Goal: Task Accomplishment & Management: Manage account settings

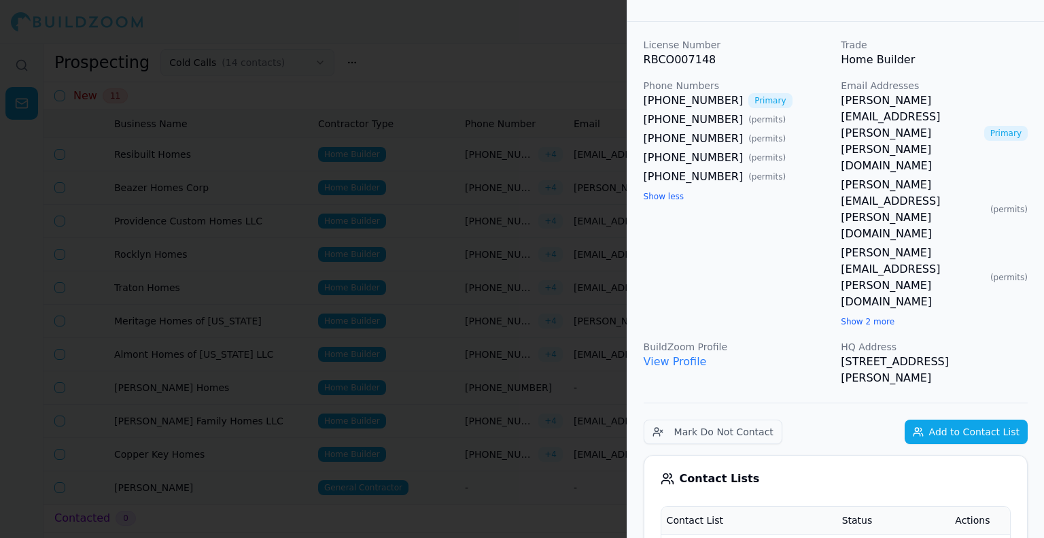
scroll to position [68, 0]
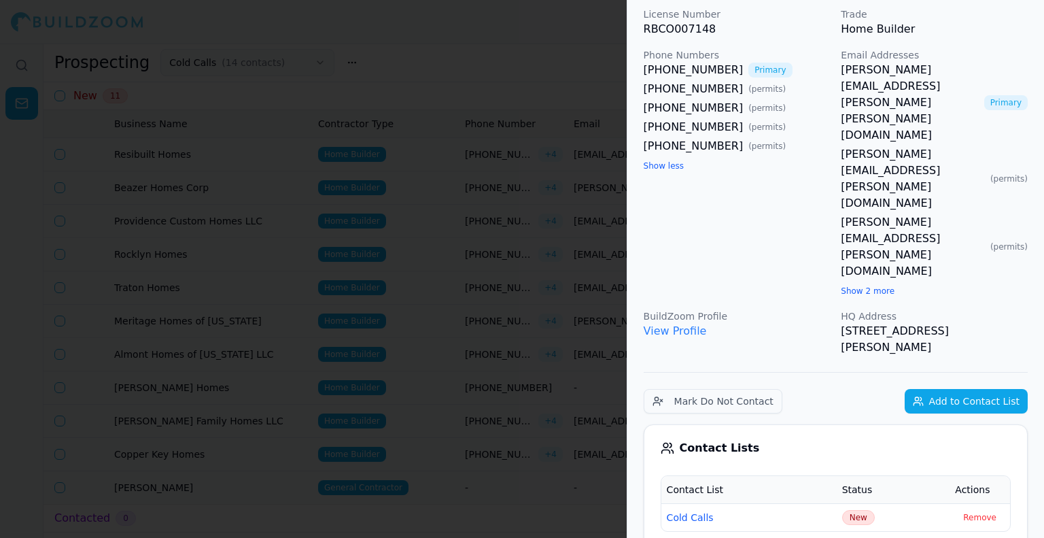
click at [864, 510] on span "New" at bounding box center [858, 517] width 33 height 15
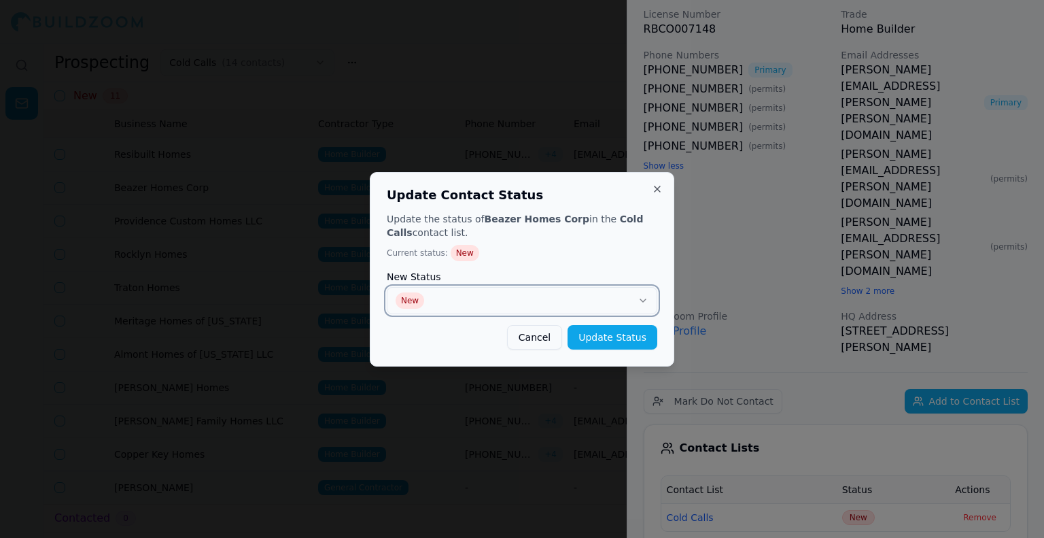
click at [568, 297] on button "New" at bounding box center [522, 300] width 271 height 27
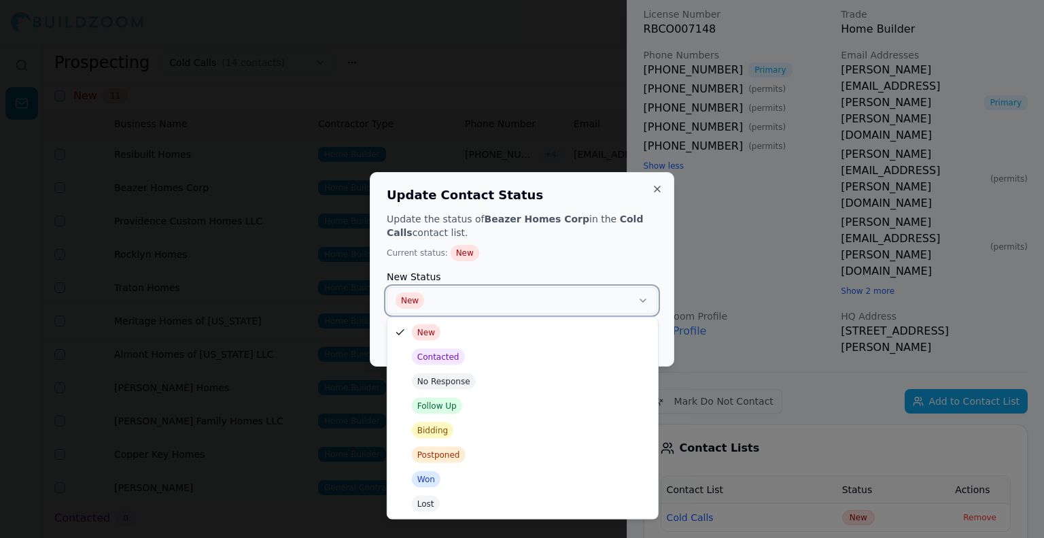
drag, startPoint x: 459, startPoint y: 406, endPoint x: 446, endPoint y: 404, distance: 13.7
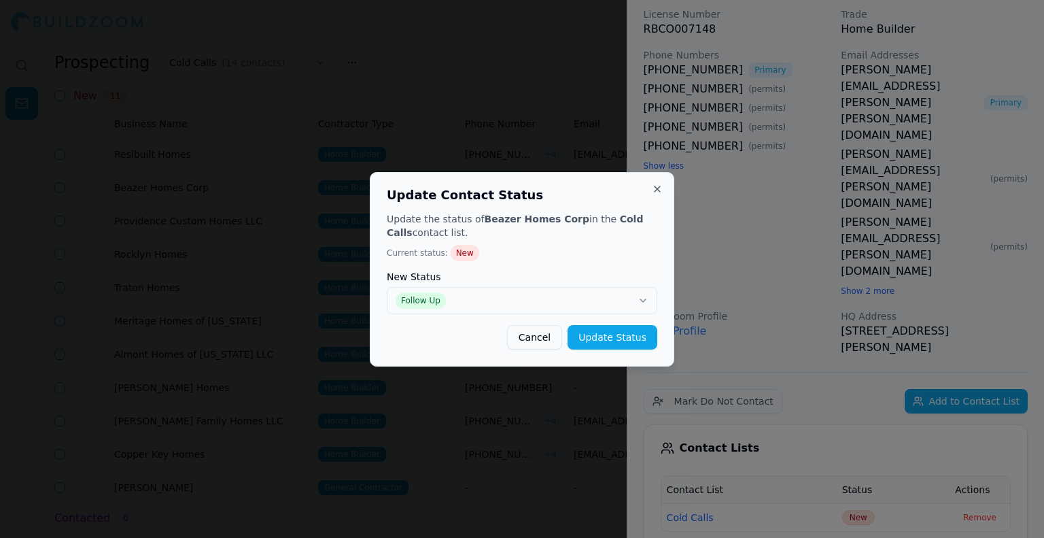
click at [602, 336] on button "Update Status" at bounding box center [613, 337] width 90 height 24
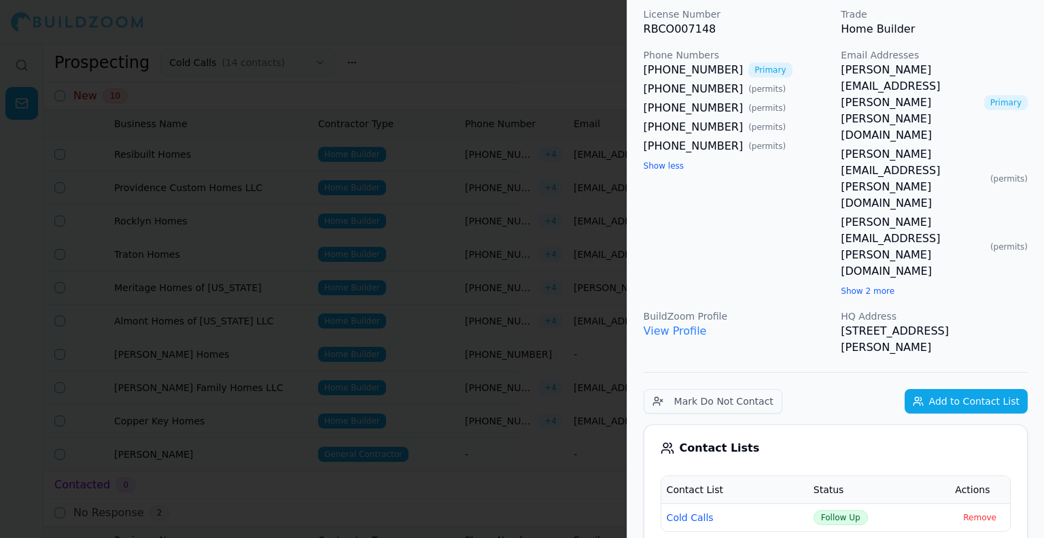
scroll to position [136, 0]
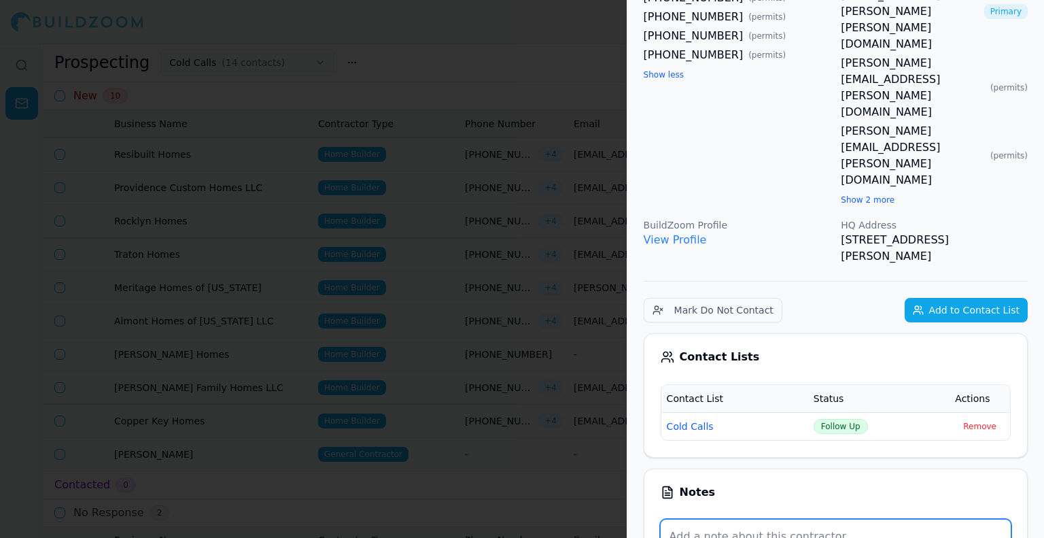
scroll to position [272, 0]
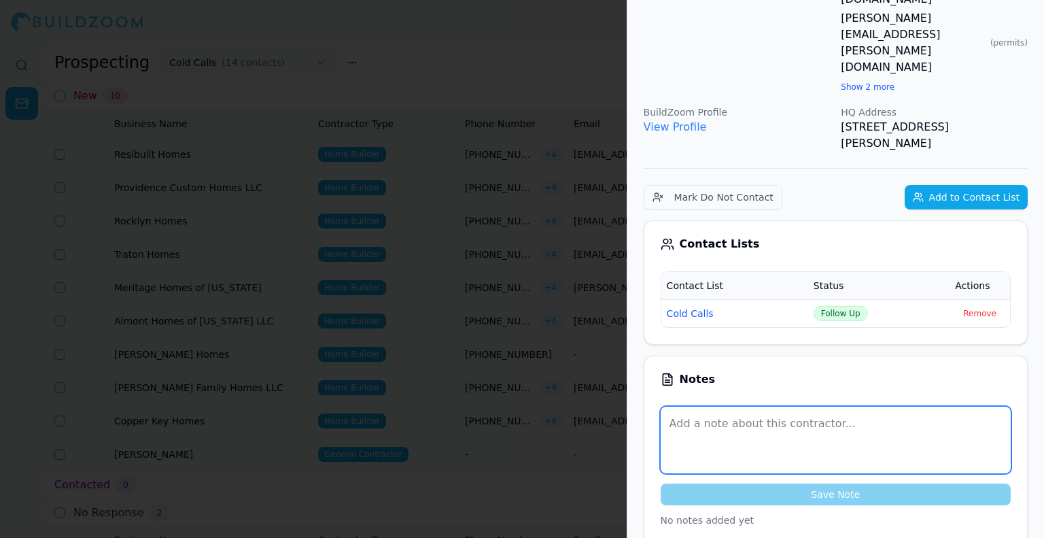
click at [763, 406] on textarea at bounding box center [836, 439] width 350 height 67
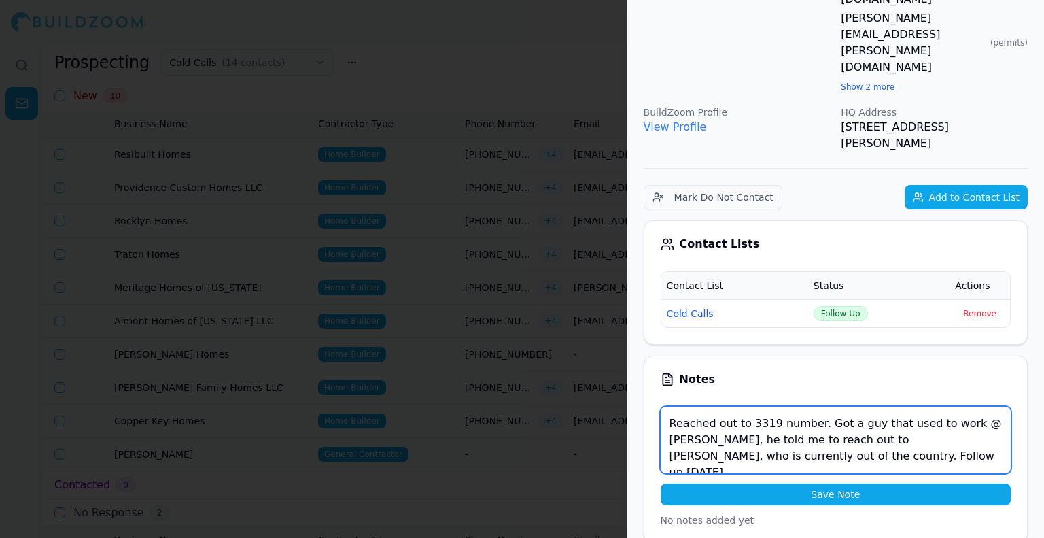
drag, startPoint x: 826, startPoint y: 316, endPoint x: 763, endPoint y: 311, distance: 63.4
click at [763, 406] on textarea "Reached out to 3319 number. Got a guy that used to work @ [PERSON_NAME], he tol…" at bounding box center [836, 439] width 350 height 67
type textarea "Reached out to 3319 number. Got a guy that used to work @ [PERSON_NAME], he tol…"
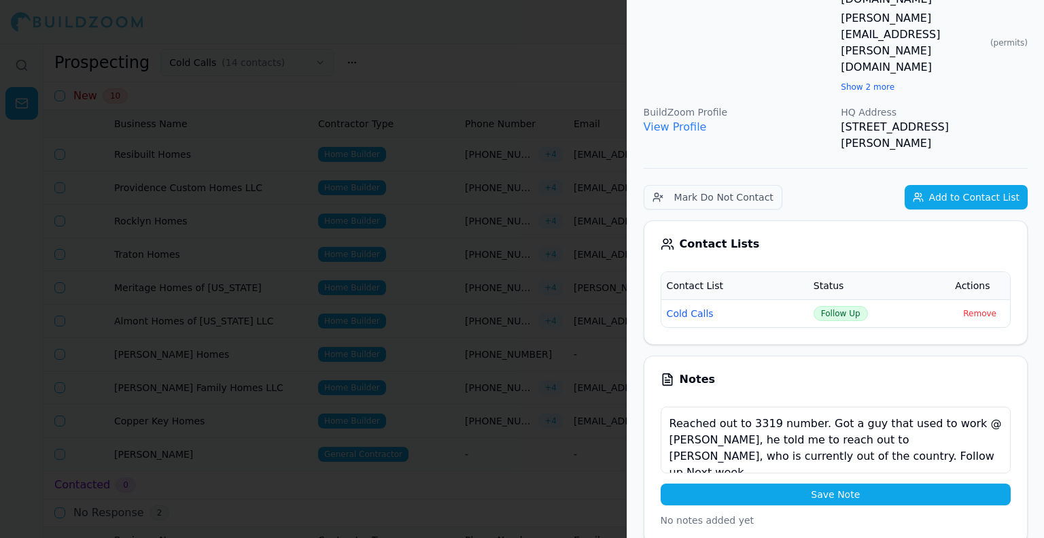
click at [765, 483] on button "Save Note" at bounding box center [836, 494] width 350 height 22
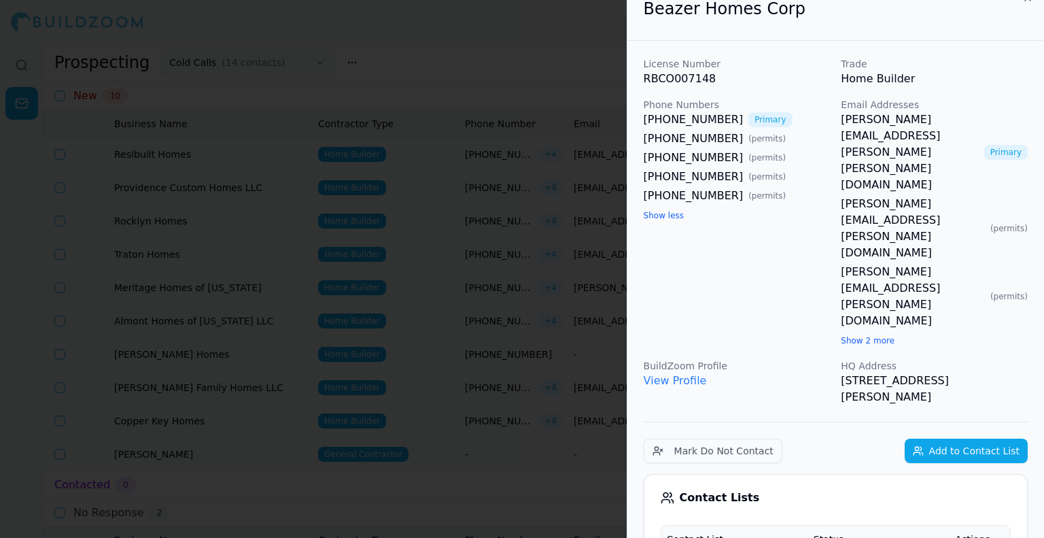
scroll to position [0, 0]
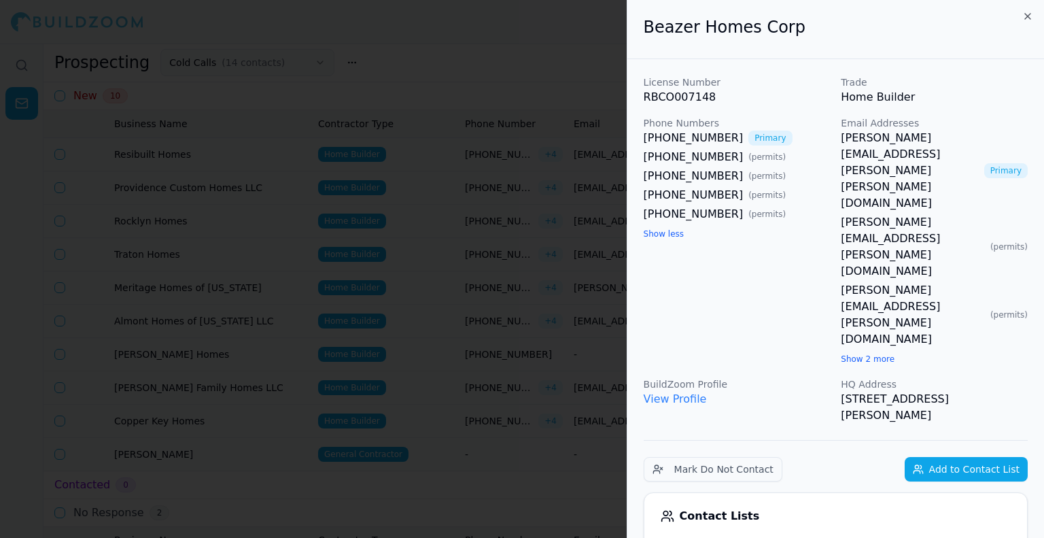
click at [508, 229] on div at bounding box center [522, 269] width 1044 height 538
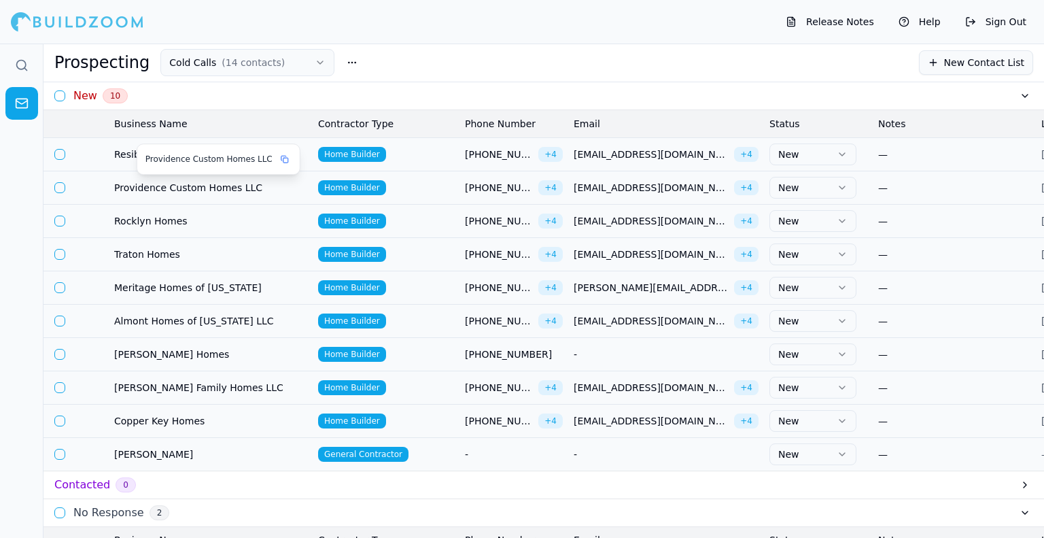
click at [171, 188] on span "Providence Custom Homes LLC" at bounding box center [210, 188] width 193 height 14
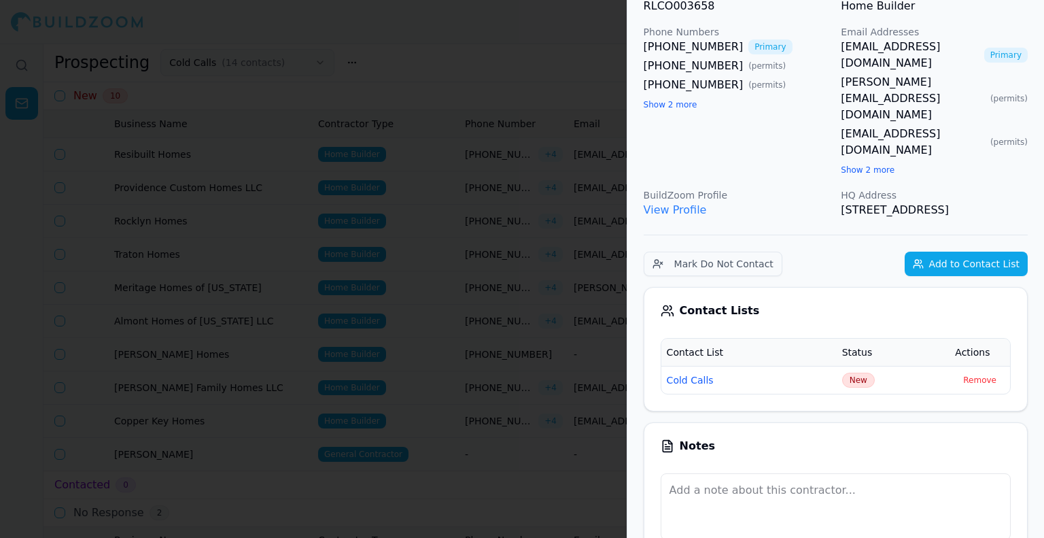
scroll to position [136, 0]
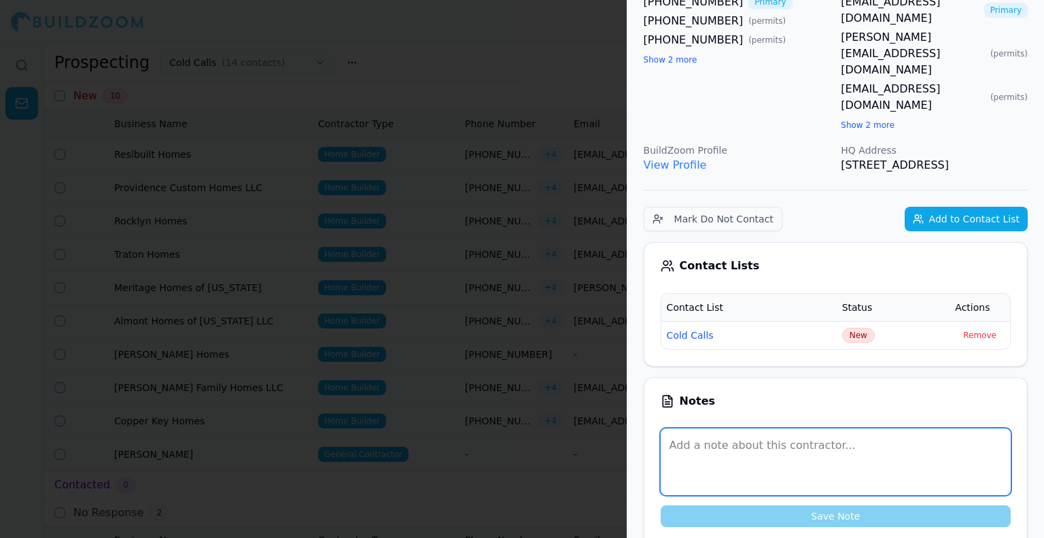
click at [765, 428] on textarea at bounding box center [836, 461] width 350 height 67
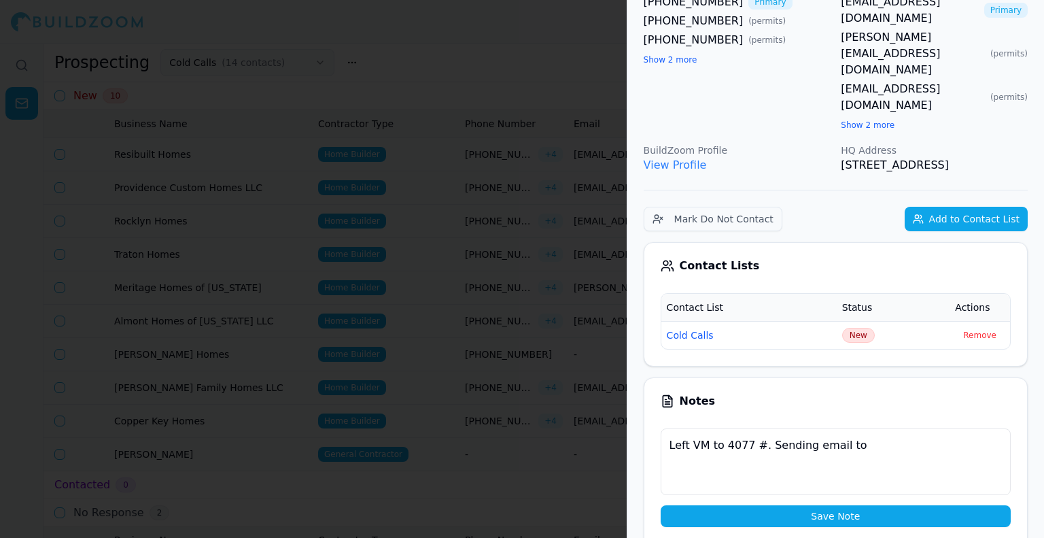
click at [848, 120] on button "Show 2 more" at bounding box center [868, 125] width 54 height 11
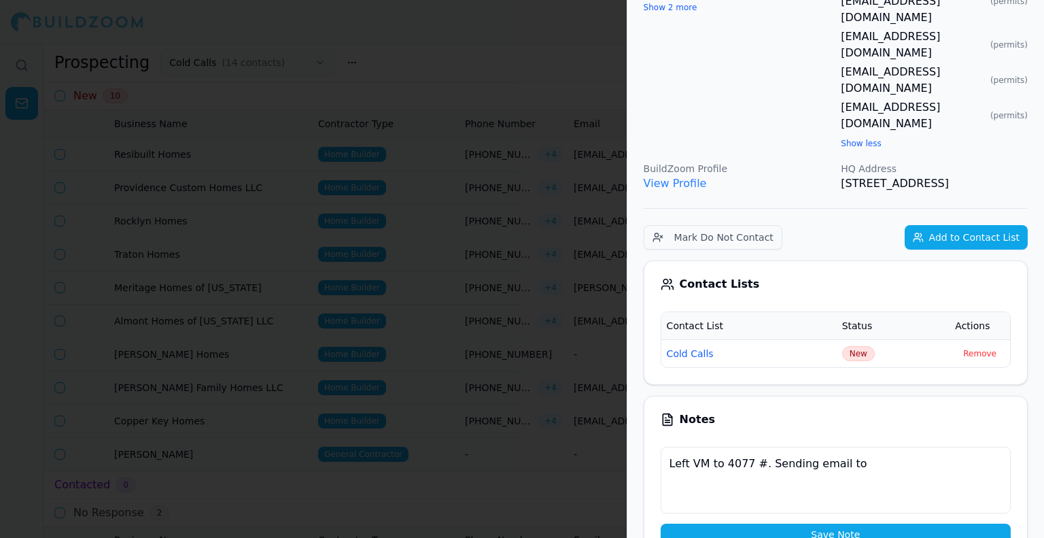
scroll to position [204, 0]
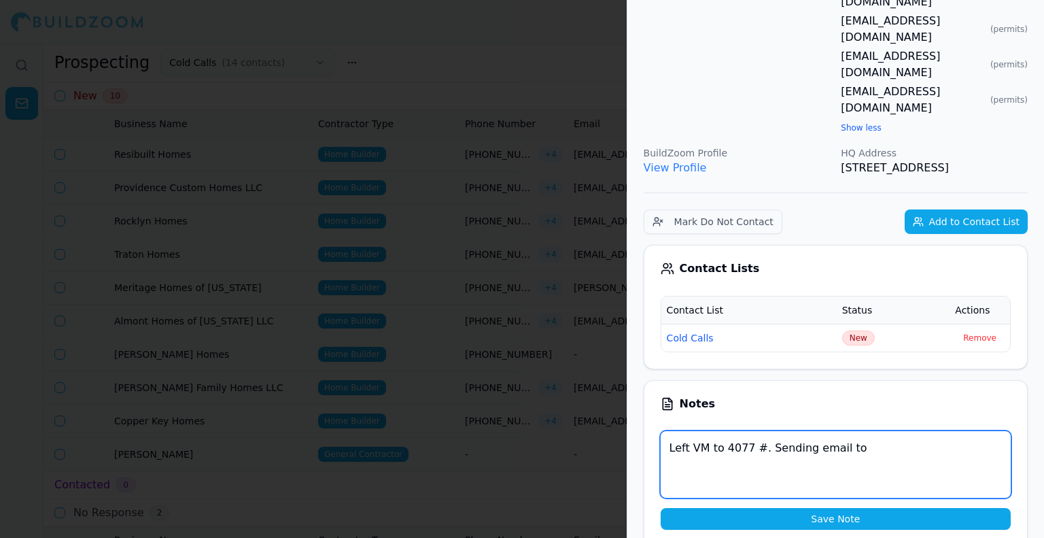
click at [870, 431] on textarea "Left VM to 4077 #. Sending email to" at bounding box center [836, 464] width 350 height 67
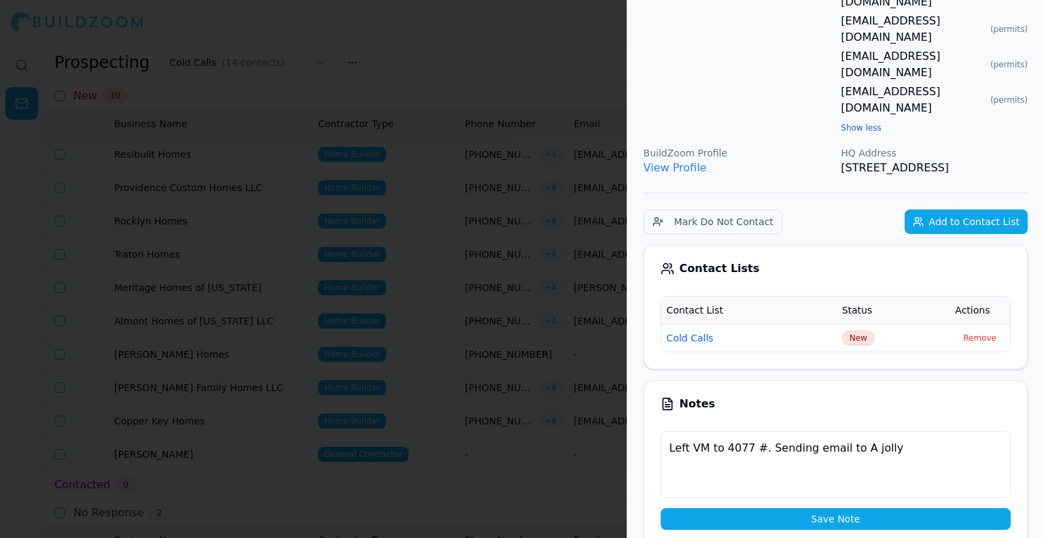
click at [851, 324] on td "New" at bounding box center [894, 338] width 114 height 28
click at [850, 330] on span "New" at bounding box center [858, 337] width 33 height 15
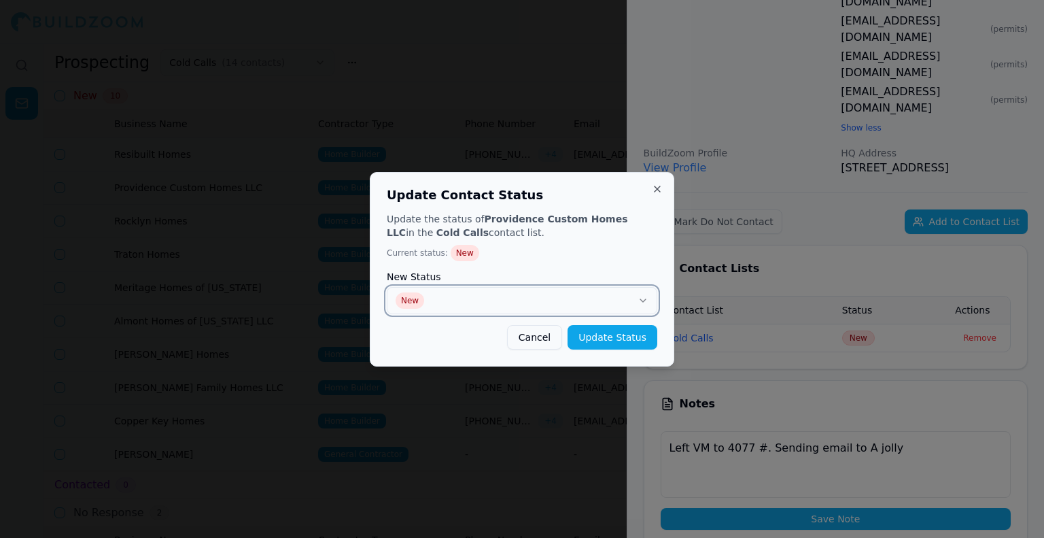
click at [625, 296] on button "New" at bounding box center [522, 300] width 271 height 27
click at [614, 334] on button "Update Status" at bounding box center [613, 337] width 90 height 24
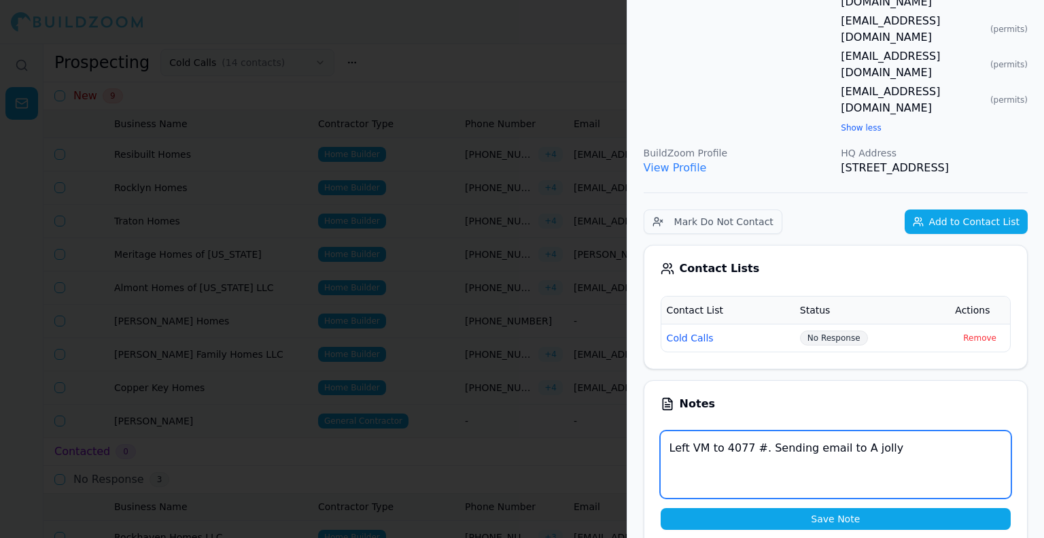
click at [905, 431] on textarea "Left VM to 4077 #. Sending email to A jolly" at bounding box center [836, 464] width 350 height 67
type textarea "Left VM to 4077 #. Sending email to A jolly. WF [DATE]"
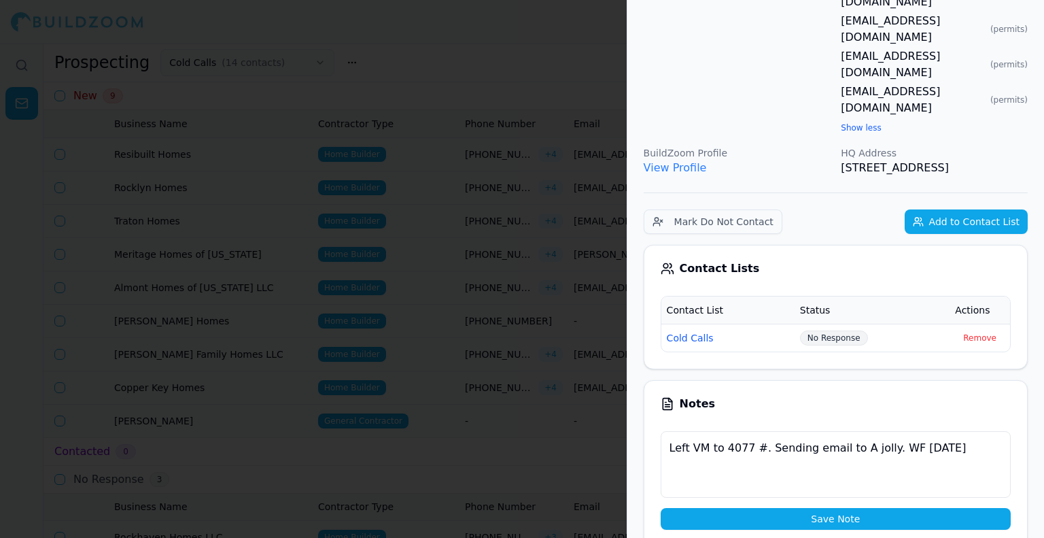
click at [873, 508] on button "Save Note" at bounding box center [836, 519] width 350 height 22
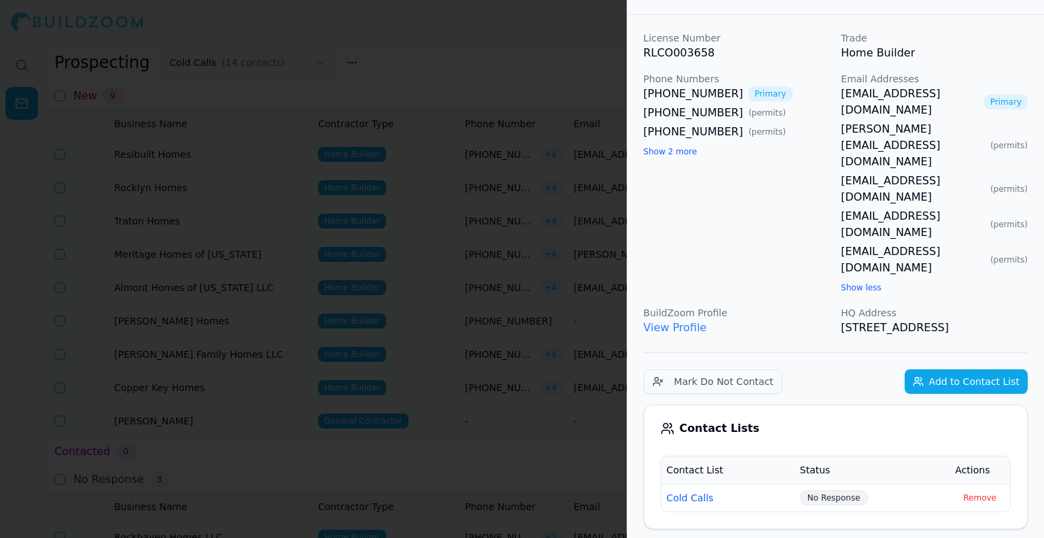
scroll to position [0, 0]
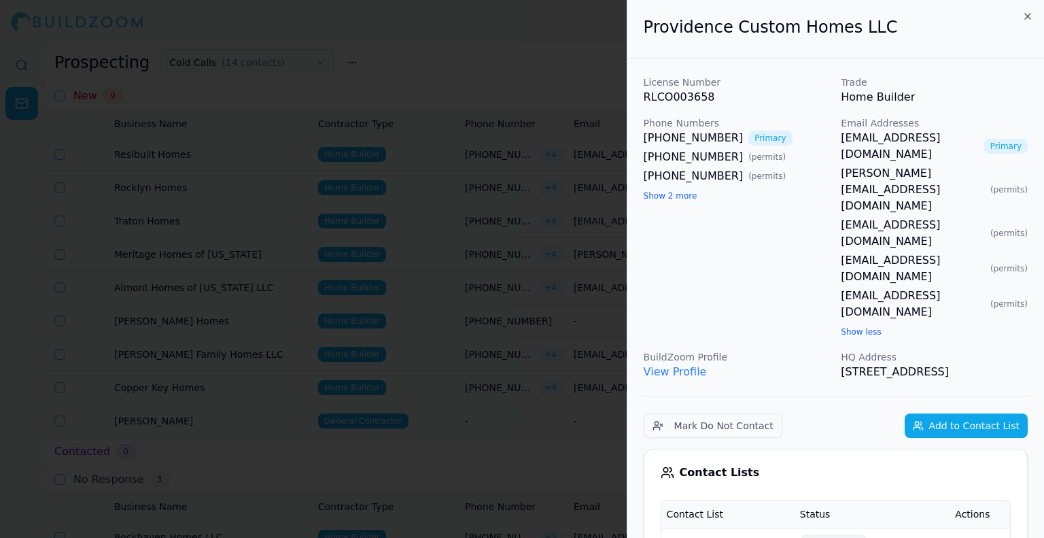
click at [952, 141] on link "[EMAIL_ADDRESS][DOMAIN_NAME]" at bounding box center [909, 146] width 137 height 33
click at [555, 336] on div at bounding box center [522, 269] width 1044 height 538
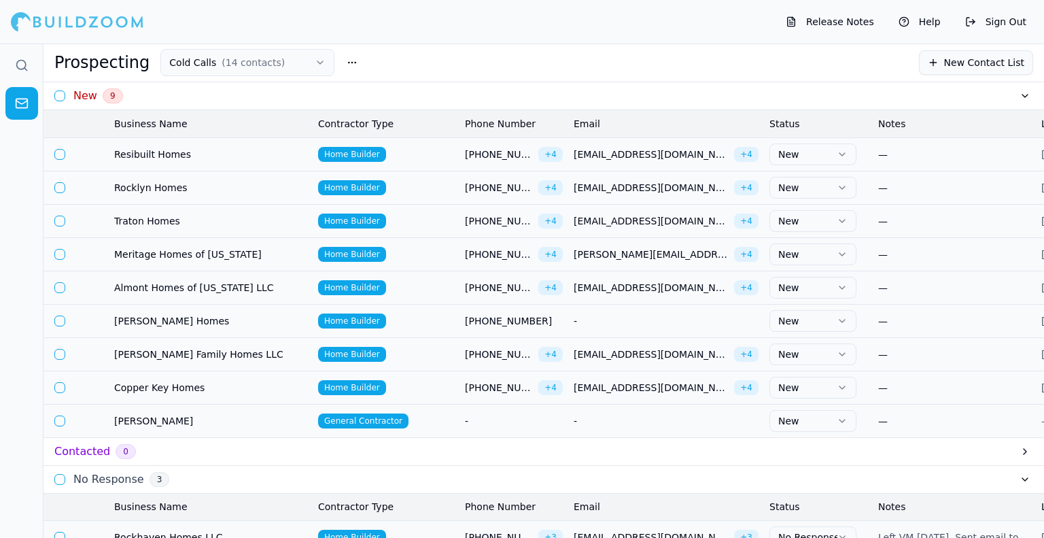
click at [126, 187] on span "Rocklyn Homes" at bounding box center [210, 188] width 193 height 14
click at [139, 188] on span "Rocklyn Homes" at bounding box center [210, 188] width 193 height 14
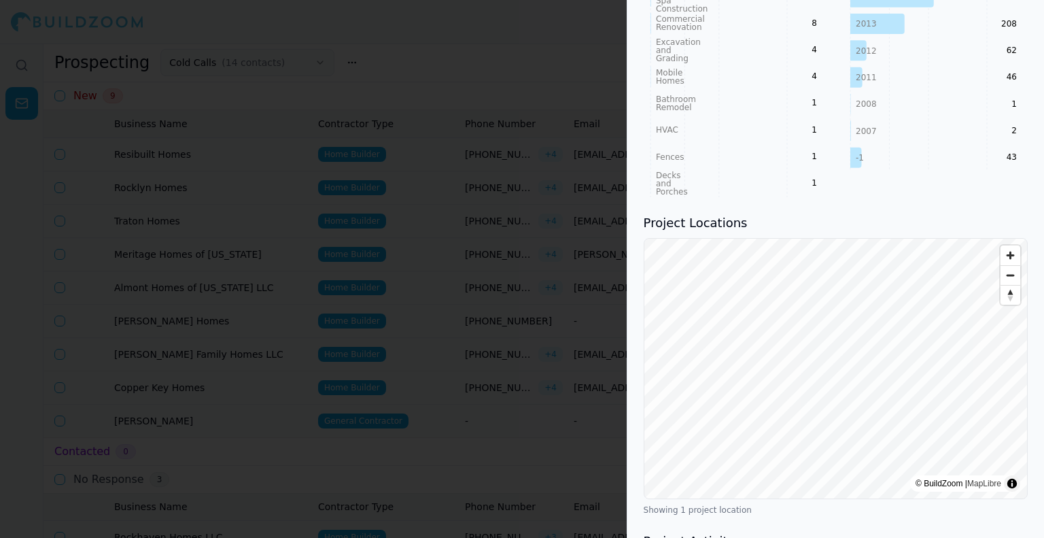
scroll to position [1291, 0]
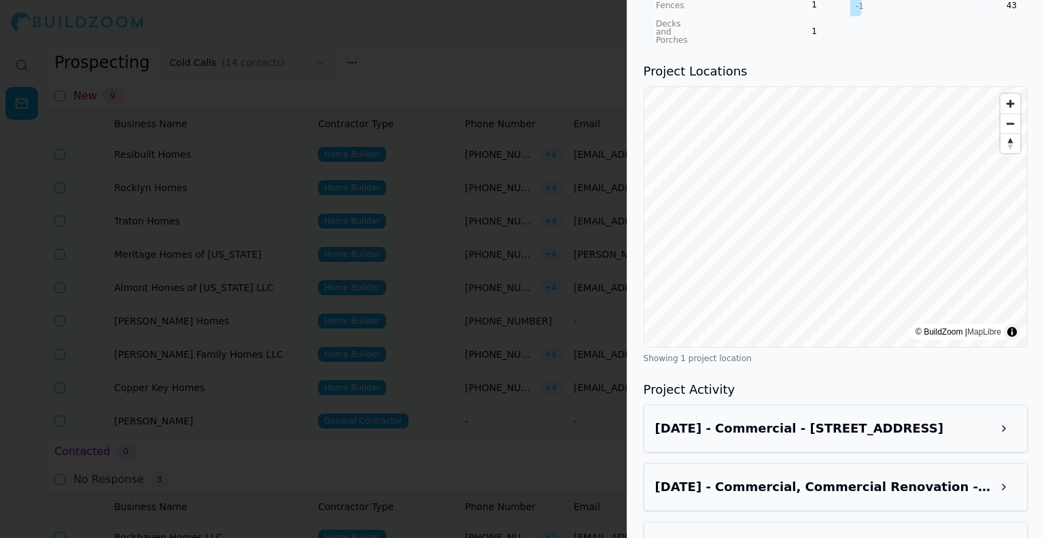
click at [1007, 114] on span "Zoom out" at bounding box center [1010, 123] width 20 height 19
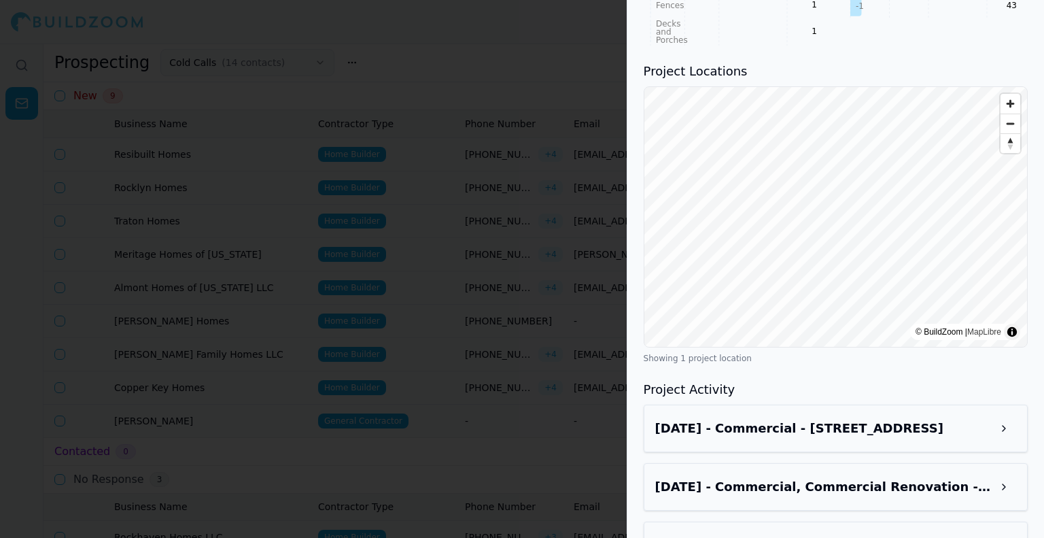
click at [1007, 114] on span "Zoom out" at bounding box center [1010, 123] width 20 height 19
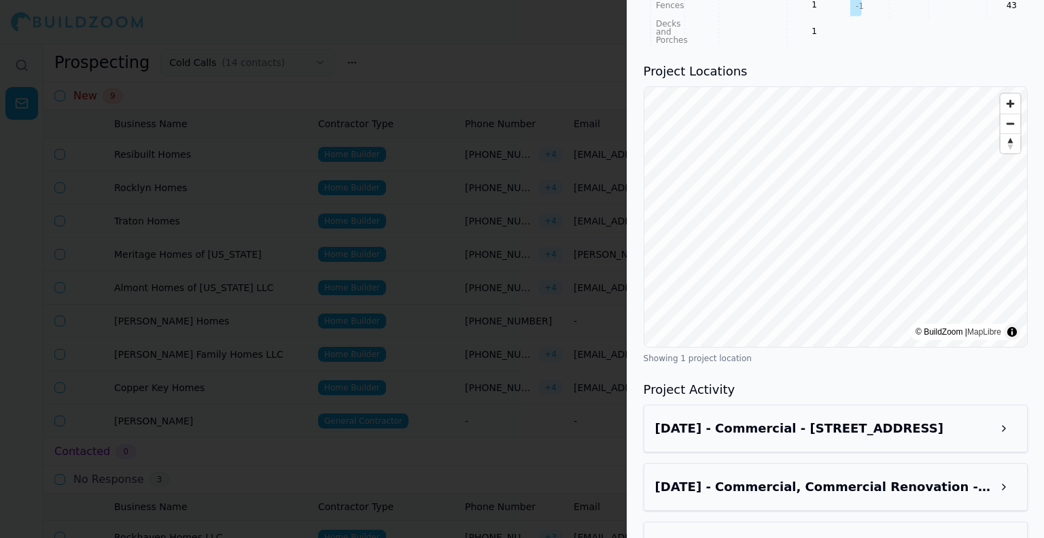
click at [1007, 114] on span "Zoom out" at bounding box center [1010, 123] width 20 height 19
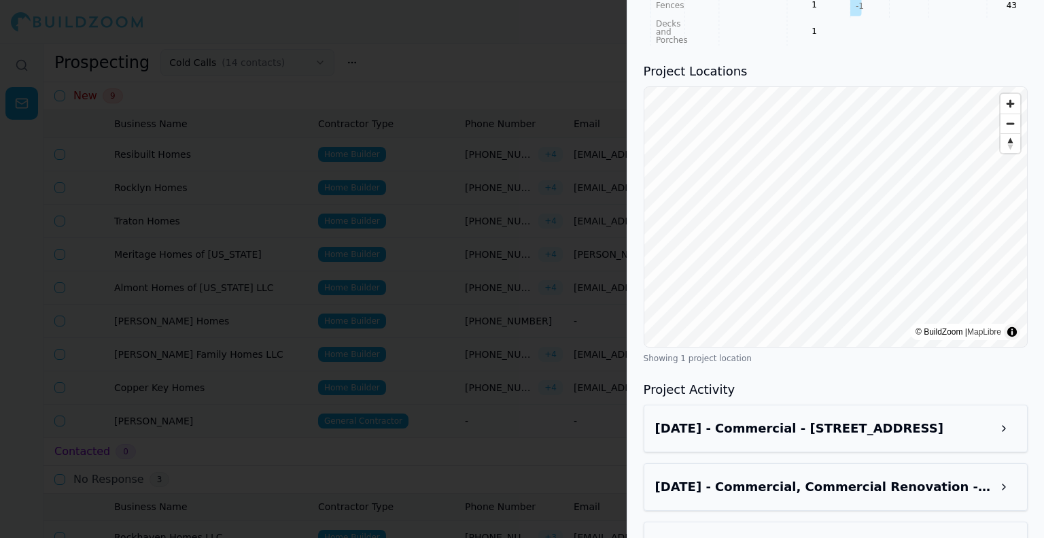
click at [1007, 114] on span "Zoom out" at bounding box center [1010, 123] width 20 height 19
click at [1008, 114] on span "Zoom out" at bounding box center [1010, 123] width 20 height 19
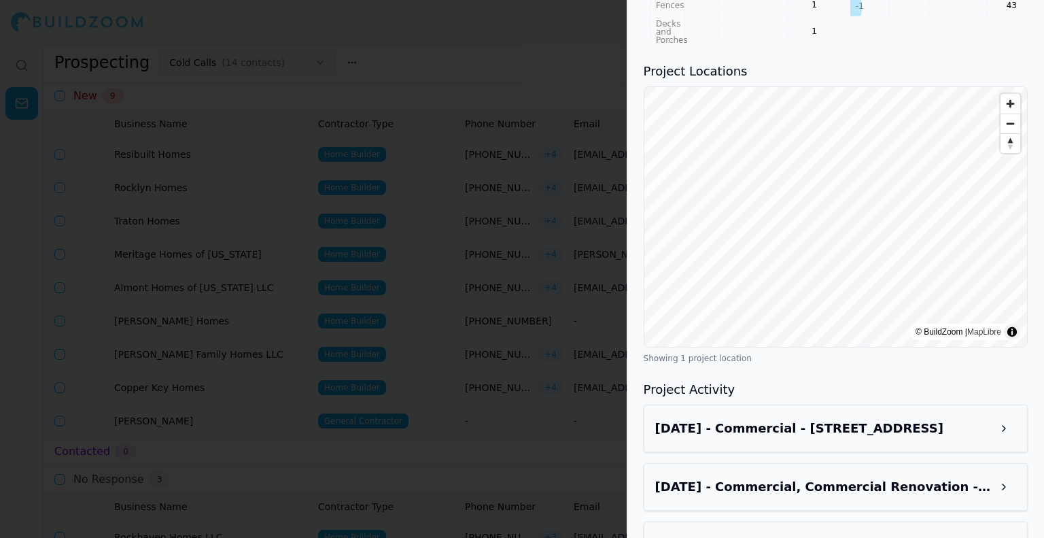
click at [1008, 114] on span "Zoom out" at bounding box center [1010, 123] width 20 height 19
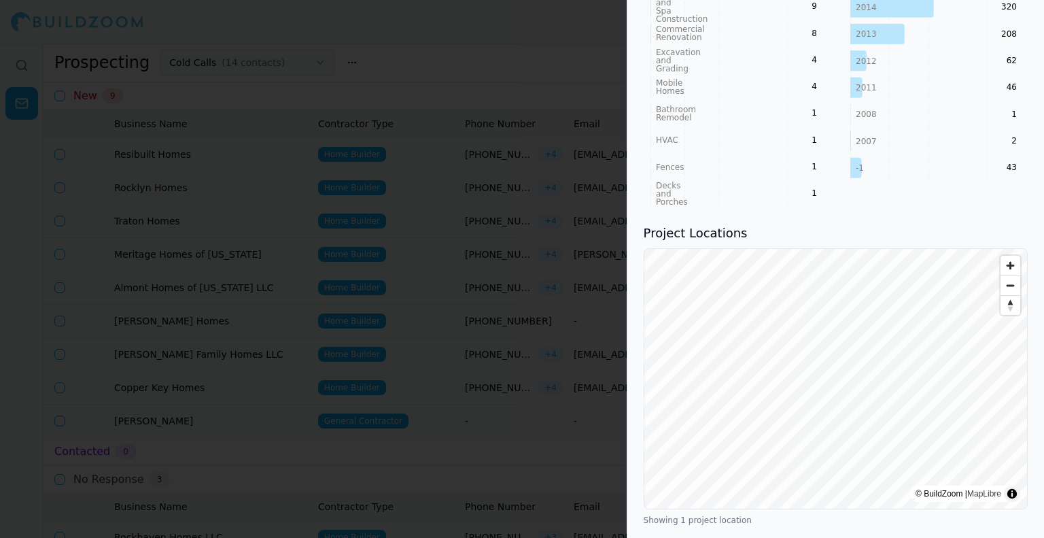
scroll to position [884, 0]
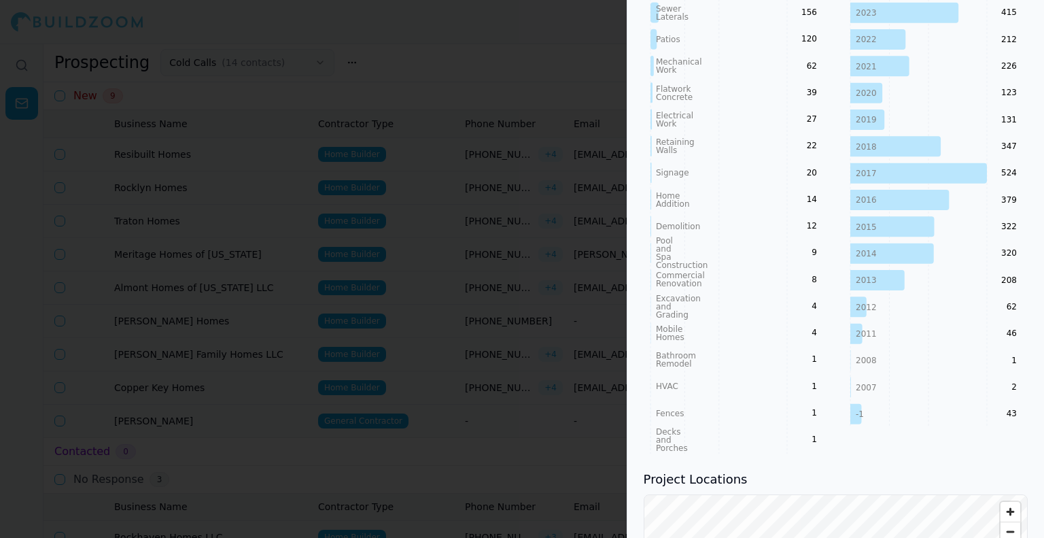
click at [321, 340] on div at bounding box center [522, 269] width 1044 height 538
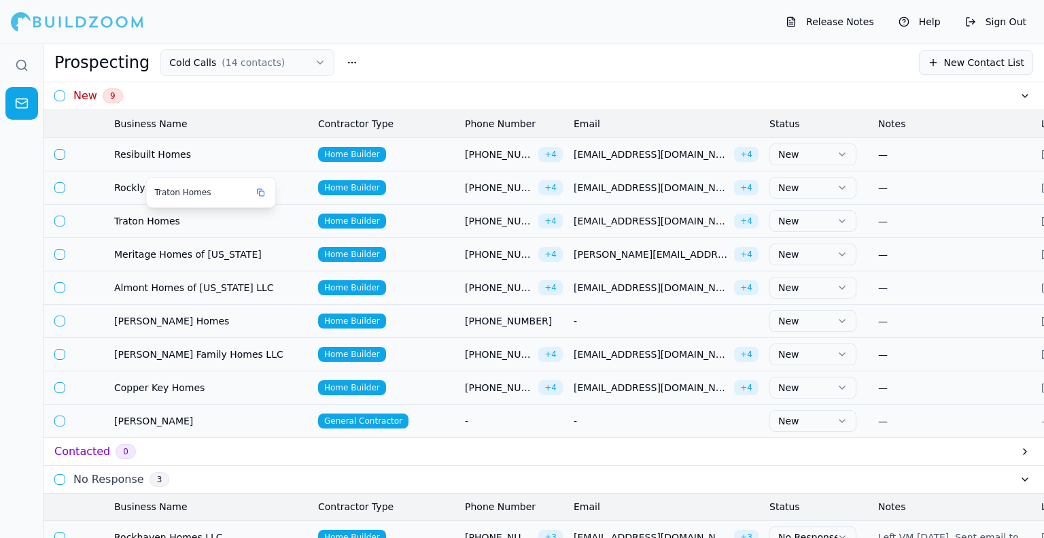
click at [139, 217] on span "Traton Homes" at bounding box center [210, 221] width 193 height 14
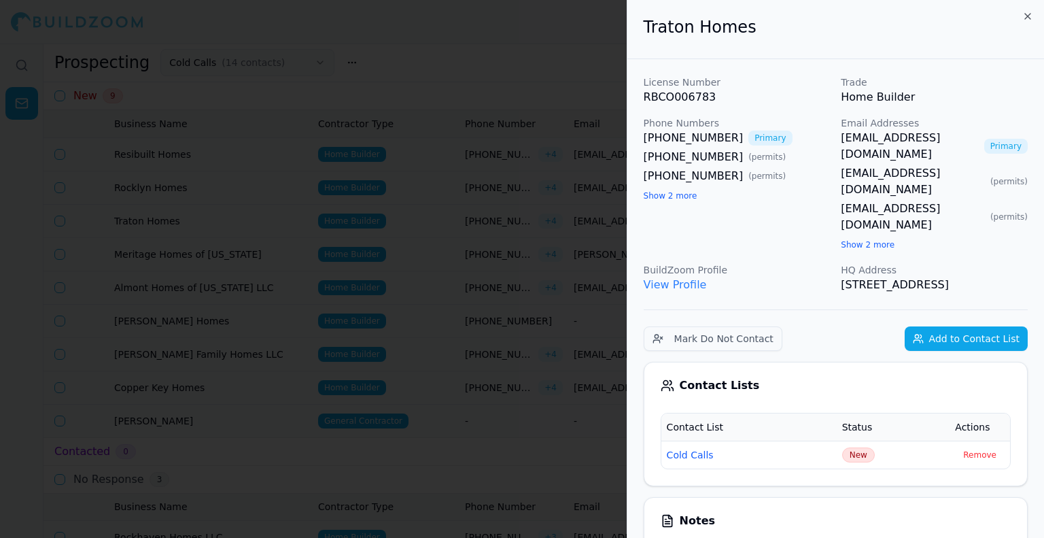
drag, startPoint x: 368, startPoint y: 284, endPoint x: 333, endPoint y: 263, distance: 41.1
click at [368, 284] on div at bounding box center [522, 269] width 1044 height 538
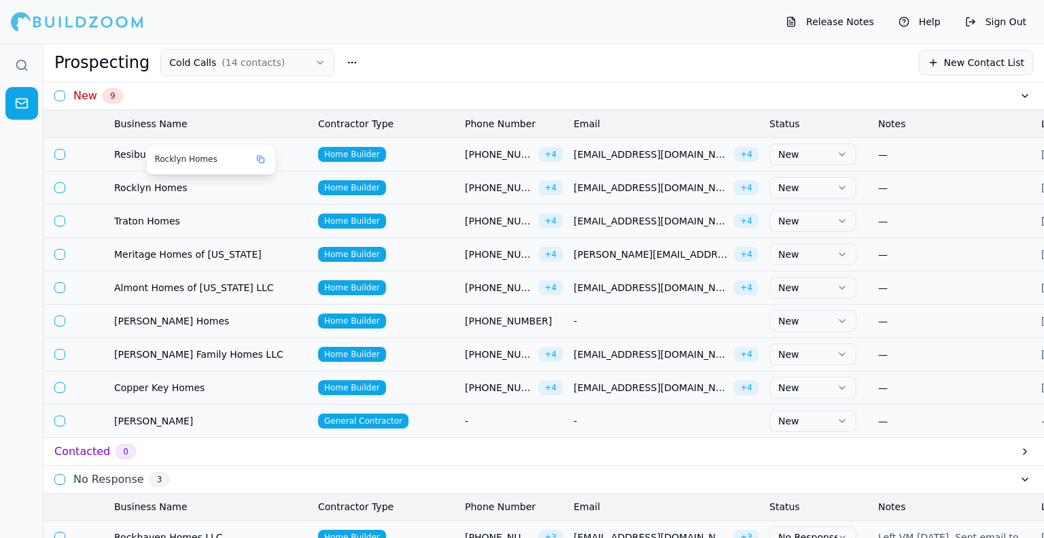
click at [147, 181] on span "Rocklyn Homes" at bounding box center [210, 188] width 193 height 14
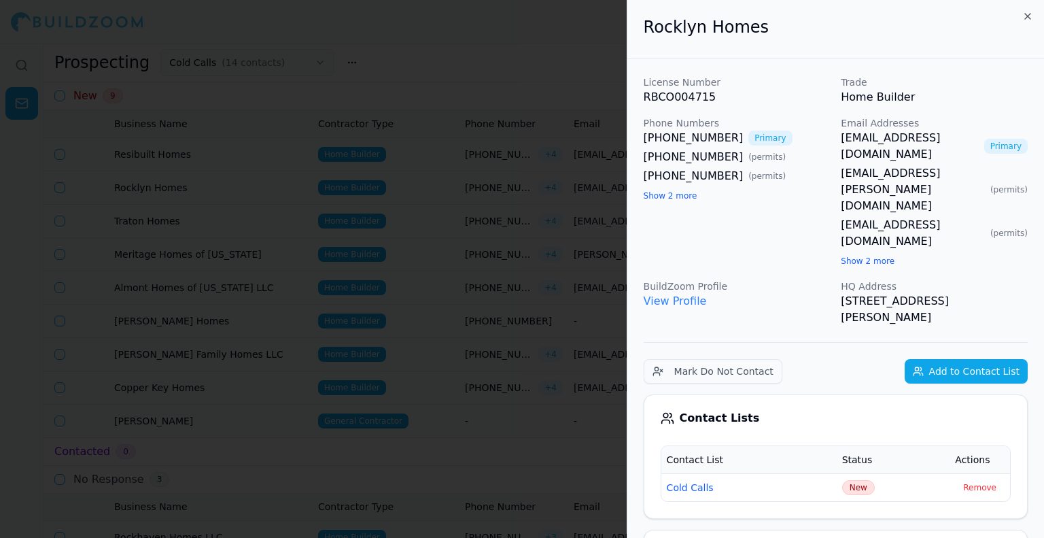
click at [861, 256] on button "Show 2 more" at bounding box center [868, 261] width 54 height 11
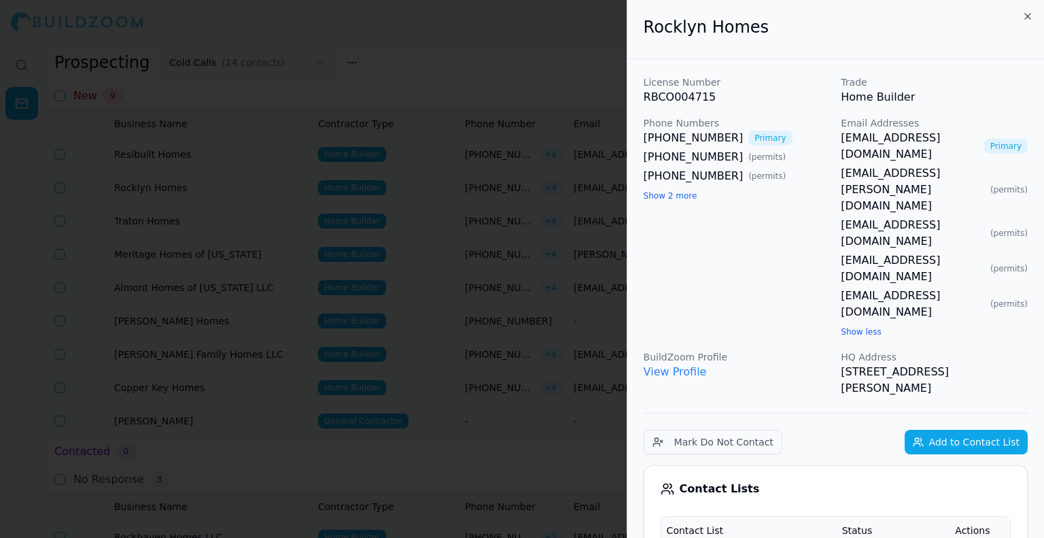
click at [667, 200] on button "Show 2 more" at bounding box center [671, 195] width 54 height 11
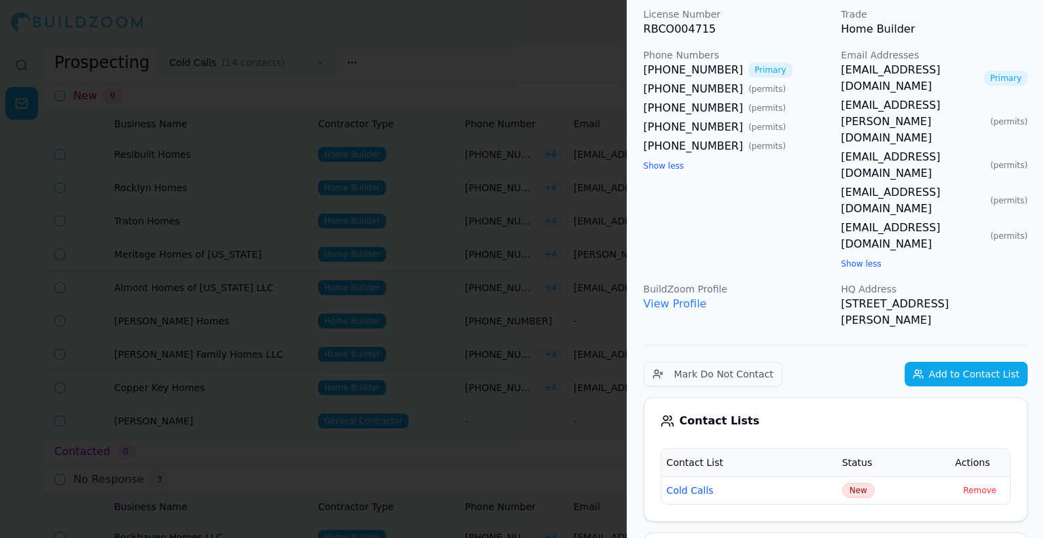
scroll to position [0, 0]
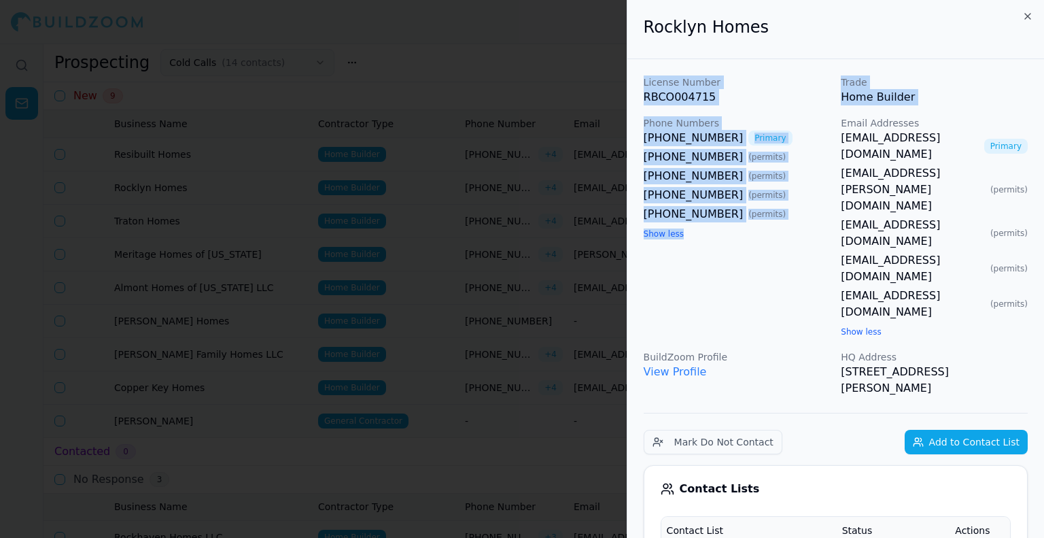
drag, startPoint x: 707, startPoint y: 185, endPoint x: 643, endPoint y: 86, distance: 117.4
click at [644, 86] on div "License Number RBCO004715 Trade Home Builder Phone Numbers [PHONE_NUMBER] Prima…" at bounding box center [836, 235] width 384 height 321
click at [644, 85] on p "License Number" at bounding box center [737, 82] width 187 height 14
click at [644, 77] on p "License Number" at bounding box center [737, 82] width 187 height 14
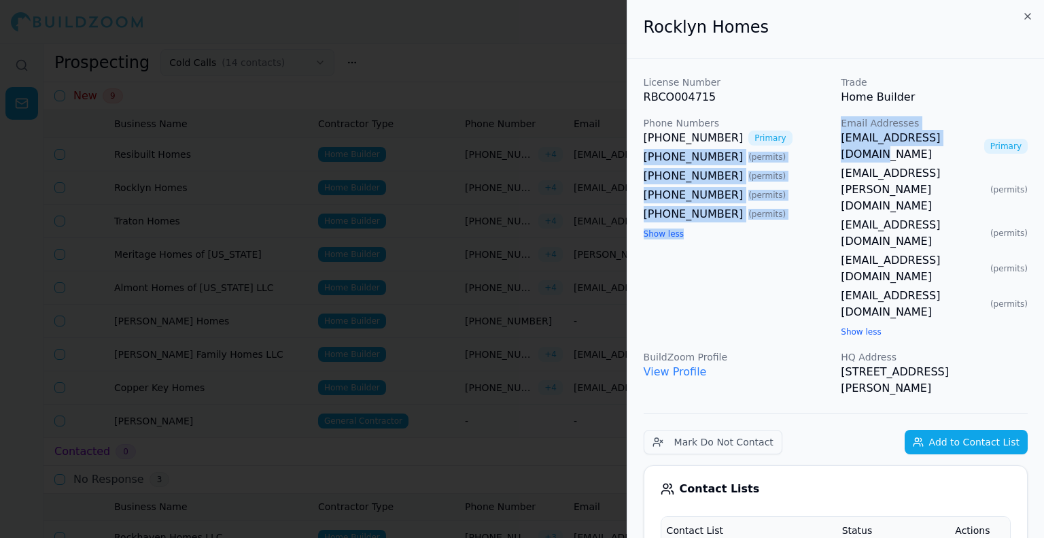
drag, startPoint x: 829, startPoint y: 139, endPoint x: 960, endPoint y: 135, distance: 131.2
click at [960, 135] on div "License Number RBCO004715 Trade Home Builder Phone Numbers [PHONE_NUMBER] Prima…" at bounding box center [836, 235] width 384 height 321
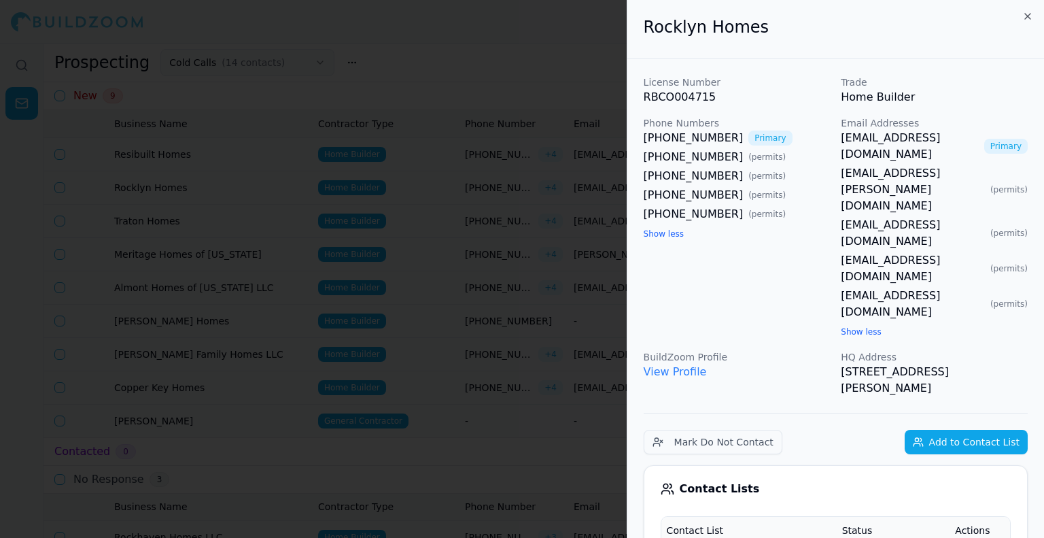
click at [964, 110] on div "License Number RBCO004715 Trade Home Builder Phone Numbers [PHONE_NUMBER] Prima…" at bounding box center [836, 235] width 384 height 321
drag, startPoint x: 836, startPoint y: 143, endPoint x: 977, endPoint y: 143, distance: 141.4
click at [977, 143] on div "License Number RBCO004715 Trade Home Builder Phone Numbers [PHONE_NUMBER] Prima…" at bounding box center [836, 235] width 384 height 321
copy link "[EMAIL_ADDRESS][DOMAIN_NAME]"
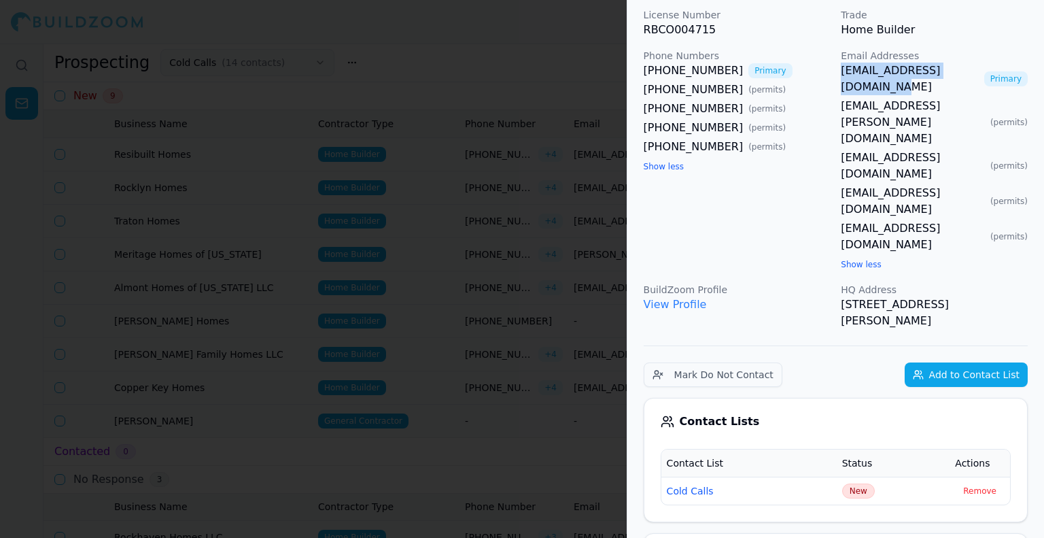
scroll to position [136, 0]
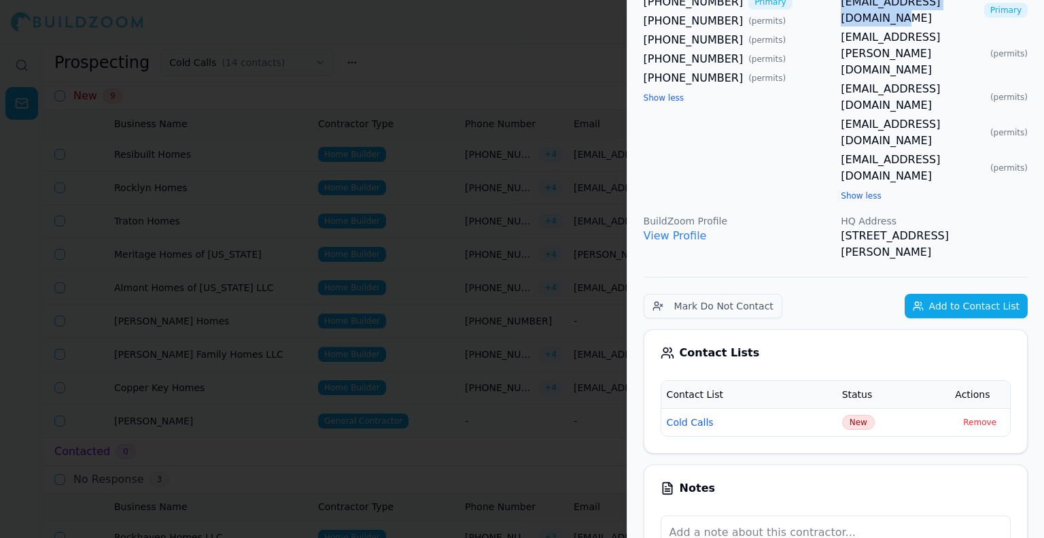
click at [848, 415] on span "New" at bounding box center [858, 422] width 33 height 15
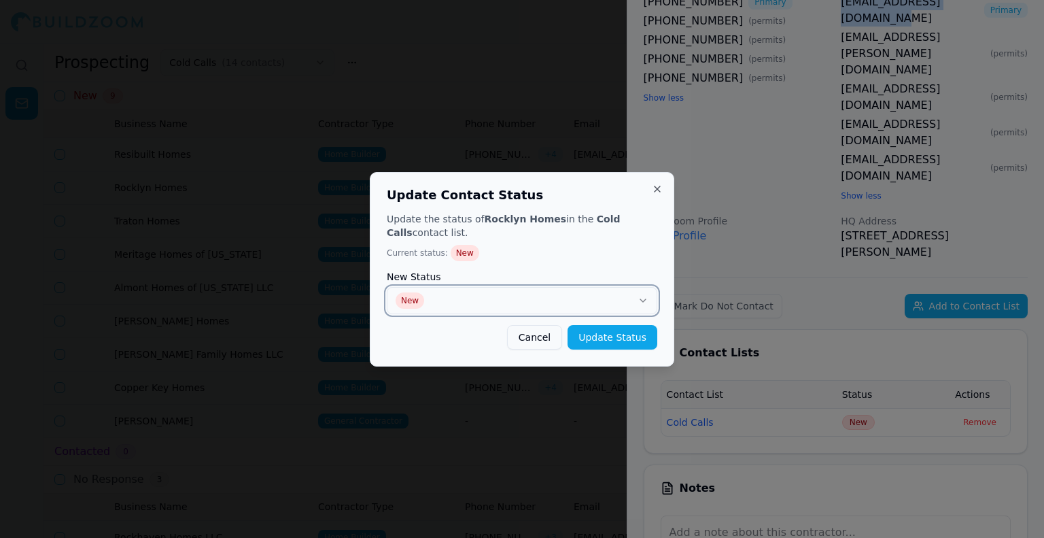
click at [557, 304] on button "New" at bounding box center [522, 300] width 271 height 27
click at [609, 343] on button "Update Status" at bounding box center [613, 337] width 90 height 24
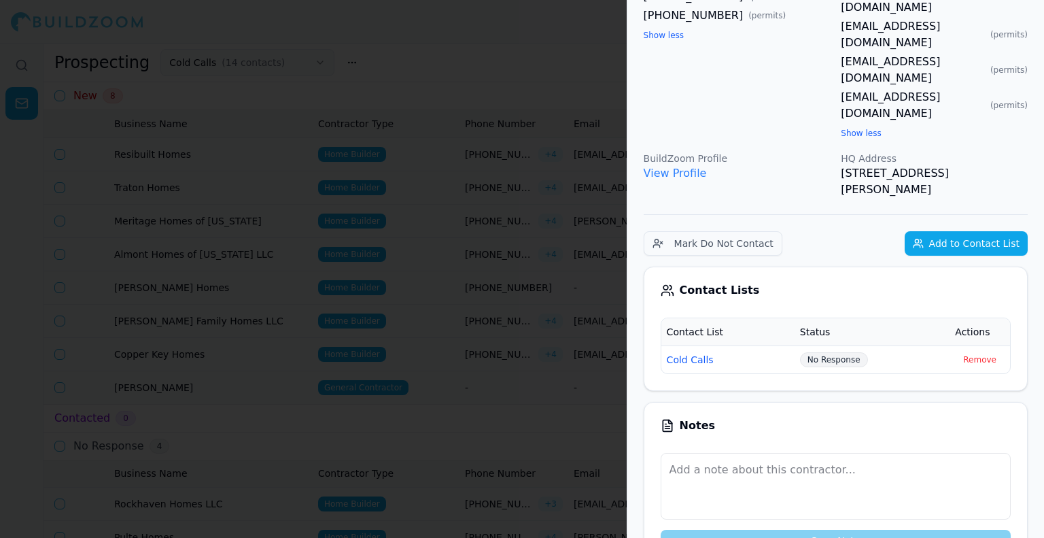
scroll to position [204, 0]
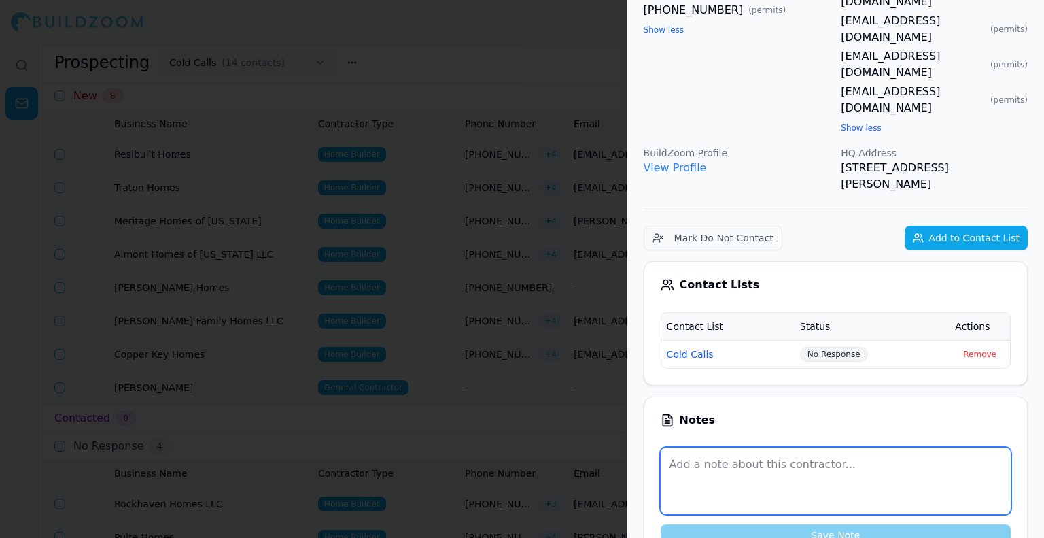
click at [739, 447] on textarea at bounding box center [836, 480] width 350 height 67
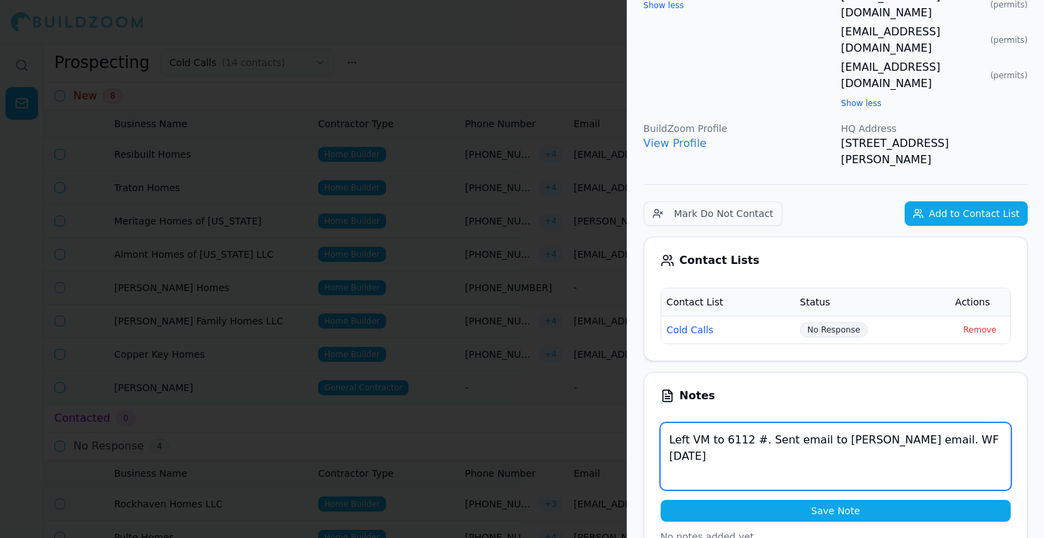
scroll to position [340, 0]
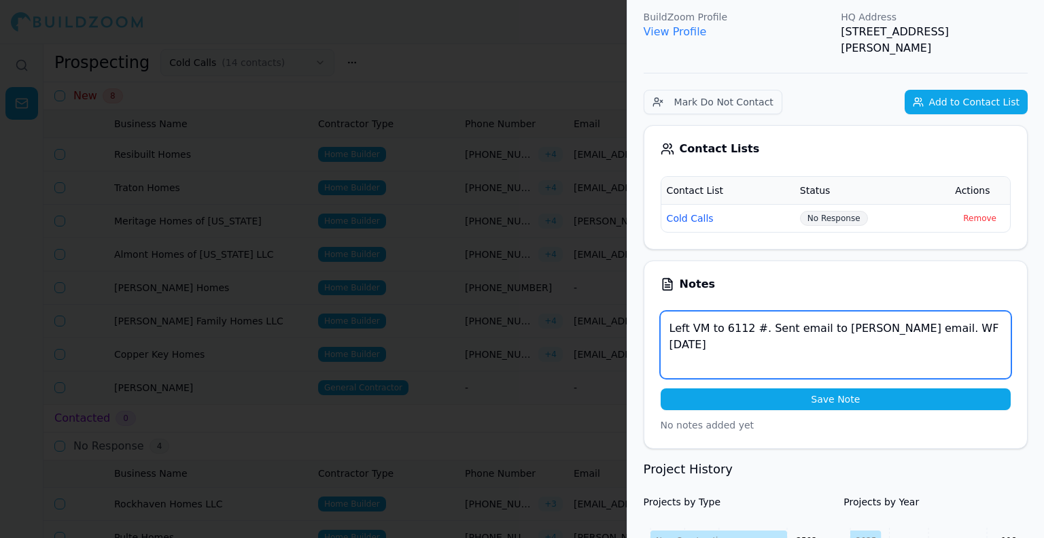
type textarea "Left VM to 6112 #. Sent email to [PERSON_NAME] email. WF [DATE]"
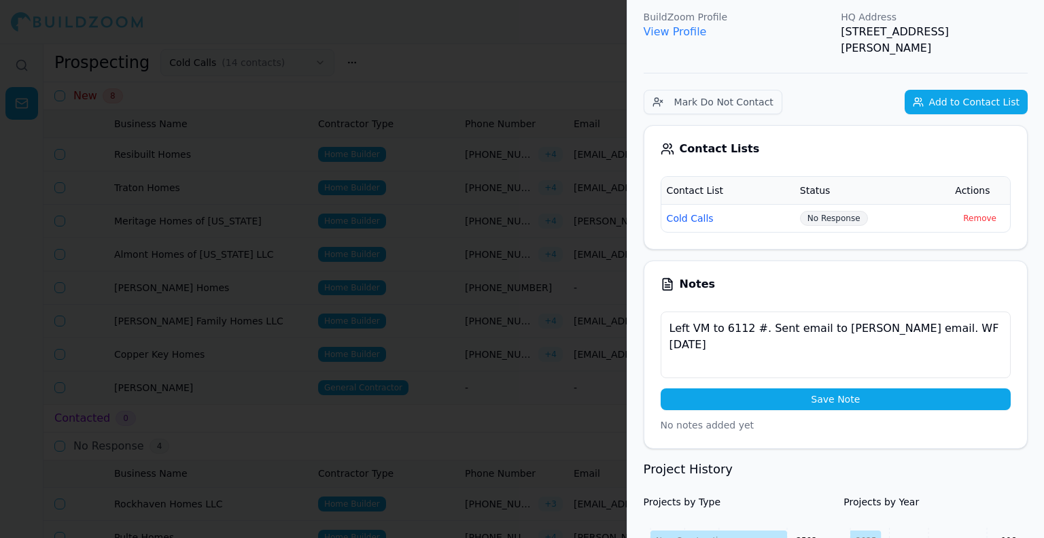
click at [824, 311] on div "Left VM to 6112 #. Sent email to [PERSON_NAME] email. WF [DATE] Save Note" at bounding box center [836, 360] width 350 height 99
click at [823, 388] on button "Save Note" at bounding box center [836, 399] width 350 height 22
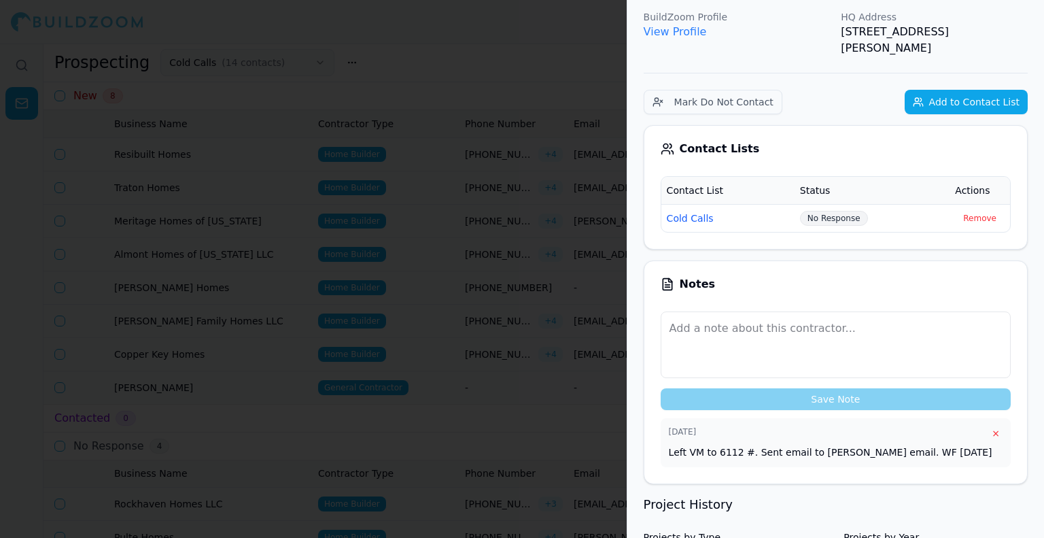
click at [401, 336] on div at bounding box center [522, 269] width 1044 height 538
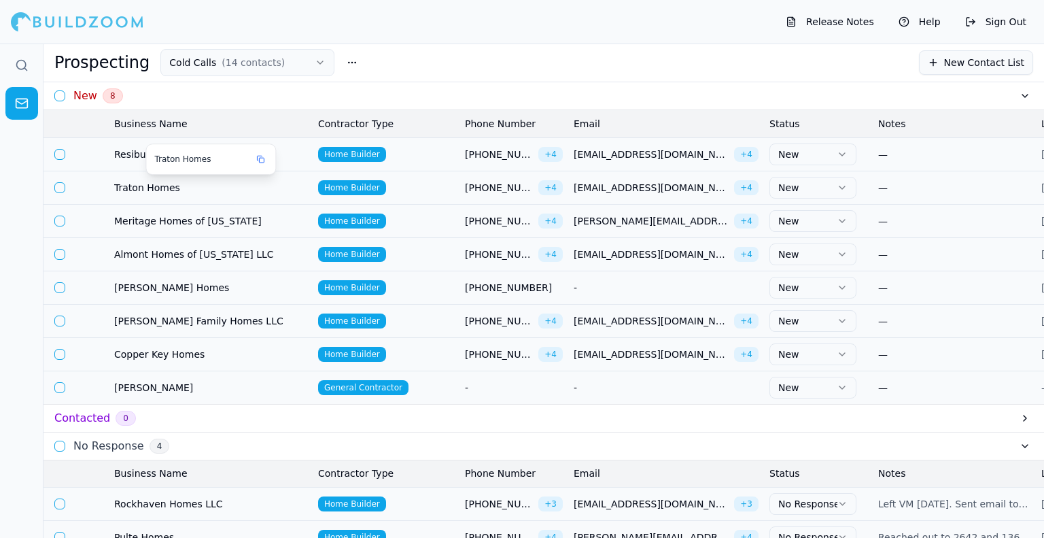
click at [131, 184] on span "Traton Homes" at bounding box center [210, 188] width 193 height 14
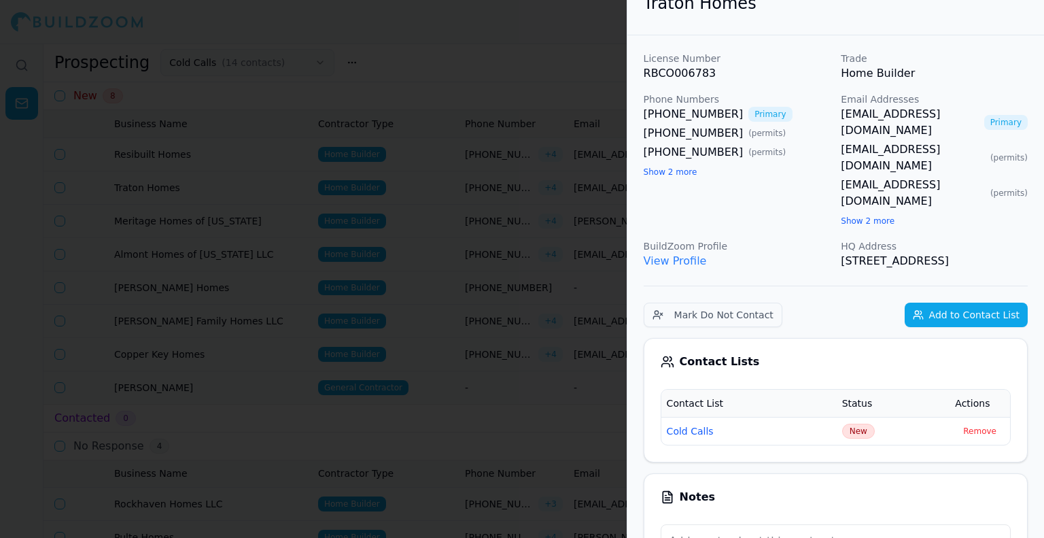
scroll to position [0, 0]
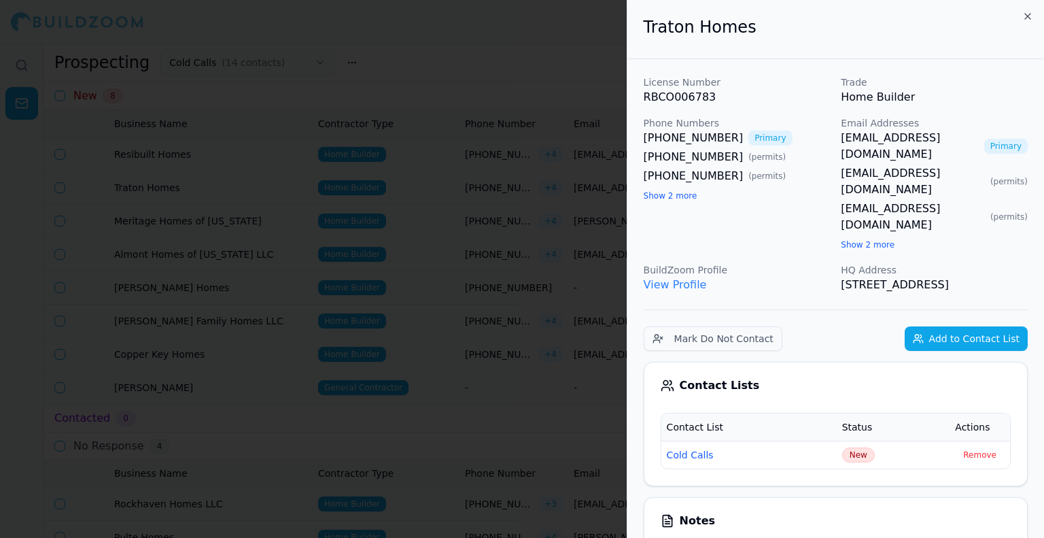
click at [686, 200] on button "Show 2 more" at bounding box center [671, 195] width 54 height 11
click at [854, 239] on button "Show 2 more" at bounding box center [868, 244] width 54 height 11
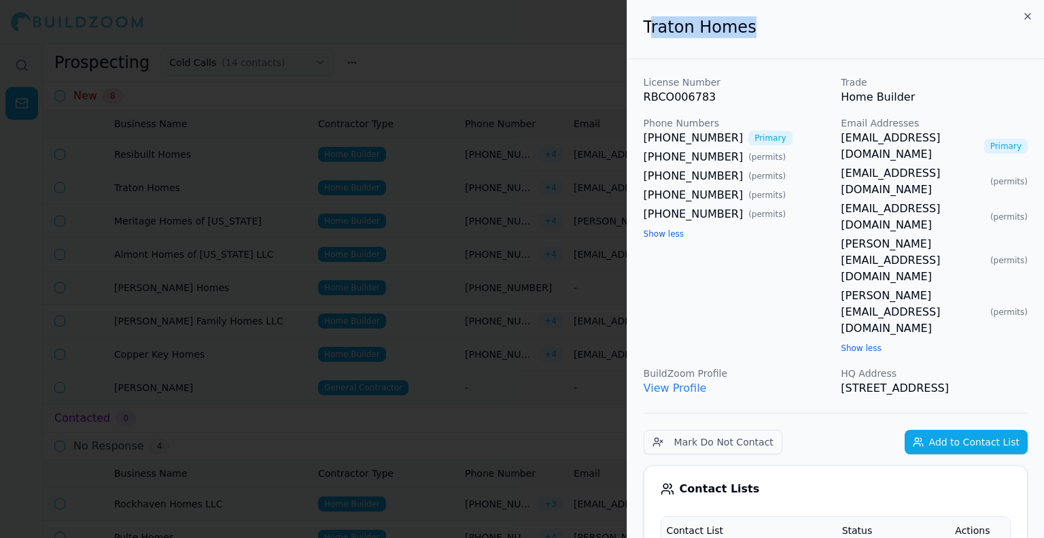
drag, startPoint x: 746, startPoint y: 34, endPoint x: 650, endPoint y: 22, distance: 97.3
click at [650, 22] on h2 "Traton Homes" at bounding box center [836, 27] width 384 height 22
click at [646, 21] on h2 "Traton Homes" at bounding box center [836, 27] width 384 height 22
drag, startPoint x: 644, startPoint y: 22, endPoint x: 778, endPoint y: 37, distance: 134.0
click at [780, 37] on h2 "Traton Homes" at bounding box center [836, 27] width 384 height 22
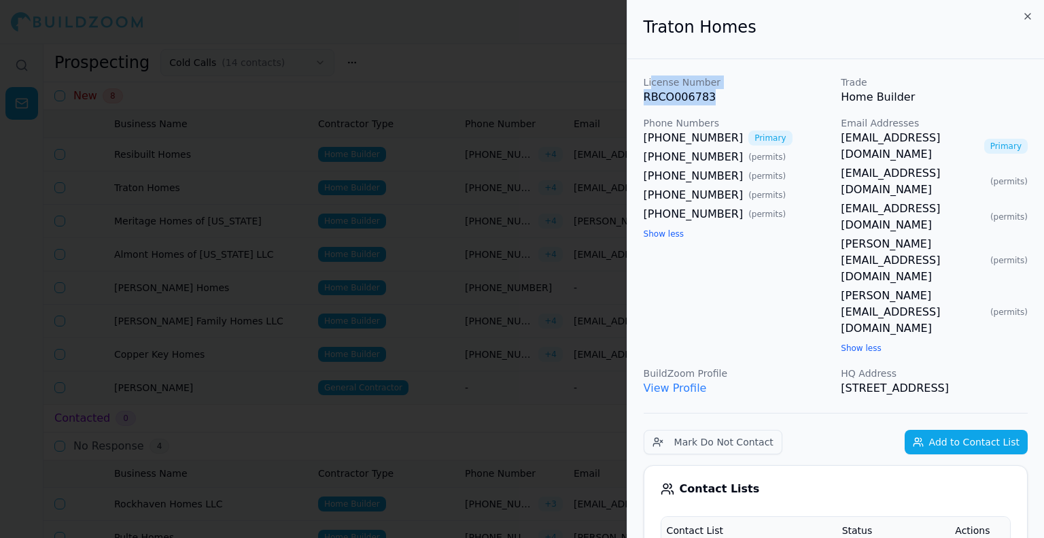
drag, startPoint x: 715, startPoint y: 98, endPoint x: 650, endPoint y: 62, distance: 74.5
click at [646, 53] on div "Traton Homes" at bounding box center [835, 29] width 417 height 59
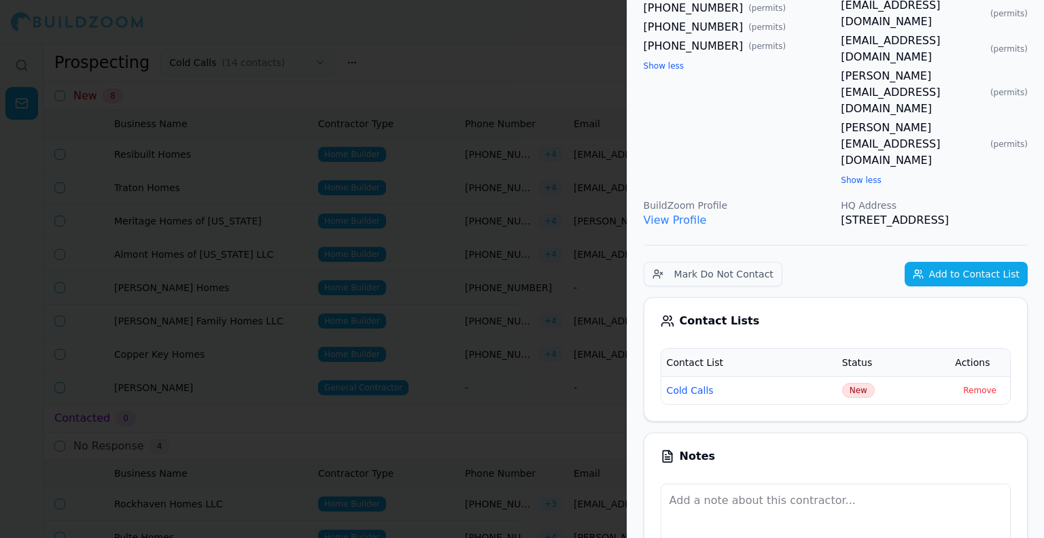
scroll to position [408, 0]
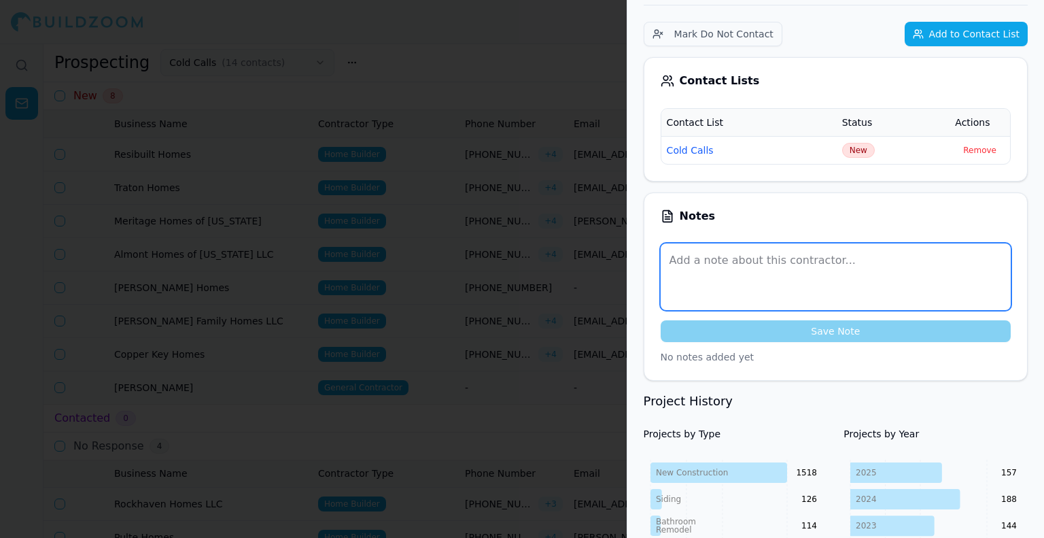
click at [732, 243] on textarea at bounding box center [836, 276] width 350 height 67
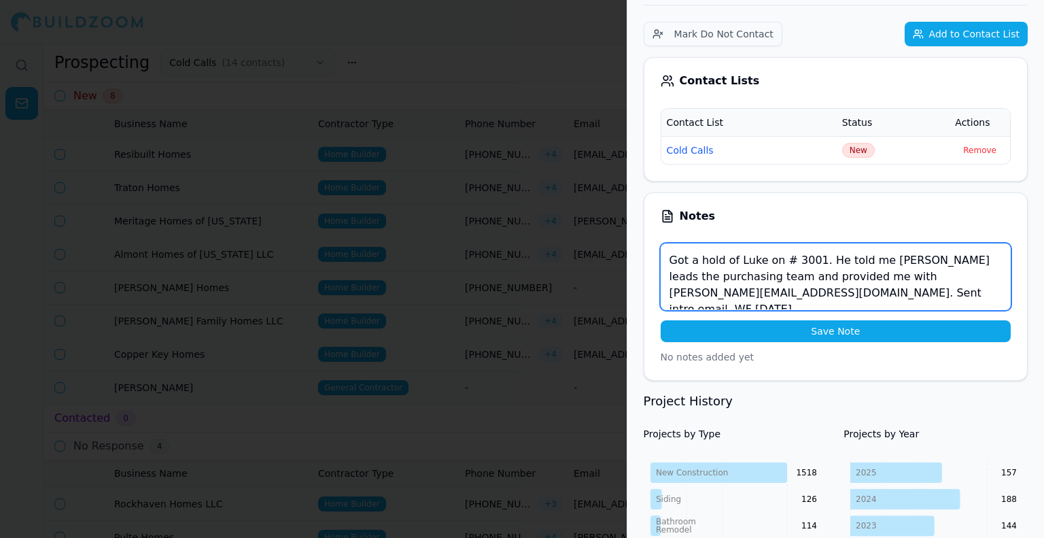
type textarea "Got a hold of Luke on # 3001. He told me [PERSON_NAME] leads the purchasing tea…"
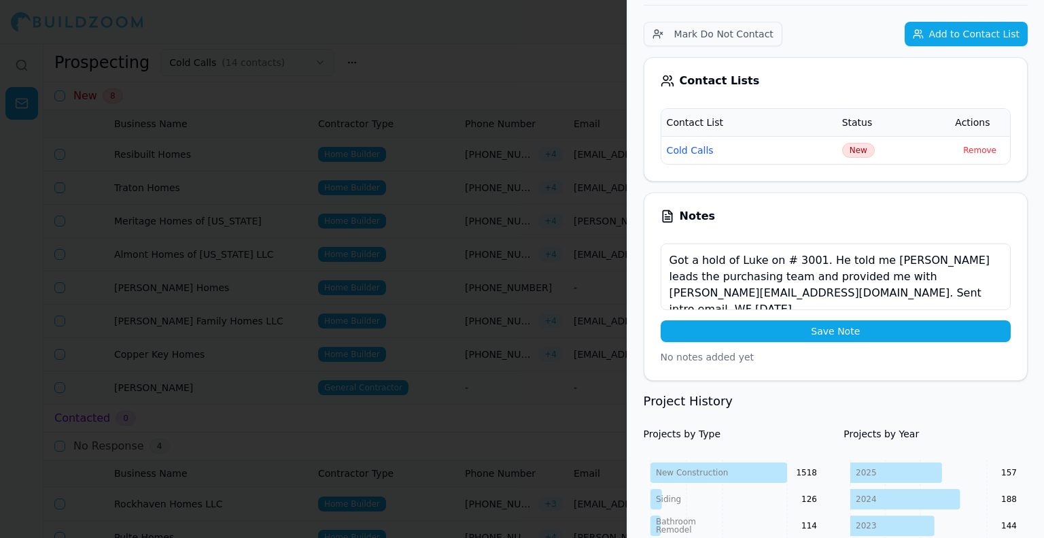
click at [776, 320] on button "Save Note" at bounding box center [836, 331] width 350 height 22
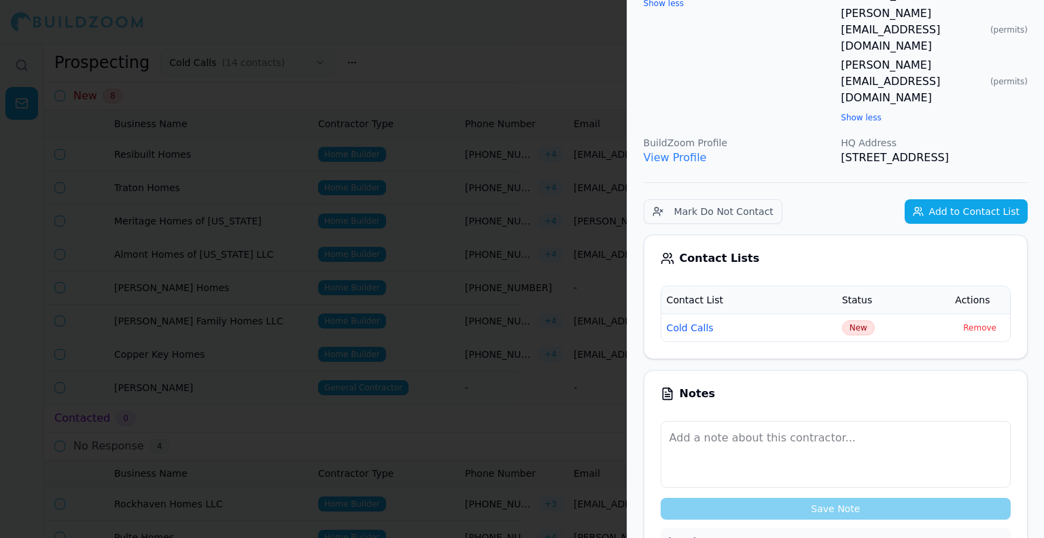
scroll to position [204, 0]
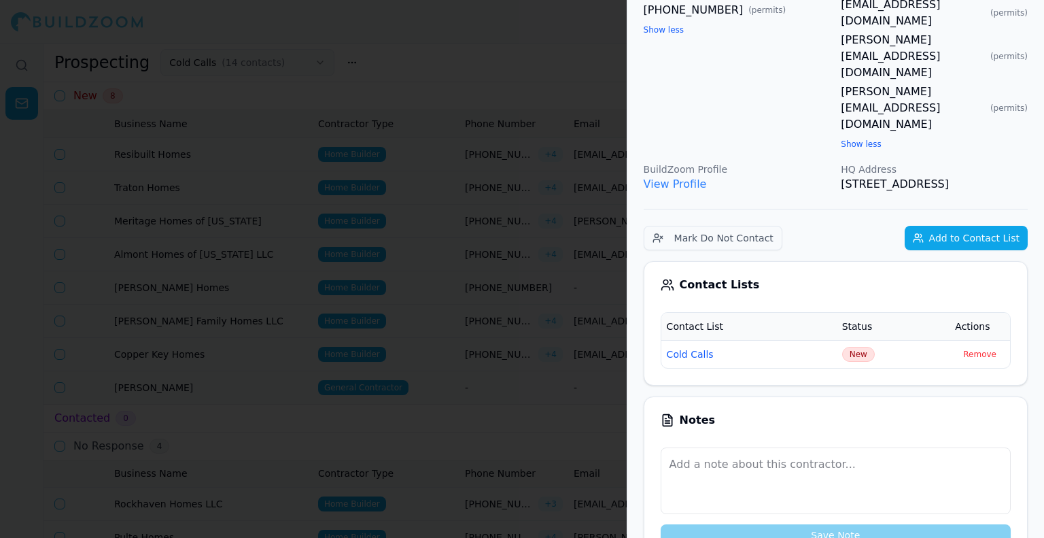
click at [859, 347] on span "New" at bounding box center [858, 354] width 33 height 15
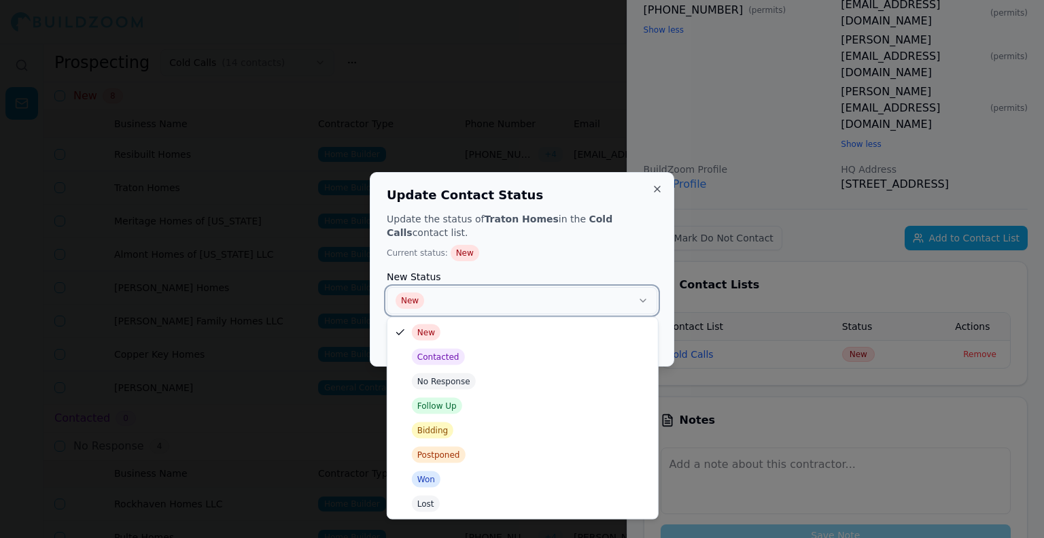
click at [504, 290] on button "New" at bounding box center [522, 300] width 271 height 27
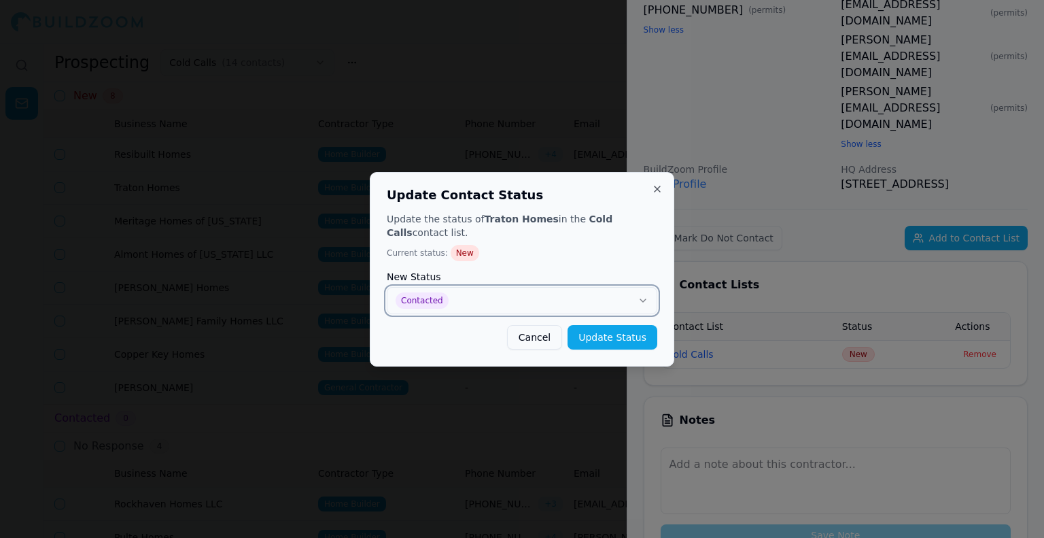
click at [500, 310] on button "Contacted" at bounding box center [522, 300] width 271 height 27
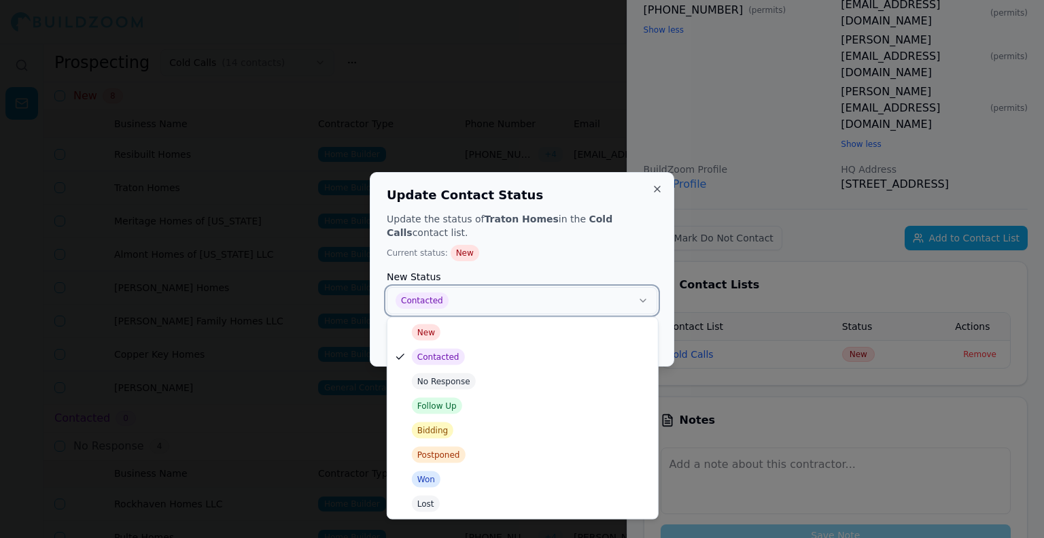
click at [541, 249] on p "Current status: New" at bounding box center [522, 253] width 271 height 16
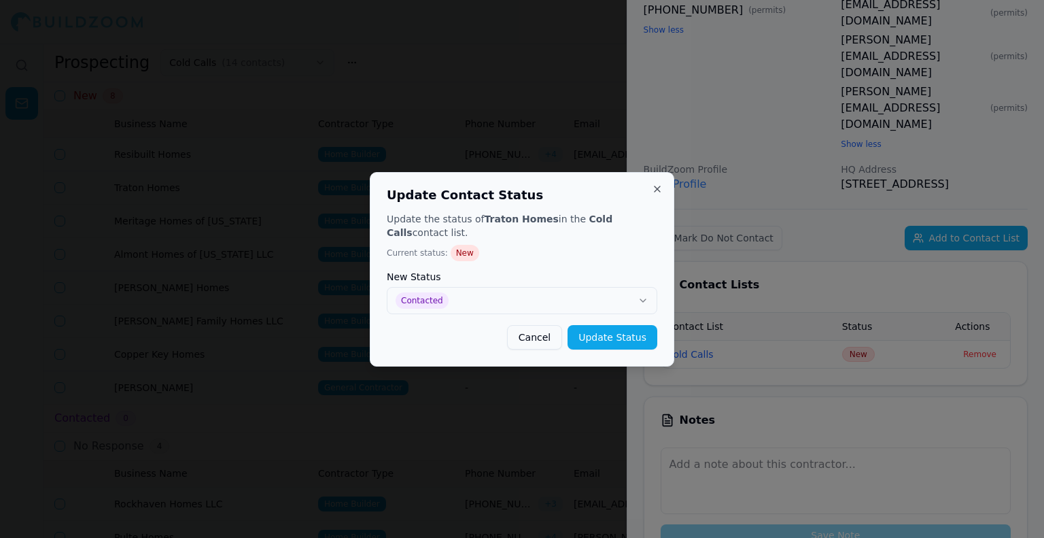
click at [610, 332] on button "Update Status" at bounding box center [613, 337] width 90 height 24
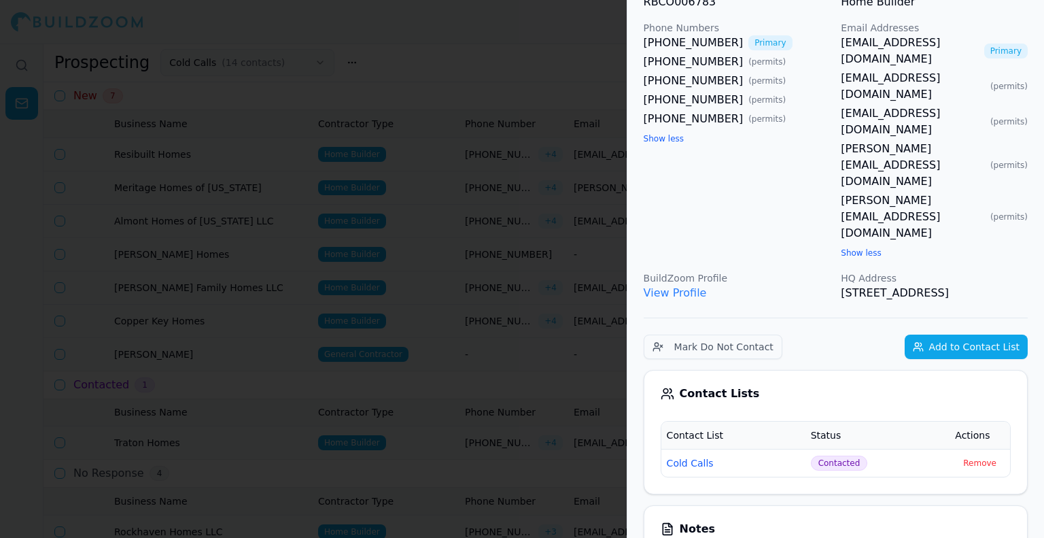
scroll to position [0, 0]
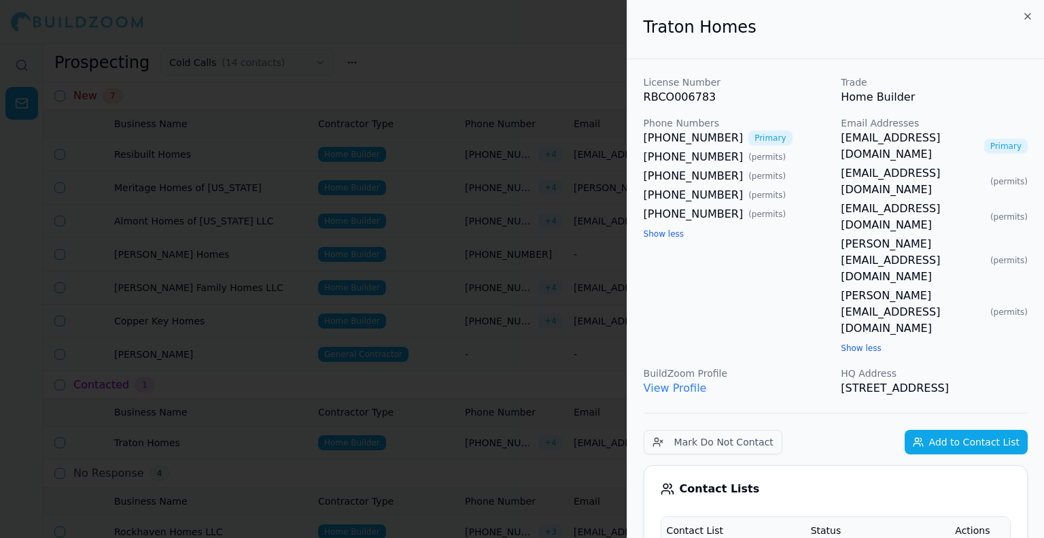
click at [511, 313] on div at bounding box center [522, 269] width 1044 height 538
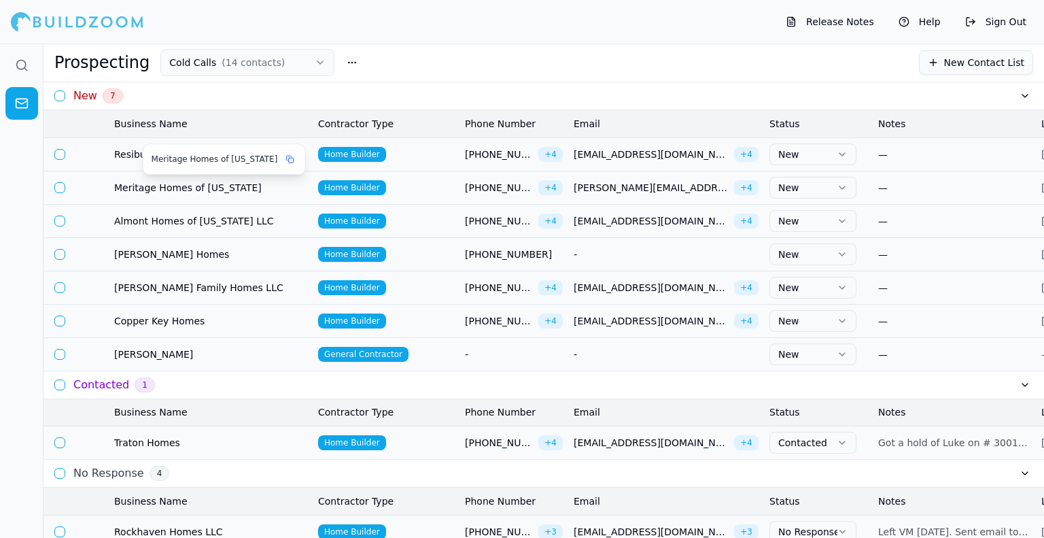
click at [174, 188] on span "Meritage Homes of [US_STATE]" at bounding box center [210, 188] width 193 height 14
click at [120, 192] on span "Meritage Homes of [US_STATE]" at bounding box center [210, 188] width 193 height 14
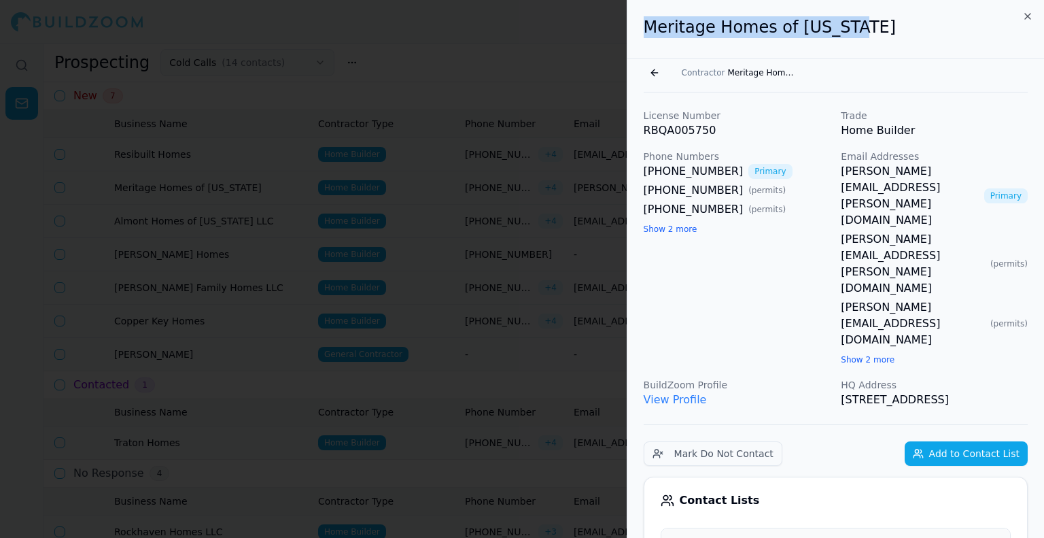
drag, startPoint x: 801, startPoint y: 37, endPoint x: 561, endPoint y: 49, distance: 240.2
click at [561, 49] on body "Release Notes Help Sign Out Prospecting Cold Calls ( 14 contacts ) New Contact …" at bounding box center [522, 290] width 1044 height 494
click at [691, 229] on div "[PHONE_NUMBER] Primary [PHONE_NUMBER] ( permits ) [PHONE_NUMBER] ( permits ) Sh…" at bounding box center [737, 199] width 187 height 73
click at [683, 232] on button "Show 2 more" at bounding box center [671, 229] width 54 height 11
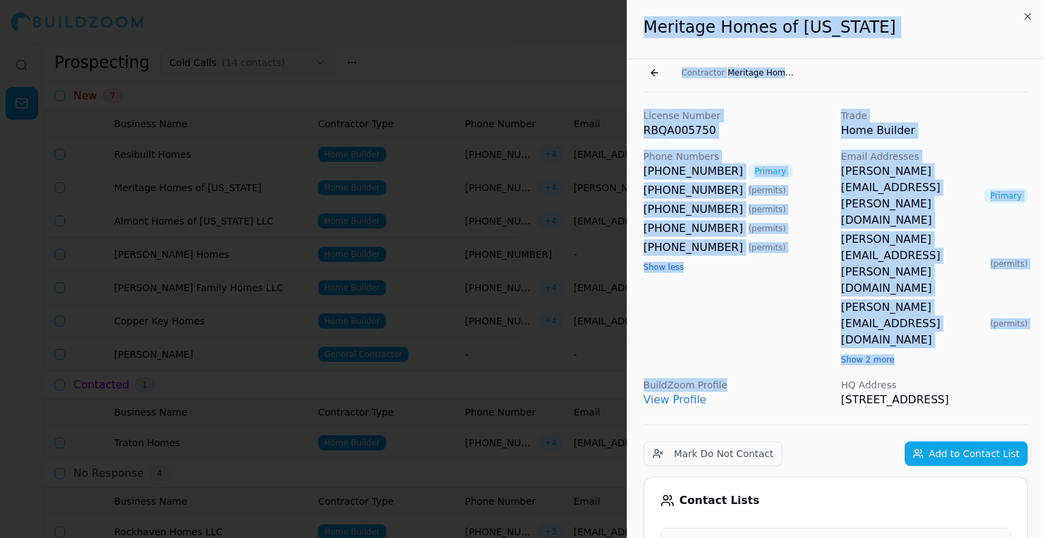
drag, startPoint x: 733, startPoint y: 233, endPoint x: 645, endPoint y: 34, distance: 217.6
click at [645, 33] on h2 "Meritage Homes of [US_STATE]" at bounding box center [836, 27] width 384 height 22
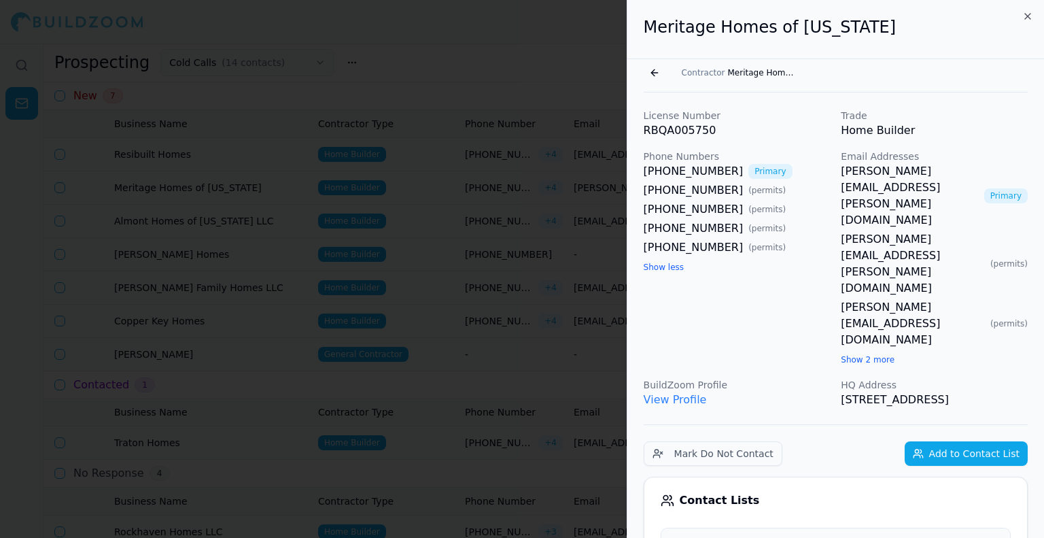
drag, startPoint x: 644, startPoint y: 29, endPoint x: 965, endPoint y: 330, distance: 439.5
click at [965, 391] on p "[STREET_ADDRESS]" at bounding box center [934, 399] width 187 height 16
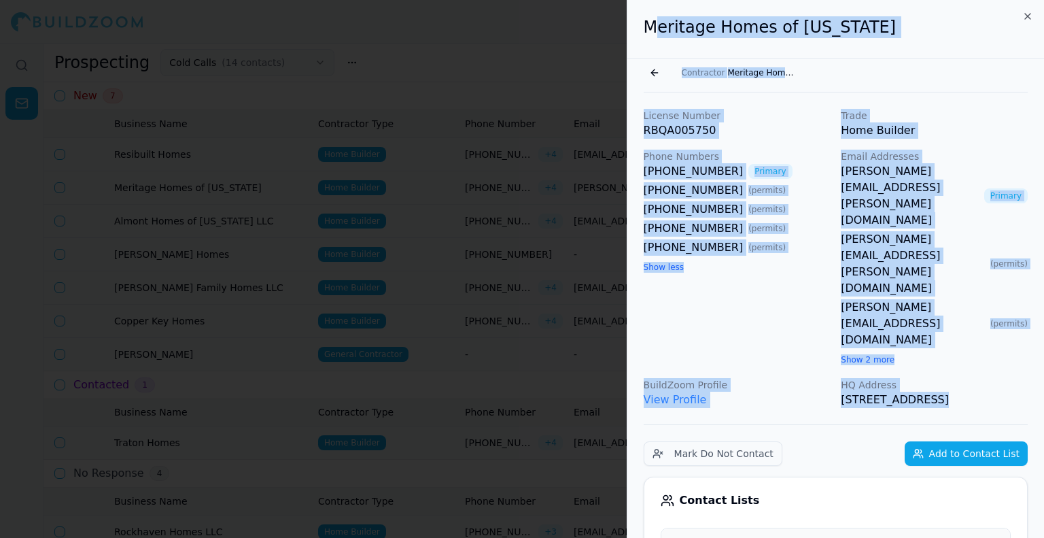
drag, startPoint x: 743, startPoint y: 230, endPoint x: 652, endPoint y: 31, distance: 218.7
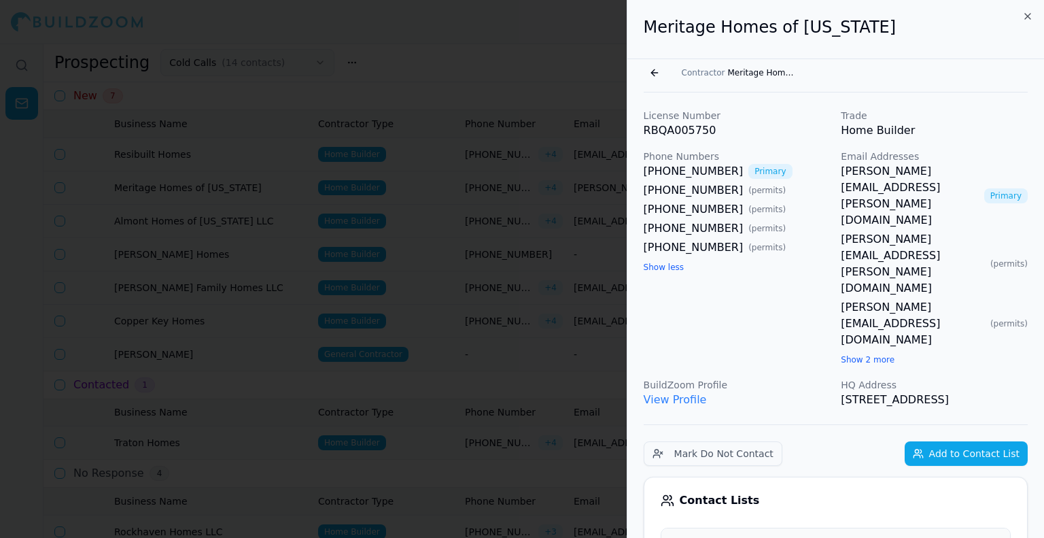
click at [646, 32] on h2 "Meritage Homes of [US_STATE]" at bounding box center [836, 27] width 384 height 22
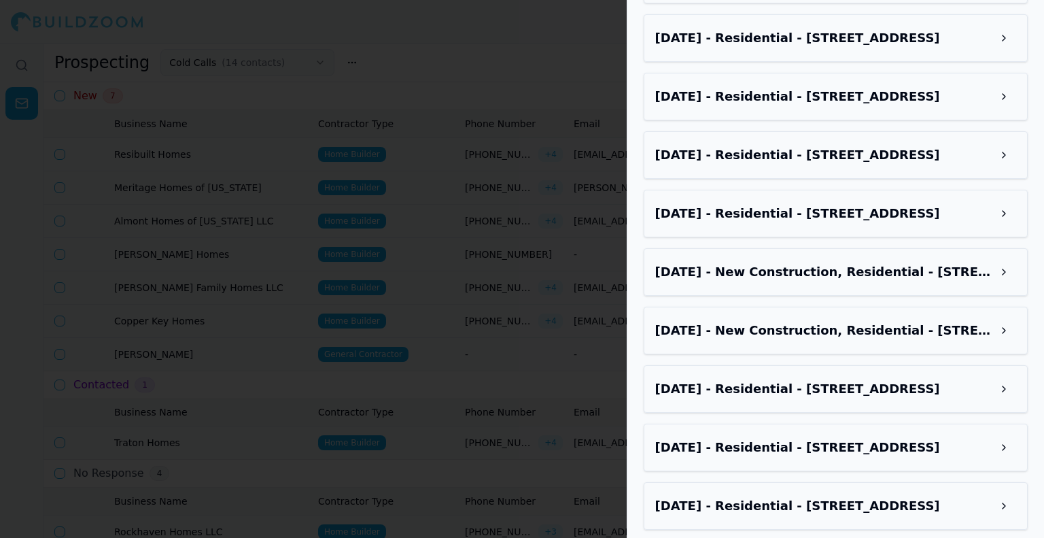
scroll to position [2280, 0]
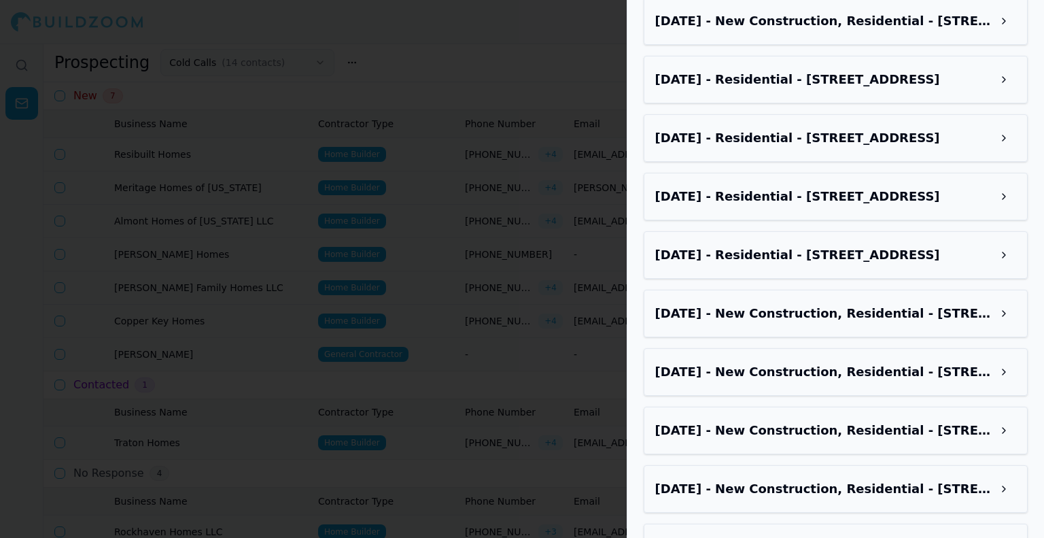
drag, startPoint x: 644, startPoint y: 29, endPoint x: 1009, endPoint y: 506, distance: 600.3
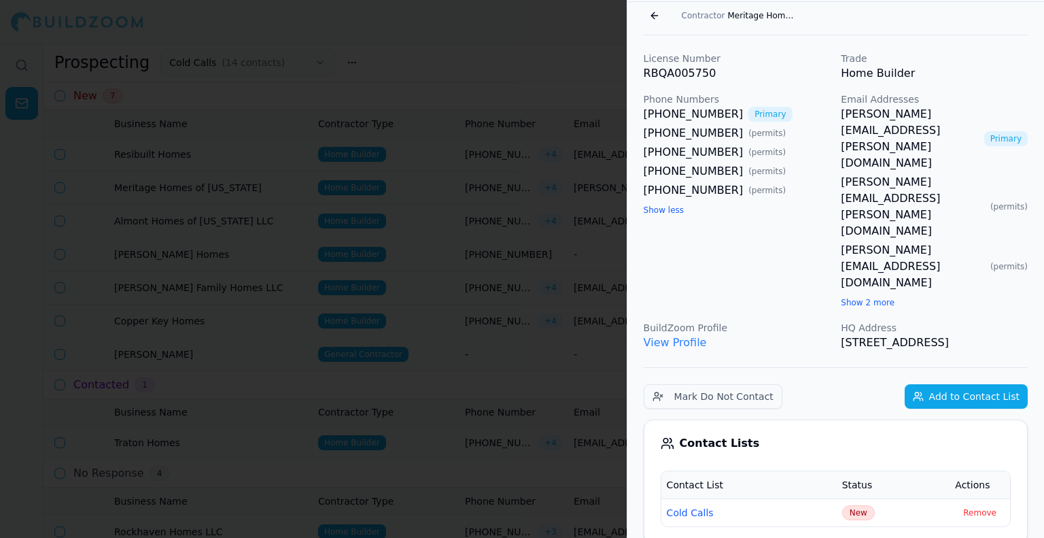
scroll to position [0, 0]
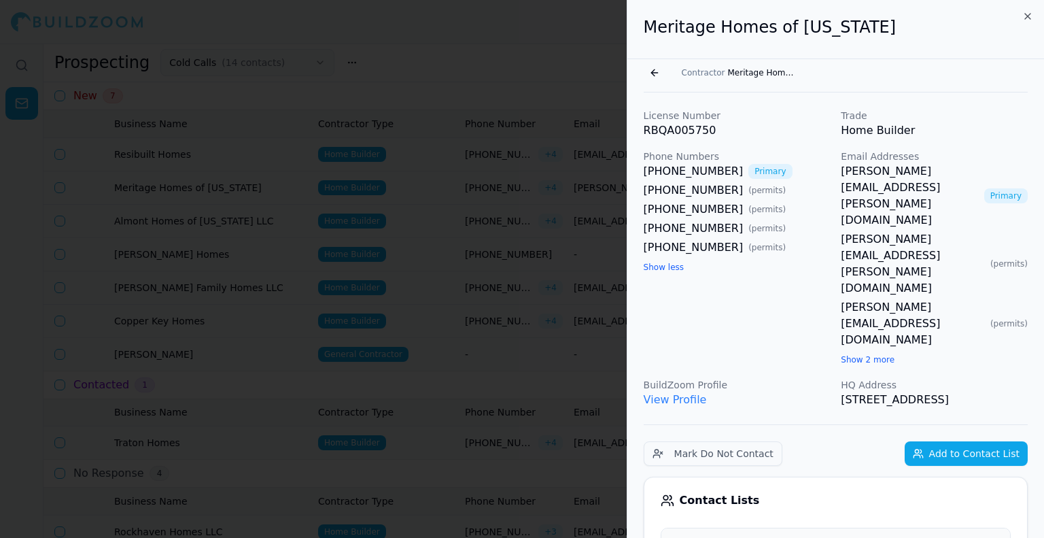
drag, startPoint x: 888, startPoint y: 326, endPoint x: 642, endPoint y: 23, distance: 390.8
click at [641, 23] on div "Meritage Homes of [US_STATE]" at bounding box center [835, 29] width 417 height 59
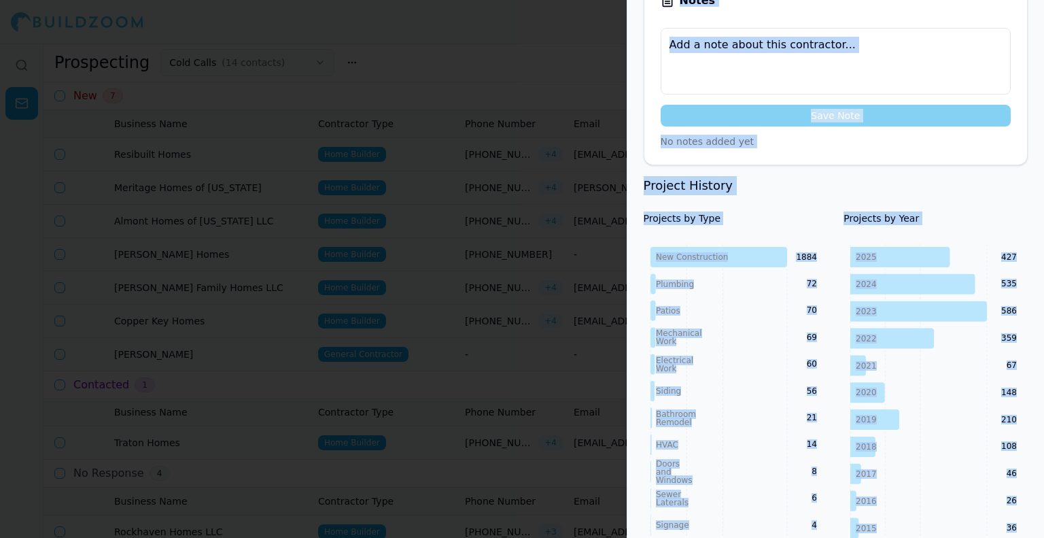
scroll to position [952, 0]
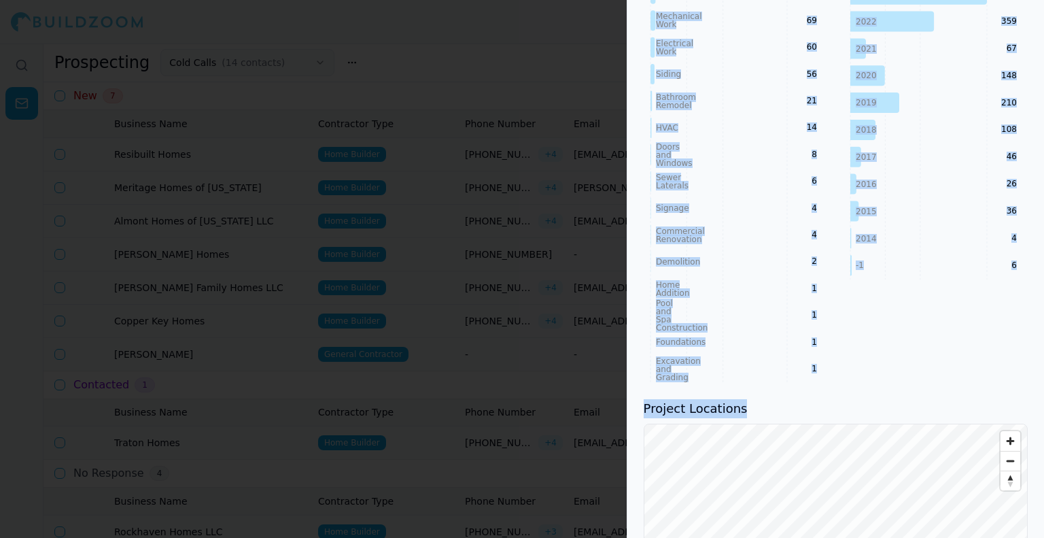
click at [979, 431] on div "Meritage Homes of [US_STATE] Go back Contractor Meritage Homes of [US_STATE] Li…" at bounding box center [835, 494] width 417 height 2892
click at [856, 300] on div "Projects by Year [DATE] 2024 2023 2022 2021 2020 2019 2018 2017 2016 2015 2014 …" at bounding box center [935, 139] width 184 height 488
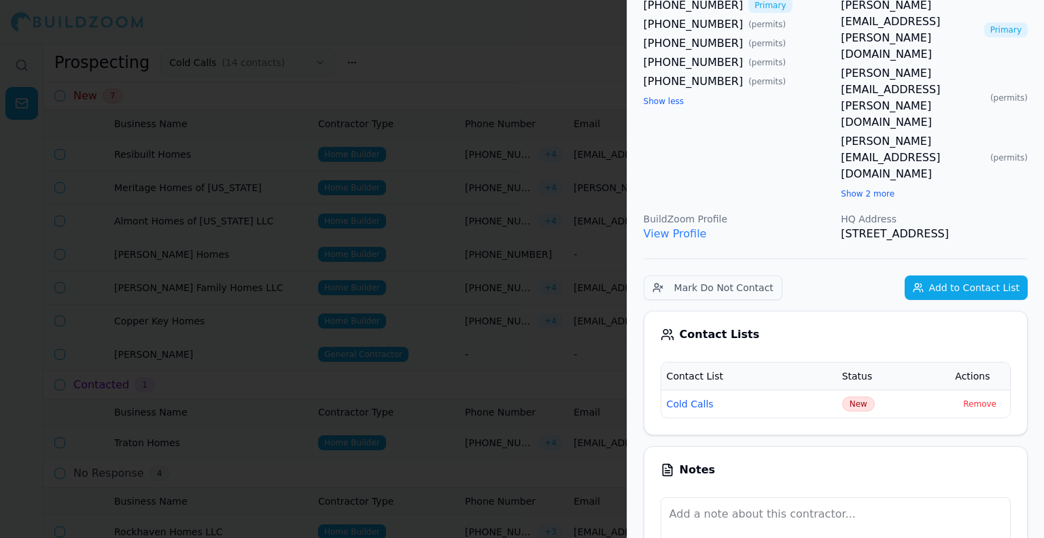
scroll to position [0, 0]
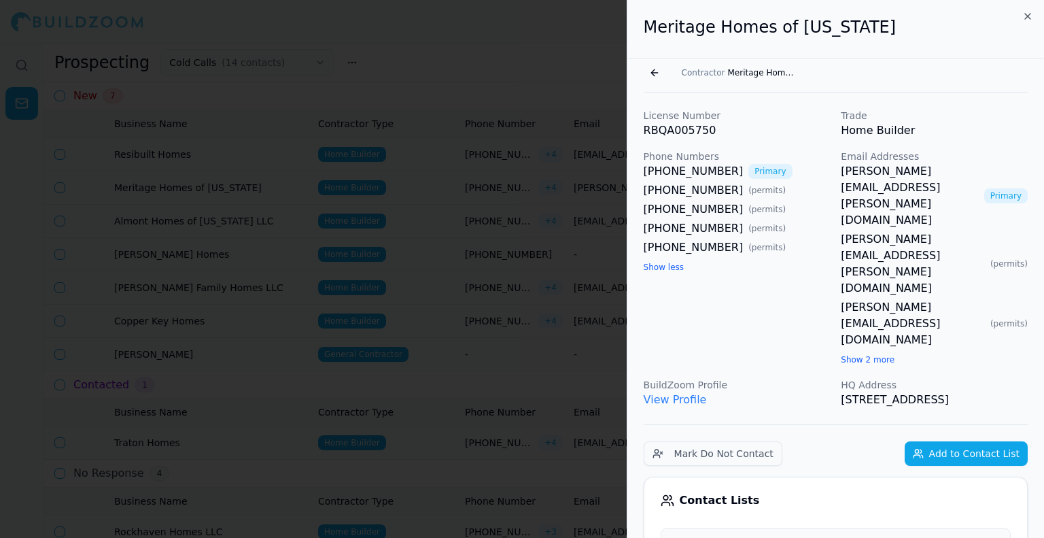
click at [850, 354] on button "Show 2 more" at bounding box center [868, 359] width 54 height 11
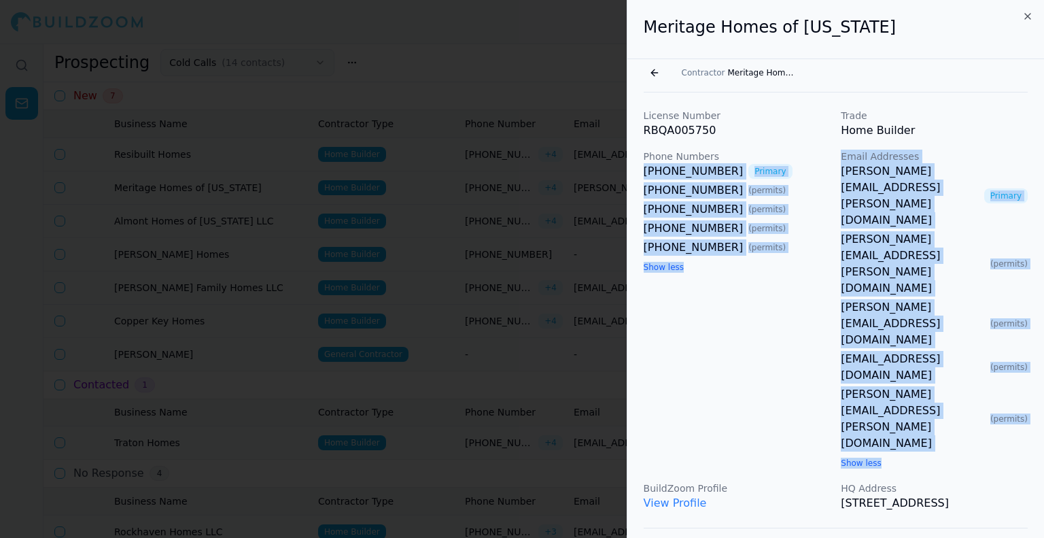
drag, startPoint x: 834, startPoint y: 157, endPoint x: 937, endPoint y: 272, distance: 154.5
click at [937, 272] on div "License Number RBQA005750 Trade Home Builder Phone Numbers [PHONE_NUMBER] Prima…" at bounding box center [836, 310] width 384 height 402
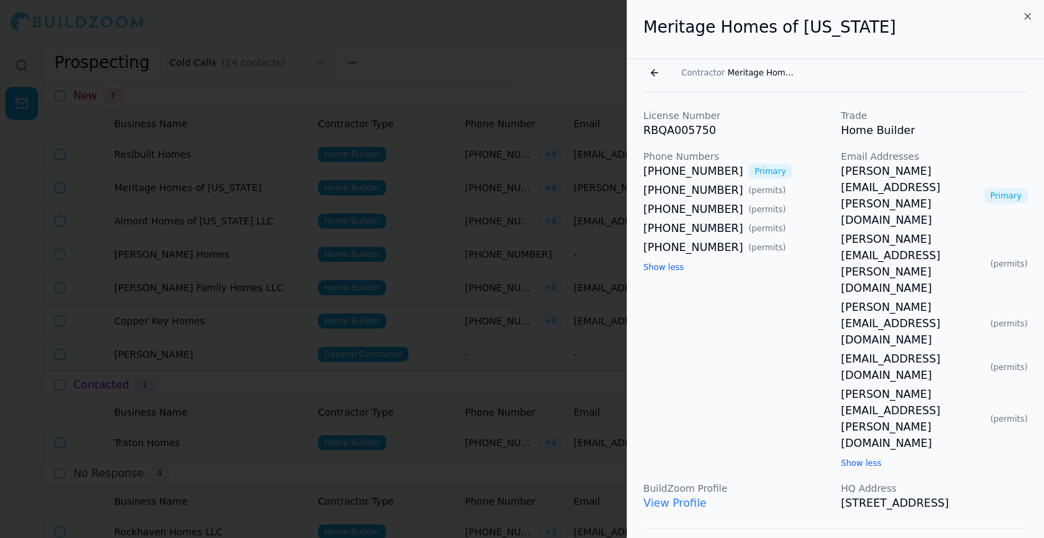
click at [937, 271] on div "[PERSON_NAME][EMAIL_ADDRESS][PERSON_NAME][DOMAIN_NAME] Primary [EMAIL_ADDRESS][…" at bounding box center [934, 316] width 187 height 307
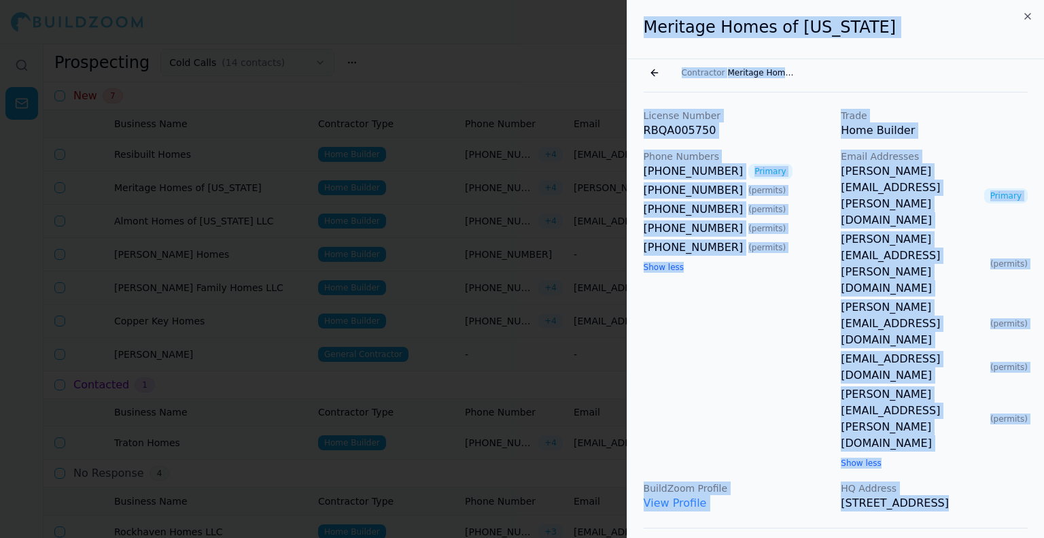
drag, startPoint x: 911, startPoint y: 336, endPoint x: 639, endPoint y: 18, distance: 418.9
click at [639, 18] on div "Meritage Homes of [US_STATE]" at bounding box center [835, 29] width 417 height 59
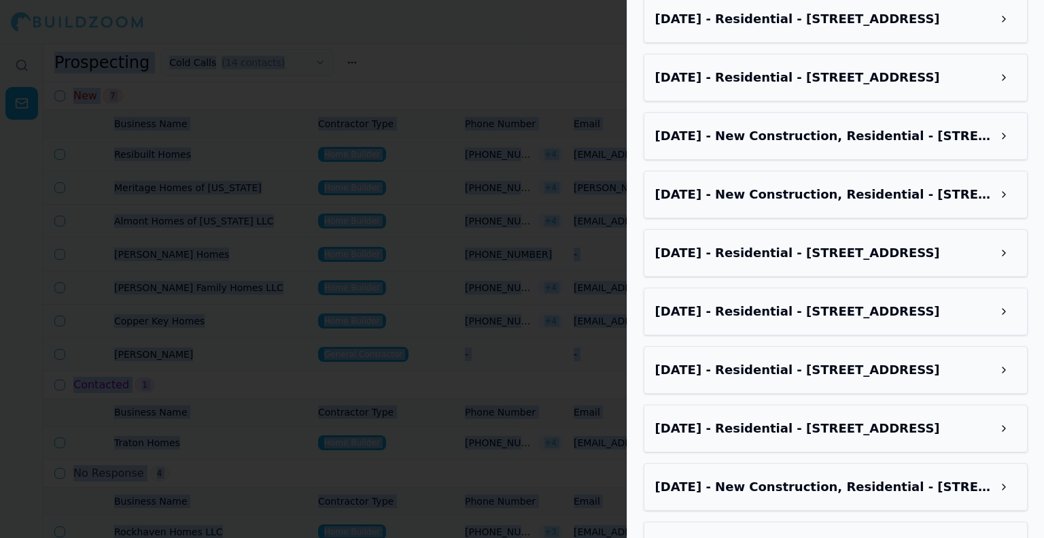
scroll to position [2280, 0]
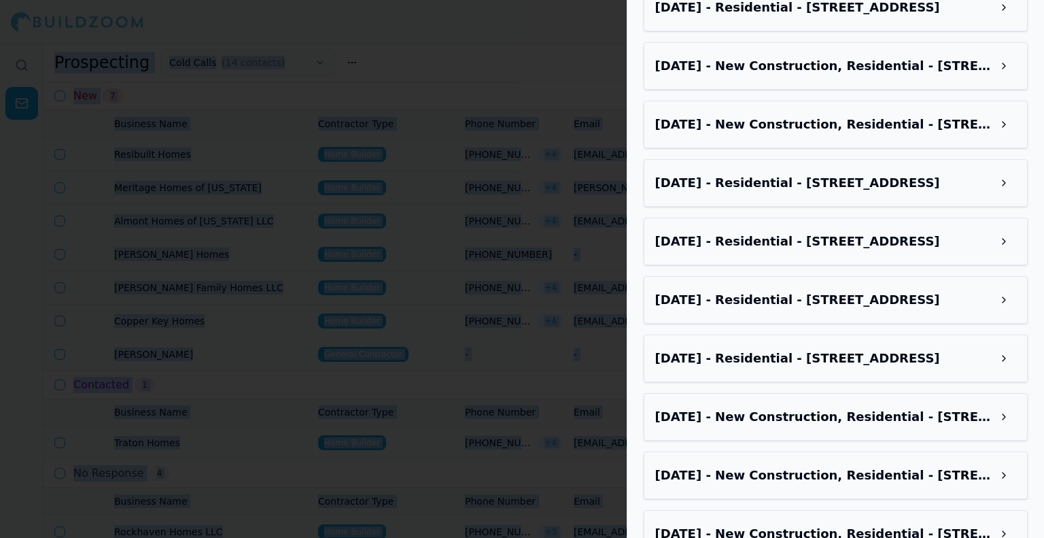
drag, startPoint x: 639, startPoint y: 18, endPoint x: 941, endPoint y: 496, distance: 565.5
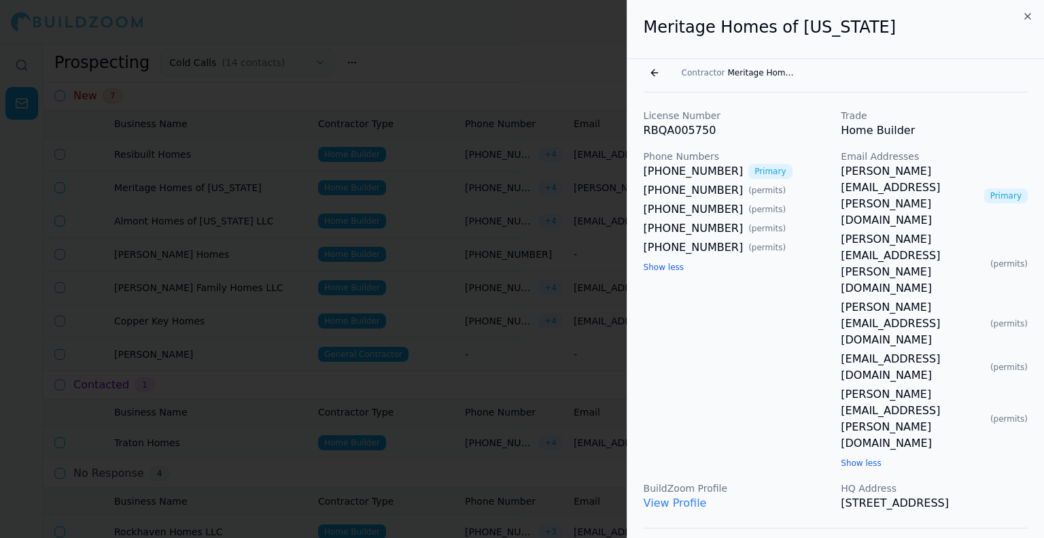
scroll to position [0, 0]
drag, startPoint x: 969, startPoint y: 330, endPoint x: 638, endPoint y: 27, distance: 449.3
click at [638, 27] on div "Meritage Homes of [US_STATE]" at bounding box center [835, 29] width 417 height 59
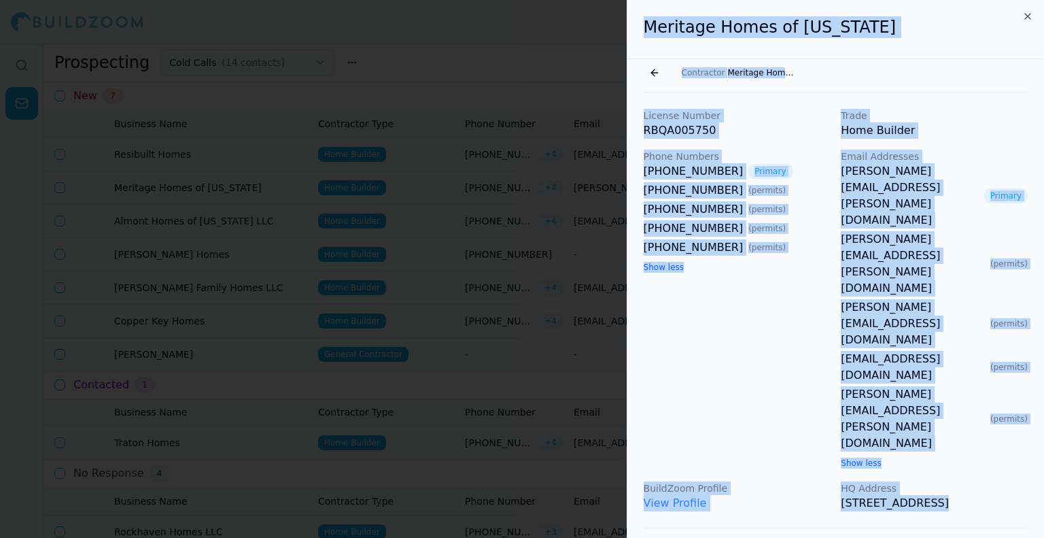
drag, startPoint x: 644, startPoint y: 18, endPoint x: 964, endPoint y: 344, distance: 456.6
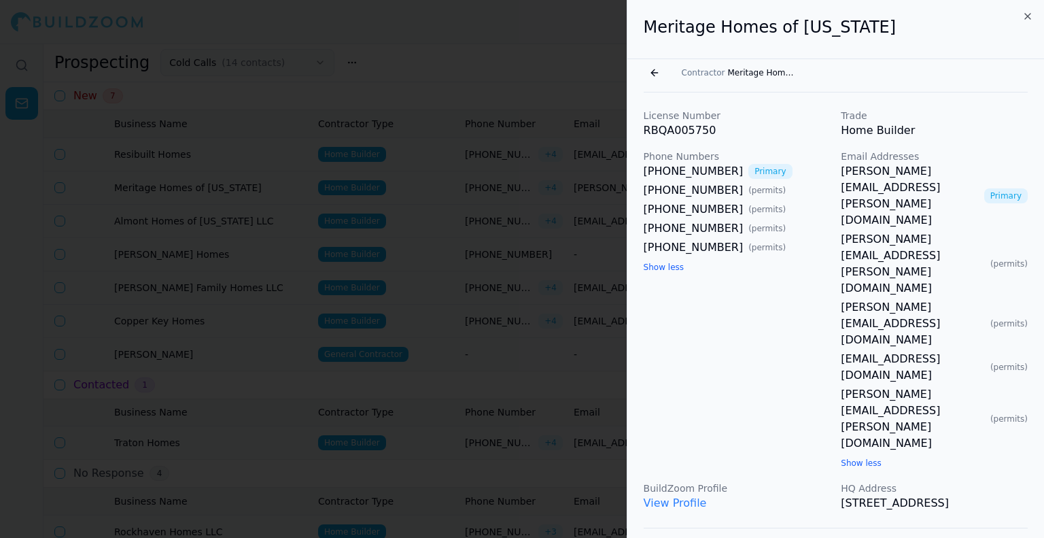
drag, startPoint x: 928, startPoint y: 326, endPoint x: 632, endPoint y: 37, distance: 413.3
click at [633, 36] on div "Meritage Homes of [US_STATE]" at bounding box center [835, 29] width 417 height 59
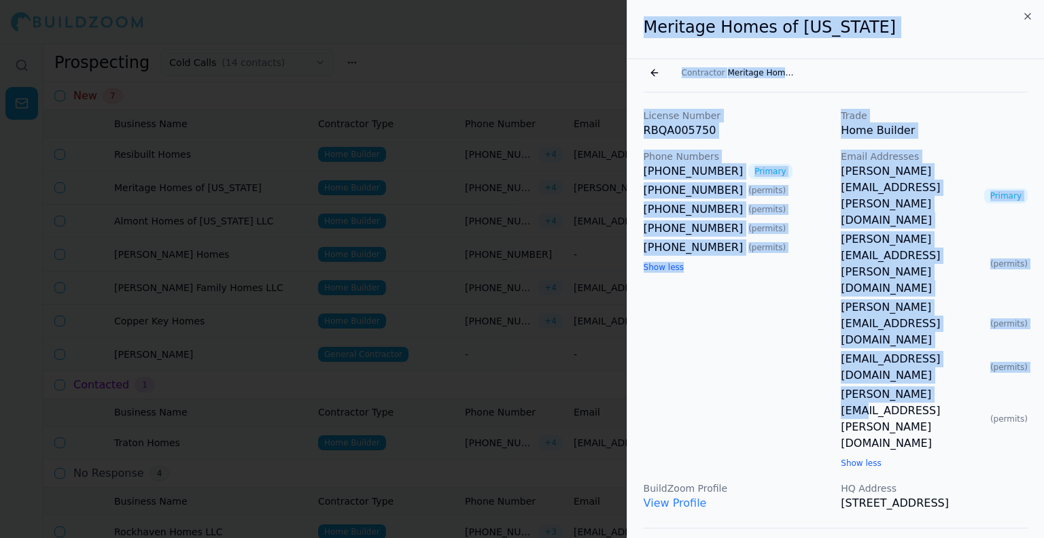
drag, startPoint x: 636, startPoint y: 24, endPoint x: 941, endPoint y: 241, distance: 373.8
click at [941, 386] on link "[PERSON_NAME][EMAIL_ADDRESS][PERSON_NAME][DOMAIN_NAME]" at bounding box center [913, 418] width 144 height 65
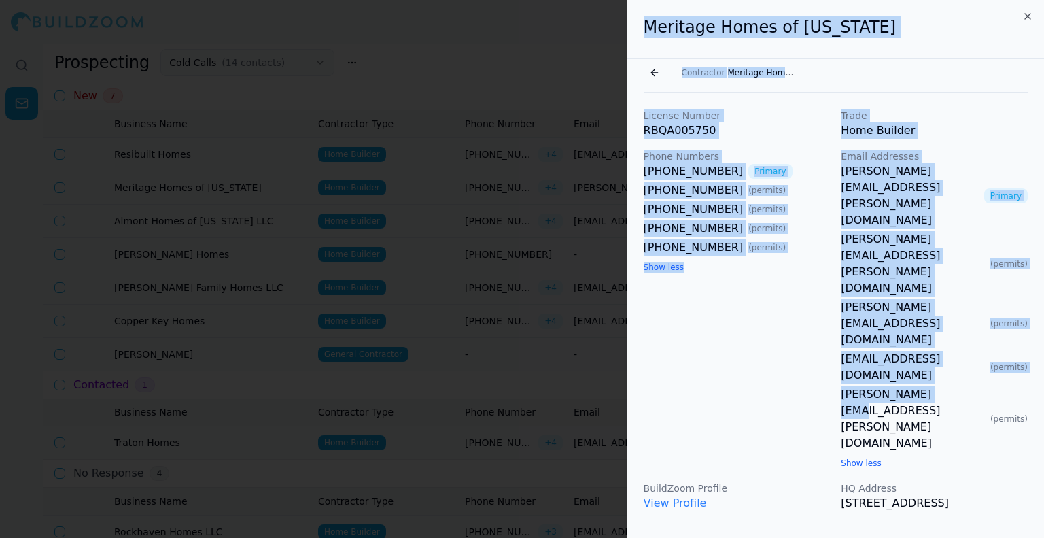
click at [862, 63] on div "Go back Contractor Meritage Homes of [US_STATE]" at bounding box center [836, 73] width 384 height 22
click at [742, 43] on div "Meritage Homes of [US_STATE]" at bounding box center [835, 29] width 417 height 59
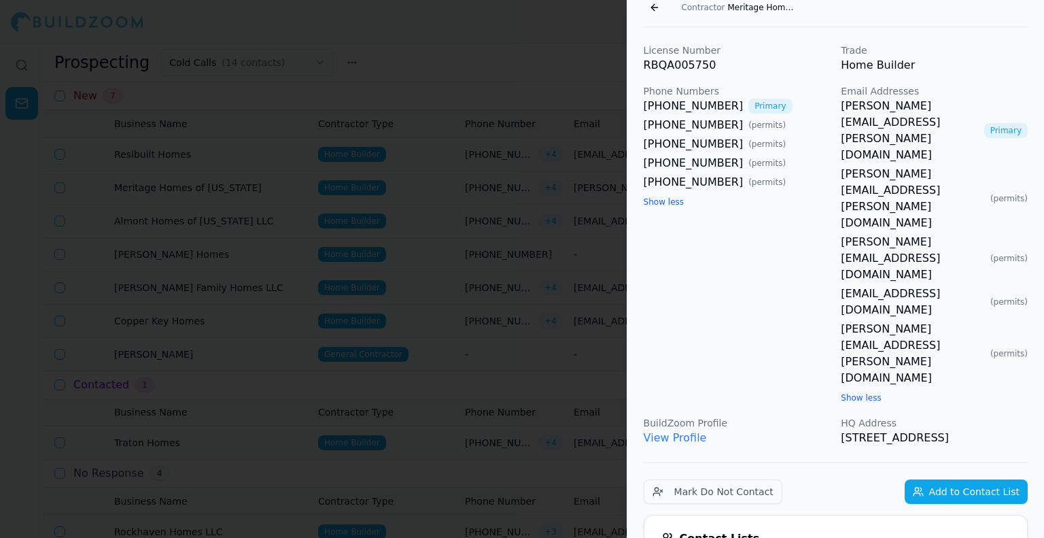
scroll to position [476, 0]
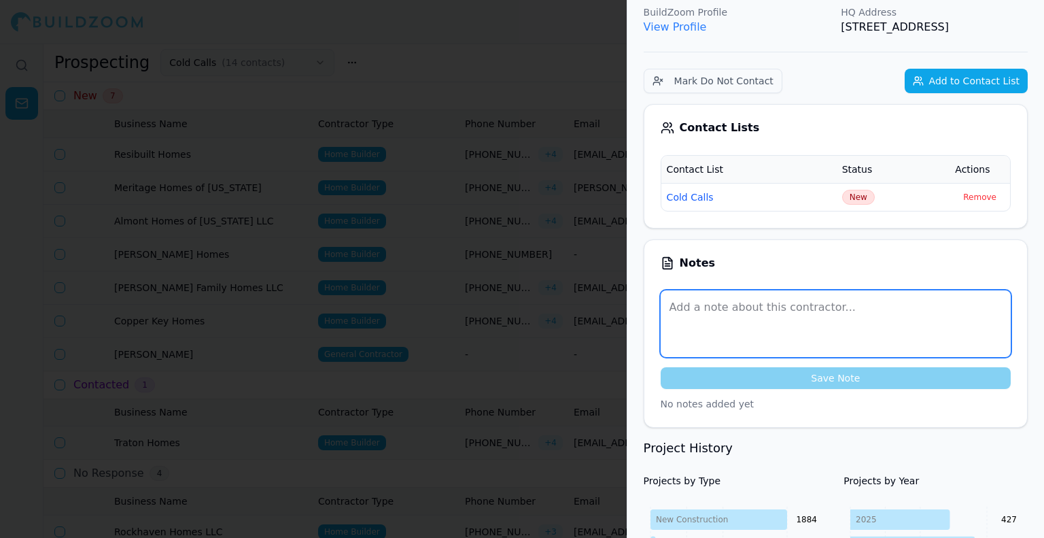
click at [753, 290] on textarea at bounding box center [836, 323] width 350 height 67
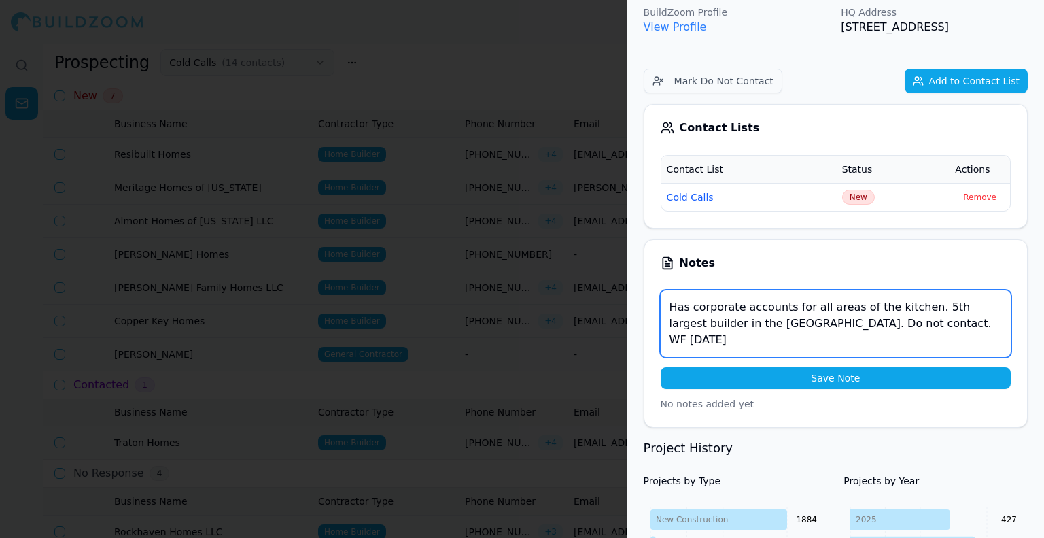
type textarea "Has corporate accounts for all areas of the kitchen. 5th largest builder in the…"
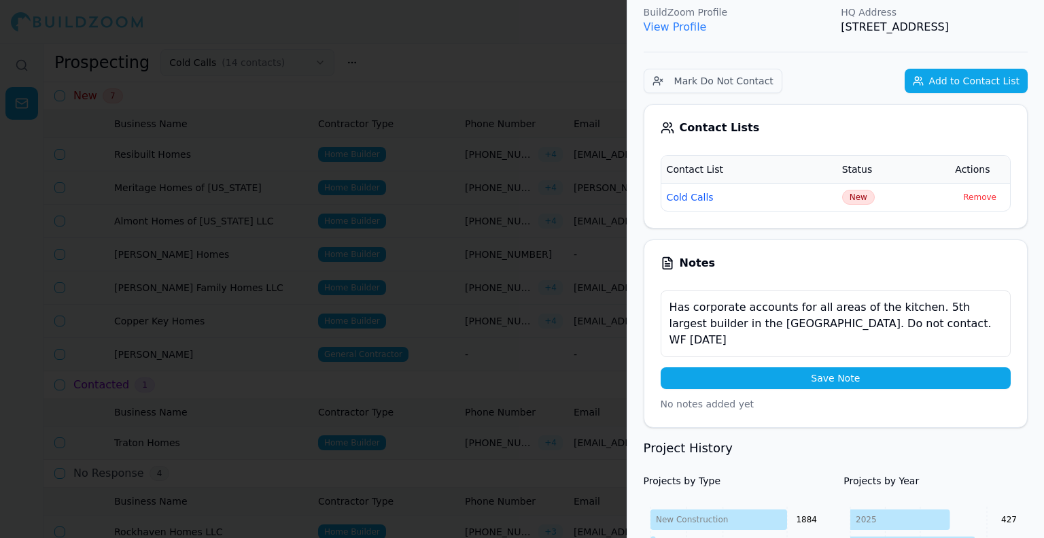
click at [769, 367] on button "Save Note" at bounding box center [836, 378] width 350 height 22
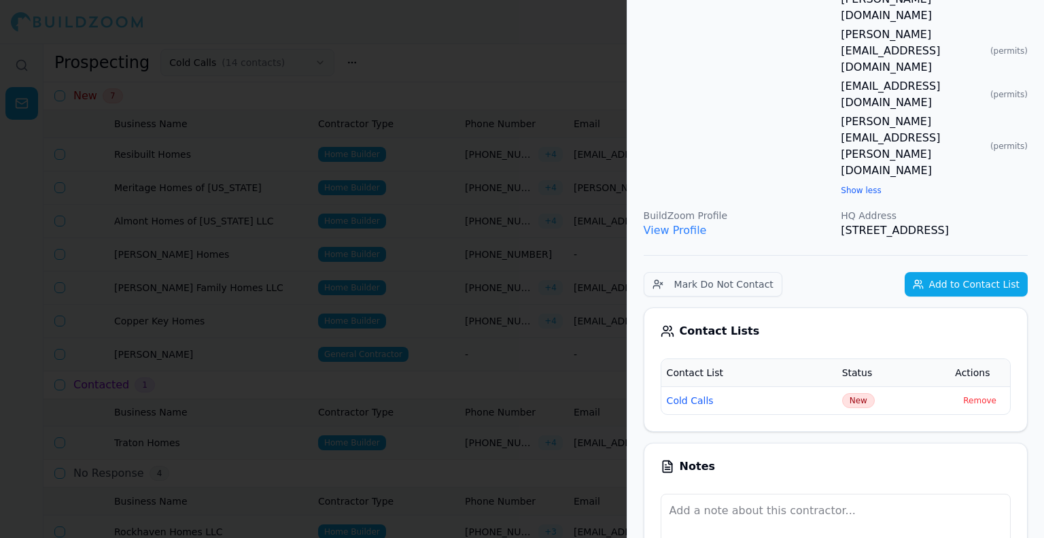
scroll to position [272, 0]
click at [708, 273] on button "Mark Do Not Contact" at bounding box center [713, 285] width 139 height 24
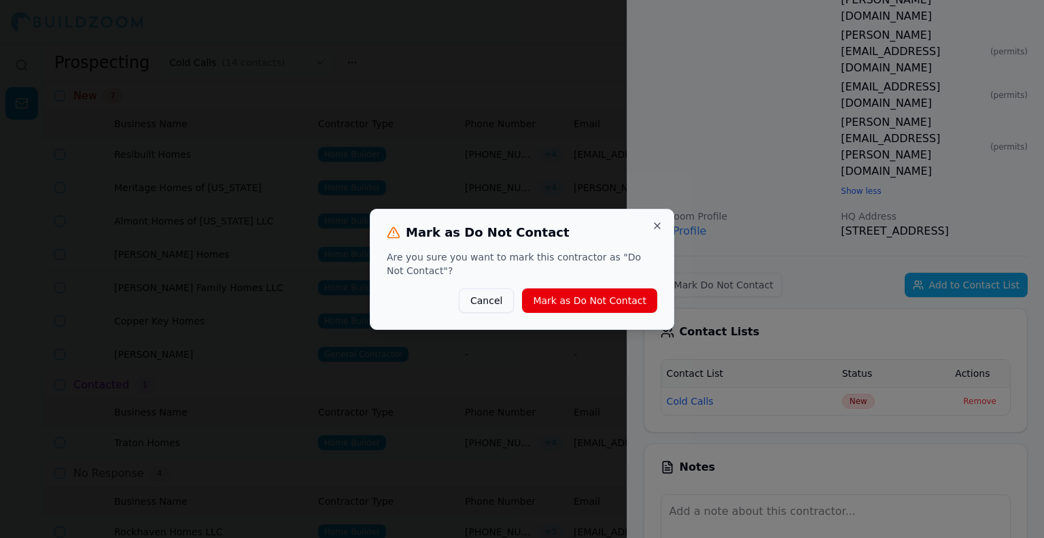
click at [612, 293] on button "Mark as Do Not Contact" at bounding box center [589, 300] width 135 height 24
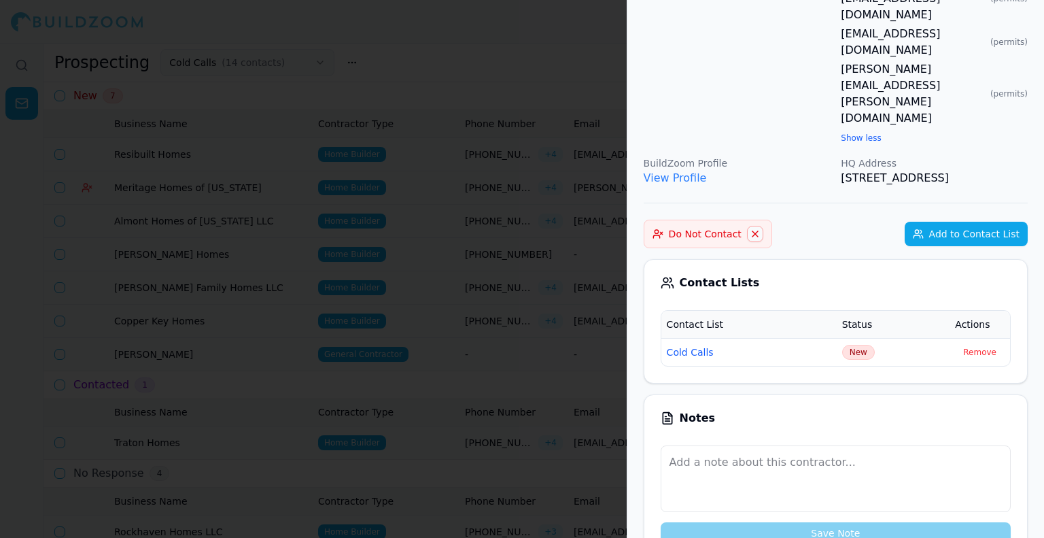
scroll to position [408, 0]
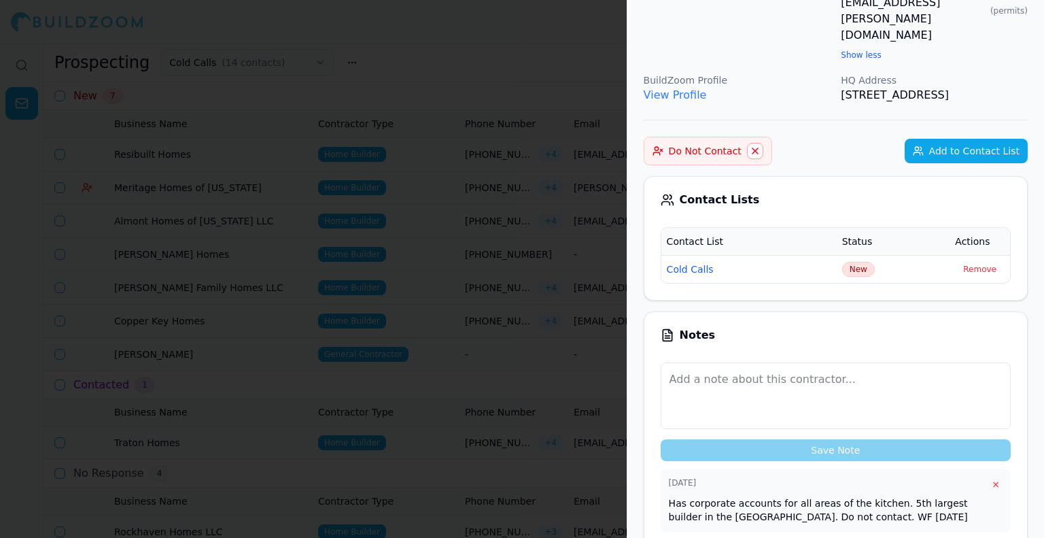
click at [853, 262] on span "New" at bounding box center [858, 269] width 33 height 15
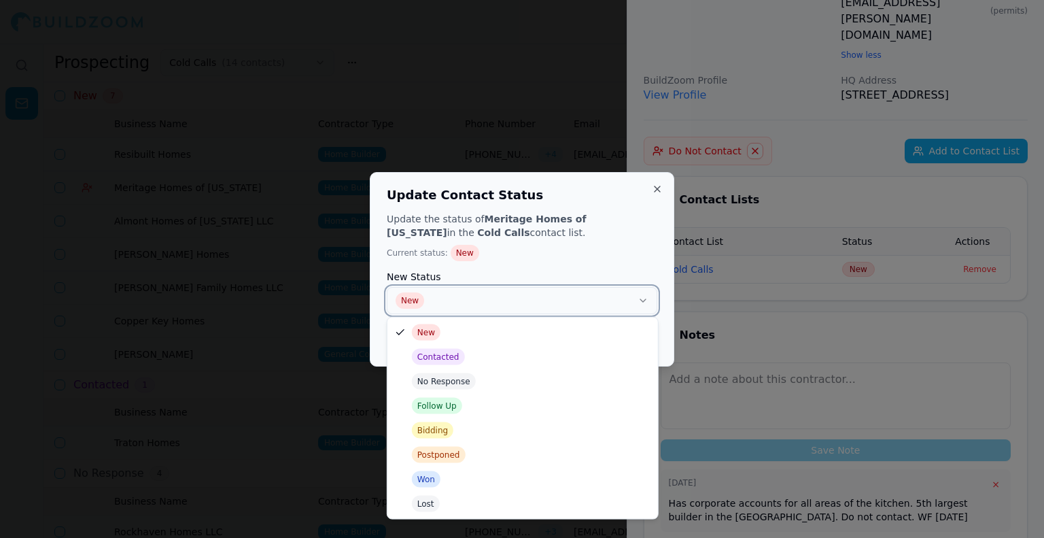
click at [596, 298] on button "New" at bounding box center [522, 300] width 271 height 27
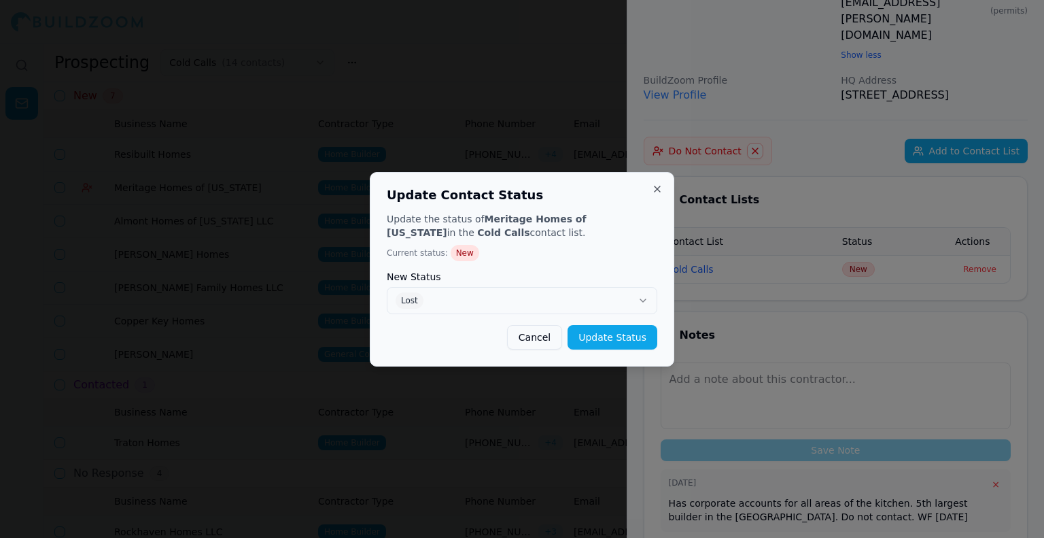
click at [612, 341] on button "Update Status" at bounding box center [613, 337] width 90 height 24
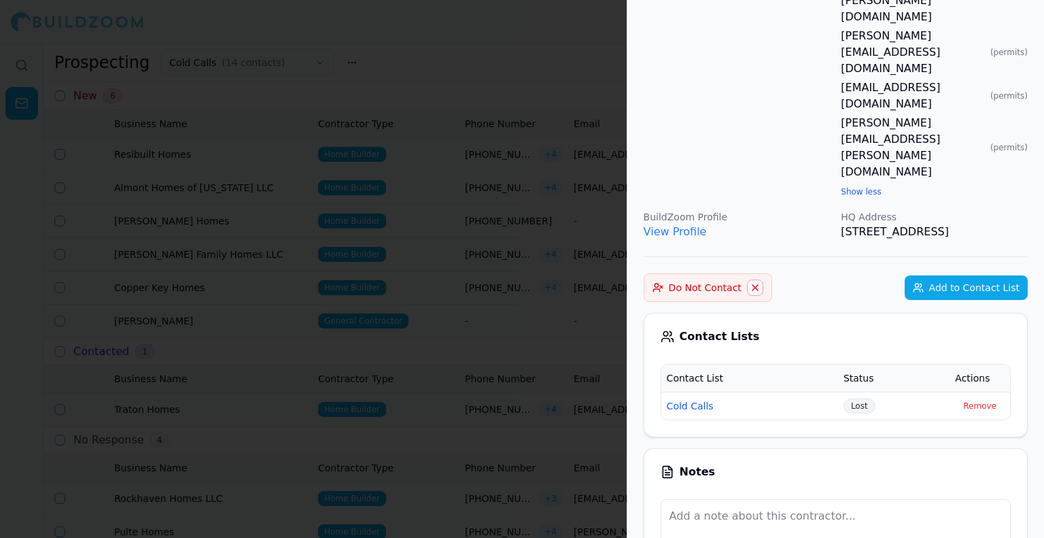
scroll to position [136, 0]
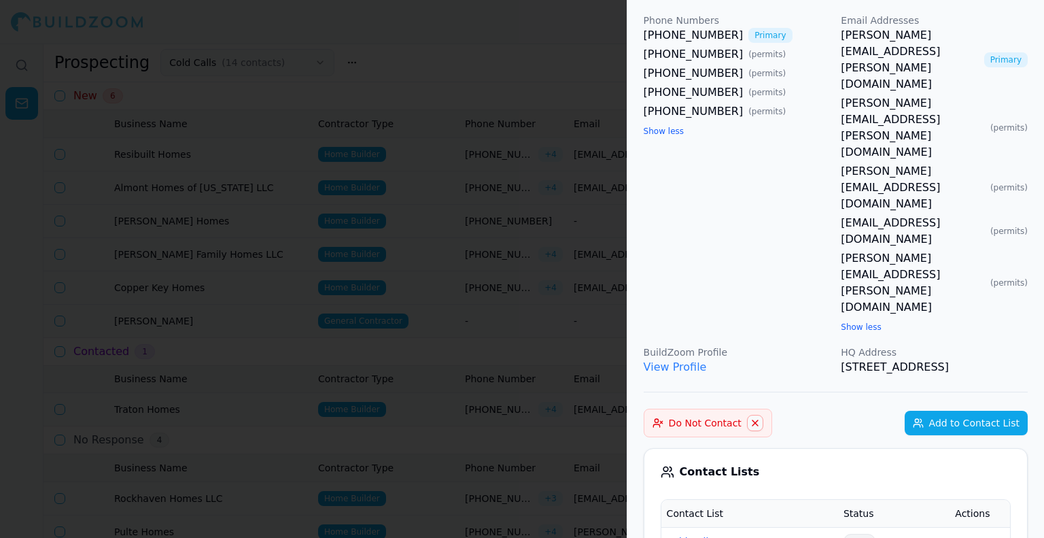
click at [415, 403] on div at bounding box center [522, 269] width 1044 height 538
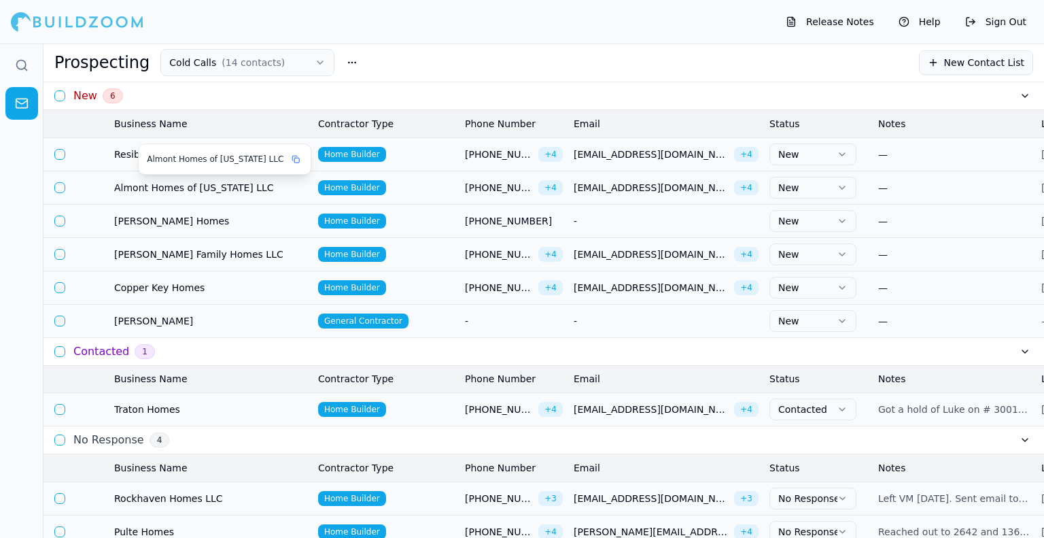
click at [254, 181] on span "Almont Homes of [US_STATE] LLC" at bounding box center [210, 188] width 193 height 14
click at [237, 186] on body "Release Notes Help Sign Out Prospecting Cold Calls ( 14 contacts ) New Contact …" at bounding box center [522, 290] width 1044 height 494
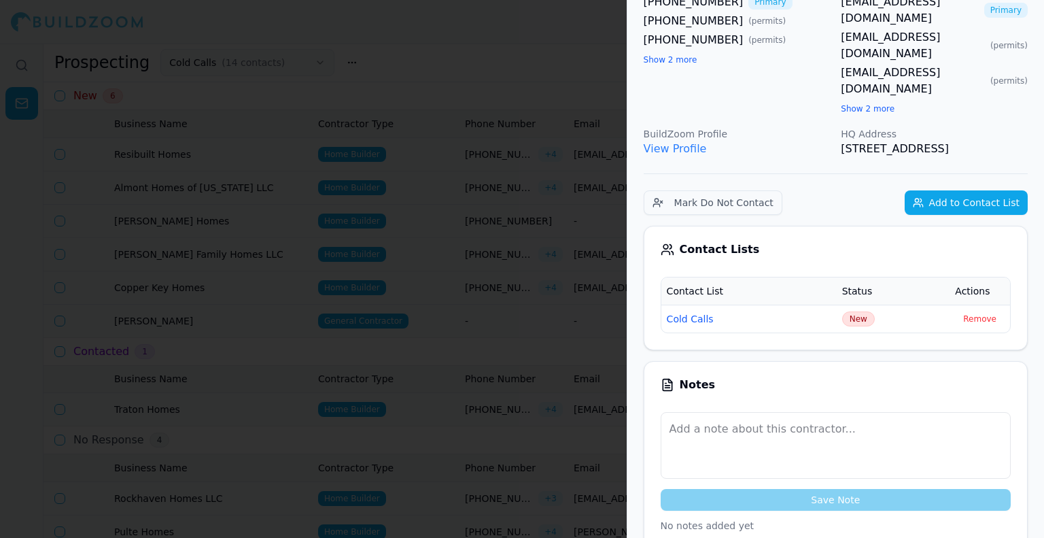
scroll to position [0, 0]
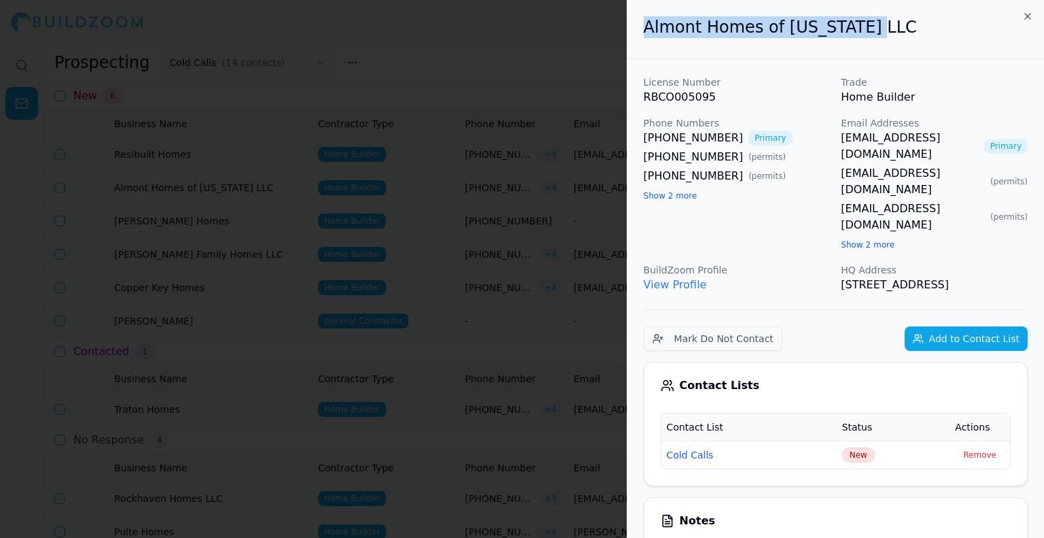
drag, startPoint x: 665, startPoint y: 52, endPoint x: 615, endPoint y: 63, distance: 50.8
click at [615, 63] on body "Release Notes Help Sign Out Prospecting Cold Calls ( 14 contacts ) New Contact …" at bounding box center [522, 290] width 1044 height 494
click at [660, 189] on div "[PHONE_NUMBER] Primary [PHONE_NUMBER] ( permits ) [PHONE_NUMBER] ( permits ) Sh…" at bounding box center [737, 166] width 187 height 73
click at [659, 192] on button "Show 2 more" at bounding box center [671, 195] width 54 height 11
drag, startPoint x: 878, startPoint y: 27, endPoint x: 589, endPoint y: 40, distance: 289.2
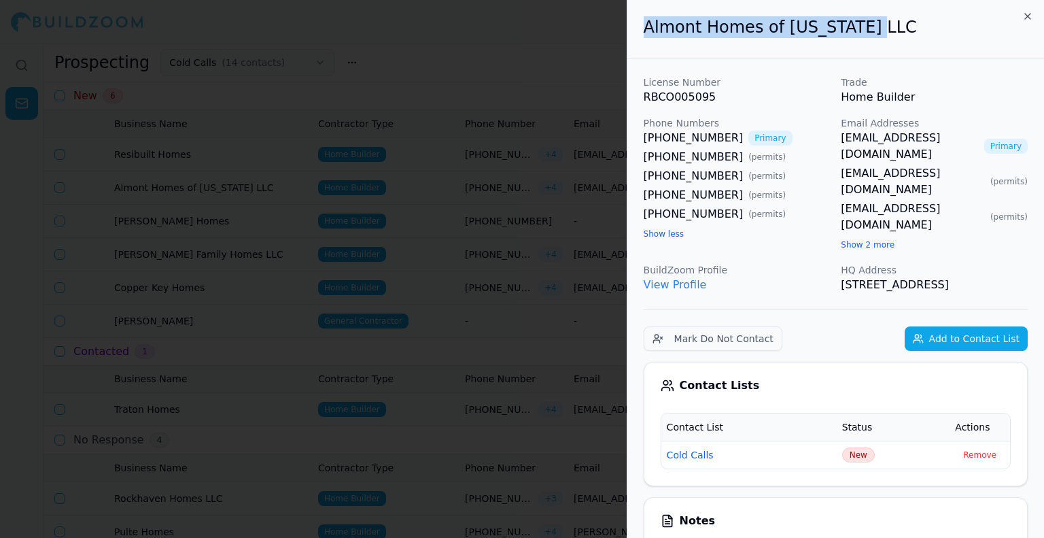
click at [589, 43] on body "Release Notes Help Sign Out Prospecting Cold Calls ( 14 contacts ) New Contact …" at bounding box center [522, 290] width 1044 height 494
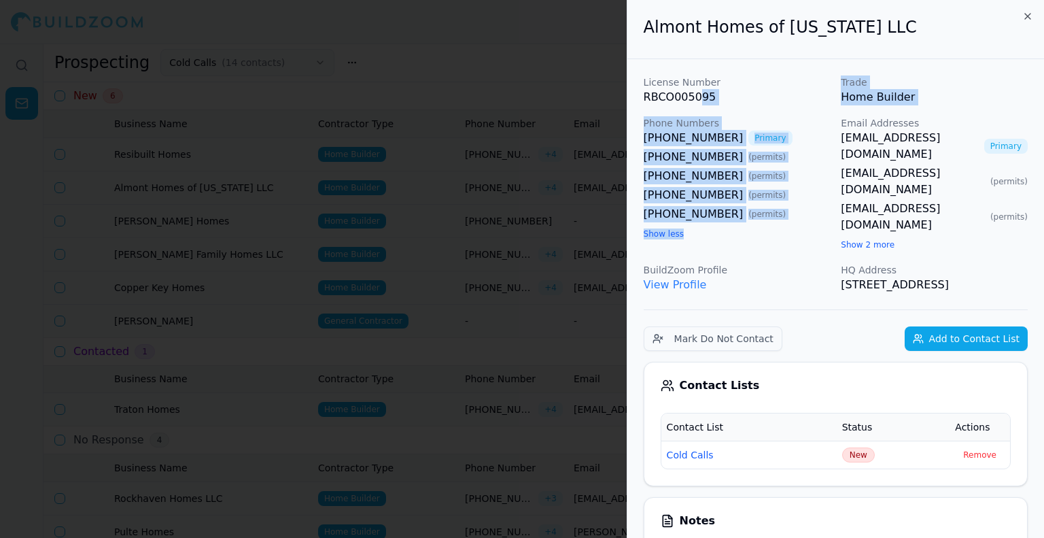
drag, startPoint x: 753, startPoint y: 224, endPoint x: 696, endPoint y: 92, distance: 144.3
click at [696, 92] on div "License Number RBCO005095 Trade Home Builder Phone Numbers [PHONE_NUMBER] Prima…" at bounding box center [836, 183] width 384 height 217
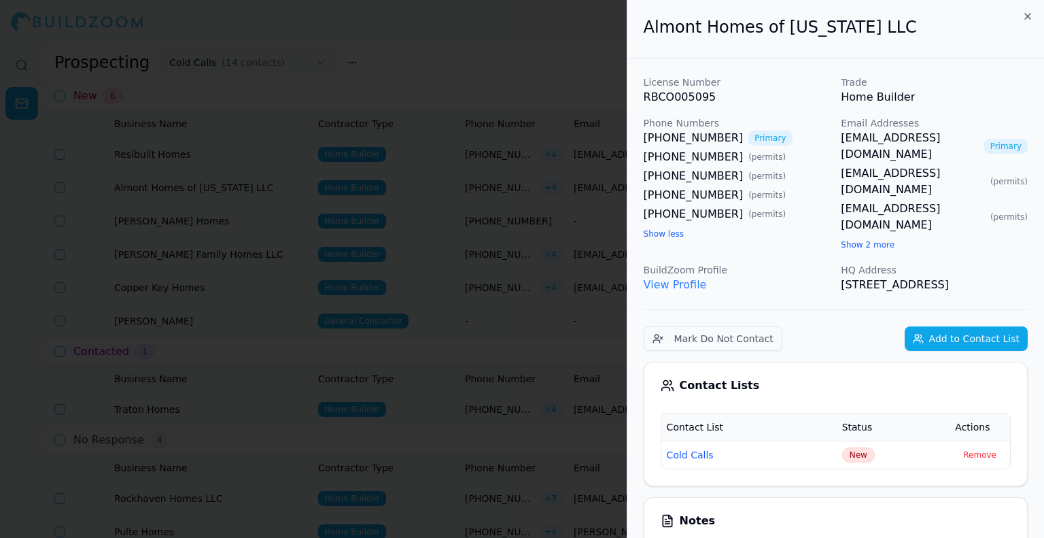
click at [708, 237] on div "[PHONE_NUMBER] Primary [PHONE_NUMBER] ( permits ) [PHONE_NUMBER] ( permits ) [P…" at bounding box center [737, 185] width 187 height 111
click at [877, 239] on button "Show 2 more" at bounding box center [868, 244] width 54 height 11
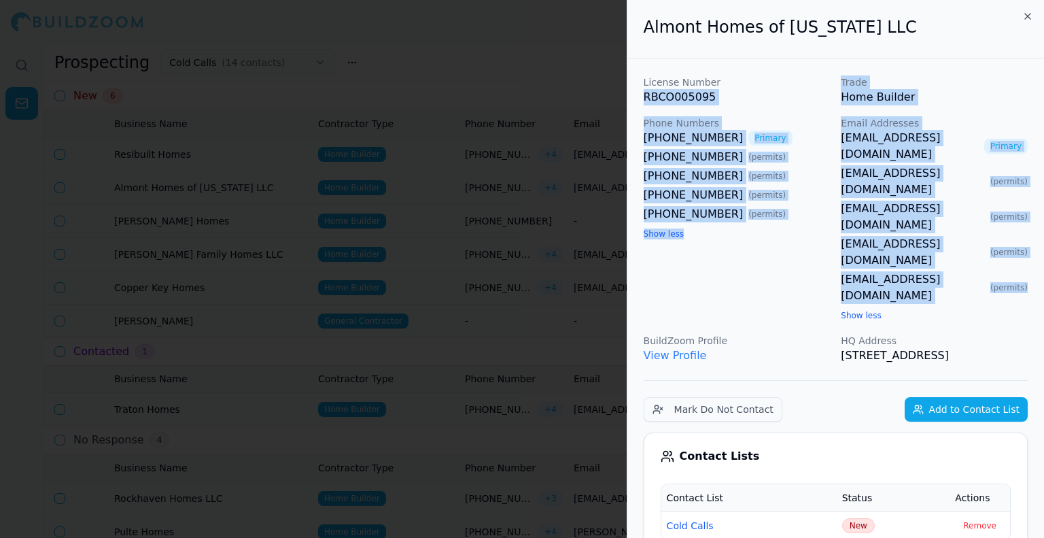
drag, startPoint x: 924, startPoint y: 145, endPoint x: 824, endPoint y: 74, distance: 122.4
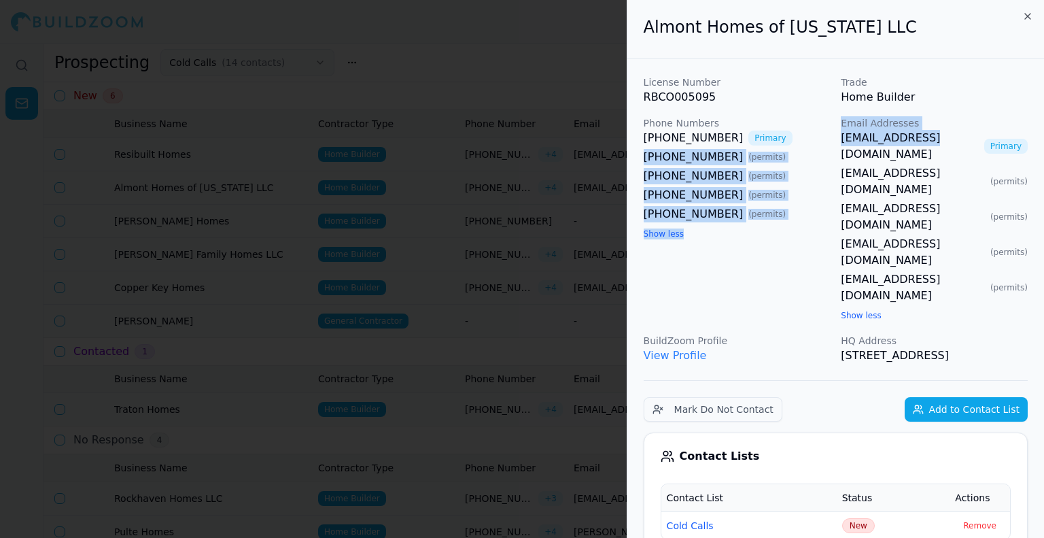
drag, startPoint x: 826, startPoint y: 137, endPoint x: 873, endPoint y: 110, distance: 54.2
click at [930, 130] on div "License Number RBCO005095 Trade Home Builder Phone Numbers [PHONE_NUMBER] Prima…" at bounding box center [836, 219] width 384 height 288
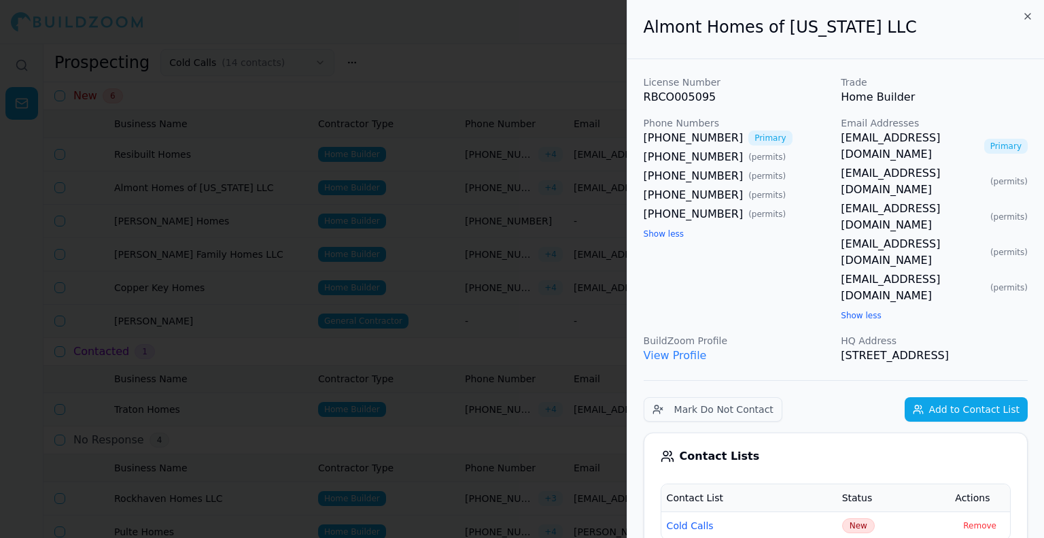
click at [851, 103] on p "Home Builder" at bounding box center [934, 97] width 187 height 16
drag, startPoint x: 837, startPoint y: 137, endPoint x: 966, endPoint y: 137, distance: 128.5
click at [966, 137] on div "License Number RBCO005095 Trade Home Builder Phone Numbers [PHONE_NUMBER] Prima…" at bounding box center [836, 219] width 384 height 288
click at [930, 141] on link "[EMAIL_ADDRESS][DOMAIN_NAME]" at bounding box center [909, 146] width 137 height 33
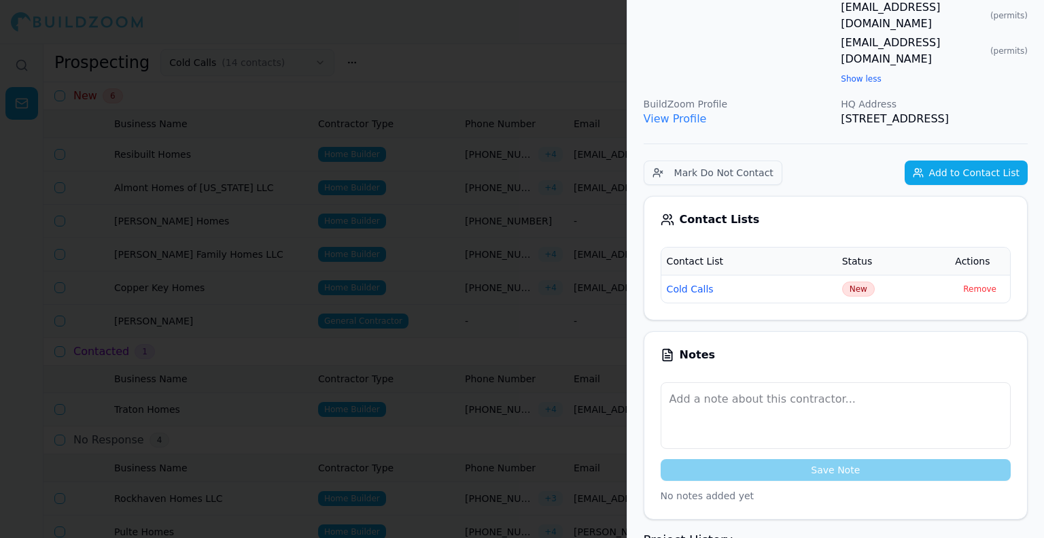
scroll to position [272, 0]
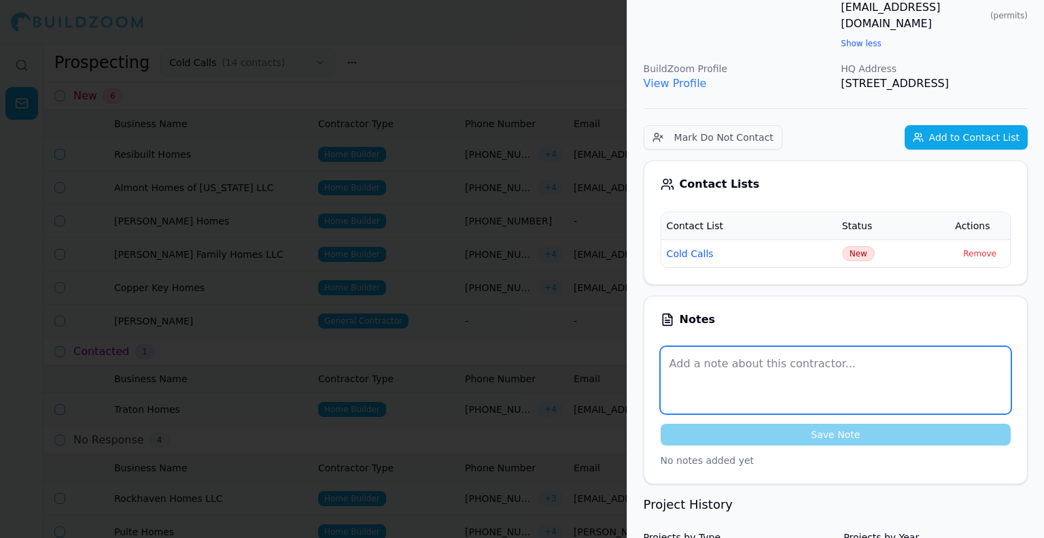
click at [767, 347] on textarea at bounding box center [836, 380] width 350 height 67
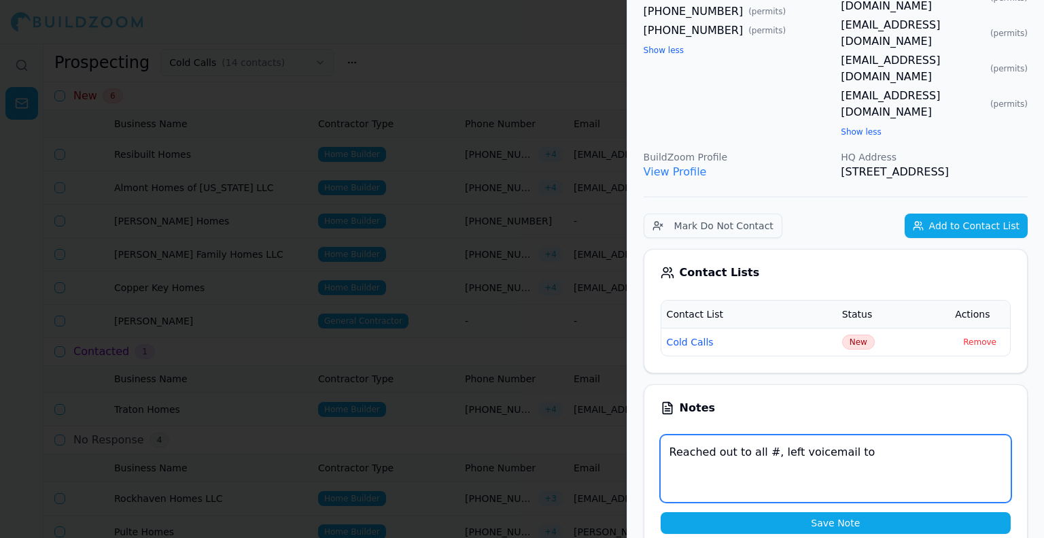
scroll to position [204, 0]
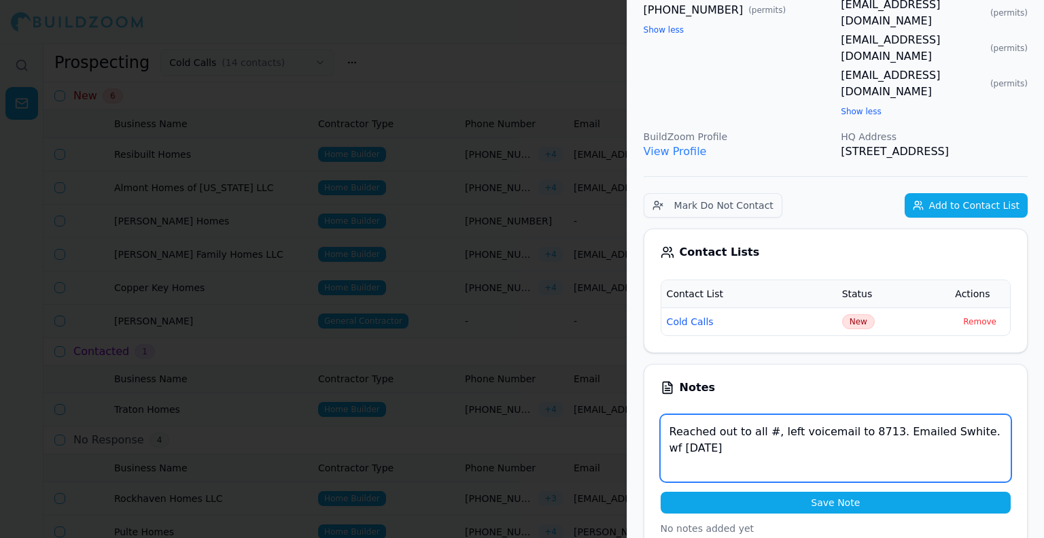
type textarea "Reached out to all #, left voicemail to 8713. Emailed Swhite. wf [DATE]"
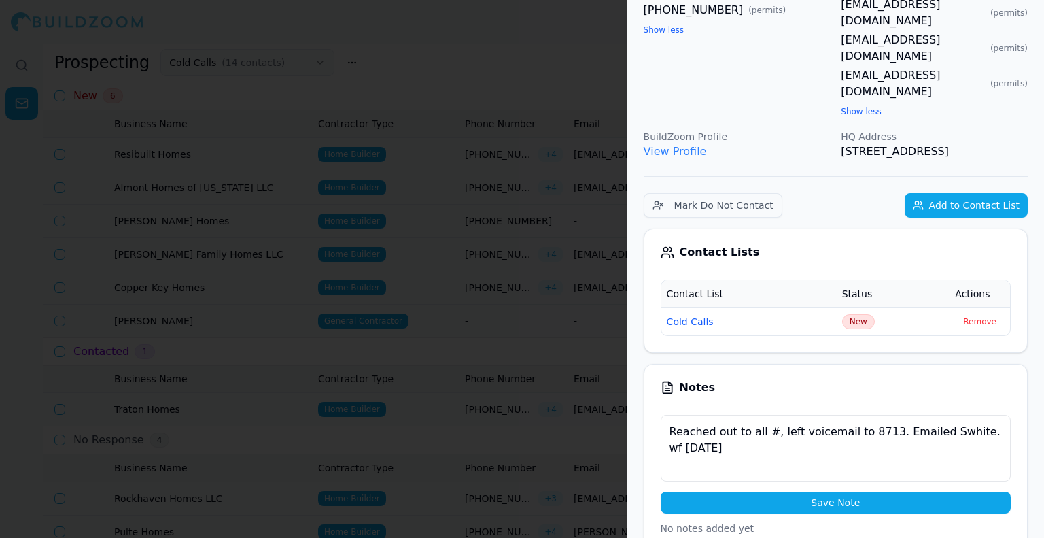
click at [759, 491] on button "Save Note" at bounding box center [836, 502] width 350 height 22
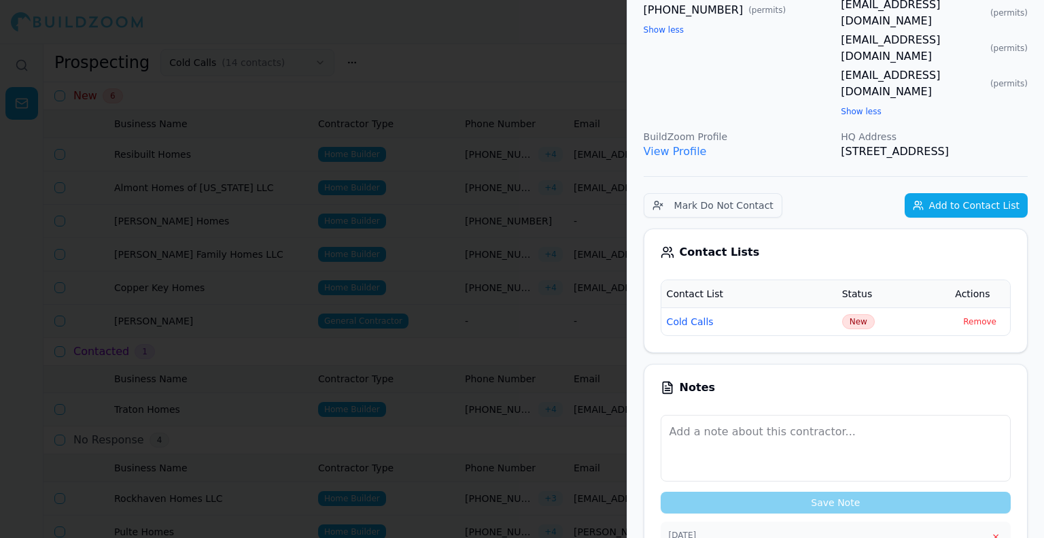
click at [858, 314] on span "New" at bounding box center [858, 321] width 33 height 15
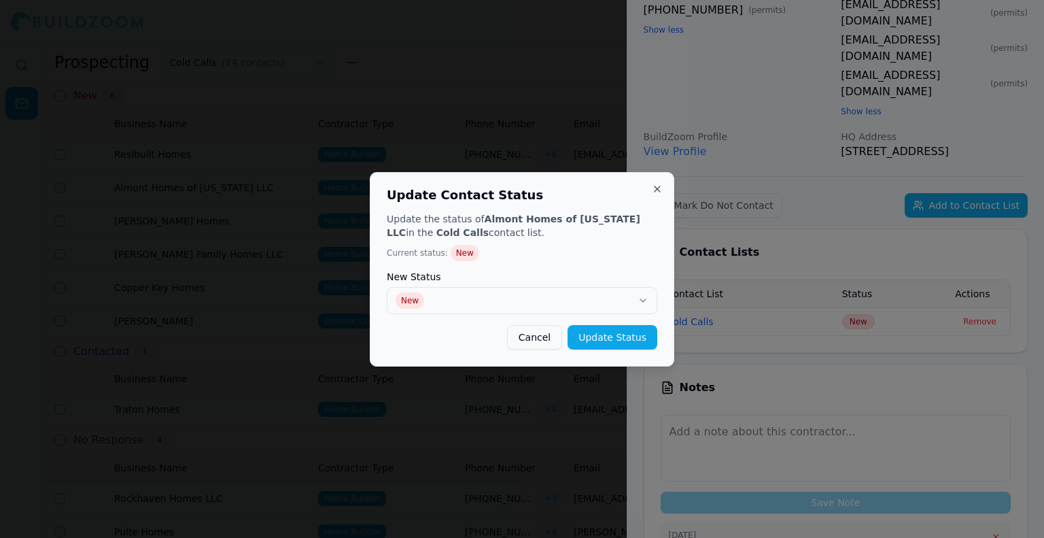
click at [598, 284] on div "New Status New" at bounding box center [522, 293] width 271 height 42
click at [587, 296] on button "New" at bounding box center [522, 300] width 271 height 27
click at [639, 336] on button "Update Status" at bounding box center [613, 337] width 90 height 24
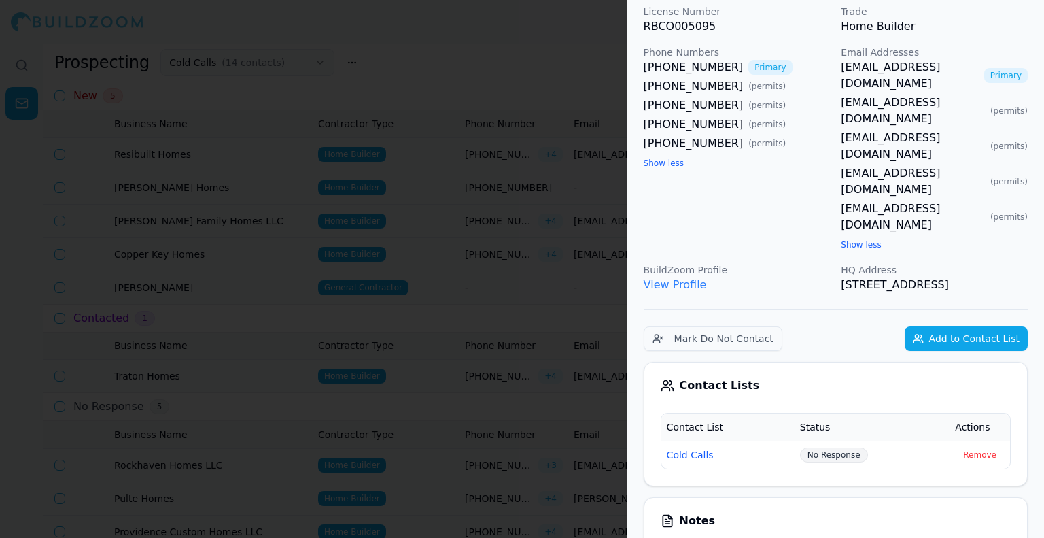
scroll to position [0, 0]
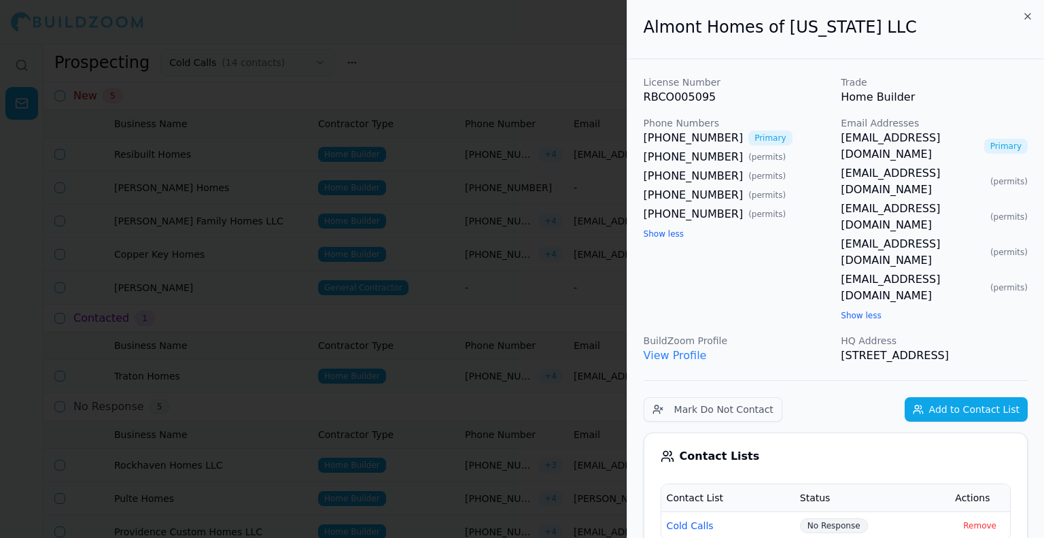
click at [458, 336] on div at bounding box center [522, 269] width 1044 height 538
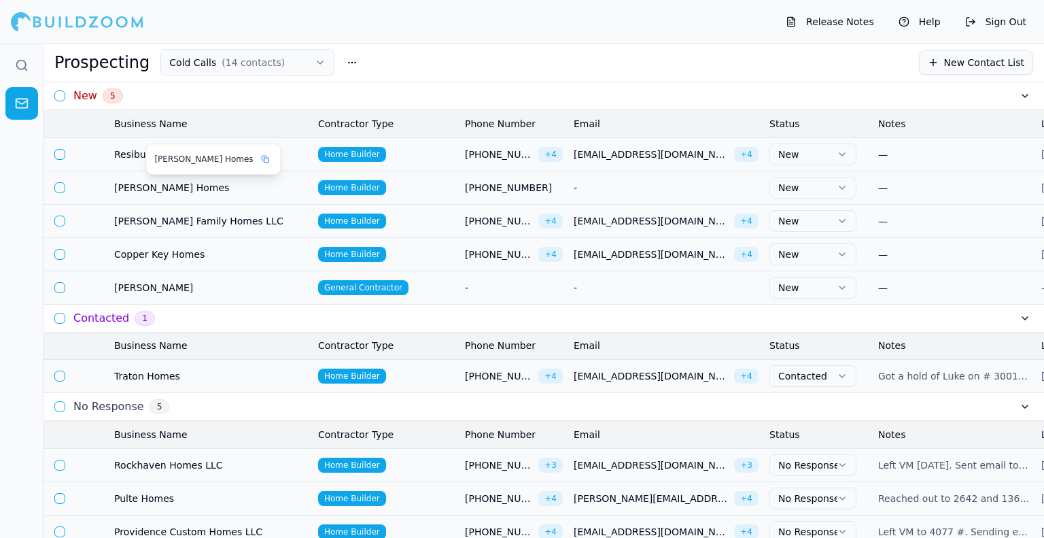
click at [147, 187] on span "[PERSON_NAME] Homes" at bounding box center [210, 188] width 193 height 14
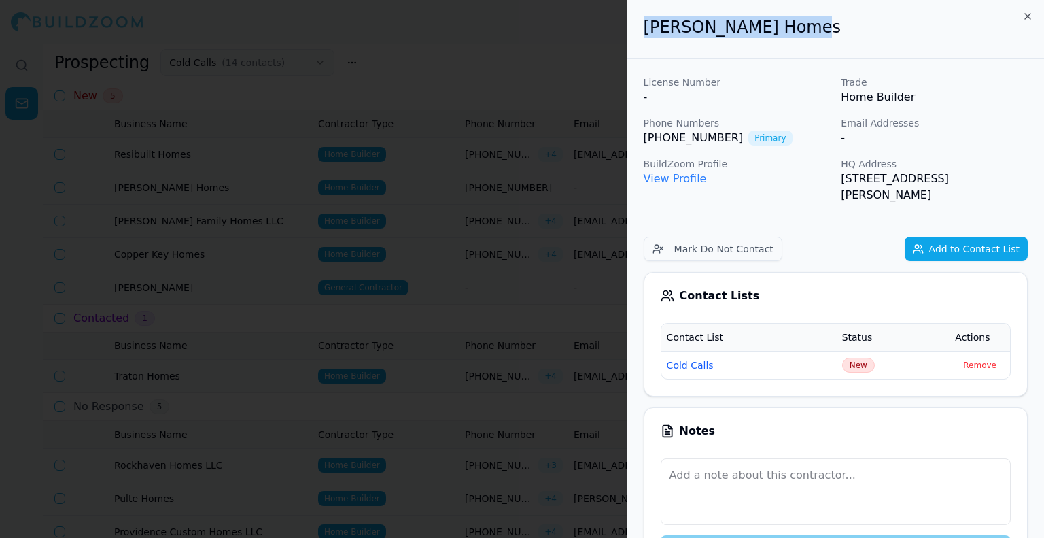
drag, startPoint x: 826, startPoint y: 27, endPoint x: 644, endPoint y: 27, distance: 182.8
click at [644, 27] on h2 "[PERSON_NAME] Homes" at bounding box center [836, 27] width 384 height 22
click at [223, 220] on div at bounding box center [522, 269] width 1044 height 538
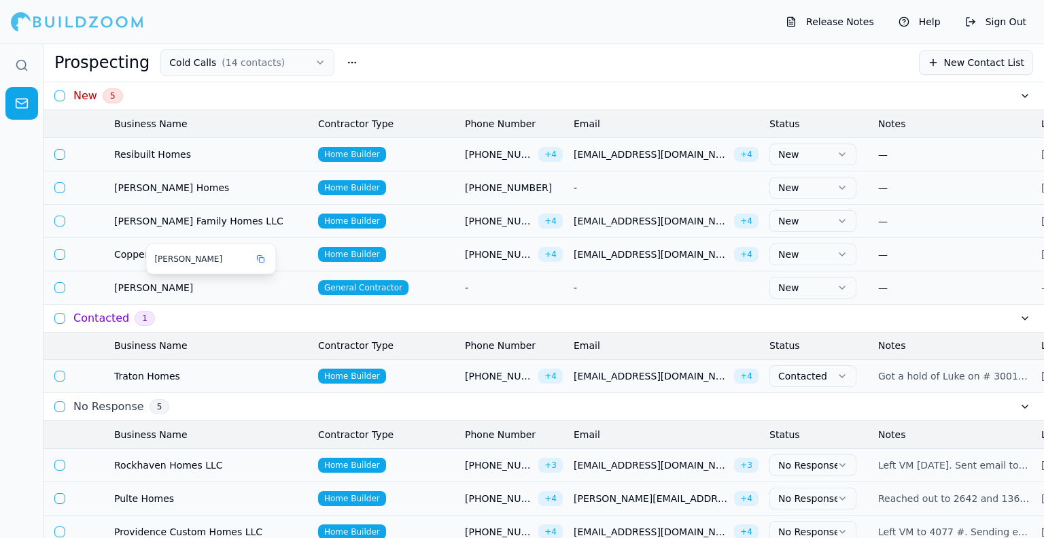
click at [162, 256] on span "[PERSON_NAME]" at bounding box center [201, 259] width 94 height 11
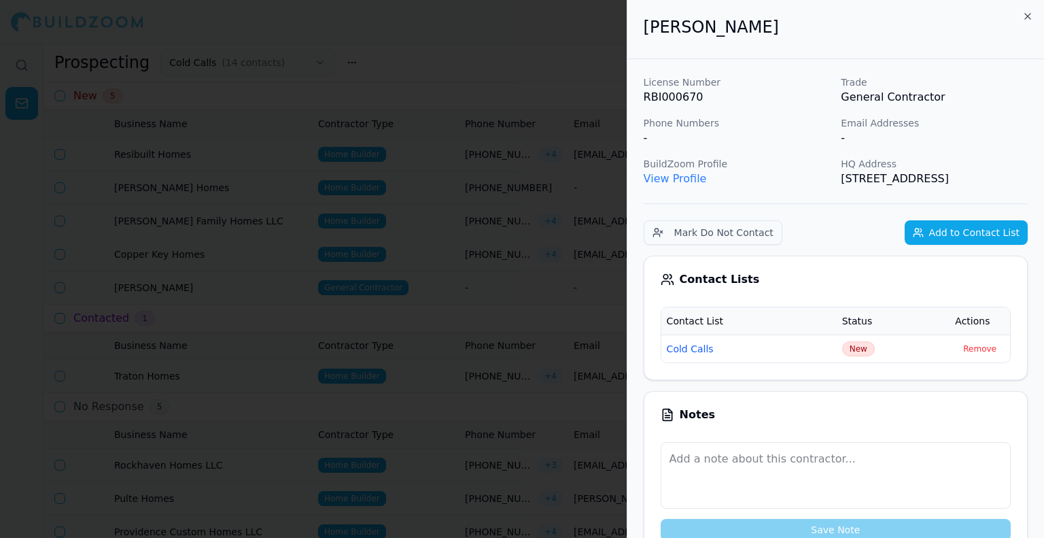
click at [124, 249] on div at bounding box center [522, 269] width 1044 height 538
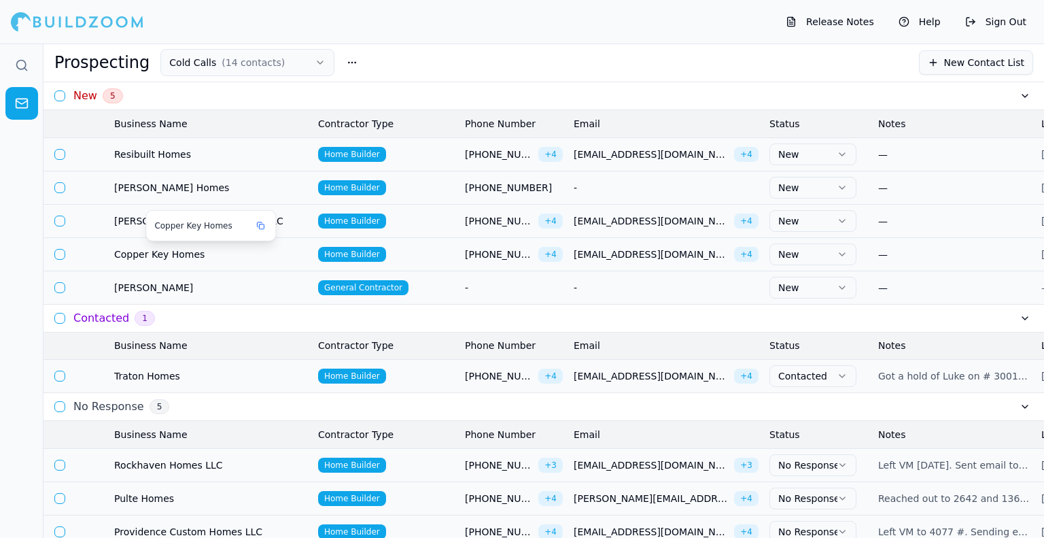
click at [125, 250] on span "Copper Key Homes" at bounding box center [210, 254] width 193 height 14
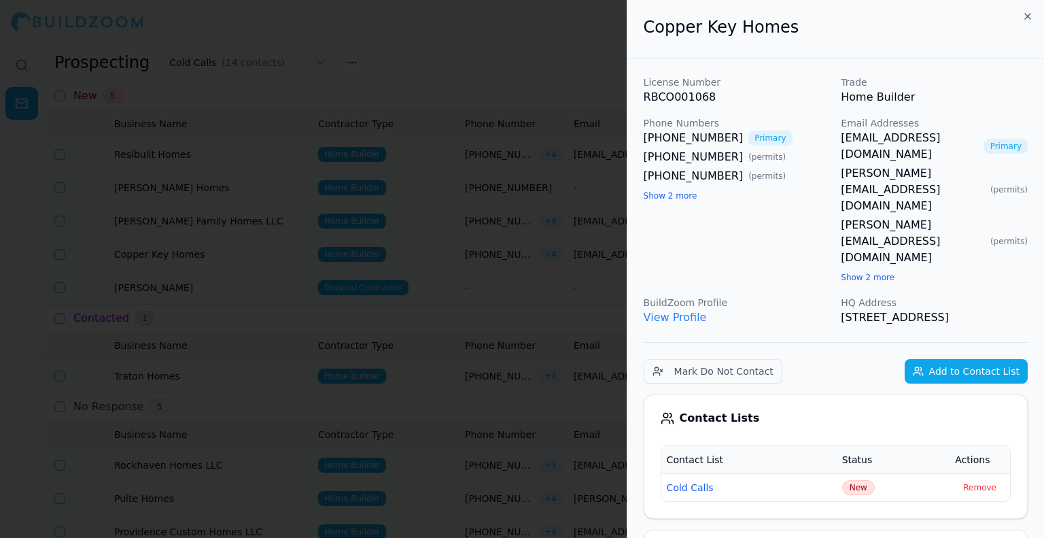
click at [658, 196] on button "Show 2 more" at bounding box center [671, 195] width 54 height 11
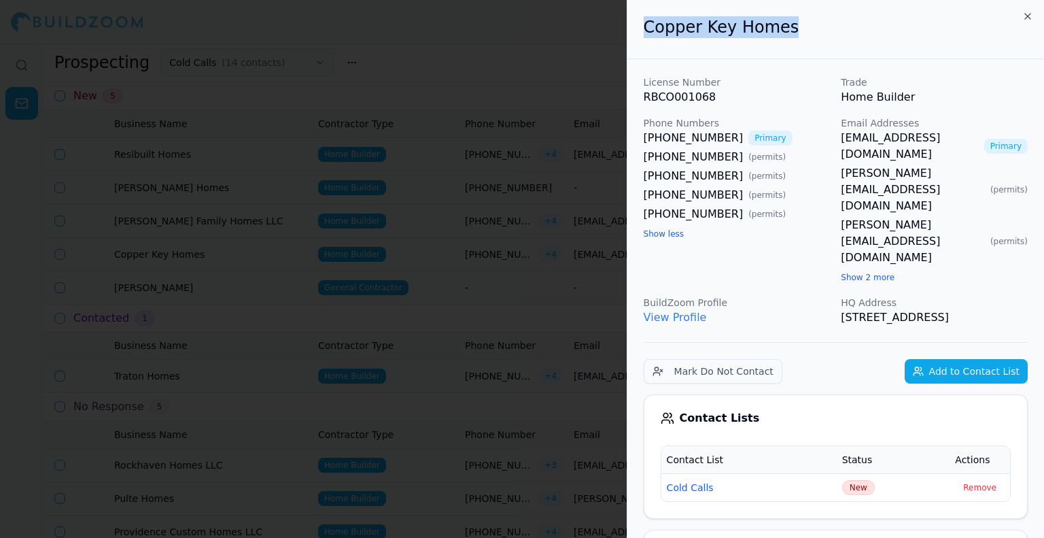
drag, startPoint x: 728, startPoint y: 27, endPoint x: 634, endPoint y: 27, distance: 93.8
click at [634, 27] on div "Copper Key Homes" at bounding box center [835, 29] width 417 height 59
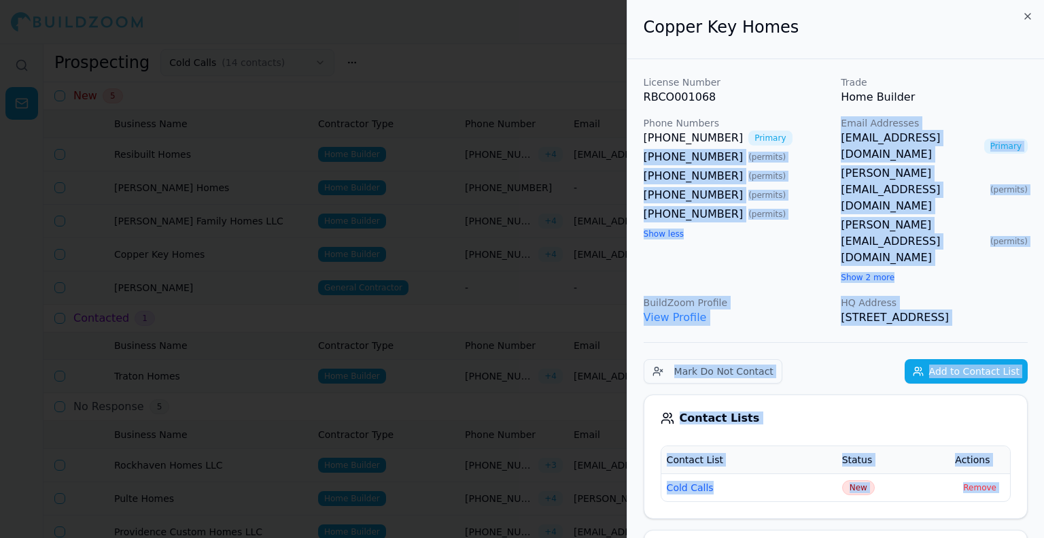
drag, startPoint x: 821, startPoint y: 404, endPoint x: 649, endPoint y: 146, distance: 309.7
click at [653, 145] on link "[PHONE_NUMBER]" at bounding box center [694, 138] width 100 height 16
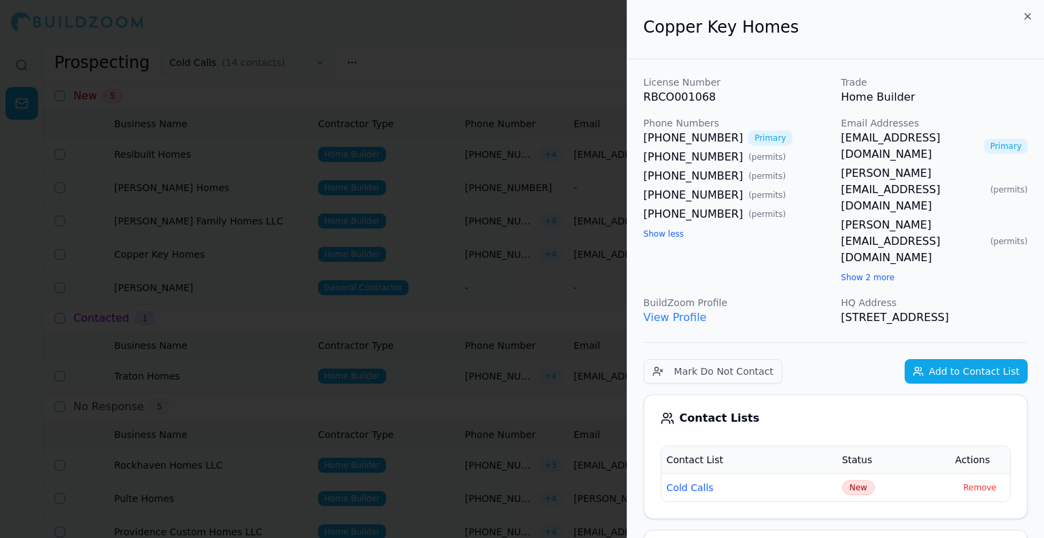
click at [555, 89] on div at bounding box center [522, 269] width 1044 height 538
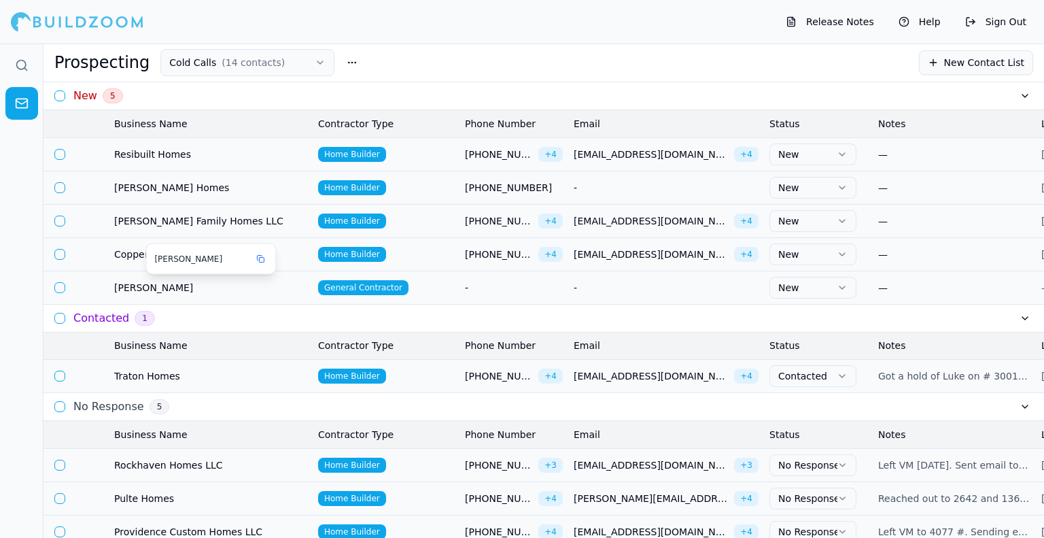
click at [133, 300] on td "[PERSON_NAME]" at bounding box center [211, 287] width 204 height 33
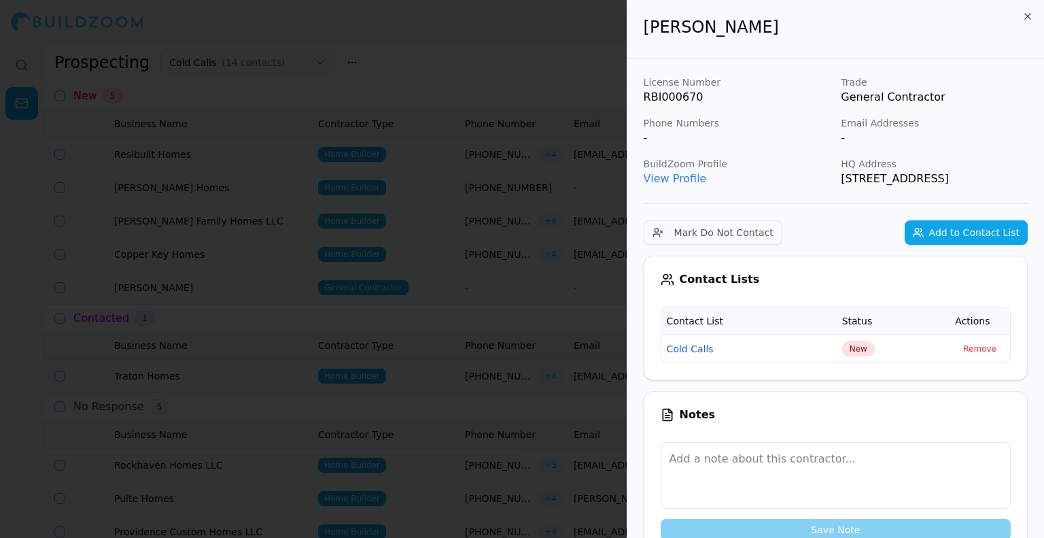
click at [508, 374] on div at bounding box center [522, 269] width 1044 height 538
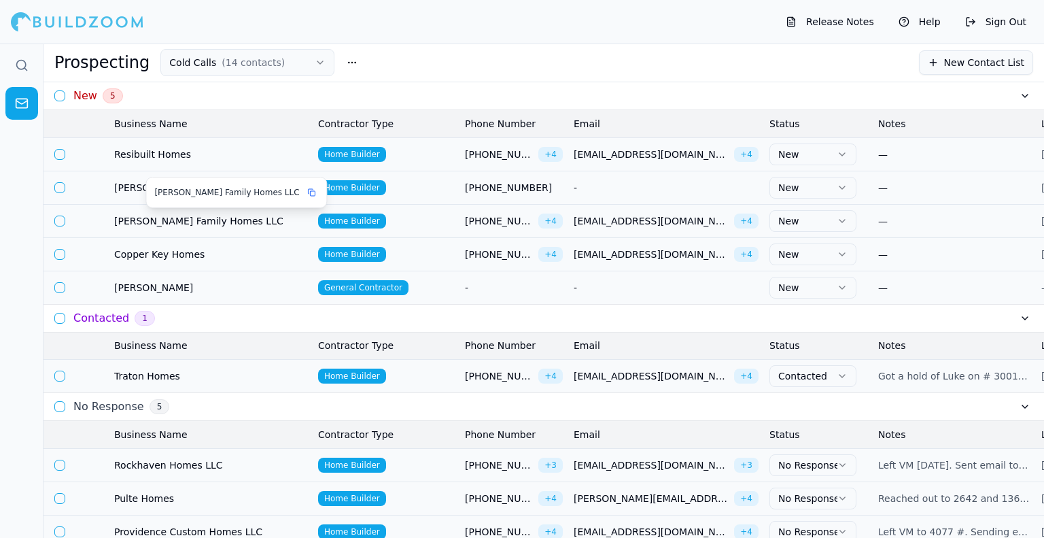
click at [145, 222] on span "[PERSON_NAME] Family Homes LLC" at bounding box center [210, 221] width 193 height 14
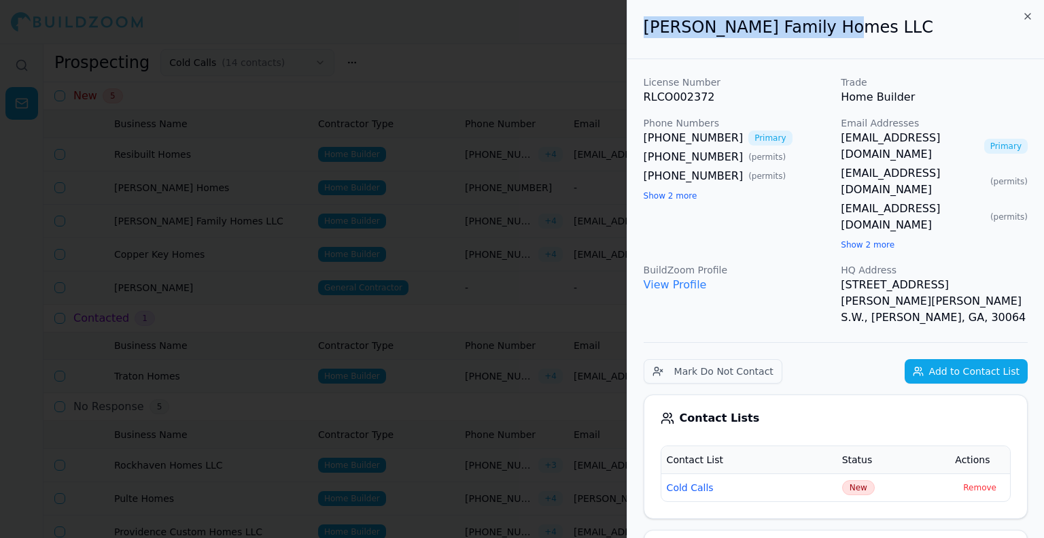
drag, startPoint x: 756, startPoint y: 23, endPoint x: 622, endPoint y: 24, distance: 134.6
click at [619, 43] on body "Release Notes Help Sign Out Prospecting Cold Calls ( 14 contacts ) New Contact …" at bounding box center [522, 290] width 1044 height 494
click at [682, 192] on button "Show 2 more" at bounding box center [671, 195] width 54 height 11
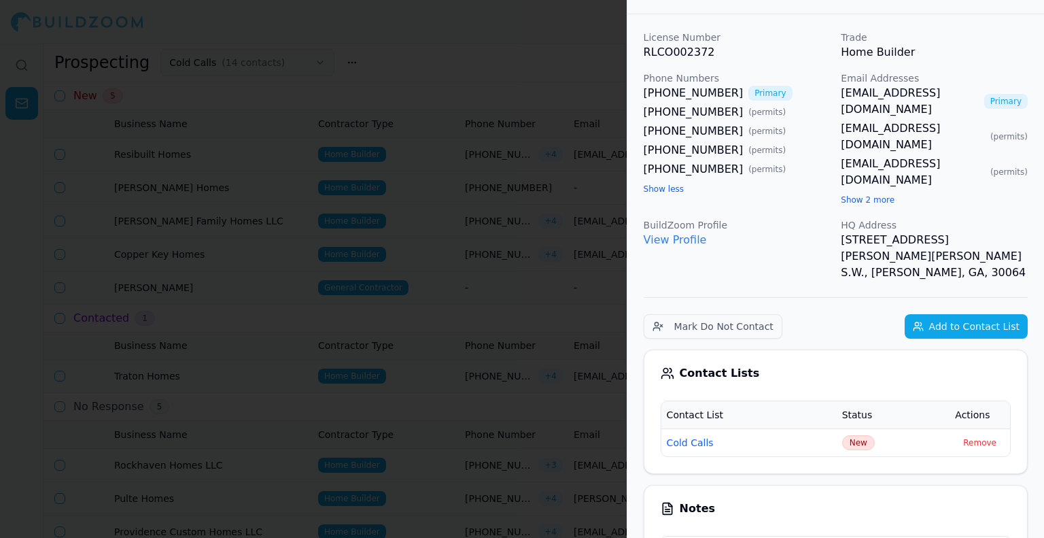
scroll to position [68, 0]
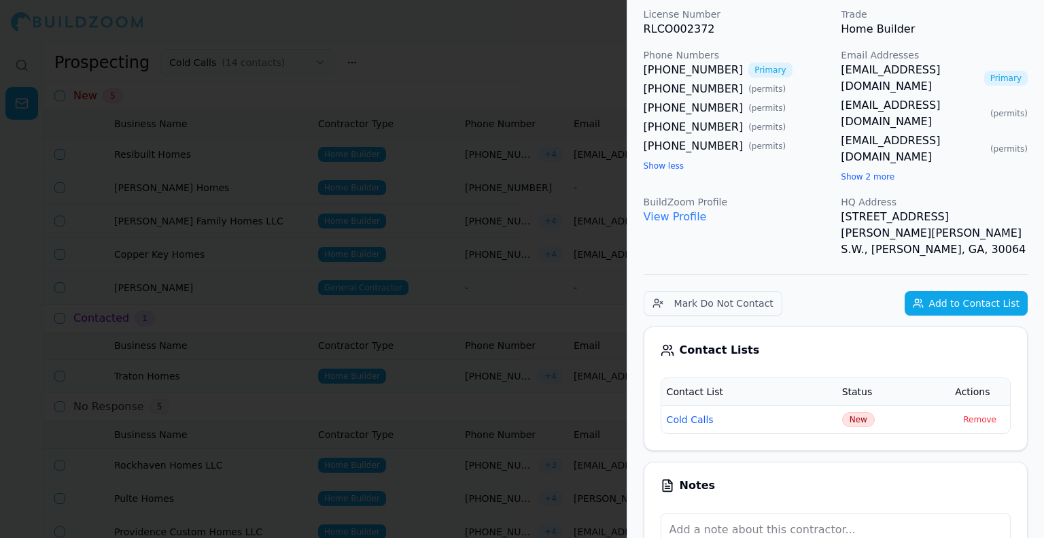
click at [860, 412] on span "New" at bounding box center [858, 419] width 33 height 15
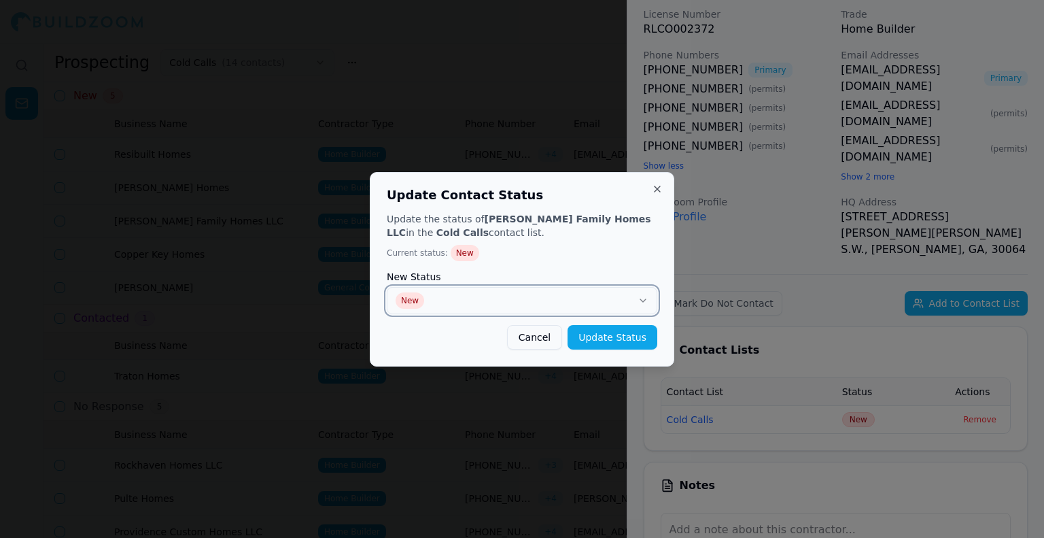
click at [469, 292] on button "New" at bounding box center [522, 300] width 271 height 27
click at [614, 332] on button "Update Status" at bounding box center [613, 337] width 90 height 24
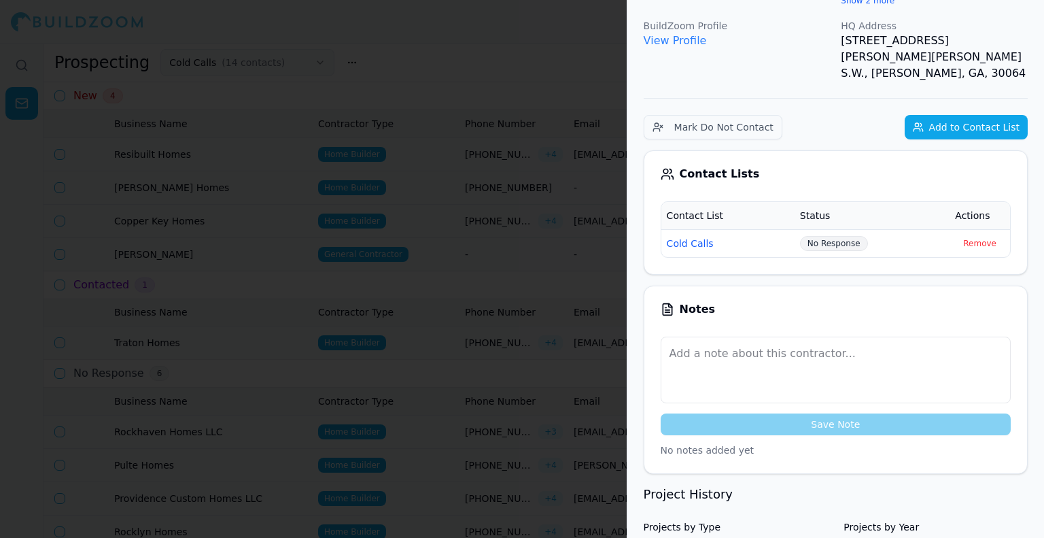
scroll to position [272, 0]
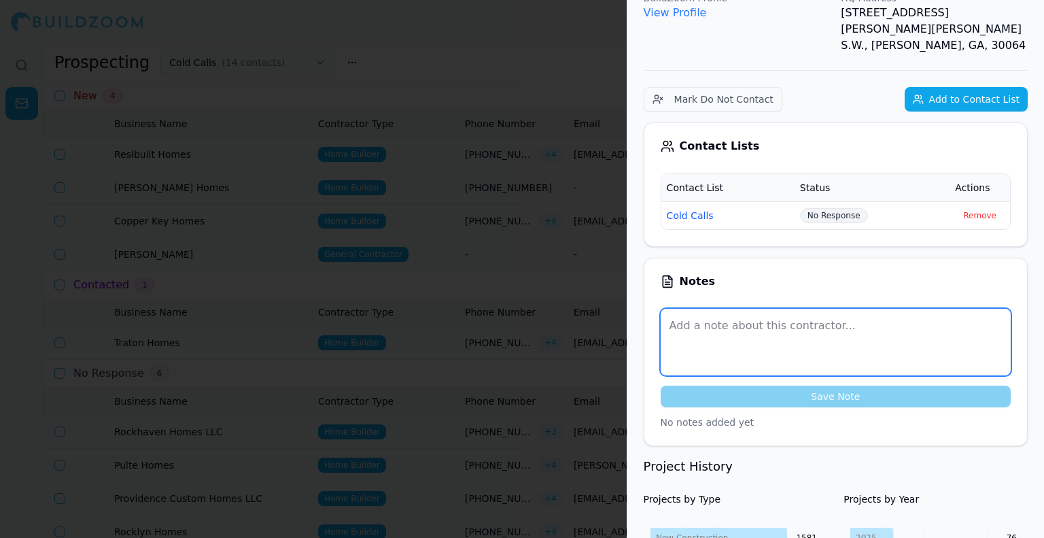
click at [797, 309] on textarea at bounding box center [836, 342] width 350 height 67
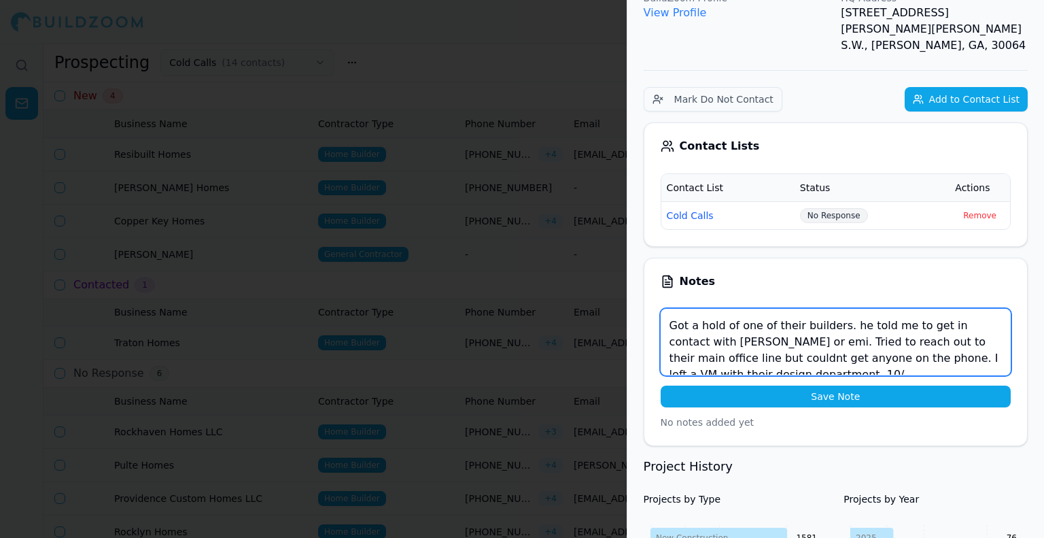
scroll to position [7, 0]
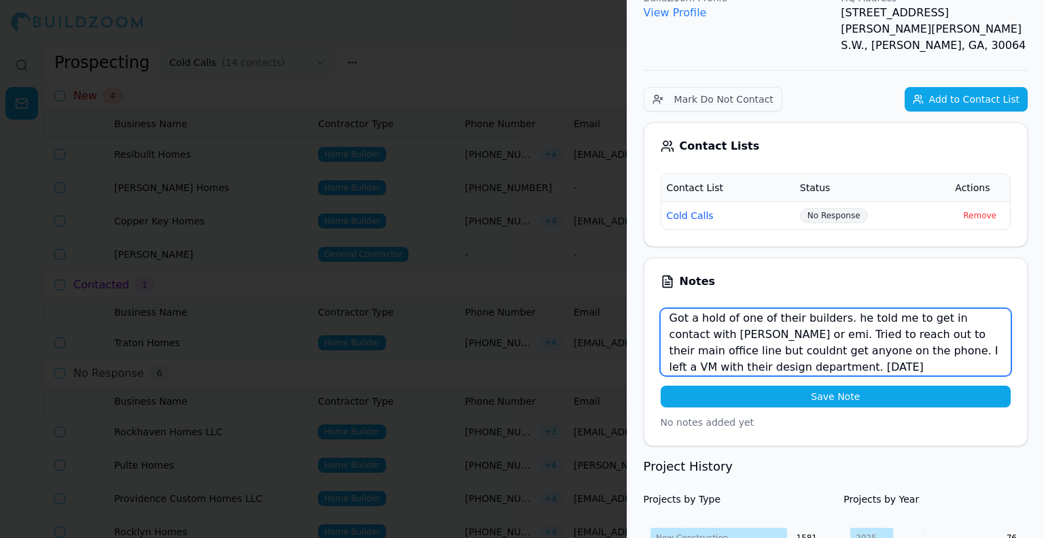
type textarea "Got a hold of one of their builders. he told me to get in contact with [PERSON_…"
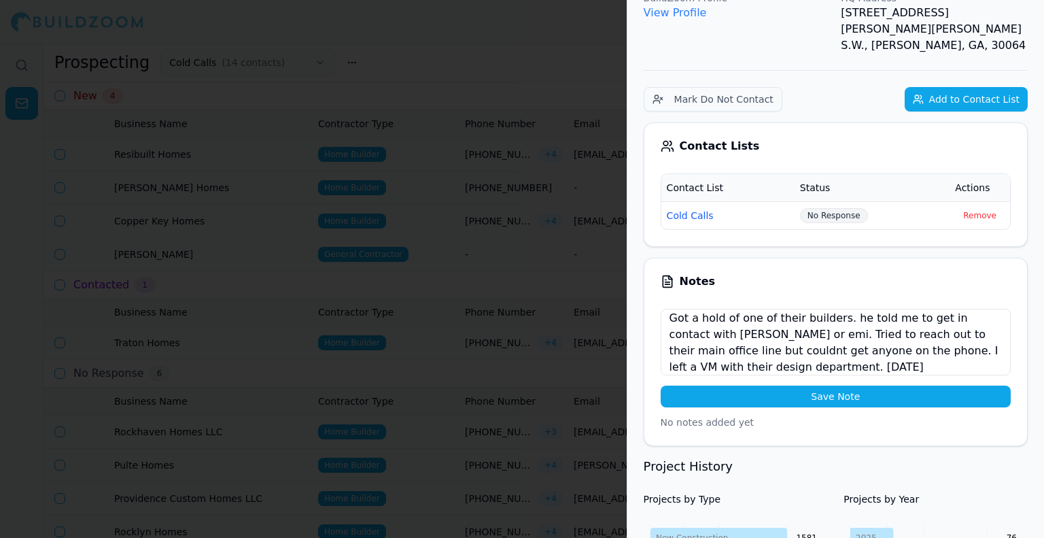
click at [928, 385] on button "Save Note" at bounding box center [836, 396] width 350 height 22
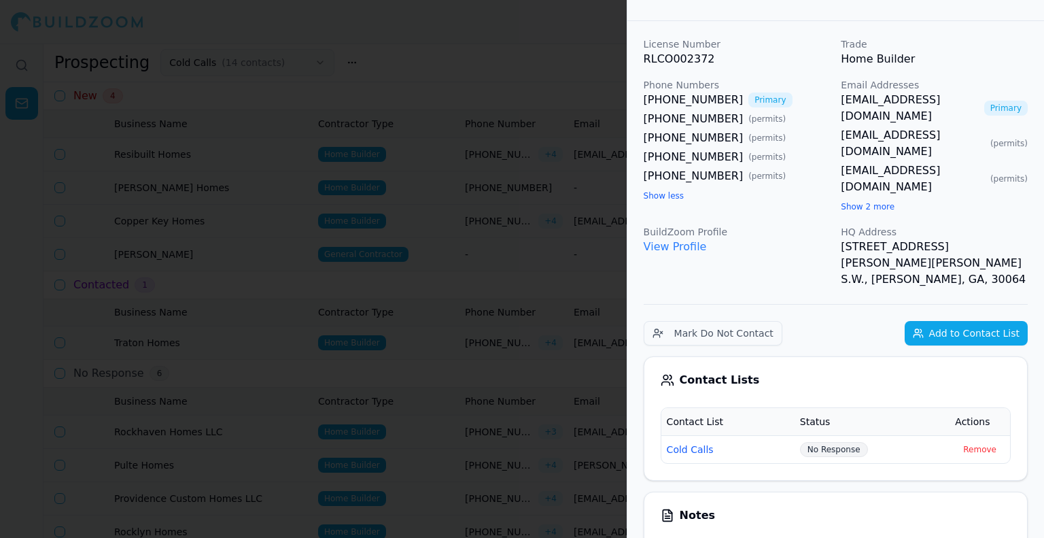
scroll to position [0, 0]
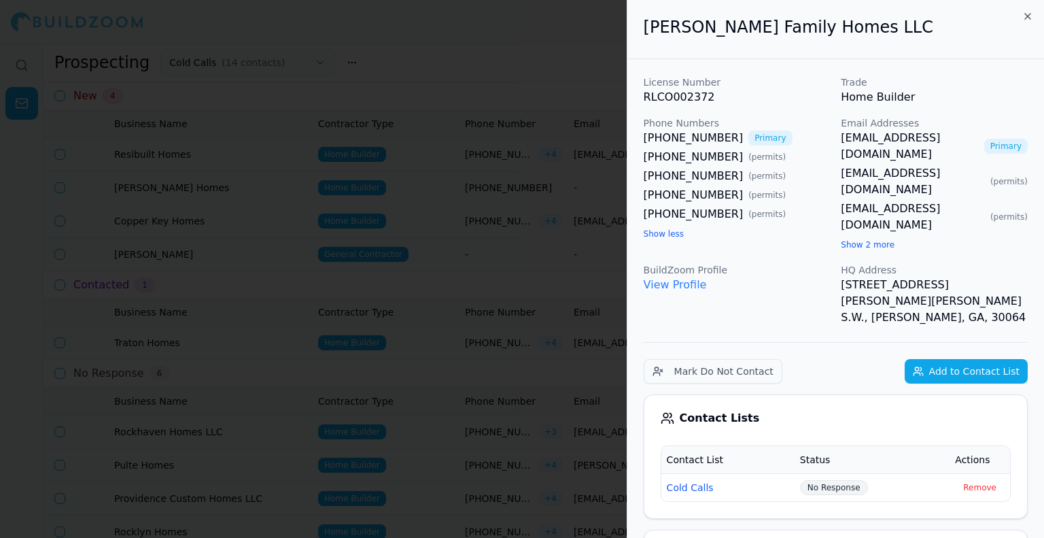
click at [843, 239] on button "Show 2 more" at bounding box center [868, 244] width 54 height 11
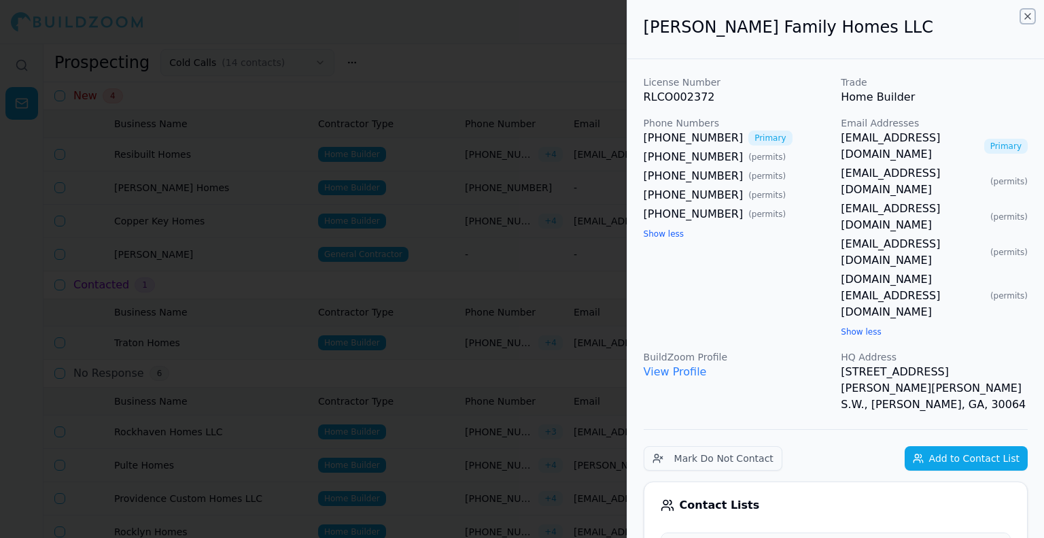
click at [1030, 11] on icon "button" at bounding box center [1027, 16] width 11 height 11
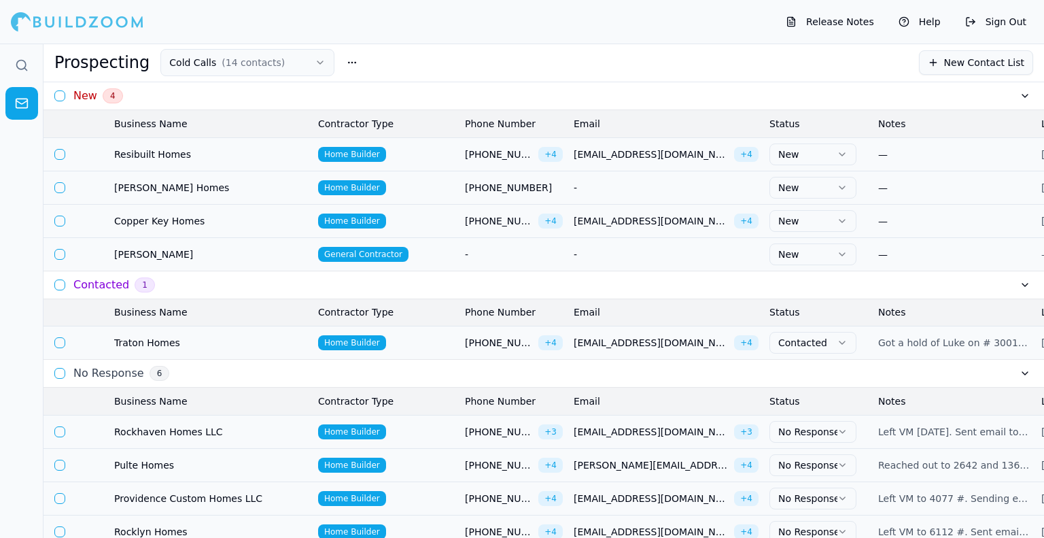
click at [289, 290] on div "Contacted 1" at bounding box center [543, 285] width 1000 height 28
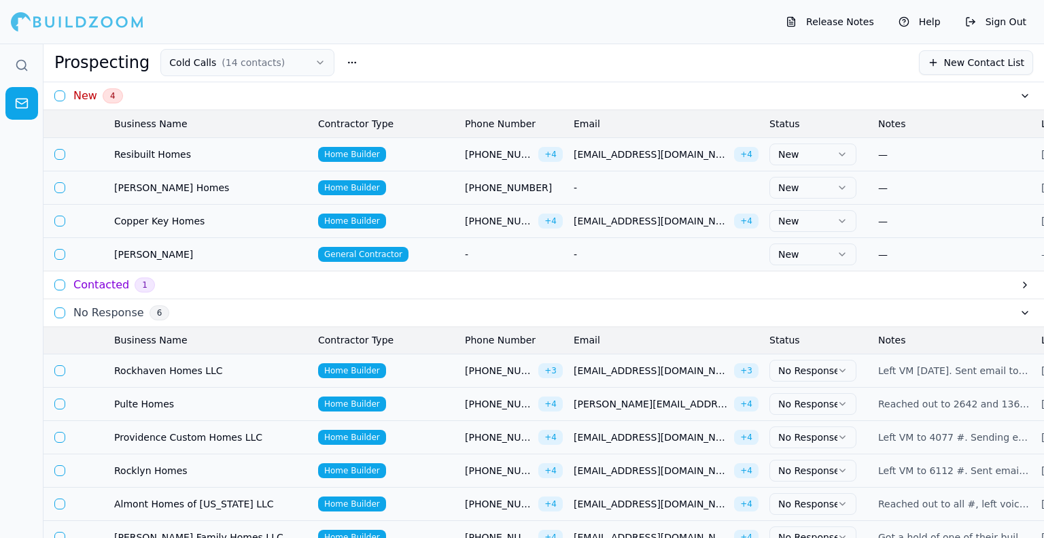
click at [225, 317] on div "No Response 6" at bounding box center [543, 313] width 1000 height 28
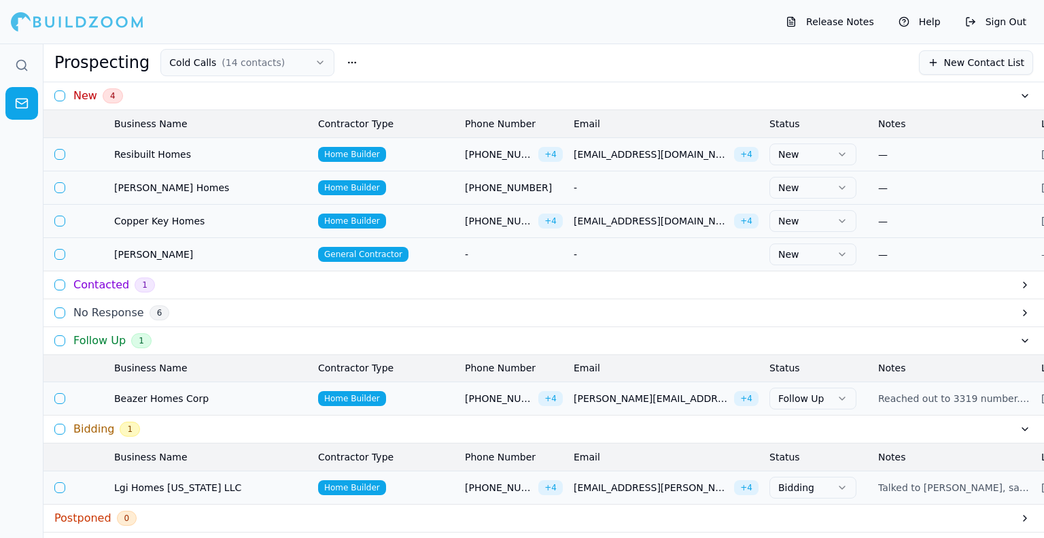
click at [217, 348] on div "Follow Up 1" at bounding box center [543, 341] width 1000 height 28
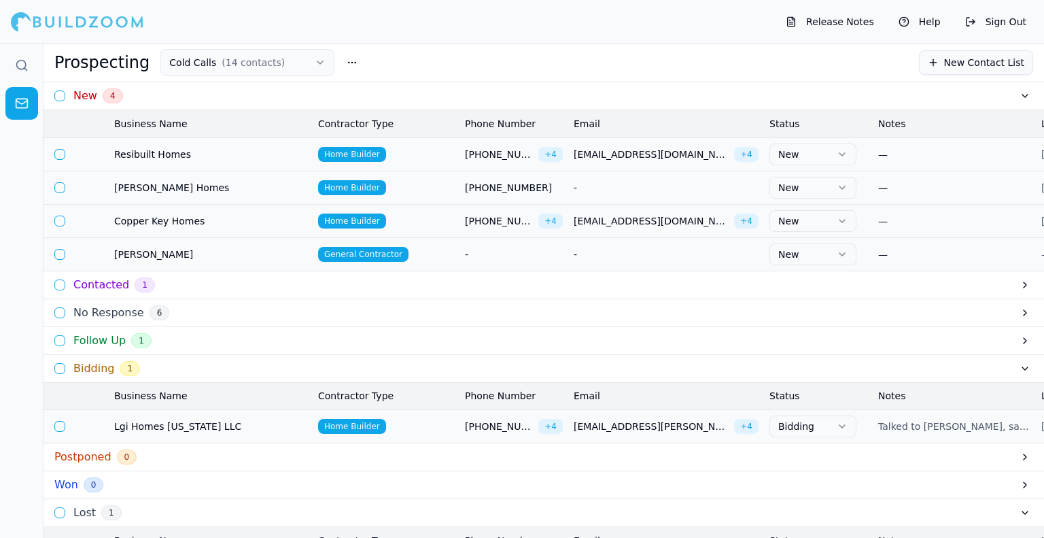
click at [201, 375] on div "Bidding 1" at bounding box center [543, 369] width 1000 height 28
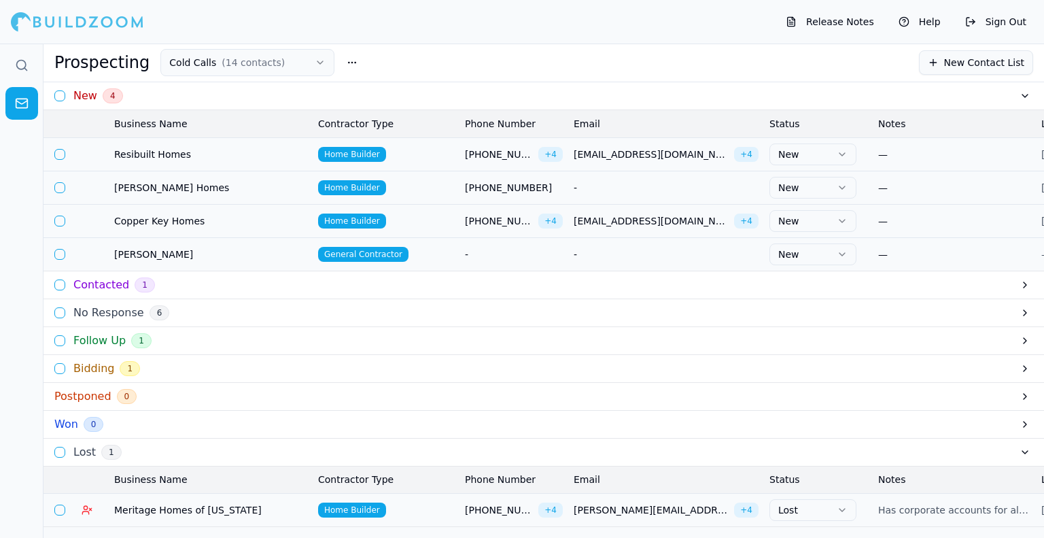
drag, startPoint x: 160, startPoint y: 399, endPoint x: 160, endPoint y: 387, distance: 11.6
click at [160, 399] on div "Postponed 0" at bounding box center [543, 397] width 1000 height 28
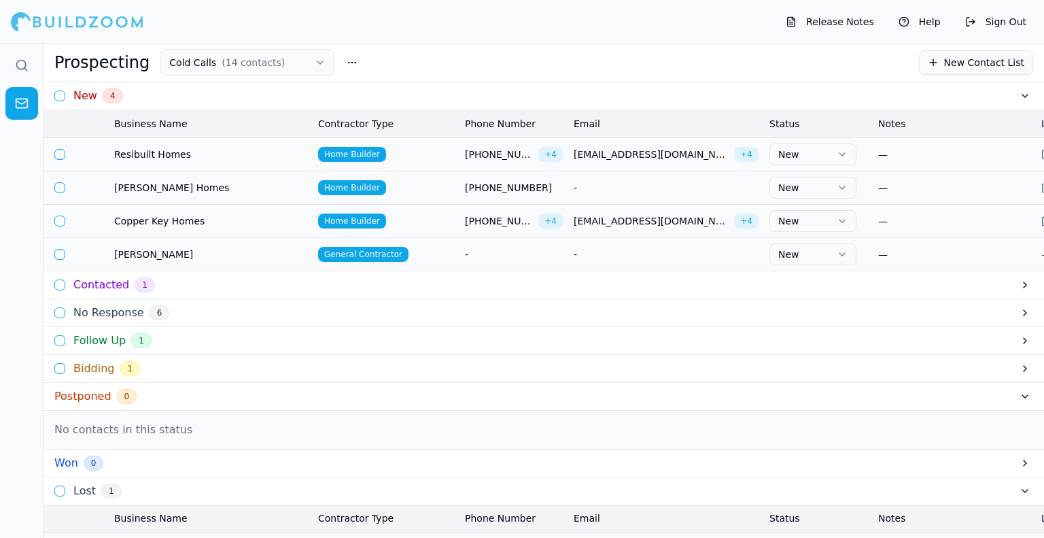
click at [158, 377] on div "Bidding 1" at bounding box center [543, 369] width 1000 height 28
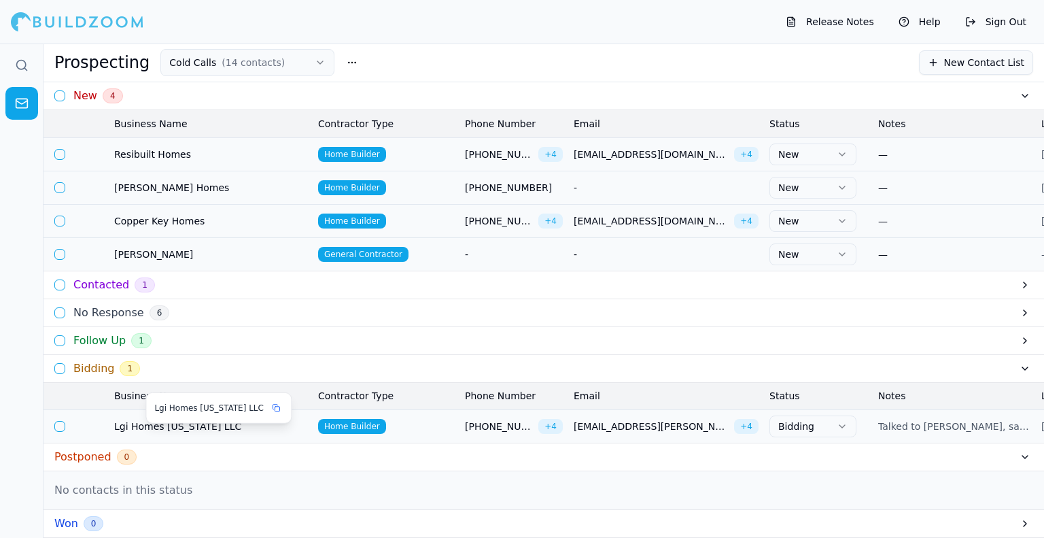
click at [156, 433] on span "Lgi Homes [US_STATE] LLC" at bounding box center [210, 426] width 193 height 14
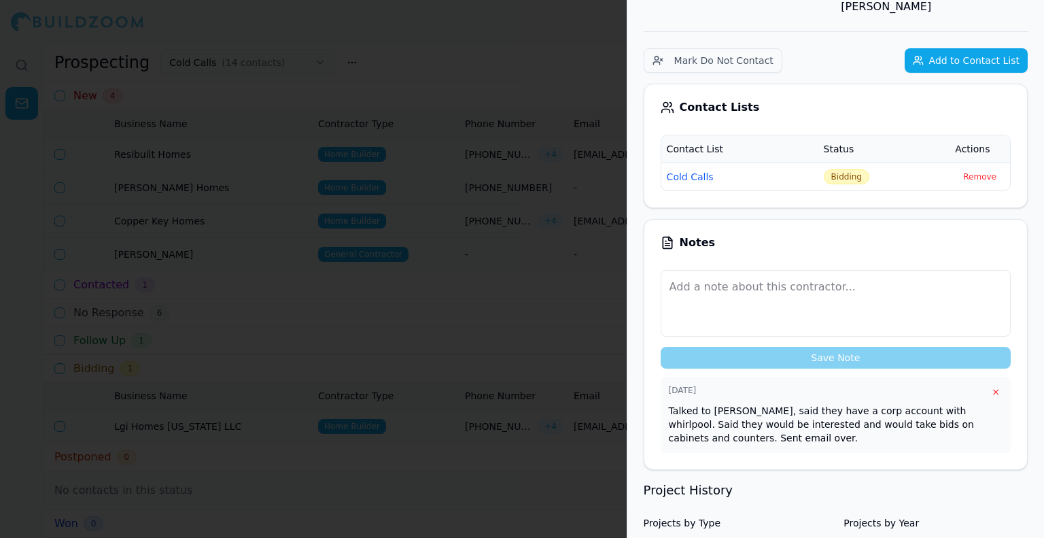
scroll to position [408, 0]
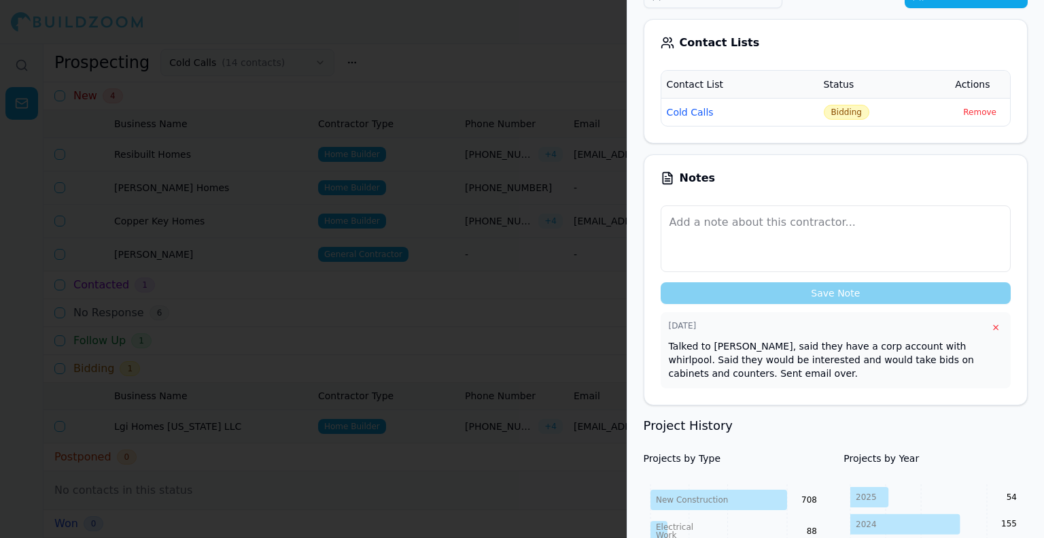
click at [463, 313] on div at bounding box center [522, 269] width 1044 height 538
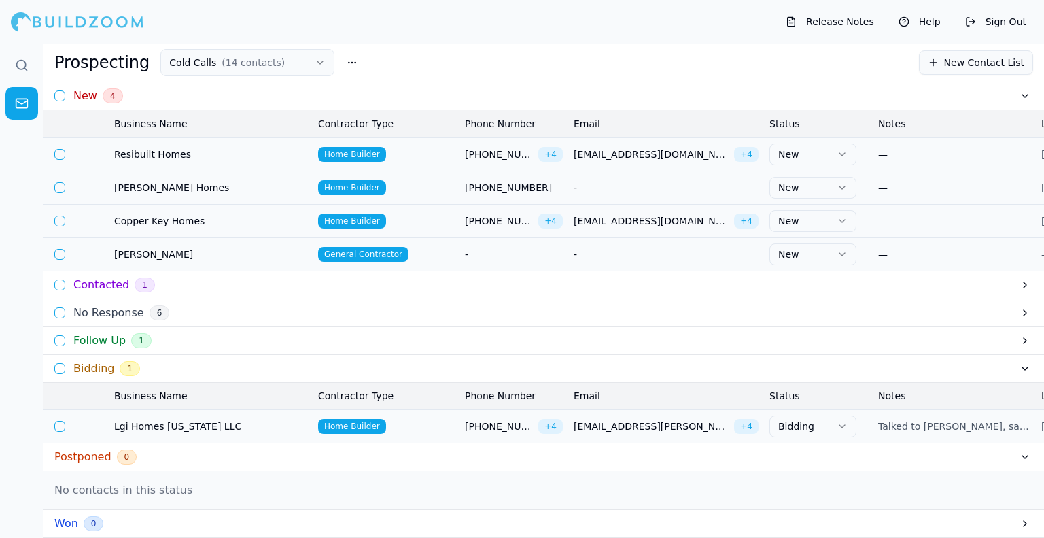
click at [992, 374] on div "Bidding 1" at bounding box center [543, 369] width 1000 height 28
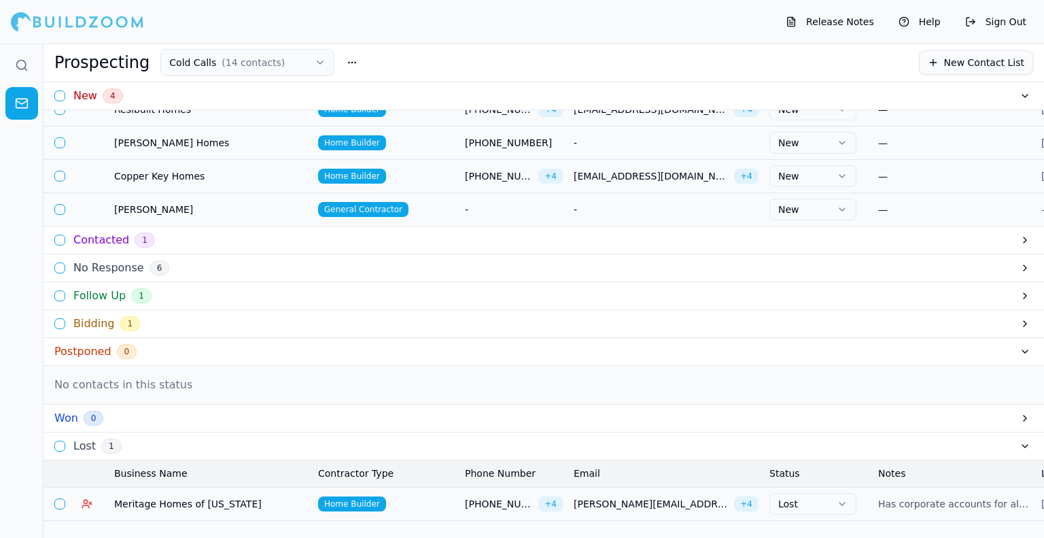
scroll to position [68, 0]
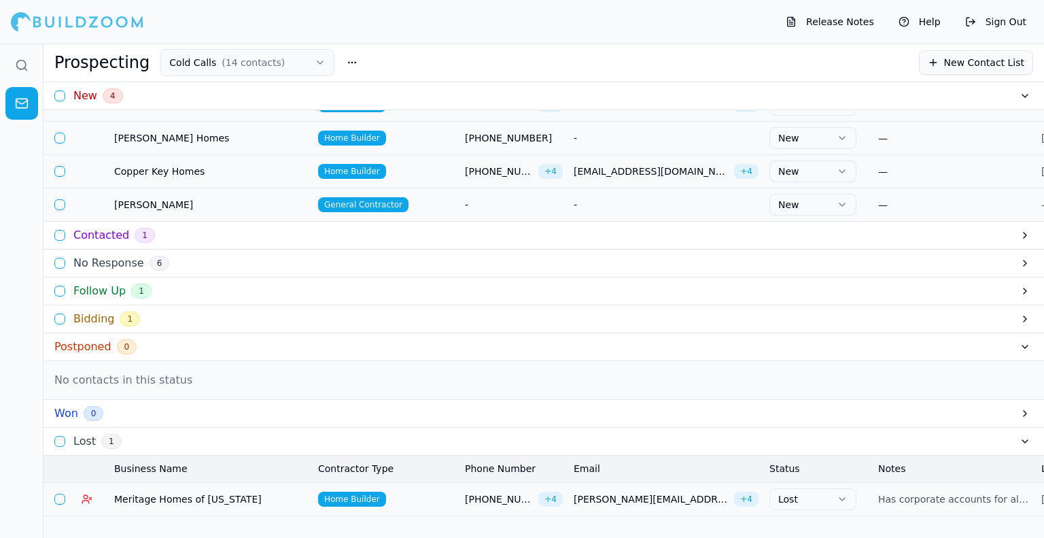
click at [392, 428] on div "Lost 1" at bounding box center [543, 442] width 1000 height 28
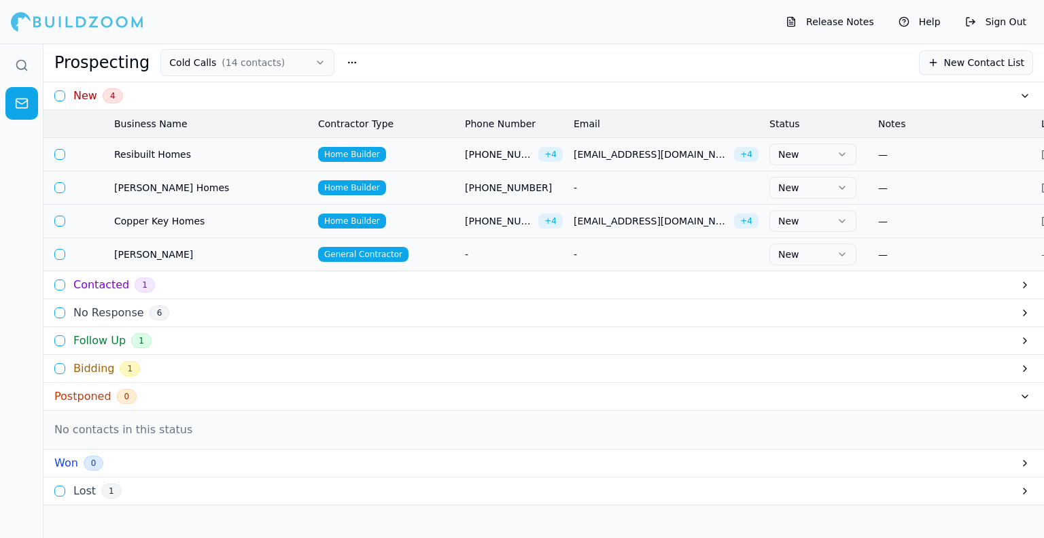
scroll to position [0, 0]
click at [82, 402] on h3 "Postponed" at bounding box center [82, 396] width 57 height 16
click at [213, 222] on span "Copper Key Homes" at bounding box center [210, 221] width 193 height 14
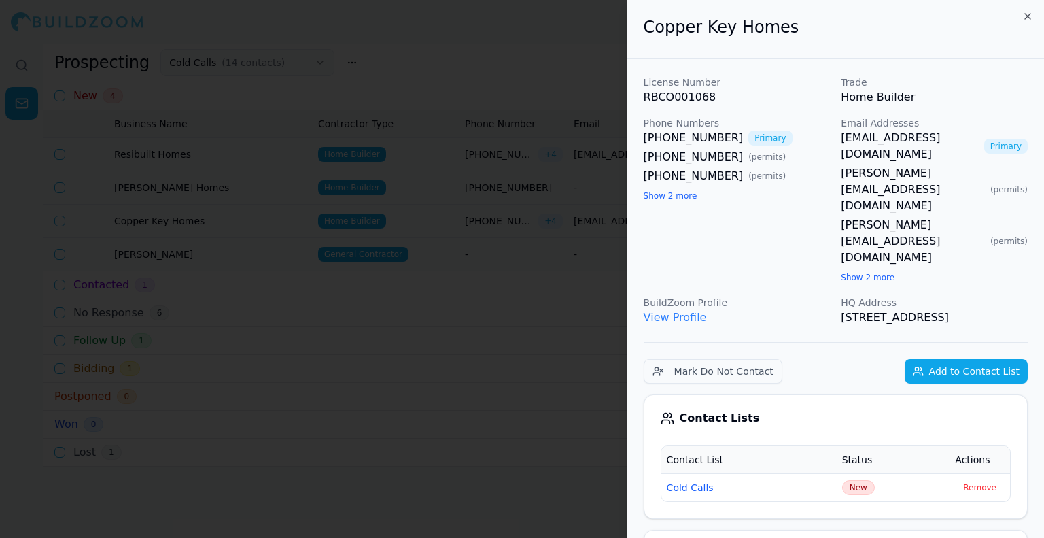
click at [859, 480] on span "New" at bounding box center [858, 487] width 33 height 15
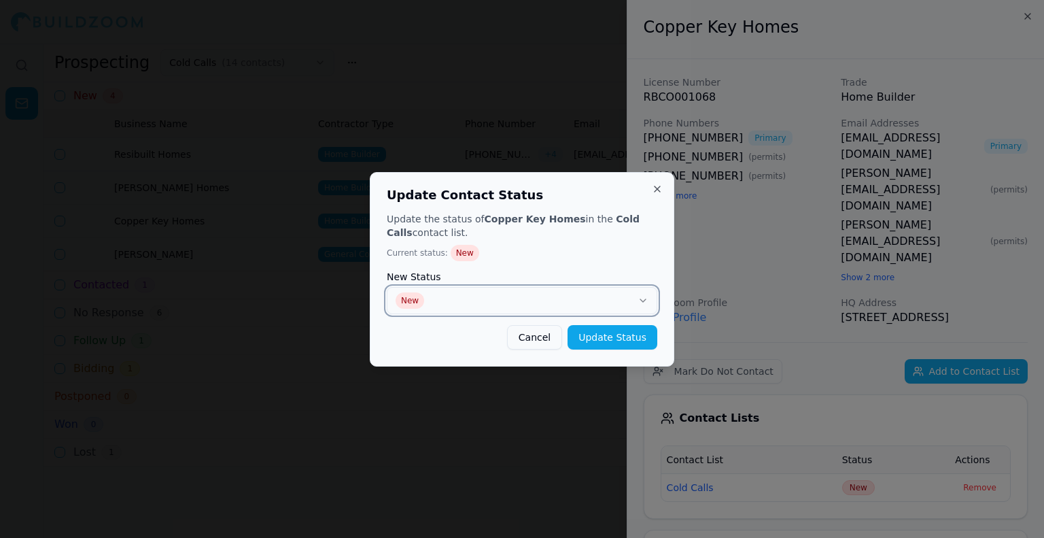
click at [579, 301] on button "New" at bounding box center [522, 300] width 271 height 27
click at [617, 331] on button "Update Status" at bounding box center [613, 337] width 90 height 24
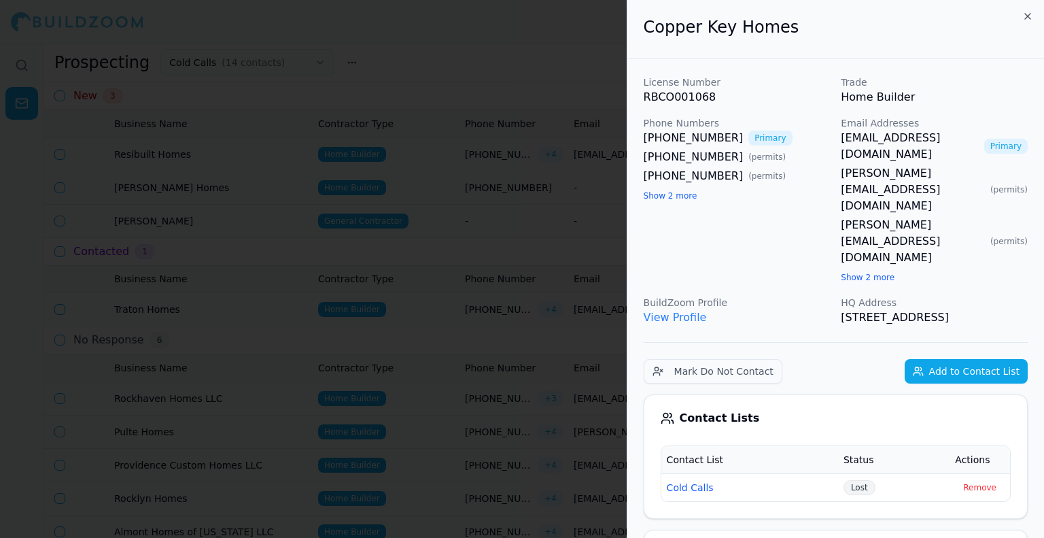
click at [509, 368] on div at bounding box center [522, 269] width 1044 height 538
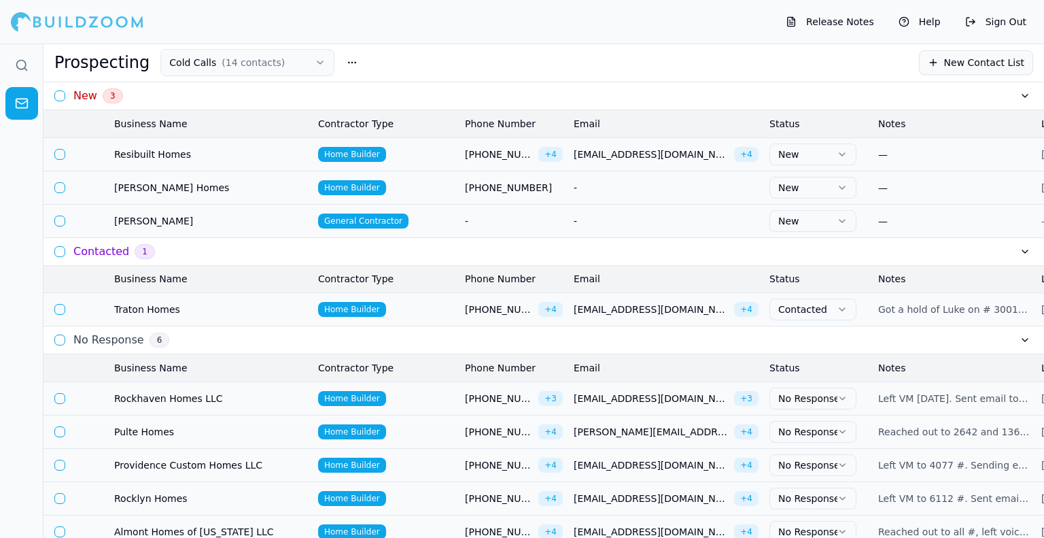
click at [106, 186] on td at bounding box center [92, 187] width 33 height 33
click at [421, 191] on td "Home Builder" at bounding box center [386, 187] width 147 height 33
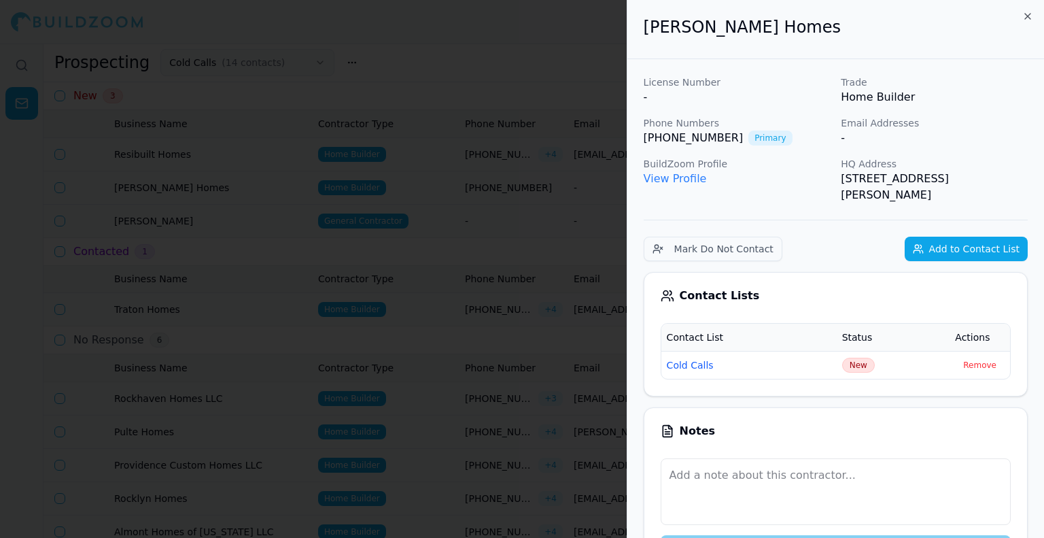
click at [679, 177] on link "View Profile" at bounding box center [675, 178] width 63 height 13
click at [592, 226] on div at bounding box center [522, 269] width 1044 height 538
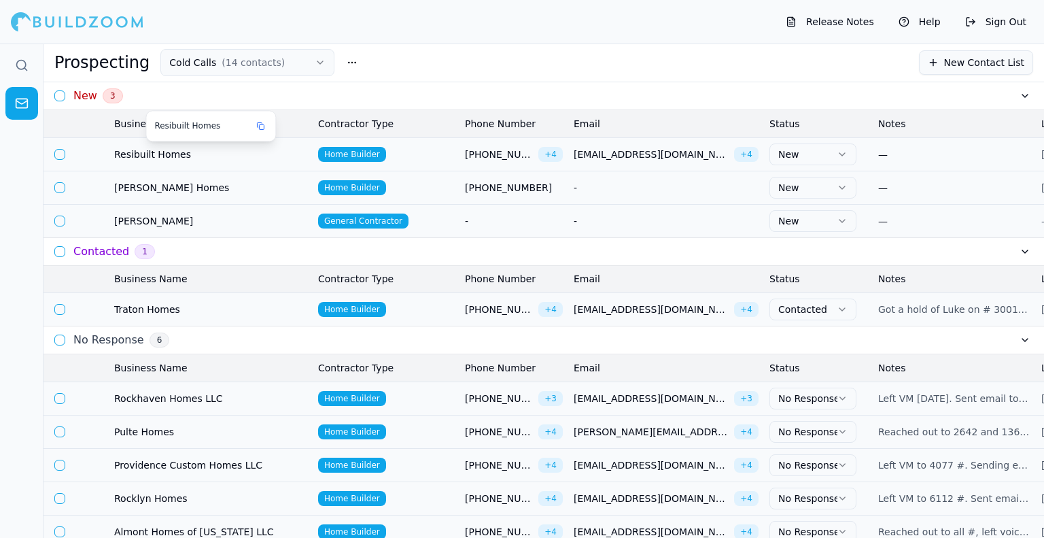
click at [138, 158] on span "Resibuilt Homes" at bounding box center [210, 154] width 193 height 14
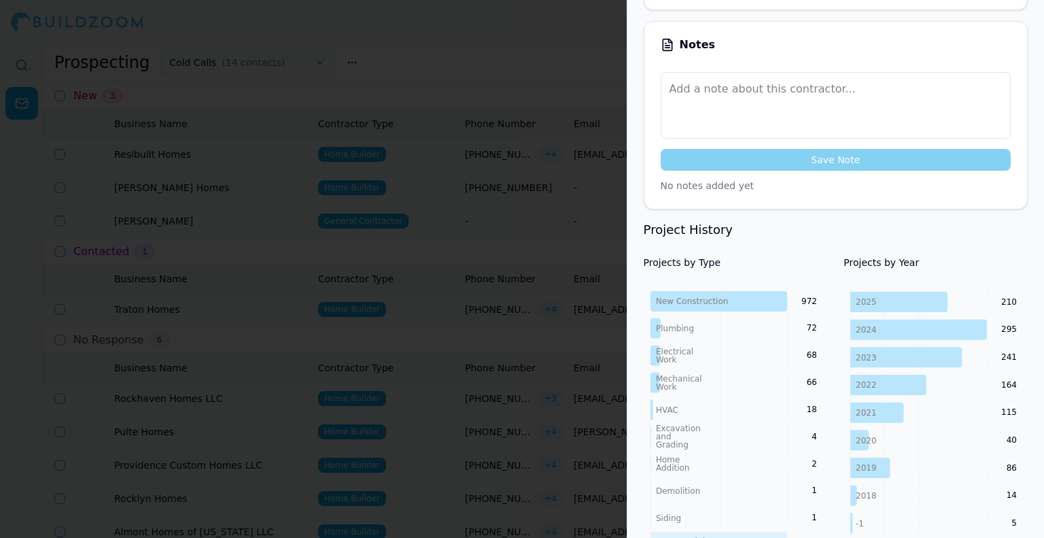
scroll to position [952, 0]
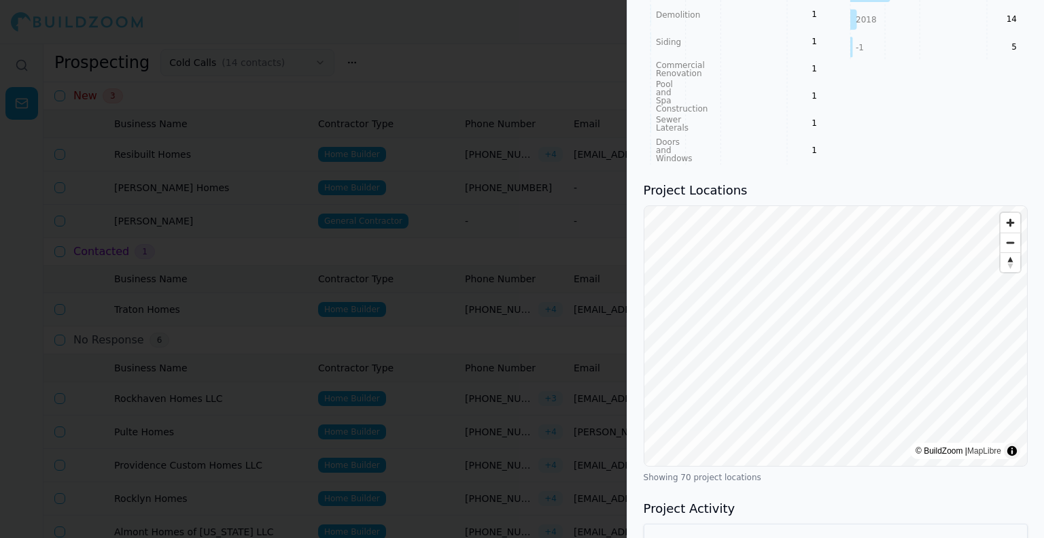
click at [555, 277] on div at bounding box center [522, 269] width 1044 height 538
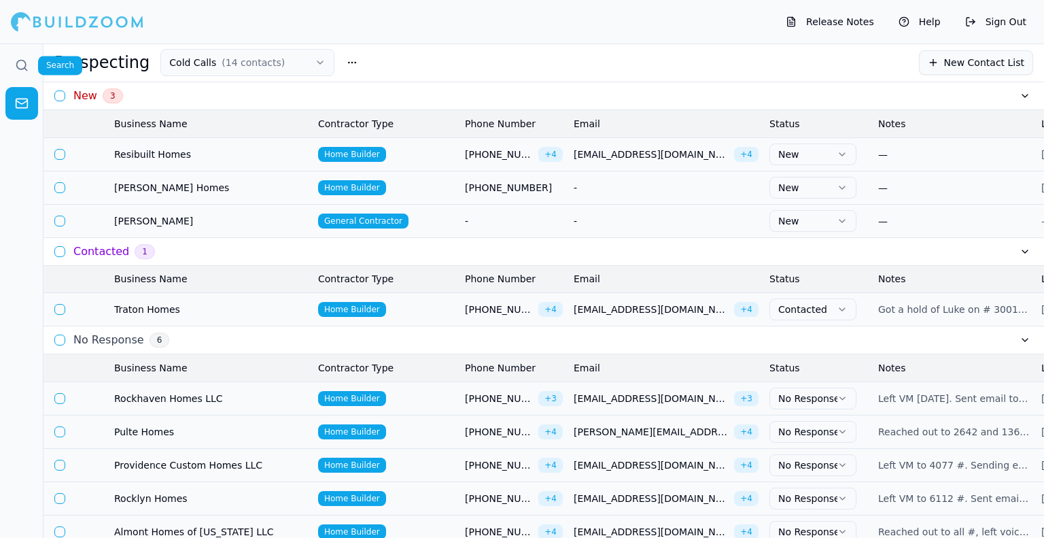
click at [19, 69] on icon at bounding box center [22, 65] width 14 height 14
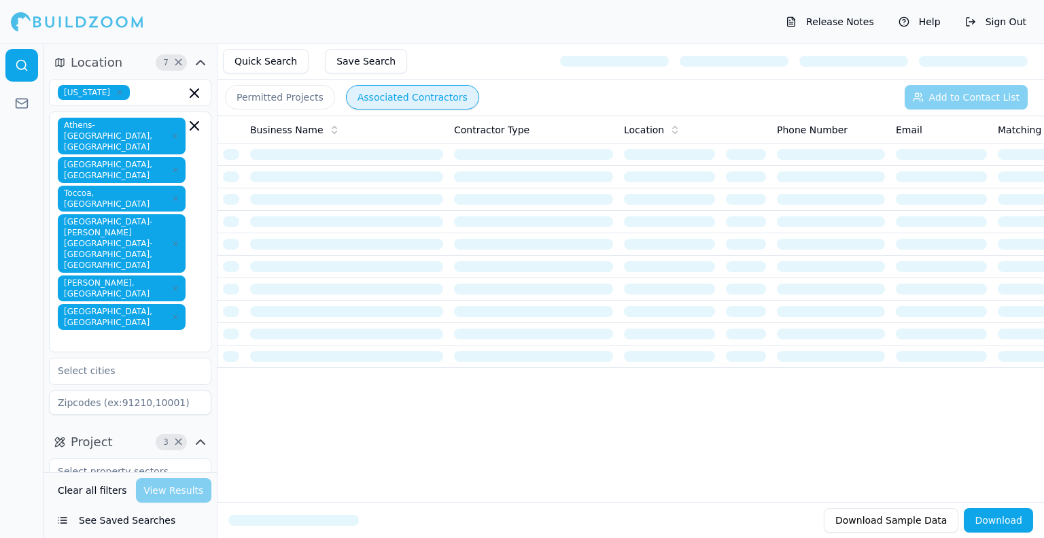
click at [338, 60] on button "Save Search" at bounding box center [366, 61] width 82 height 24
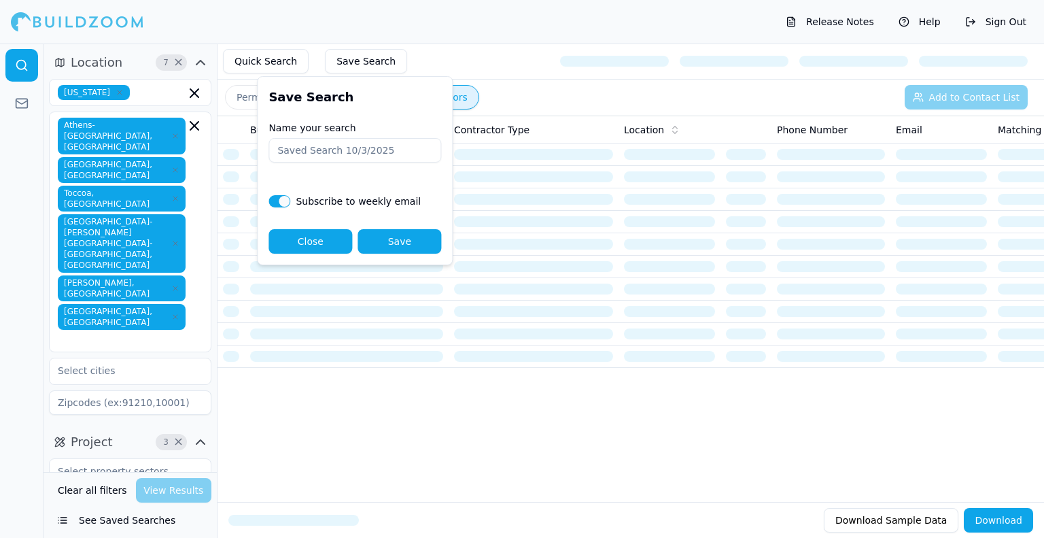
click at [366, 240] on button "Save" at bounding box center [400, 241] width 84 height 24
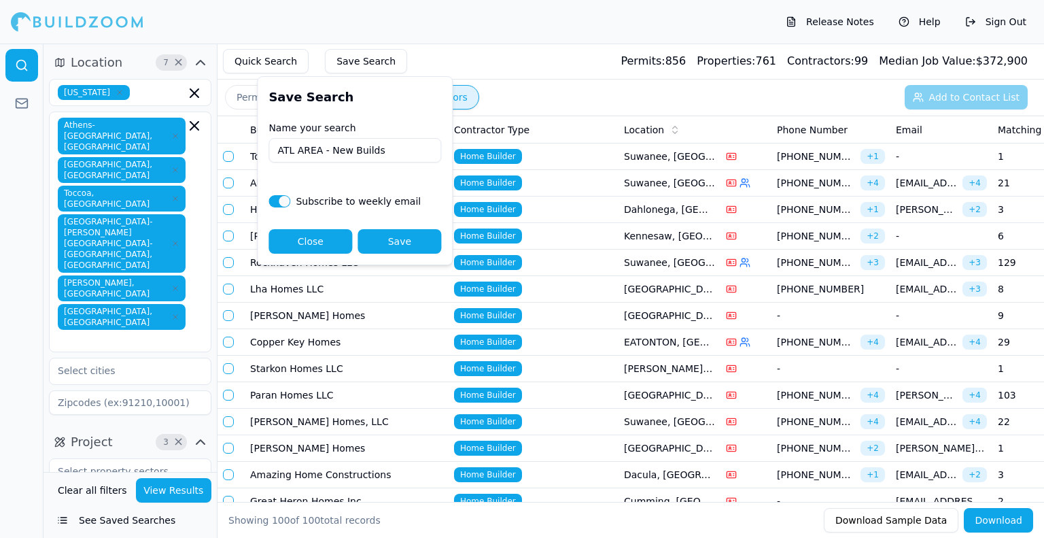
type input "ATL AREA - New Builds"
click at [405, 231] on button "Save" at bounding box center [400, 241] width 84 height 24
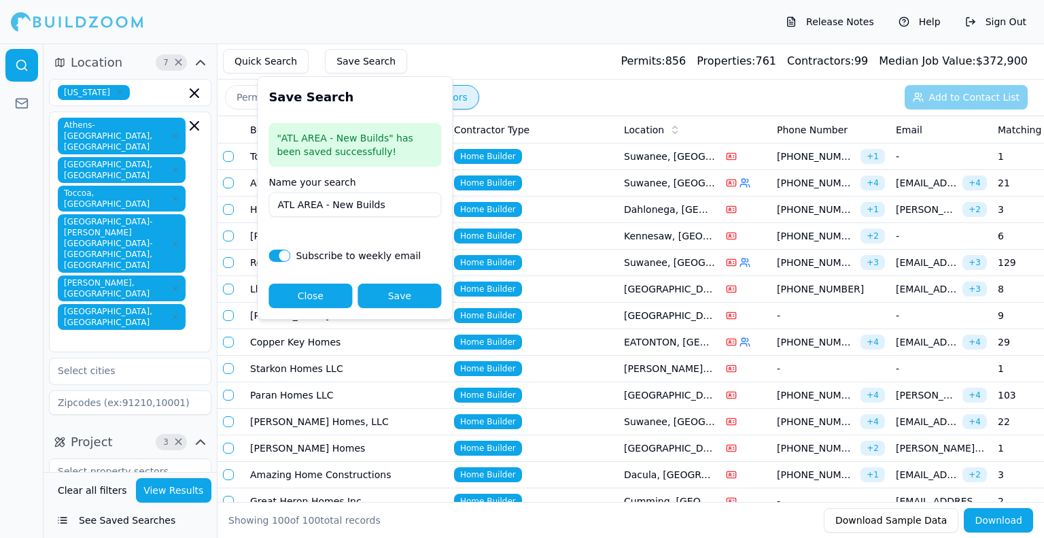
click at [478, 51] on div "Quick Search Save Search Permits: 856 Properties: 761 Contractors: 99 Median Jo…" at bounding box center [630, 61] width 826 height 36
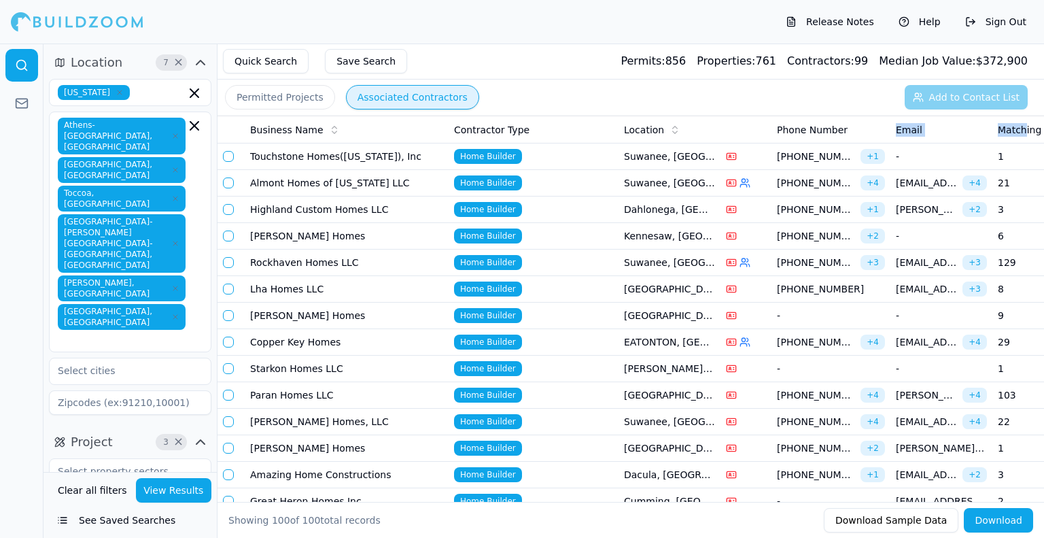
drag, startPoint x: 1023, startPoint y: 127, endPoint x: 848, endPoint y: 111, distance: 176.0
click at [867, 124] on tr "Business Name Contractor Type Location Phone Number Email Matching Permits All …" at bounding box center [817, 129] width 1200 height 27
click at [814, 86] on div "Permitted Projects Associated Contractors Add to Contact List" at bounding box center [630, 97] width 826 height 35
click at [666, 109] on div "Permitted Projects Associated Contractors Add to Contact List" at bounding box center [630, 97] width 826 height 35
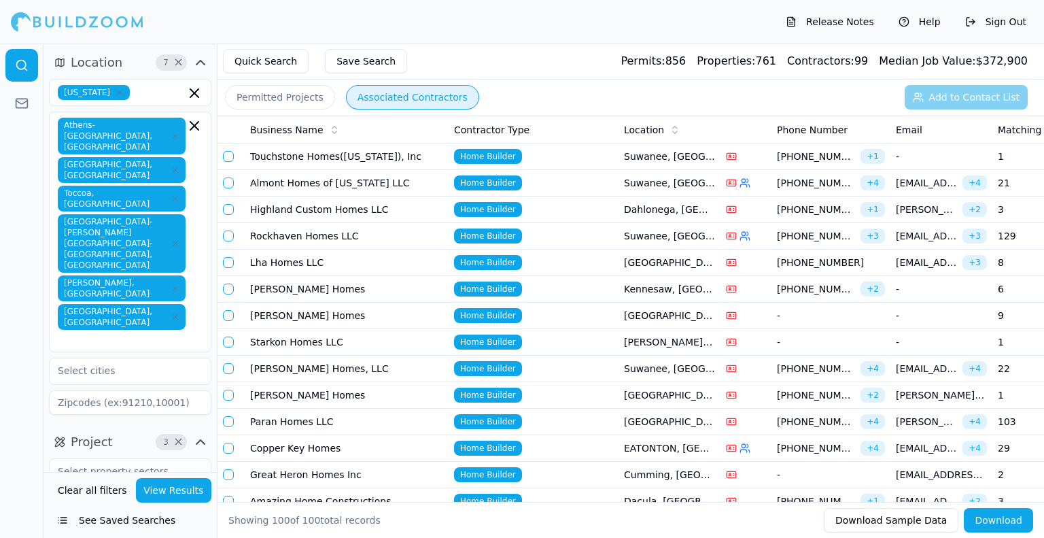
click at [769, 464] on td at bounding box center [745, 474] width 51 height 27
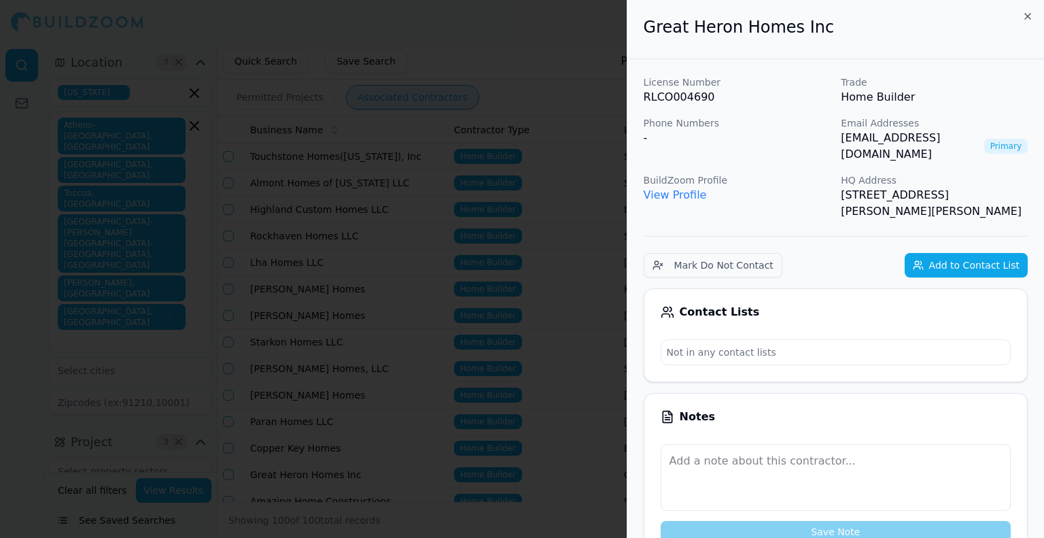
click at [542, 437] on div at bounding box center [522, 269] width 1044 height 538
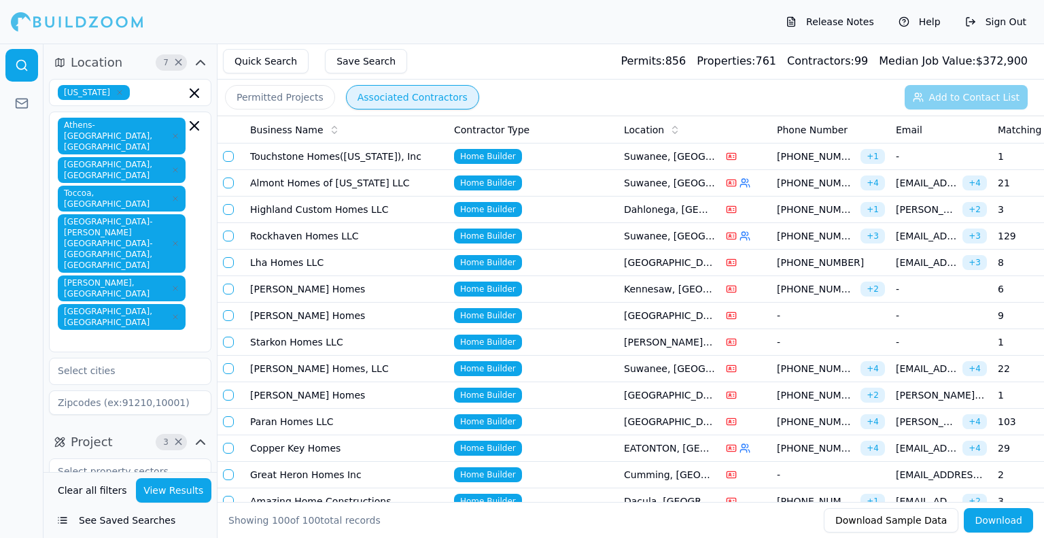
click at [1028, 130] on span "Matching Permits" at bounding box center [1039, 130] width 82 height 14
click at [1012, 131] on span "Matching Permits" at bounding box center [1039, 130] width 82 height 14
click at [228, 157] on button "button" at bounding box center [228, 156] width 11 height 11
click at [227, 211] on button "button" at bounding box center [228, 209] width 11 height 11
click at [228, 263] on button "button" at bounding box center [228, 262] width 11 height 11
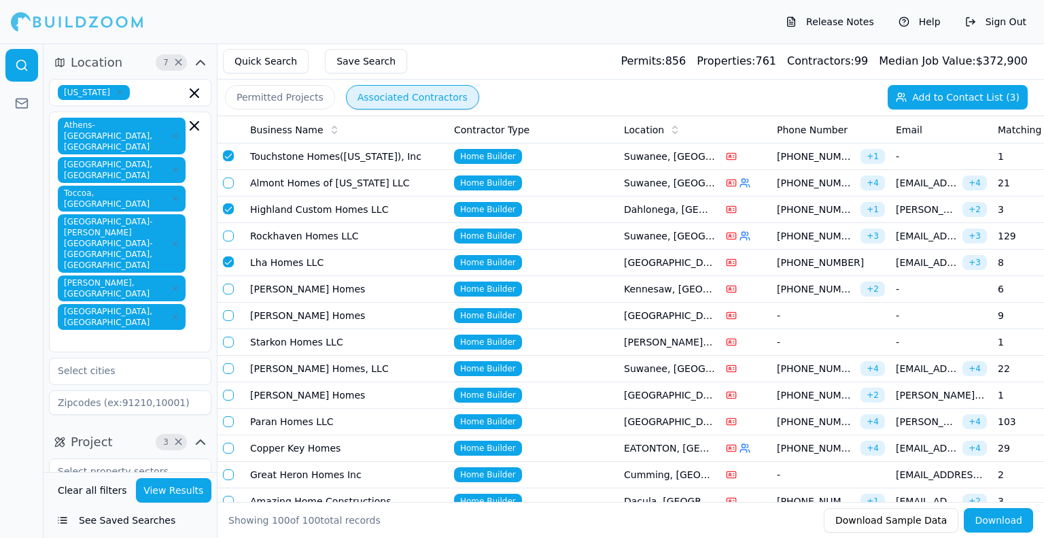
click at [227, 290] on button "button" at bounding box center [228, 288] width 11 height 11
click at [231, 315] on button "button" at bounding box center [228, 315] width 11 height 11
click at [229, 347] on td at bounding box center [230, 342] width 27 height 27
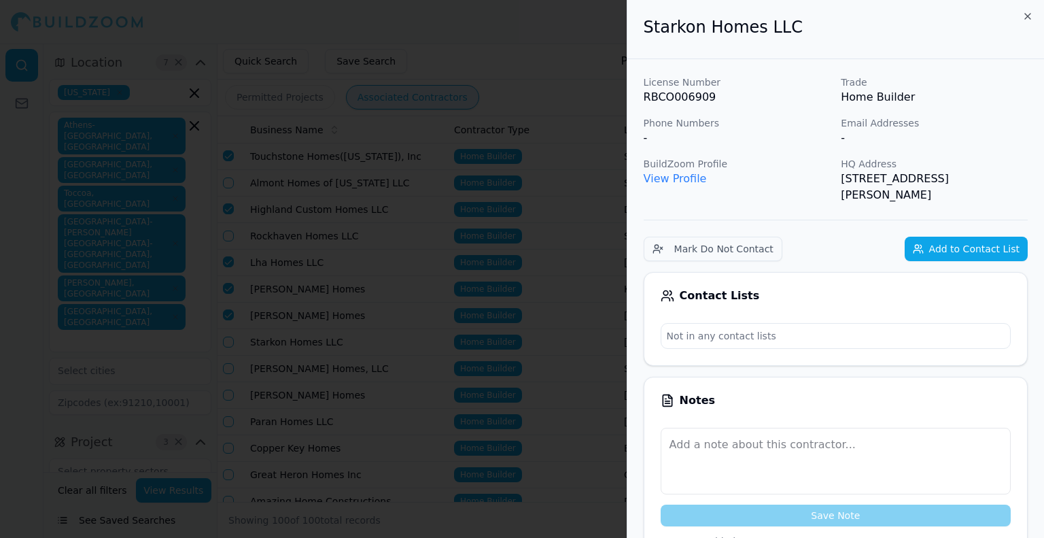
click at [230, 362] on div at bounding box center [522, 269] width 1044 height 538
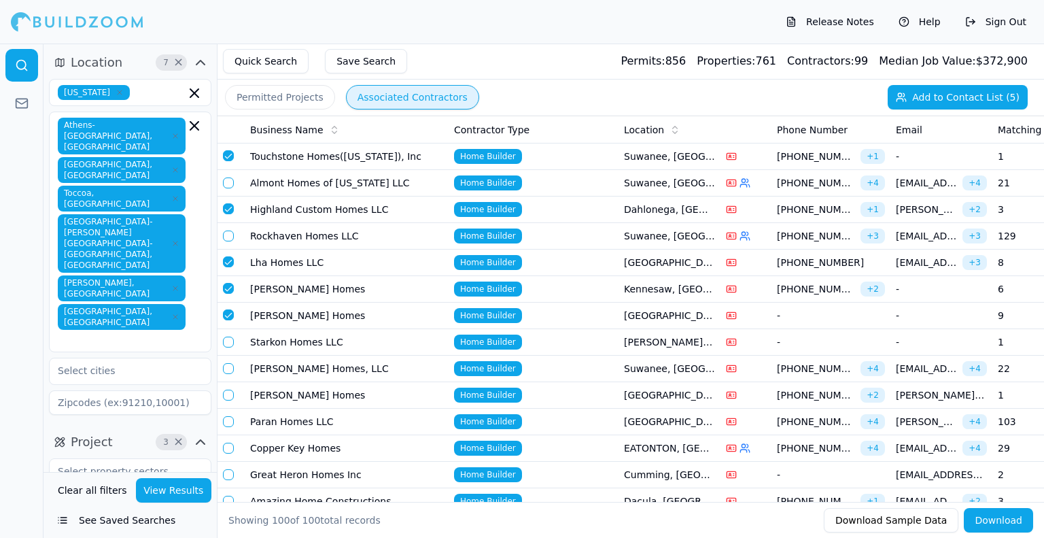
click at [224, 342] on button "button" at bounding box center [228, 341] width 11 height 11
click at [228, 366] on button "button" at bounding box center [228, 368] width 11 height 11
click at [225, 389] on button "button" at bounding box center [228, 394] width 11 height 11
click at [226, 418] on button "button" at bounding box center [228, 421] width 11 height 11
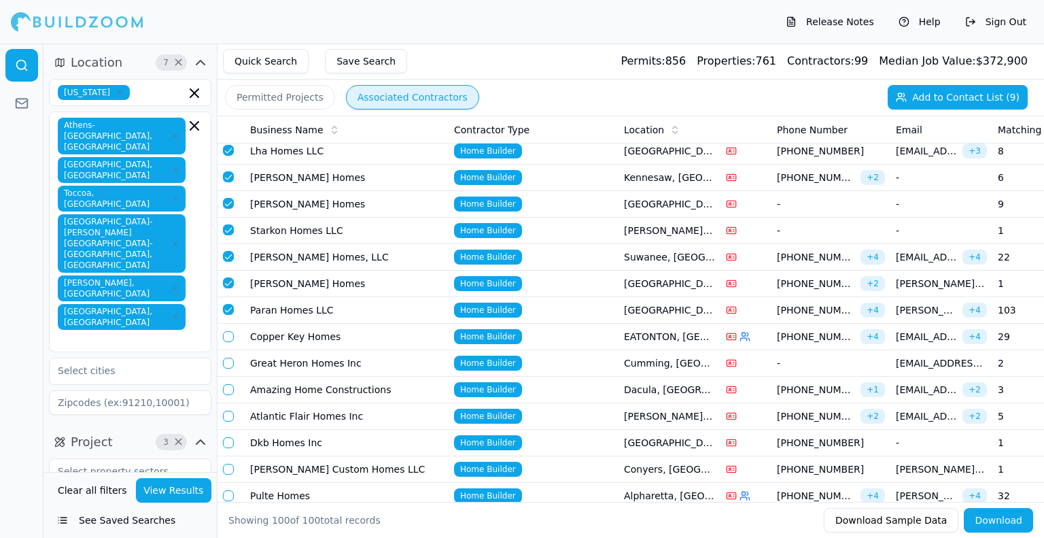
scroll to position [136, 0]
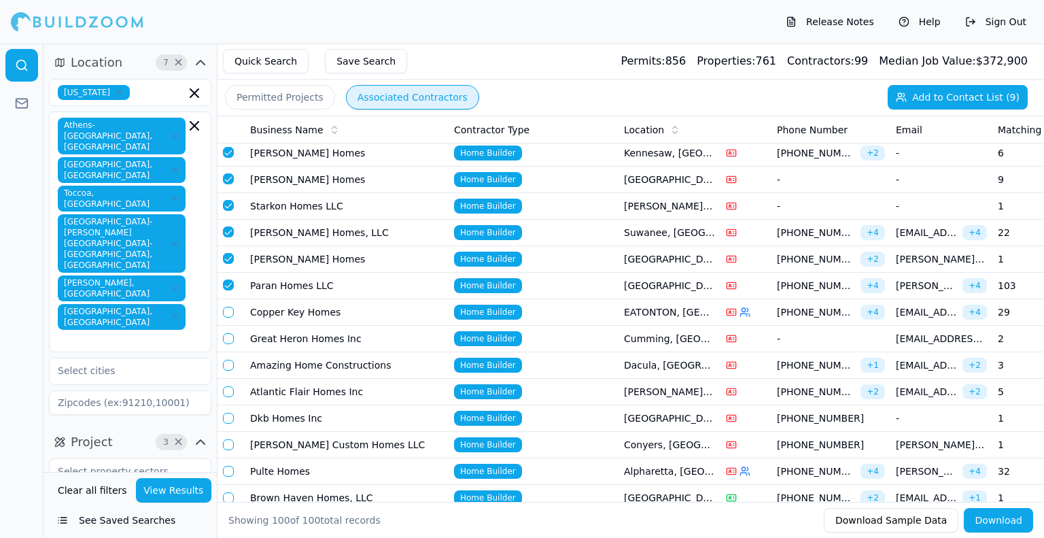
click at [228, 341] on button "button" at bounding box center [228, 338] width 11 height 11
click at [229, 366] on button "button" at bounding box center [228, 365] width 11 height 11
click at [228, 393] on button "button" at bounding box center [228, 391] width 11 height 11
click at [227, 417] on button "button" at bounding box center [228, 418] width 11 height 11
click at [226, 441] on button "button" at bounding box center [228, 444] width 11 height 11
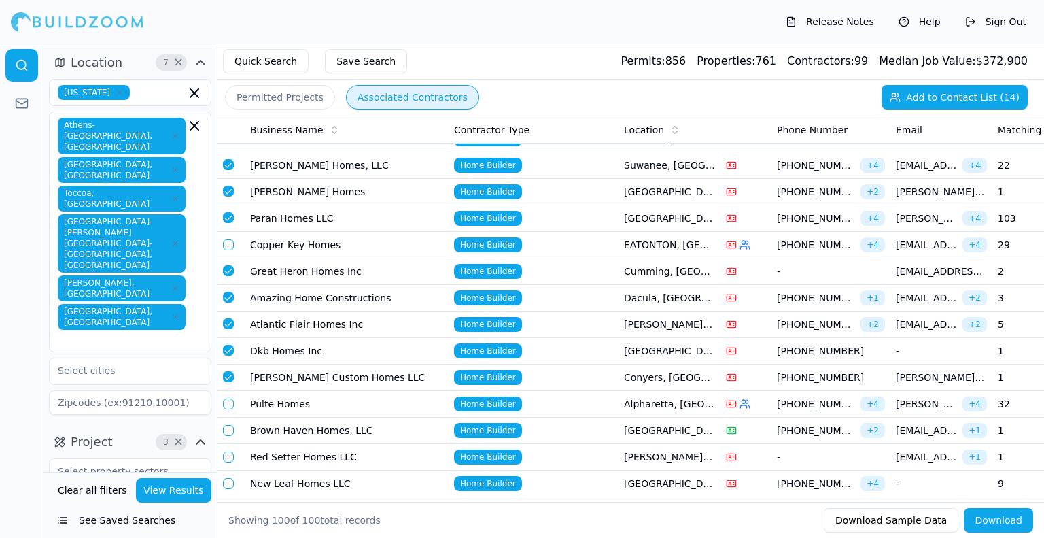
scroll to position [204, 0]
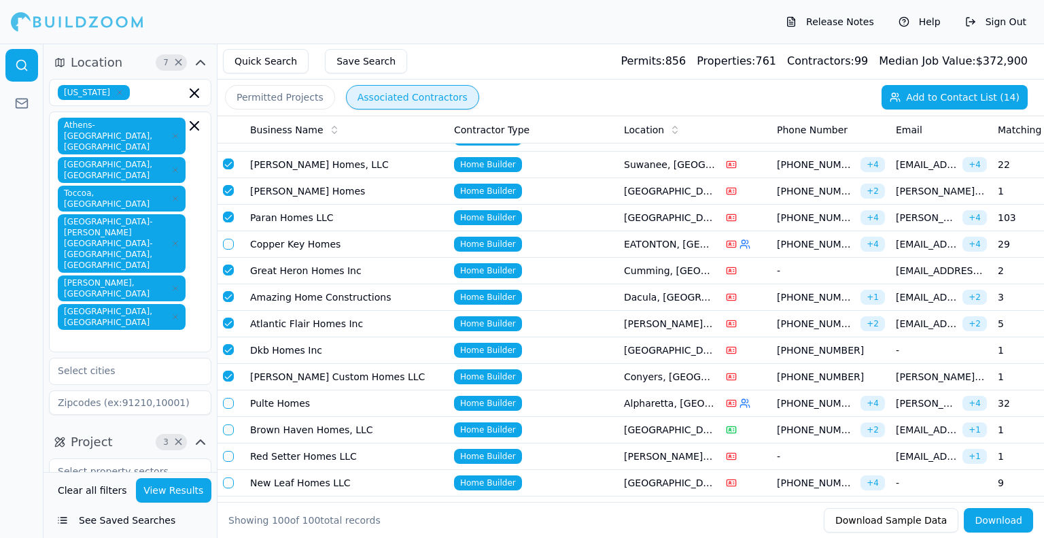
click at [223, 428] on button "button" at bounding box center [228, 429] width 11 height 11
click at [226, 456] on button "button" at bounding box center [228, 456] width 11 height 11
click at [228, 481] on button "button" at bounding box center [228, 482] width 11 height 11
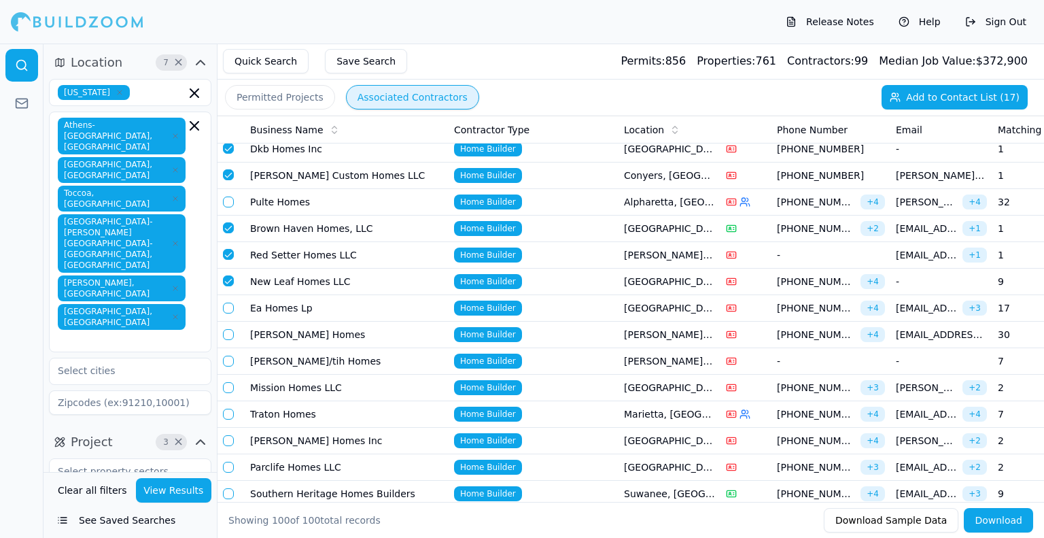
scroll to position [408, 0]
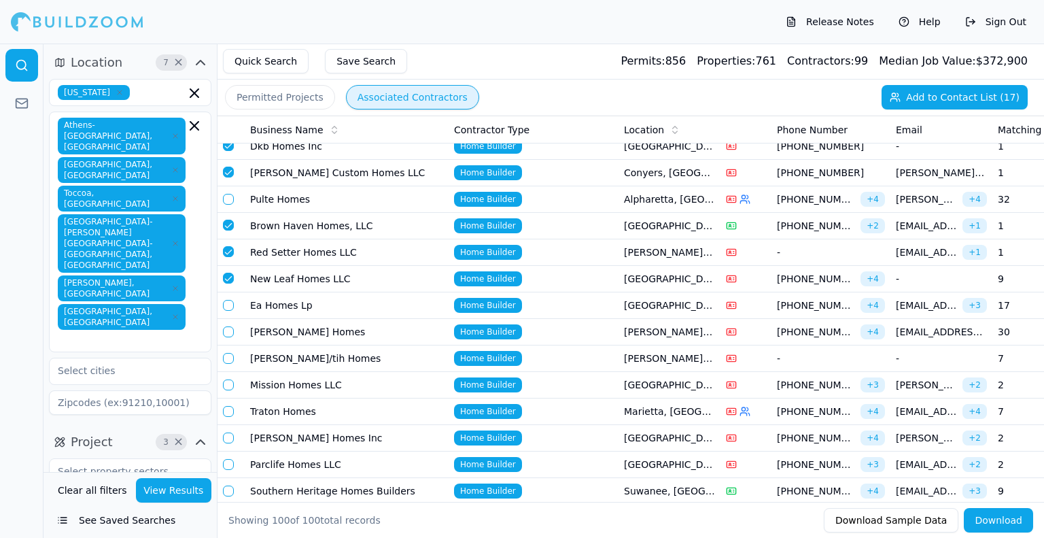
click at [1022, 134] on div "Matching Permits" at bounding box center [1043, 130] width 91 height 14
click at [228, 300] on button "button" at bounding box center [228, 305] width 11 height 11
click at [228, 331] on button "button" at bounding box center [228, 331] width 11 height 11
click at [226, 360] on button "button" at bounding box center [228, 358] width 11 height 11
click at [228, 379] on button "button" at bounding box center [228, 384] width 11 height 11
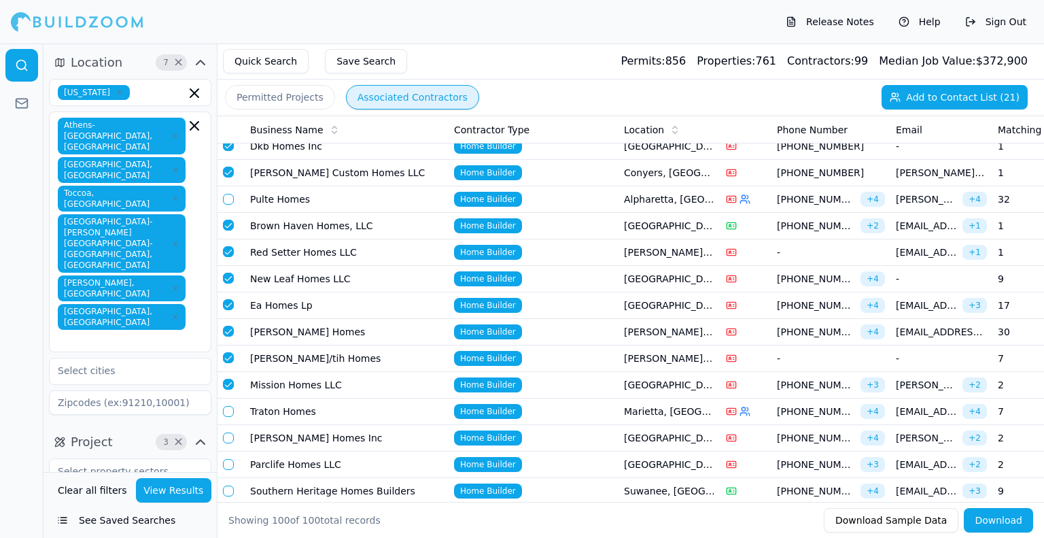
click at [229, 408] on button "button" at bounding box center [228, 411] width 11 height 11
click at [229, 408] on button "button" at bounding box center [228, 410] width 11 height 11
click at [230, 433] on button "button" at bounding box center [228, 437] width 11 height 11
click at [231, 461] on button "button" at bounding box center [228, 464] width 11 height 11
click at [227, 485] on button "button" at bounding box center [228, 490] width 11 height 11
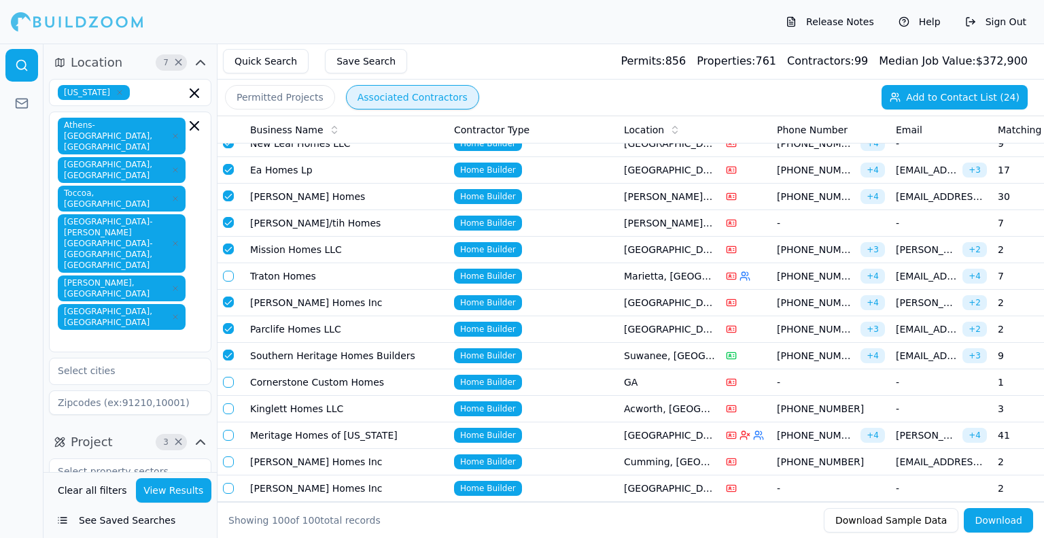
scroll to position [544, 0]
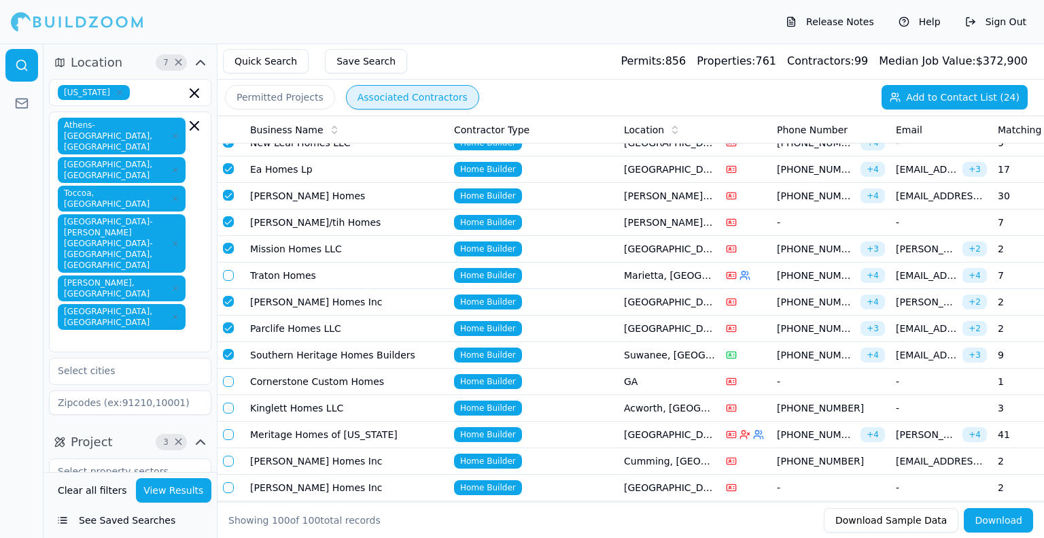
click at [227, 378] on button "button" at bounding box center [228, 381] width 11 height 11
click at [229, 402] on button "button" at bounding box center [228, 407] width 11 height 11
click at [230, 457] on button "button" at bounding box center [228, 460] width 11 height 11
click at [228, 482] on button "button" at bounding box center [228, 487] width 11 height 11
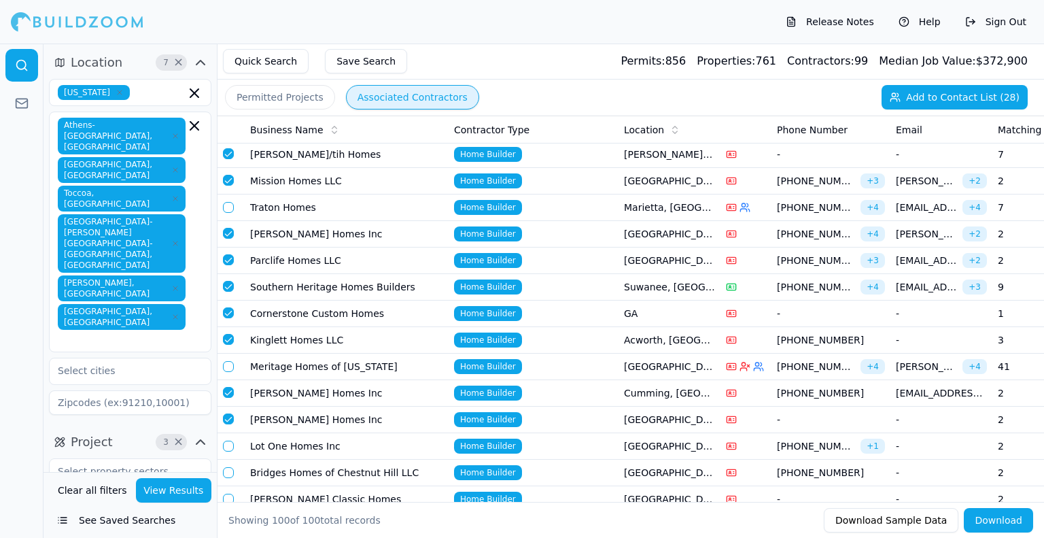
click at [226, 440] on button "button" at bounding box center [228, 445] width 11 height 11
click at [226, 470] on button "button" at bounding box center [228, 472] width 11 height 11
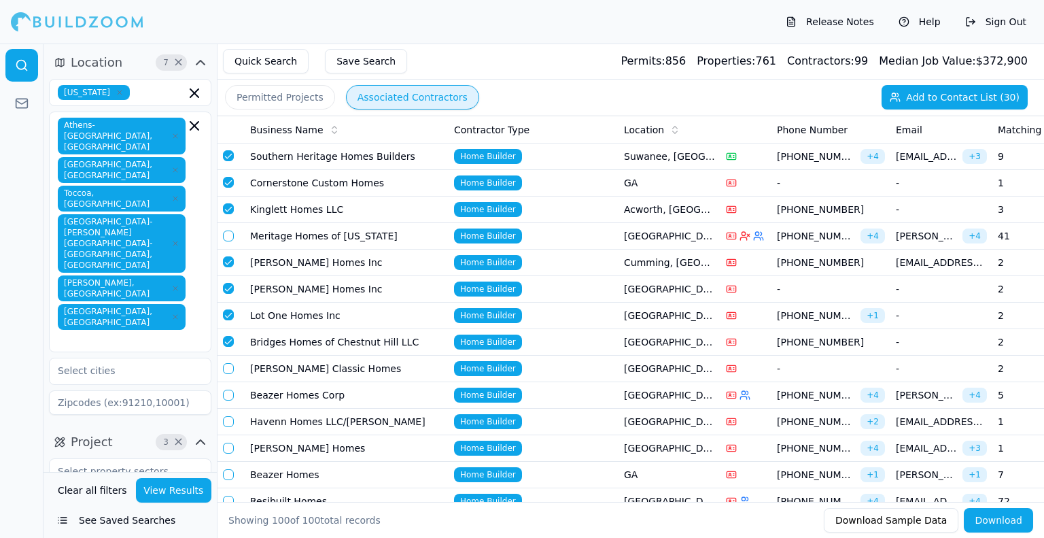
scroll to position [748, 0]
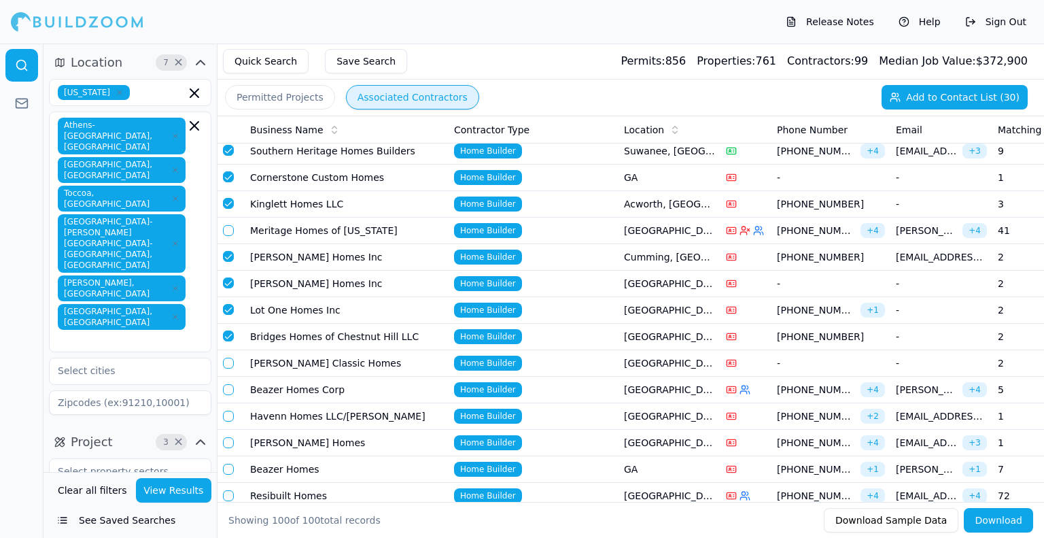
click at [930, 95] on button "Add to Contact List (30)" at bounding box center [955, 97] width 146 height 24
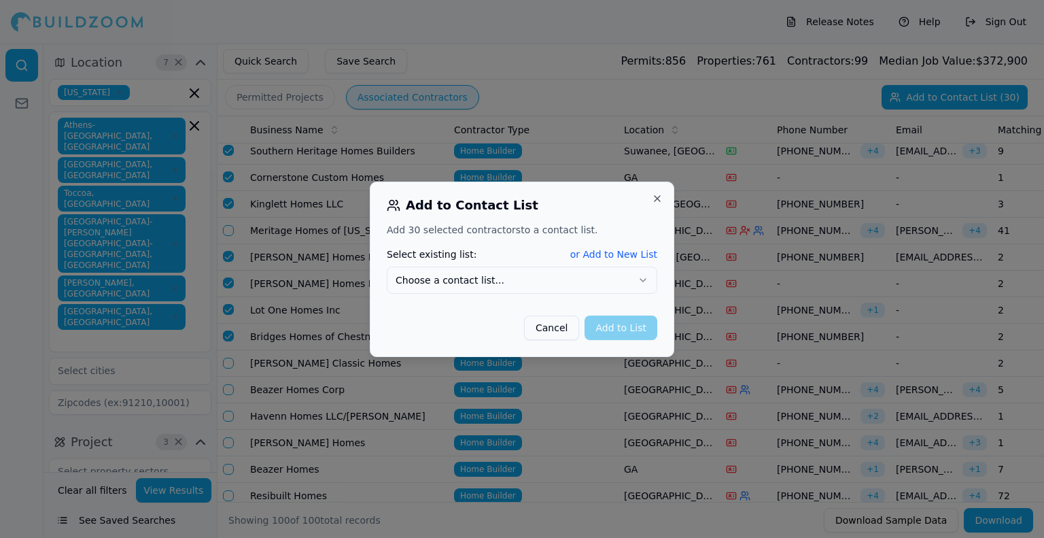
click at [466, 285] on button "Choose a contact list..." at bounding box center [522, 279] width 271 height 27
click at [623, 330] on button "Add to List" at bounding box center [621, 327] width 73 height 24
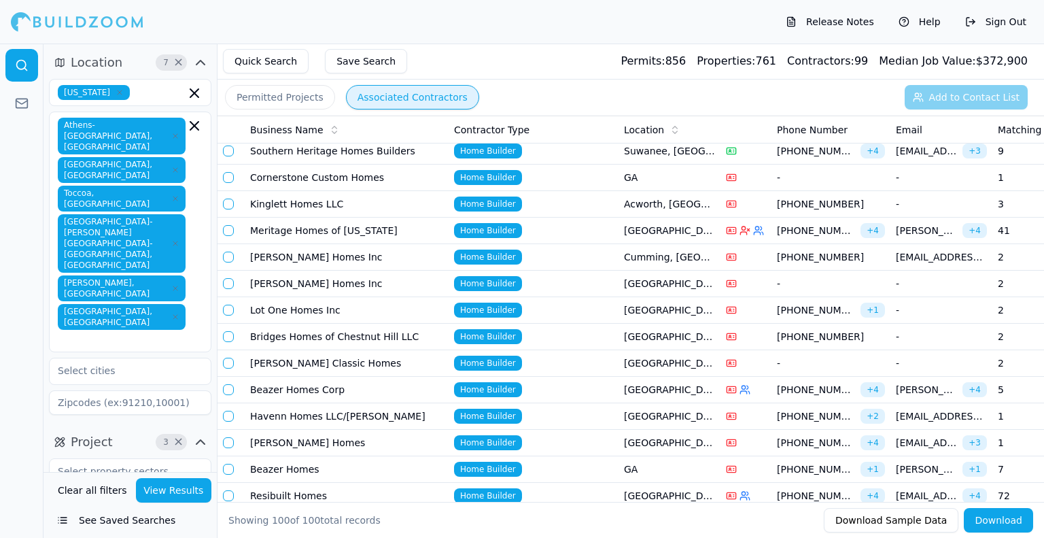
click at [16, 90] on link at bounding box center [21, 103] width 33 height 33
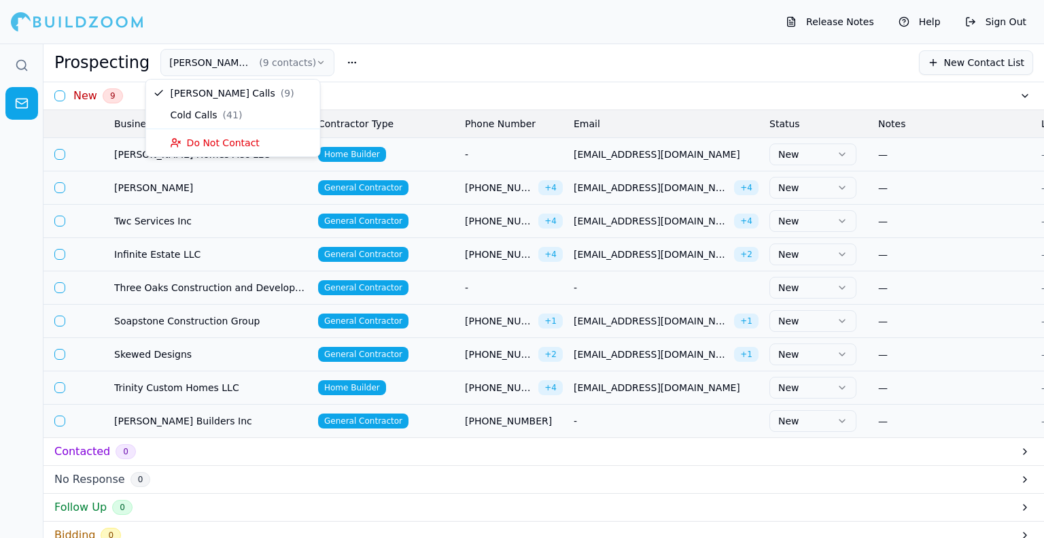
click at [266, 69] on button "David Cold Calls ( 9 contacts )" at bounding box center [247, 62] width 174 height 27
click at [266, 63] on button "David Cold Calls ( 9 contacts )" at bounding box center [247, 62] width 174 height 27
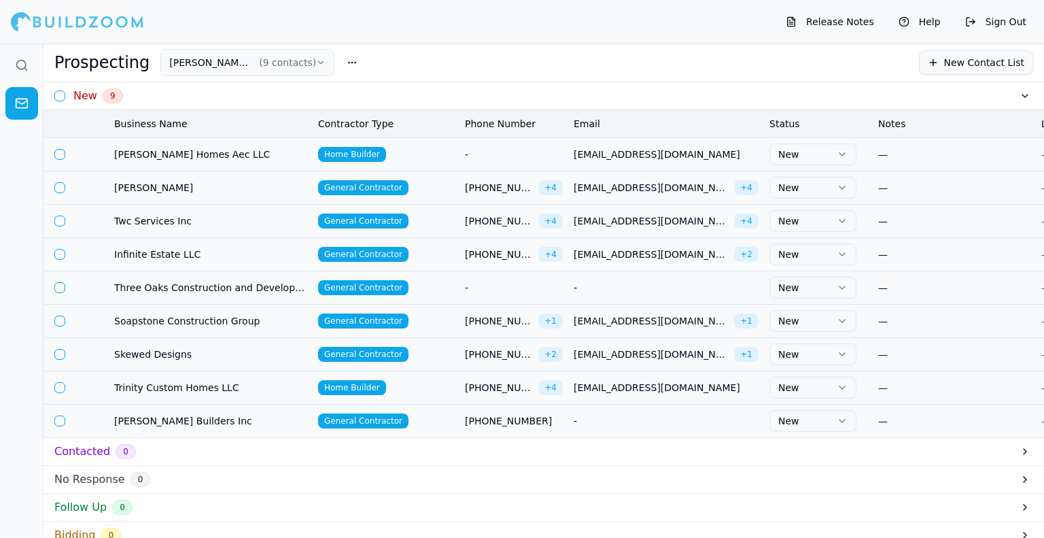
click at [160, 70] on button "David Cold Calls ( 9 contacts )" at bounding box center [247, 62] width 174 height 27
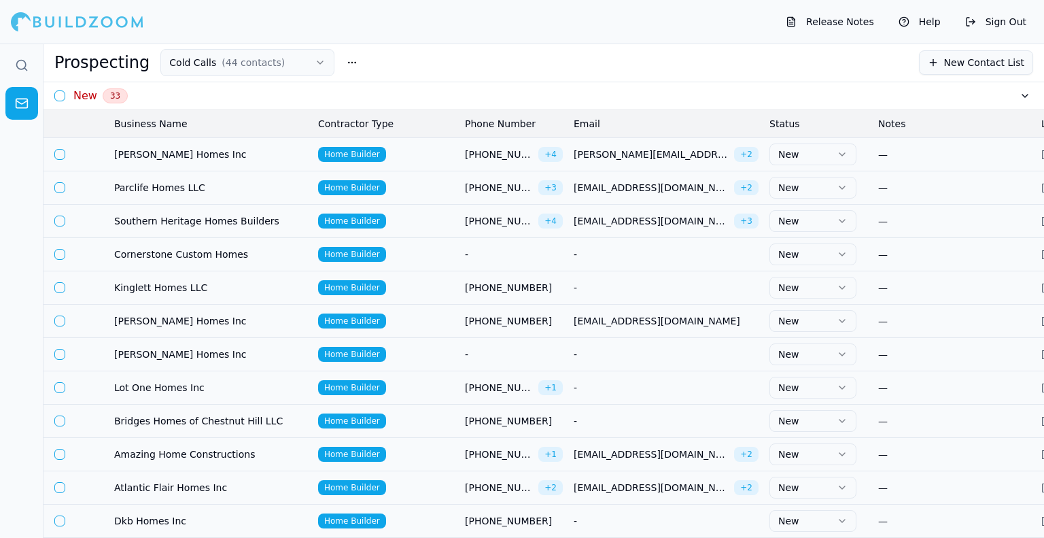
click at [139, 154] on span "[PERSON_NAME] Homes Inc" at bounding box center [210, 154] width 193 height 14
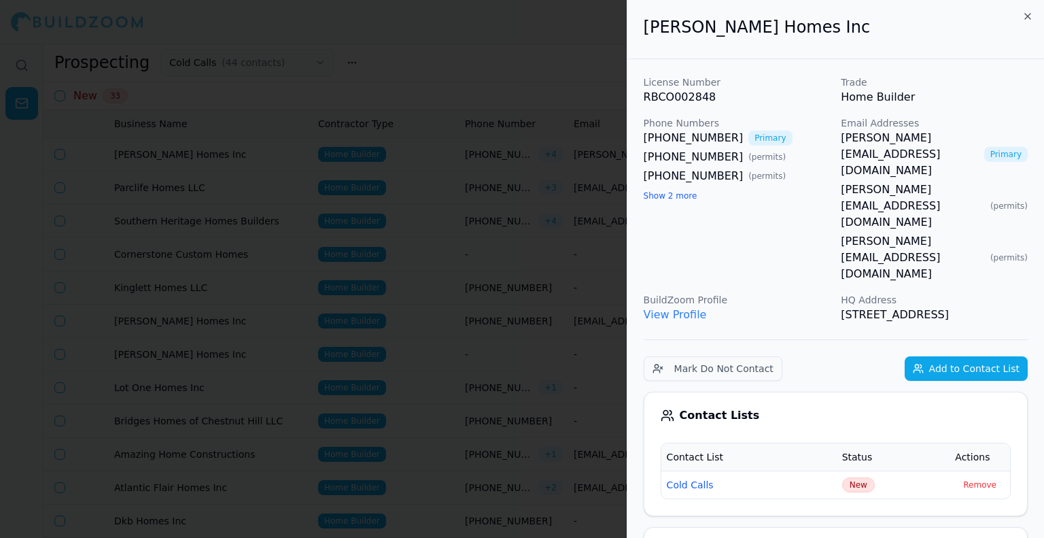
click at [680, 192] on button "Show 2 more" at bounding box center [671, 195] width 54 height 11
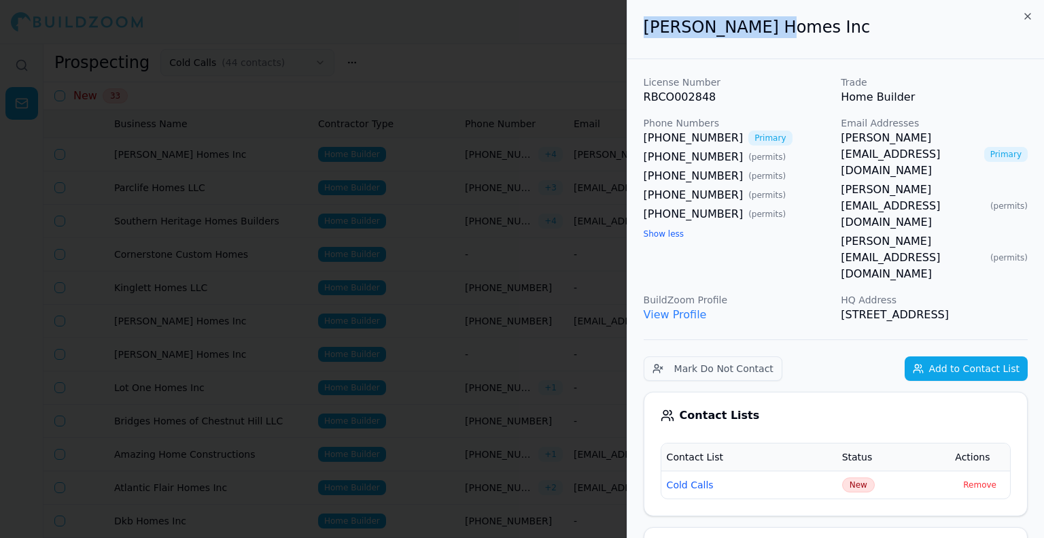
drag, startPoint x: 778, startPoint y: 19, endPoint x: 623, endPoint y: 42, distance: 156.7
click at [623, 43] on body "Release Notes Help Sign Out Prospecting Cold Calls ( 44 contacts ) New Contact …" at bounding box center [522, 290] width 1044 height 494
drag, startPoint x: 835, startPoint y: 138, endPoint x: 959, endPoint y: 128, distance: 124.1
click at [959, 128] on div "License Number RBCO002848 Trade Home Builder Phone Numbers (404) 815-7224 Prima…" at bounding box center [836, 198] width 384 height 247
click at [924, 138] on link "[PERSON_NAME][EMAIL_ADDRESS][DOMAIN_NAME]" at bounding box center [909, 154] width 137 height 49
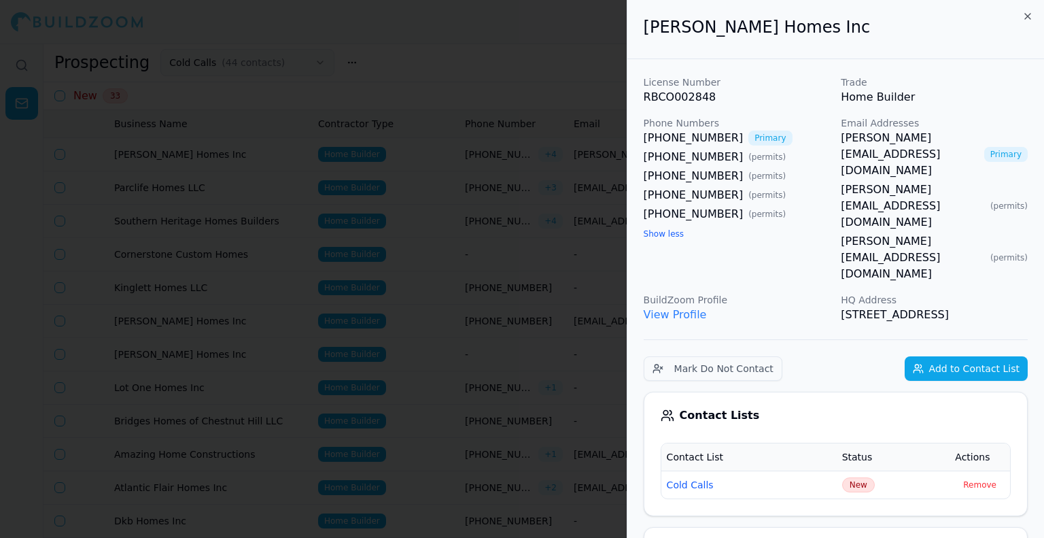
click at [394, 114] on div at bounding box center [522, 269] width 1044 height 538
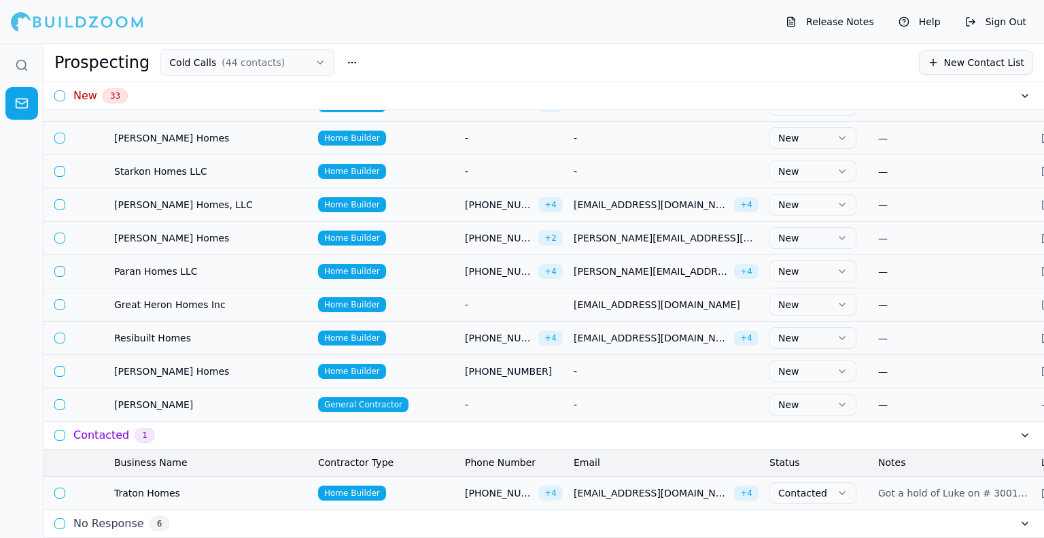
click at [1019, 95] on button at bounding box center [1025, 96] width 16 height 16
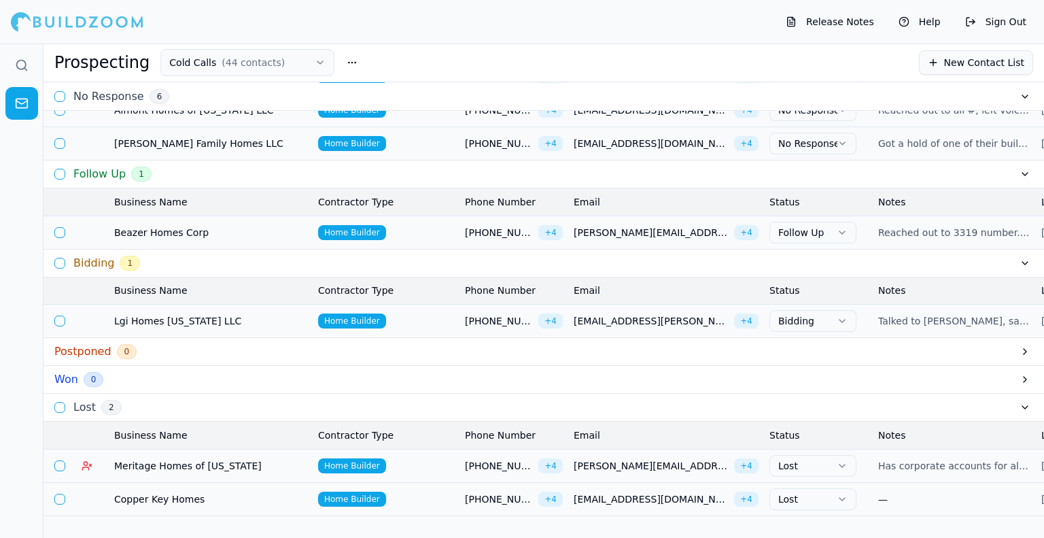
click at [1024, 166] on button at bounding box center [1025, 174] width 16 height 16
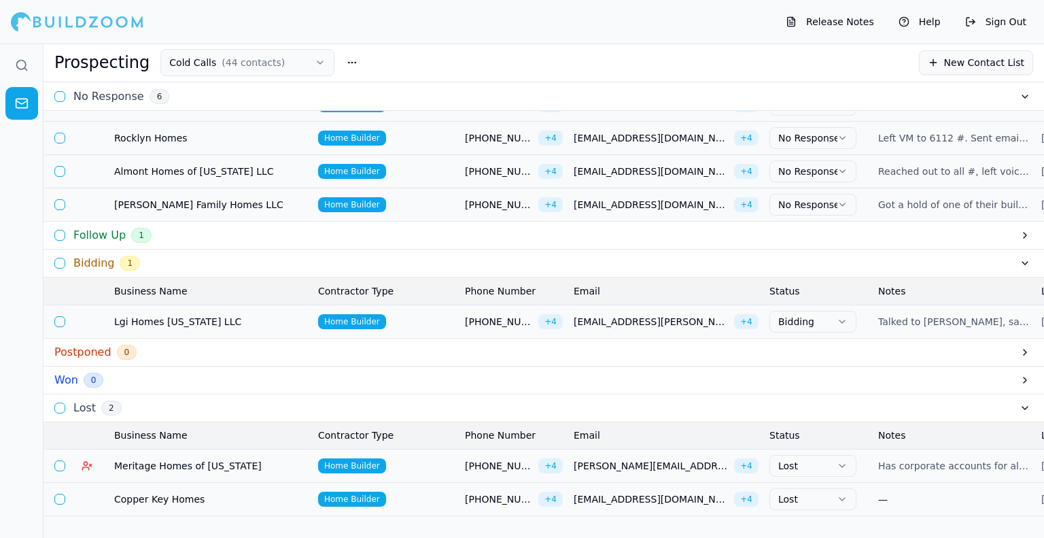
click at [1019, 255] on button at bounding box center [1025, 263] width 16 height 16
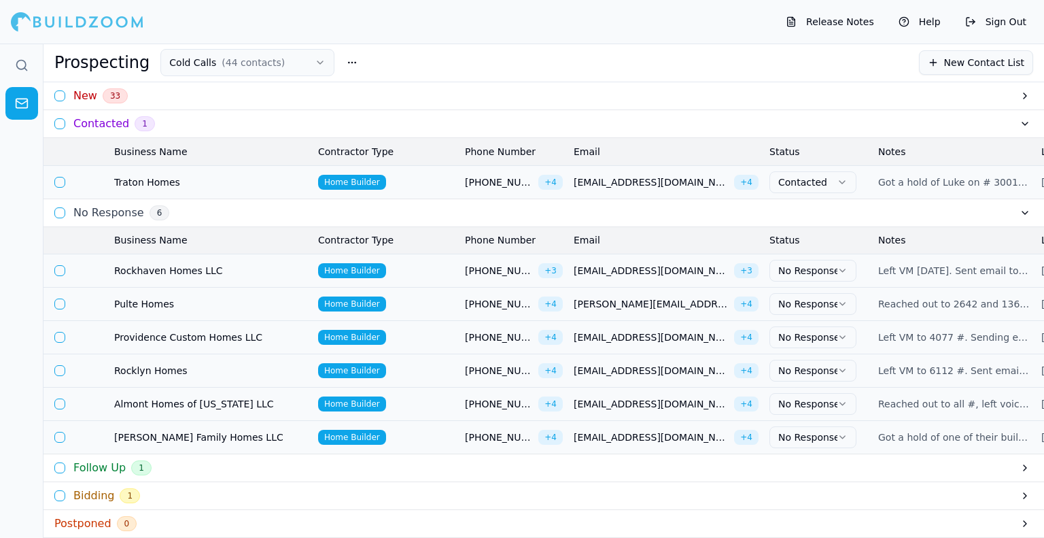
click at [1022, 221] on button at bounding box center [1025, 213] width 16 height 16
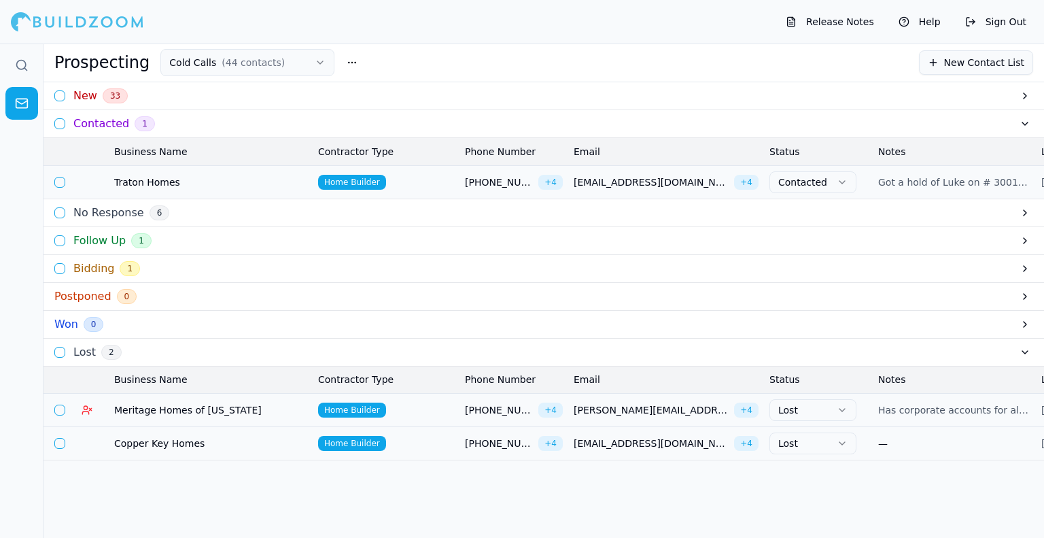
click at [1026, 124] on button at bounding box center [1025, 124] width 16 height 16
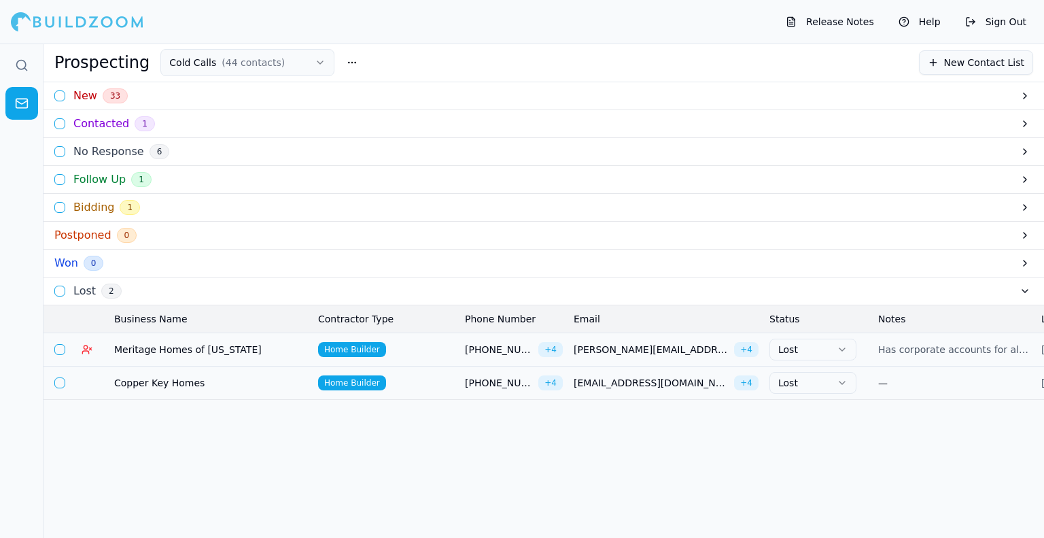
click at [1022, 292] on button at bounding box center [1025, 291] width 16 height 16
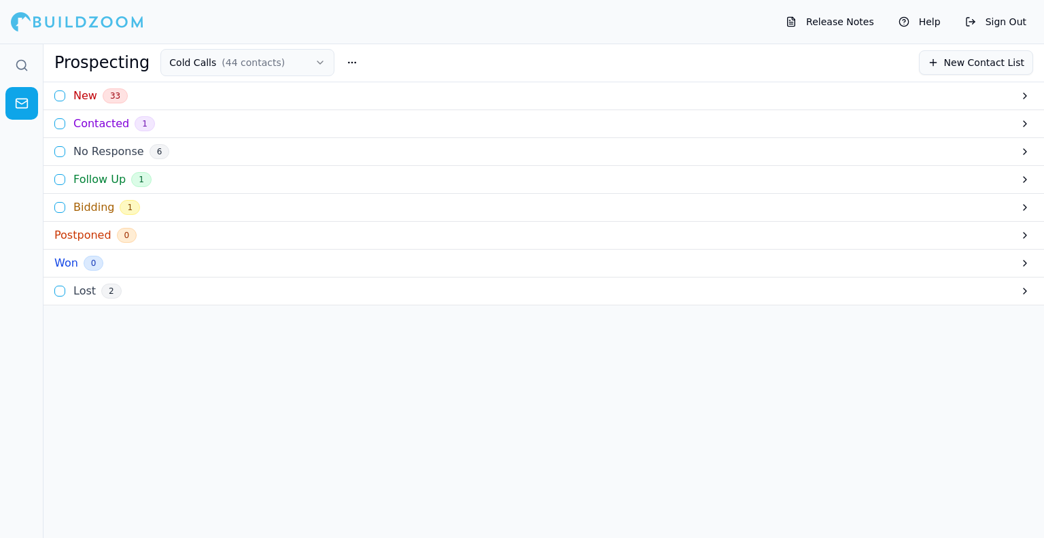
click at [122, 86] on div "New 33" at bounding box center [543, 96] width 1000 height 28
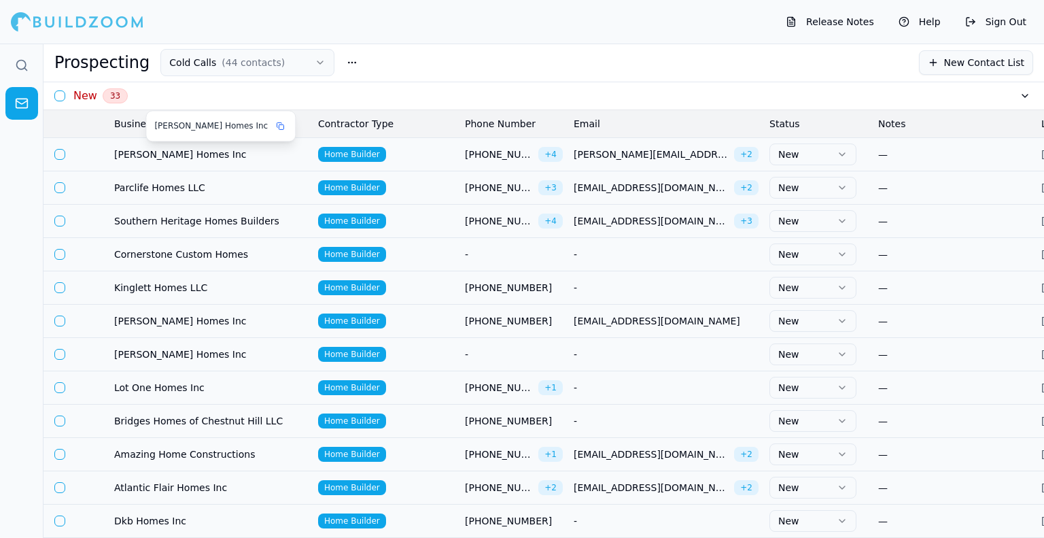
click at [146, 157] on span "[PERSON_NAME] Homes Inc" at bounding box center [210, 154] width 193 height 14
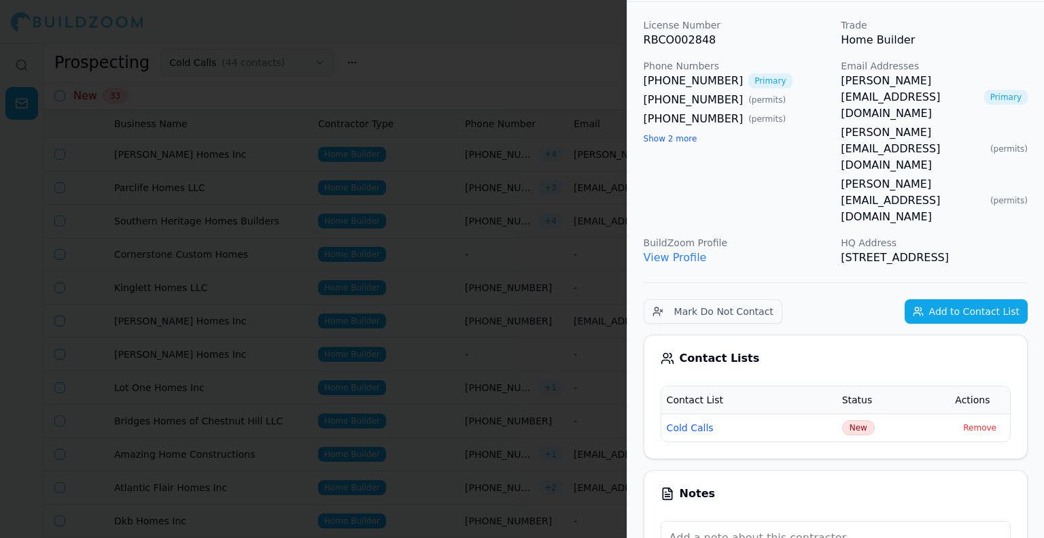
scroll to position [68, 0]
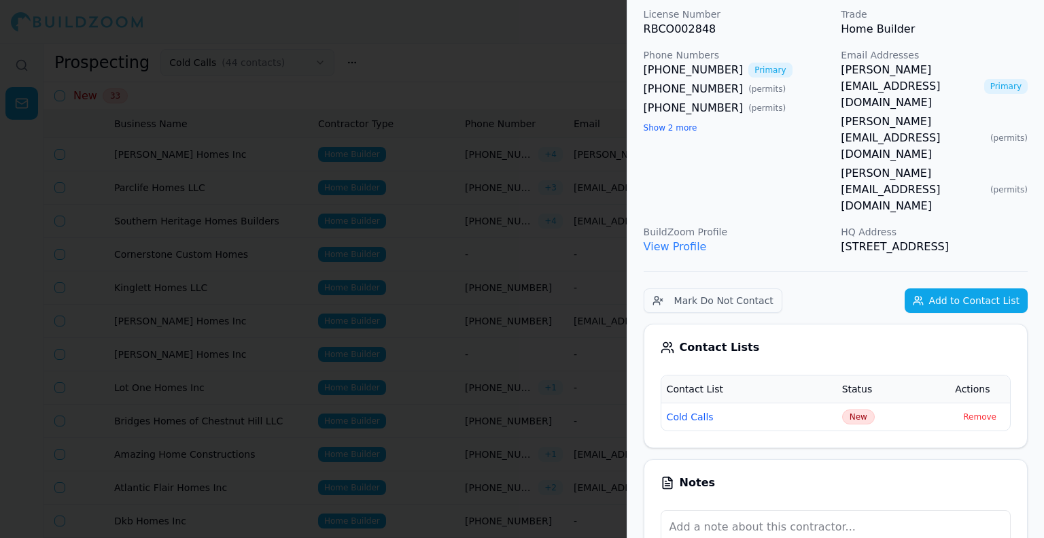
click at [856, 409] on span "New" at bounding box center [858, 416] width 33 height 15
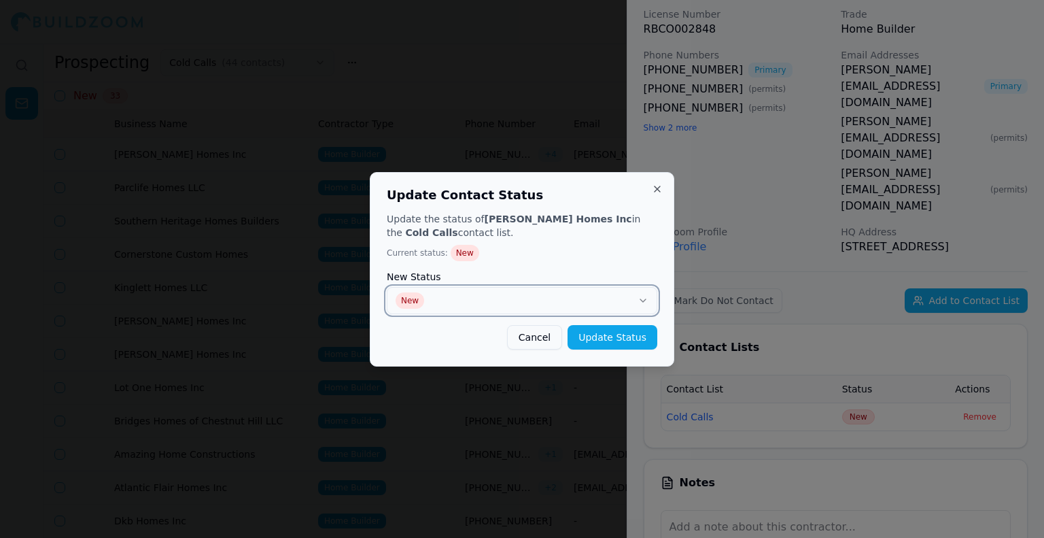
click at [609, 300] on button "New" at bounding box center [522, 300] width 271 height 27
click at [616, 343] on button "Update Status" at bounding box center [613, 337] width 90 height 24
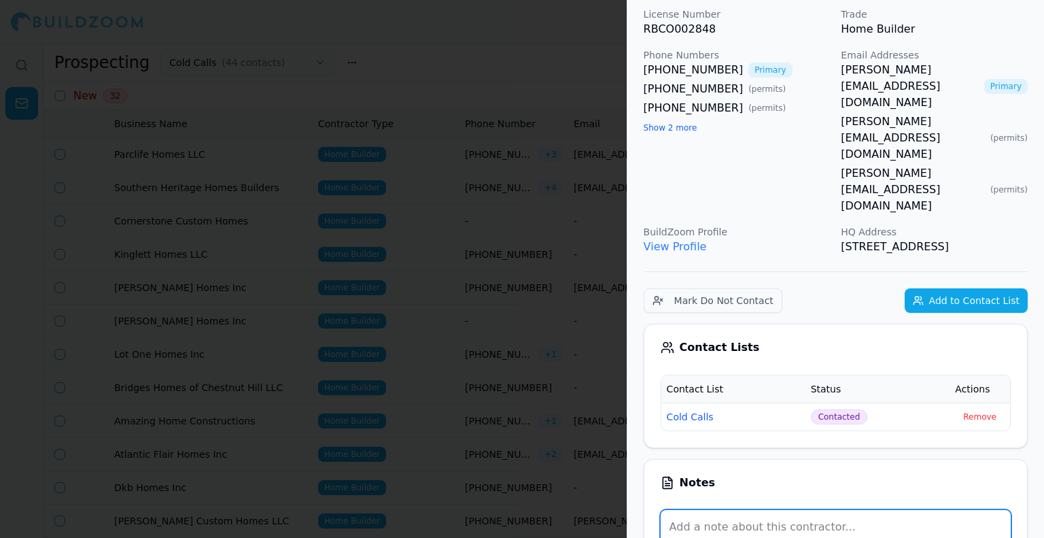
click at [732, 510] on textarea at bounding box center [836, 543] width 350 height 67
click at [665, 120] on div "(404) 815-7224 Primary (770) 319-6439 ( permits ) (800) 331-6053 ( permits ) Sh…" at bounding box center [737, 98] width 187 height 73
click at [663, 122] on button "Show 2 more" at bounding box center [671, 127] width 54 height 11
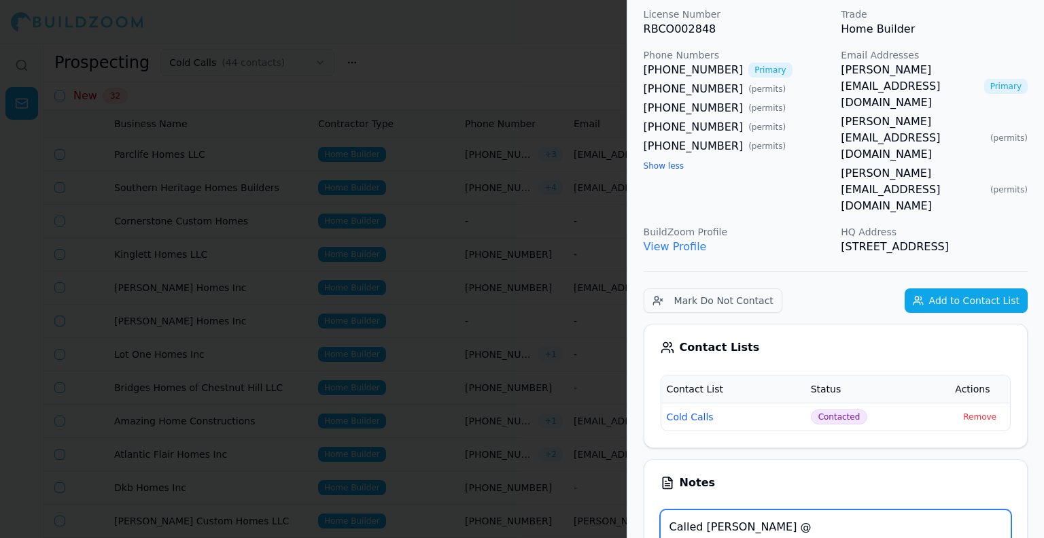
click at [775, 512] on textarea "Called vince @" at bounding box center [836, 543] width 350 height 67
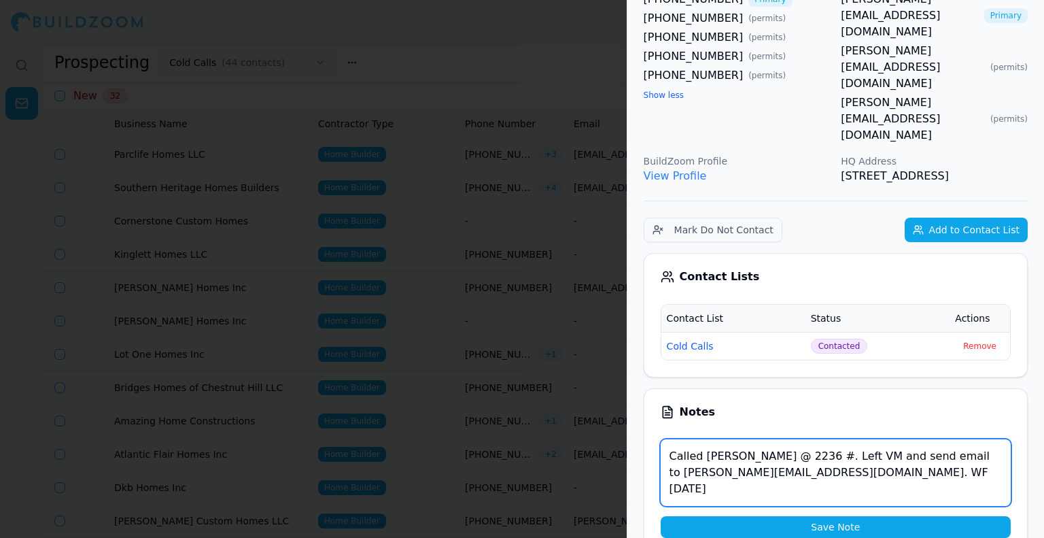
scroll to position [204, 0]
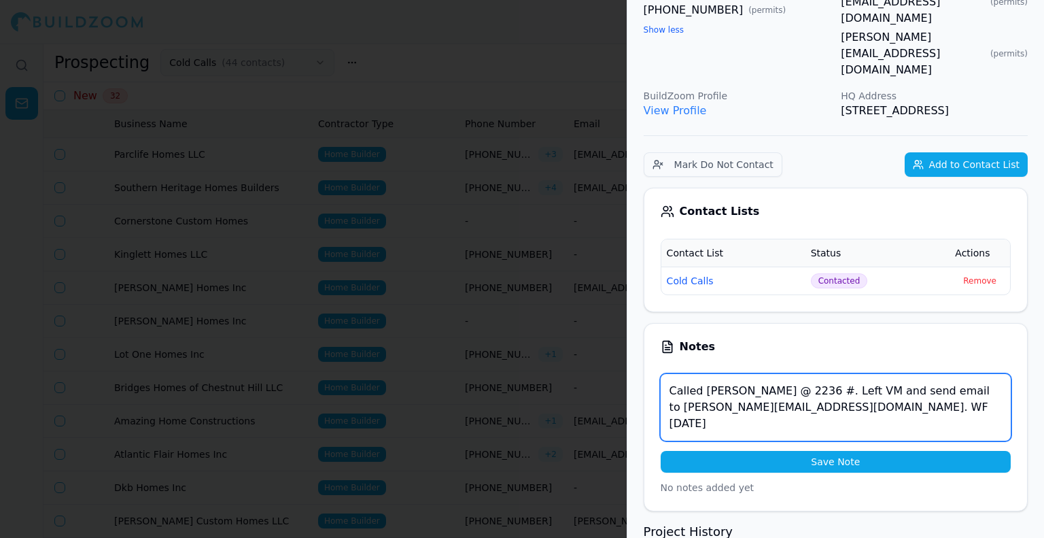
type textarea "Called vince @ 2236 #. Left VM and send email to vince@longohomes.com. WF 10/03…"
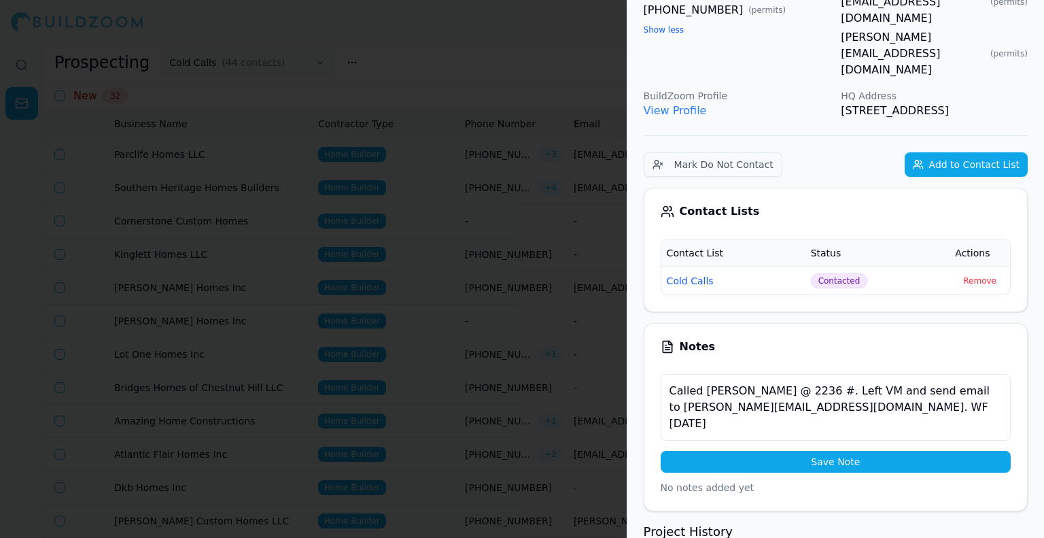
click at [789, 451] on button "Save Note" at bounding box center [836, 462] width 350 height 22
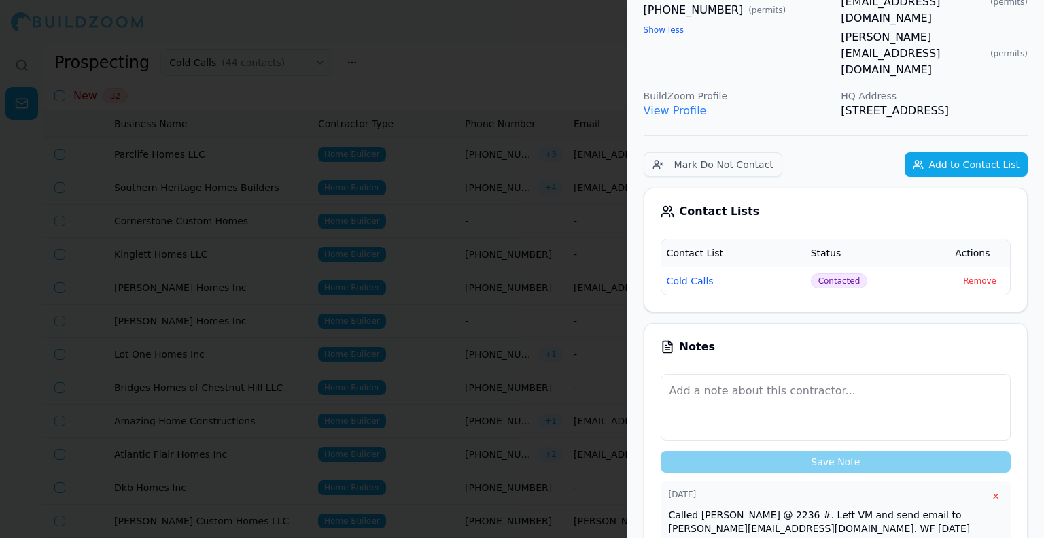
click at [413, 224] on div at bounding box center [522, 269] width 1044 height 538
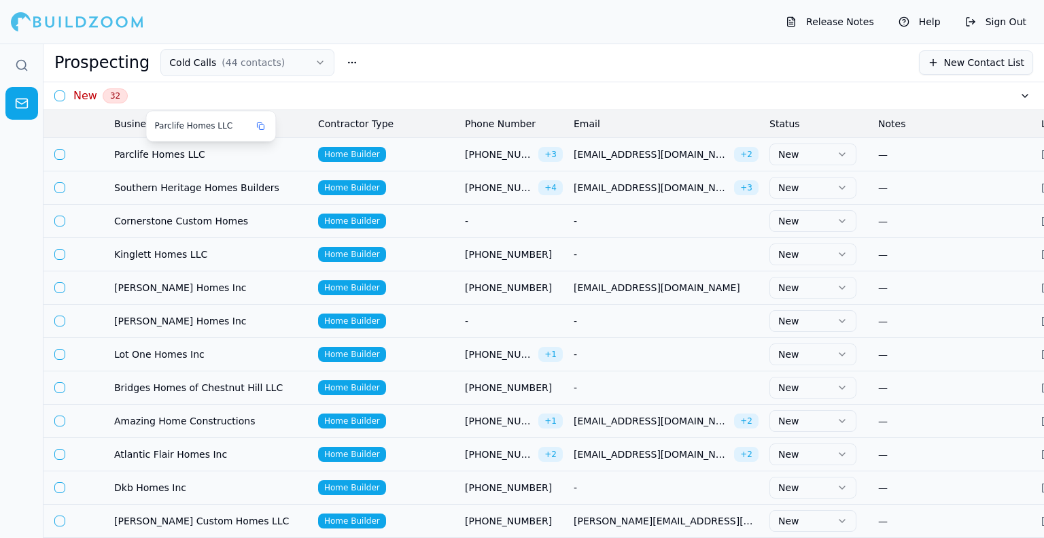
click at [122, 154] on span "Parclife Homes LLC" at bounding box center [210, 154] width 193 height 14
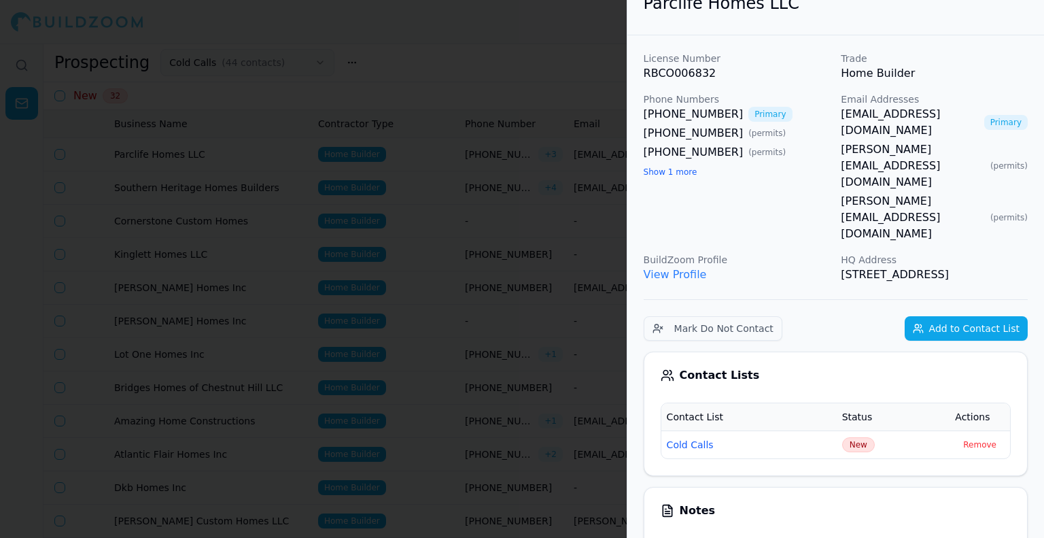
scroll to position [0, 0]
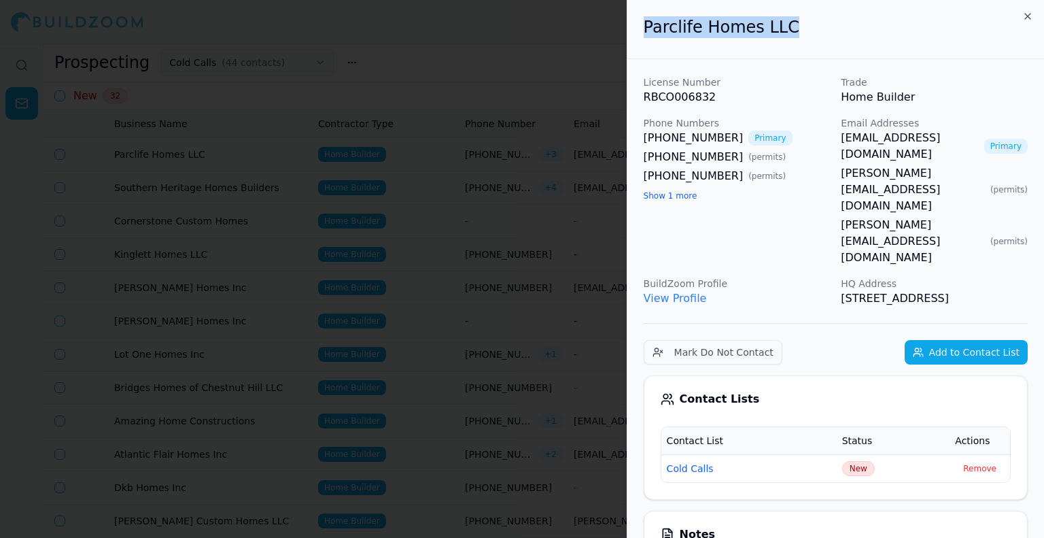
drag, startPoint x: 794, startPoint y: 29, endPoint x: 647, endPoint y: 22, distance: 147.0
click at [647, 22] on h2 "Parclife Homes LLC" at bounding box center [836, 27] width 384 height 22
click at [655, 196] on button "Show 1 more" at bounding box center [671, 195] width 54 height 11
click at [862, 139] on link "[EMAIL_ADDRESS][DOMAIN_NAME]" at bounding box center [909, 146] width 137 height 33
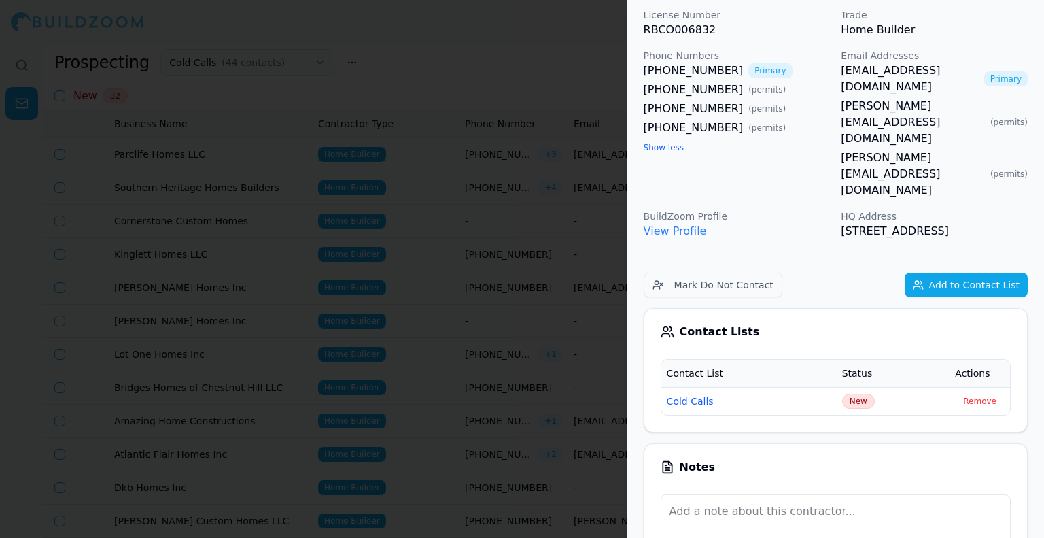
scroll to position [136, 0]
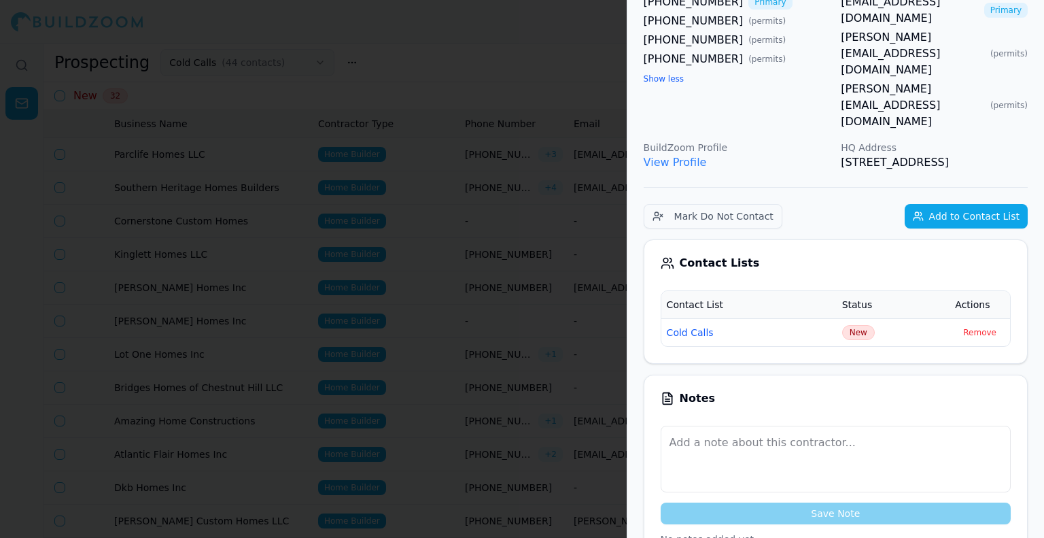
click at [848, 325] on span "New" at bounding box center [858, 332] width 33 height 15
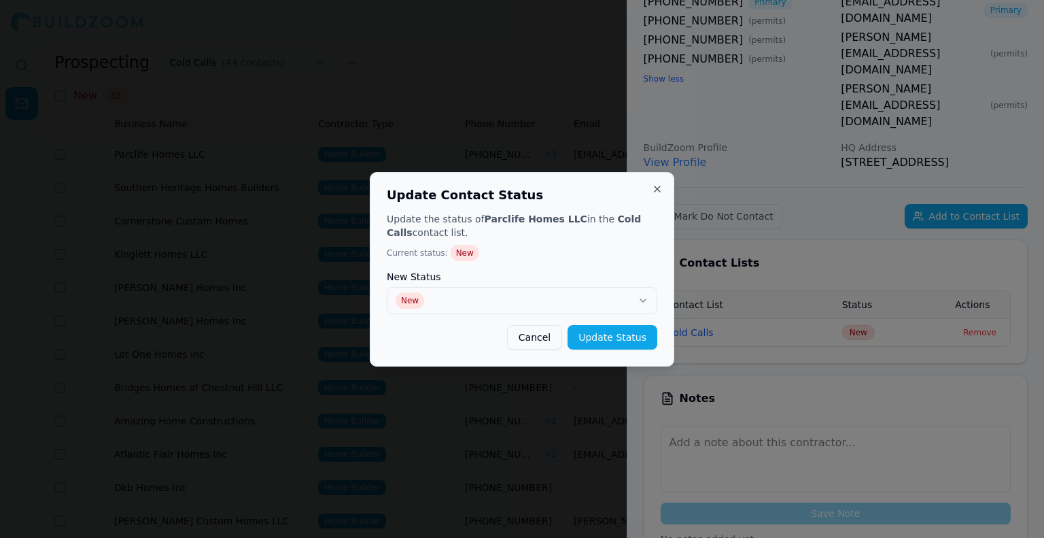
click at [567, 285] on div "New Status New" at bounding box center [522, 293] width 271 height 42
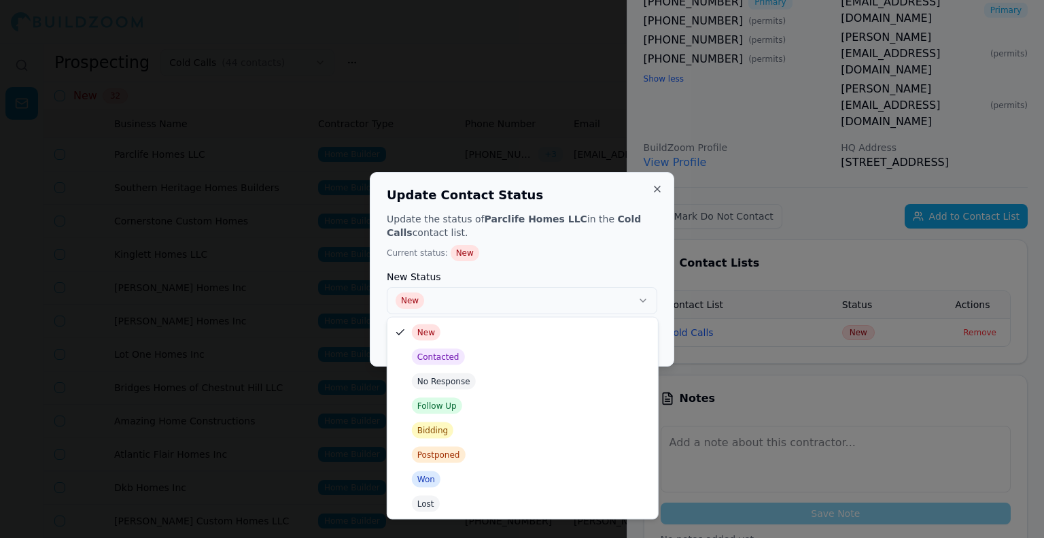
click at [548, 300] on button "New" at bounding box center [522, 300] width 271 height 27
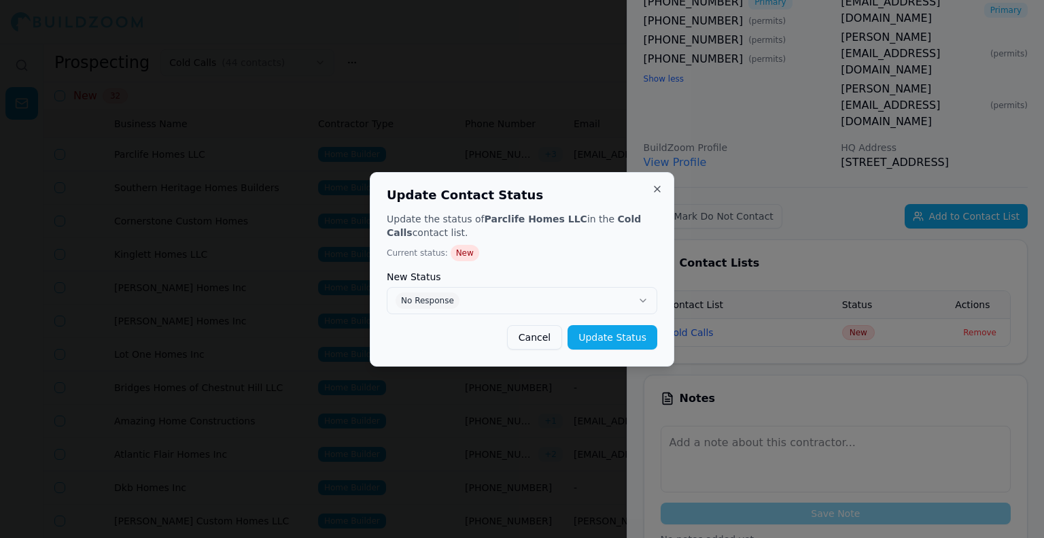
click at [636, 334] on button "Update Status" at bounding box center [613, 337] width 90 height 24
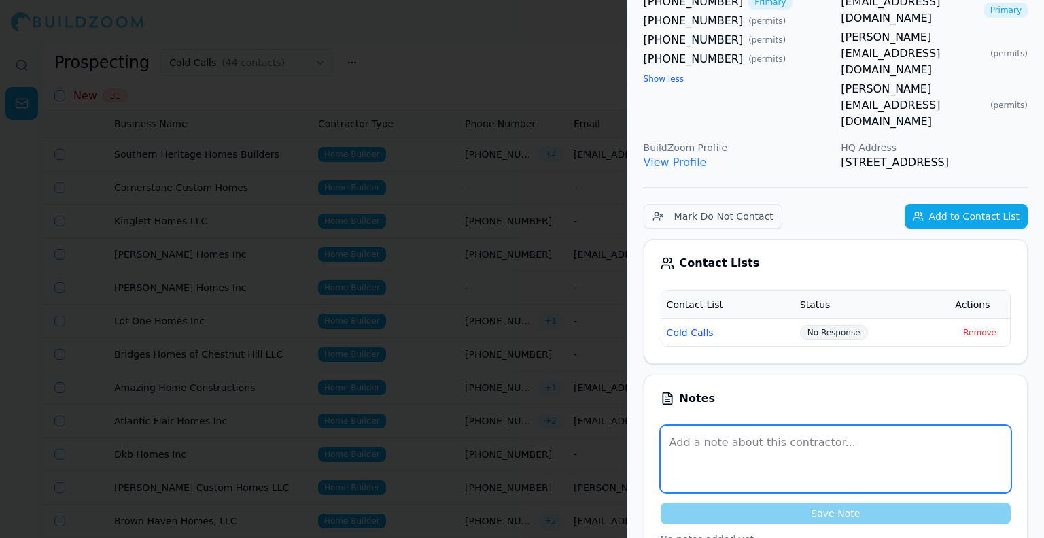
click at [748, 434] on textarea at bounding box center [836, 458] width 350 height 67
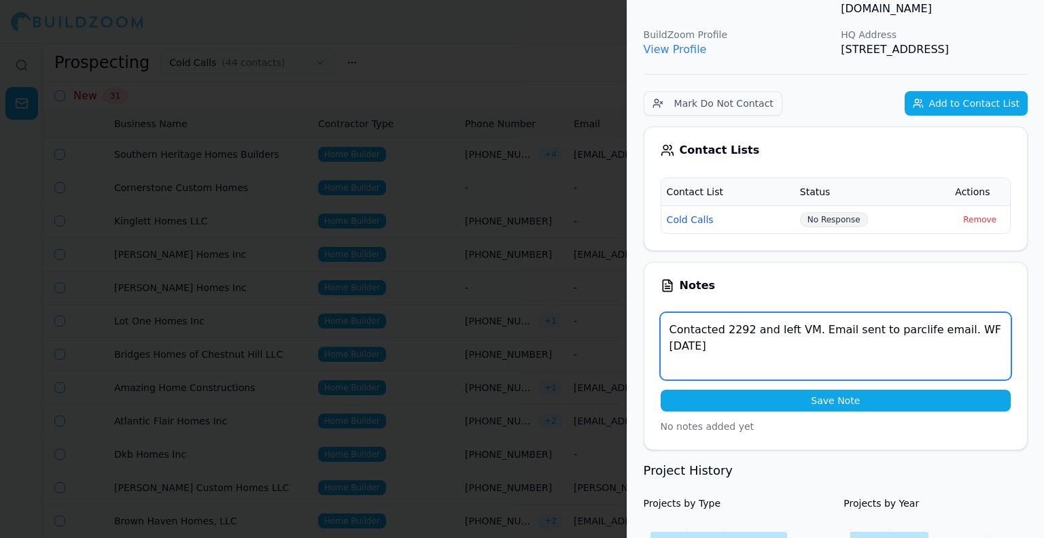
scroll to position [272, 0]
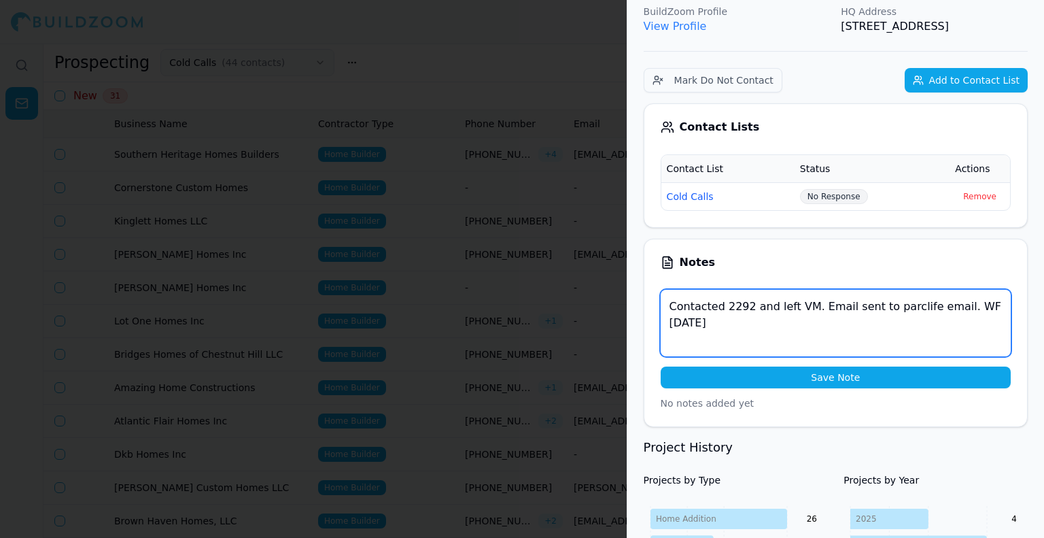
type textarea "Contacted 2292 and left VM. Email sent to parclife email. WF 10/03/25"
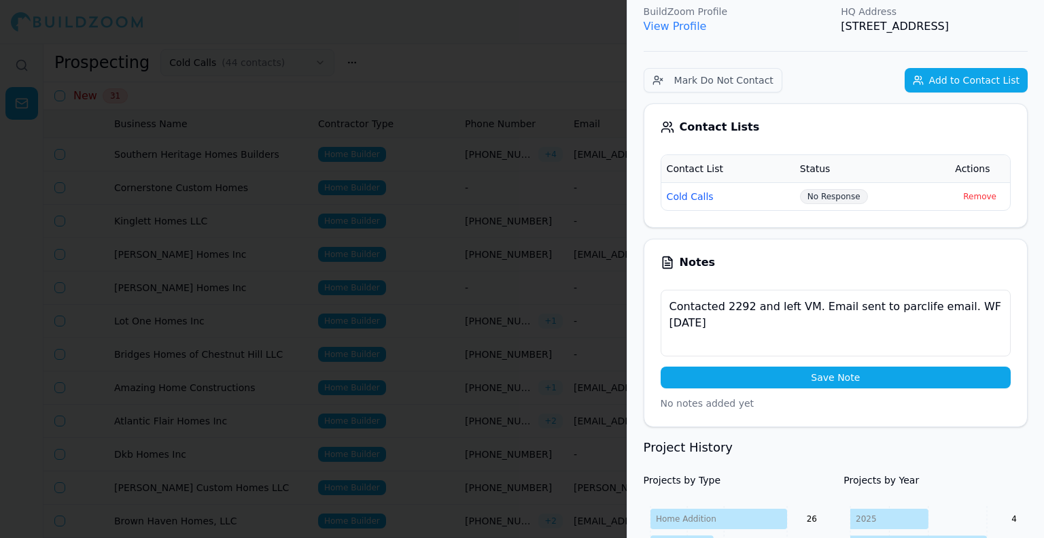
click at [789, 366] on button "Save Note" at bounding box center [836, 377] width 350 height 22
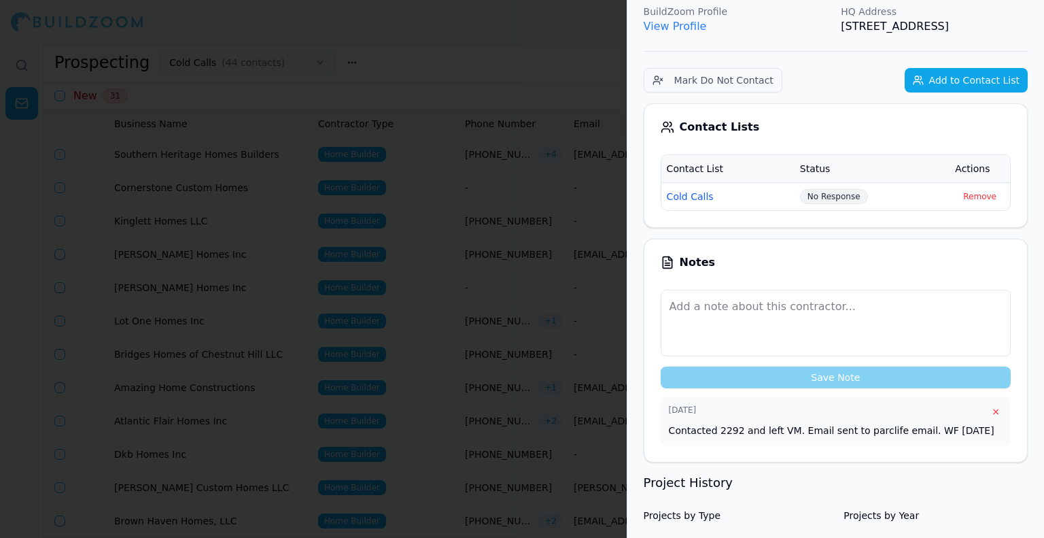
click at [272, 255] on div at bounding box center [522, 269] width 1044 height 538
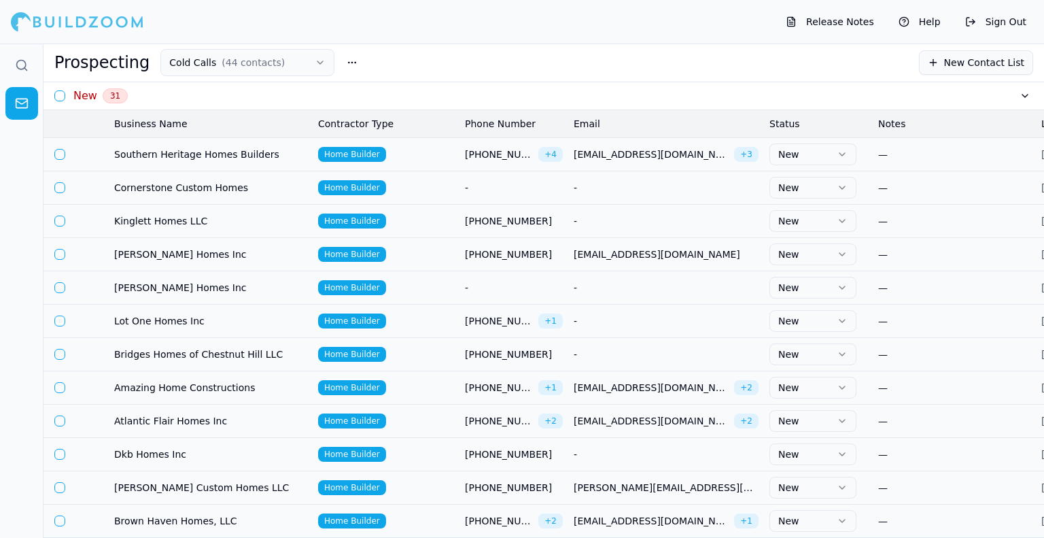
click at [113, 156] on td "Southern Heritage Homes Builders" at bounding box center [211, 153] width 204 height 33
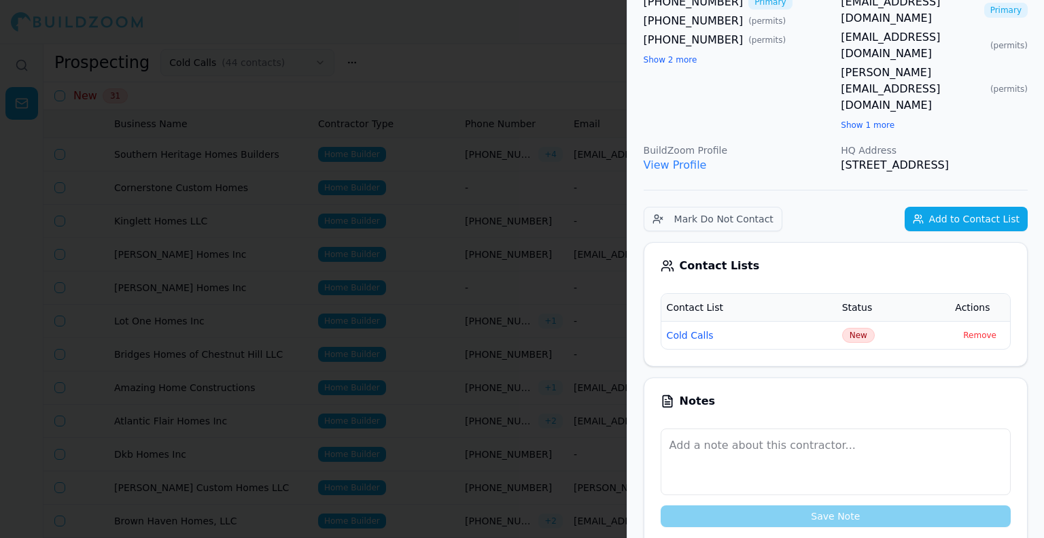
scroll to position [0, 0]
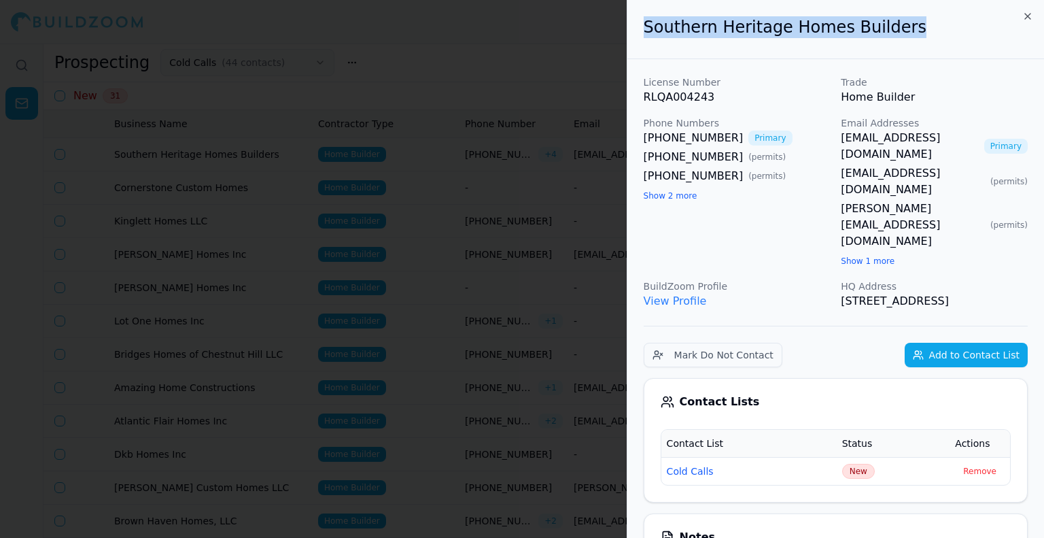
drag, startPoint x: 778, startPoint y: 26, endPoint x: 658, endPoint y: 27, distance: 119.6
click at [631, 25] on div "Southern Heritage Homes Builders" at bounding box center [835, 29] width 417 height 59
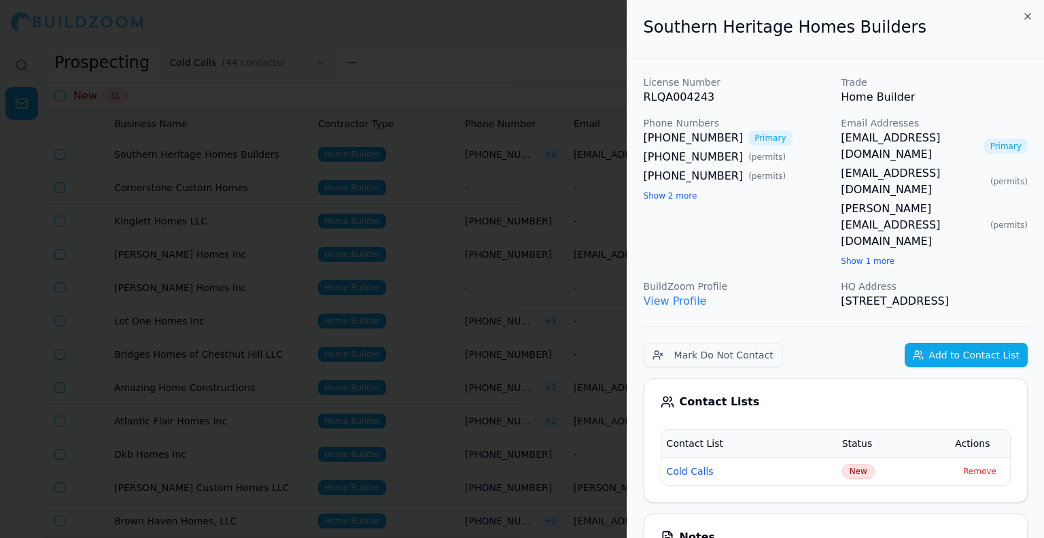
click at [661, 203] on div "(770) 527-3030 Primary (404) 454-7517 ( permits ) (678) 699-9739 ( permits ) Sh…" at bounding box center [737, 166] width 187 height 73
click at [656, 198] on button "Show 2 more" at bounding box center [671, 195] width 54 height 11
click at [930, 165] on link "mp@southernheritagehomesga.com" at bounding box center [913, 181] width 144 height 33
click at [20, 295] on div at bounding box center [522, 269] width 1044 height 538
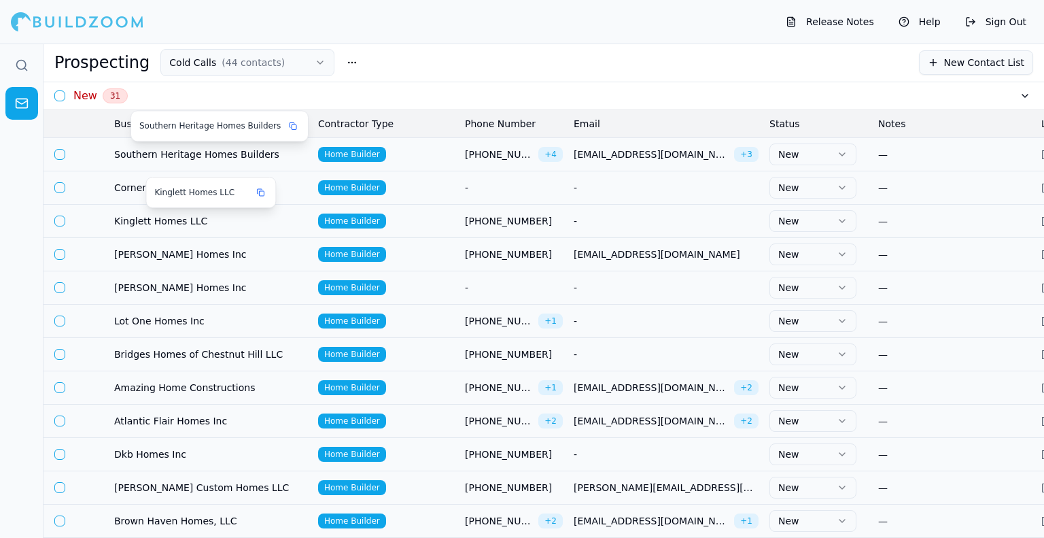
click at [215, 153] on span "Southern Heritage Homes Builders" at bounding box center [210, 154] width 193 height 14
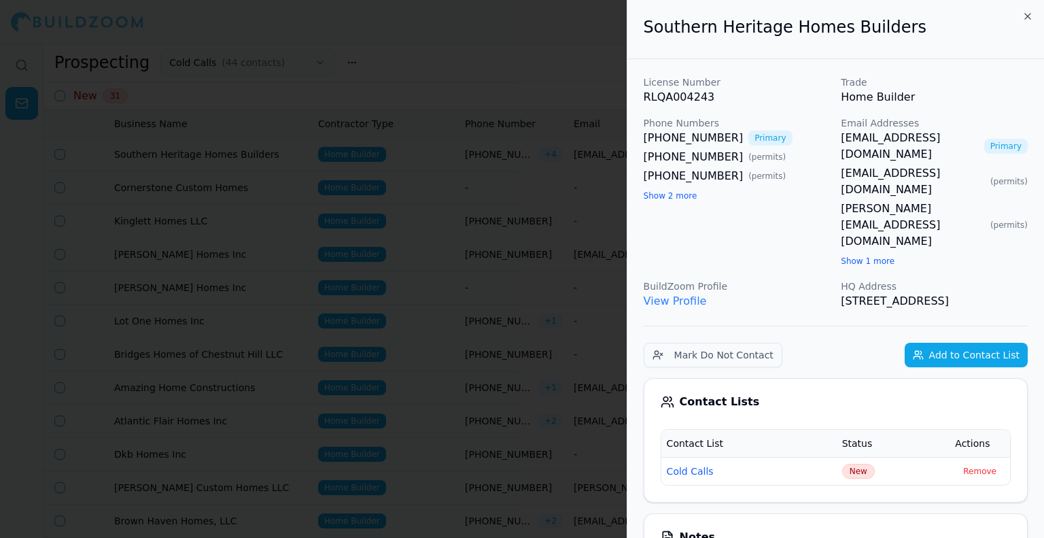
click at [852, 464] on span "New" at bounding box center [858, 471] width 33 height 15
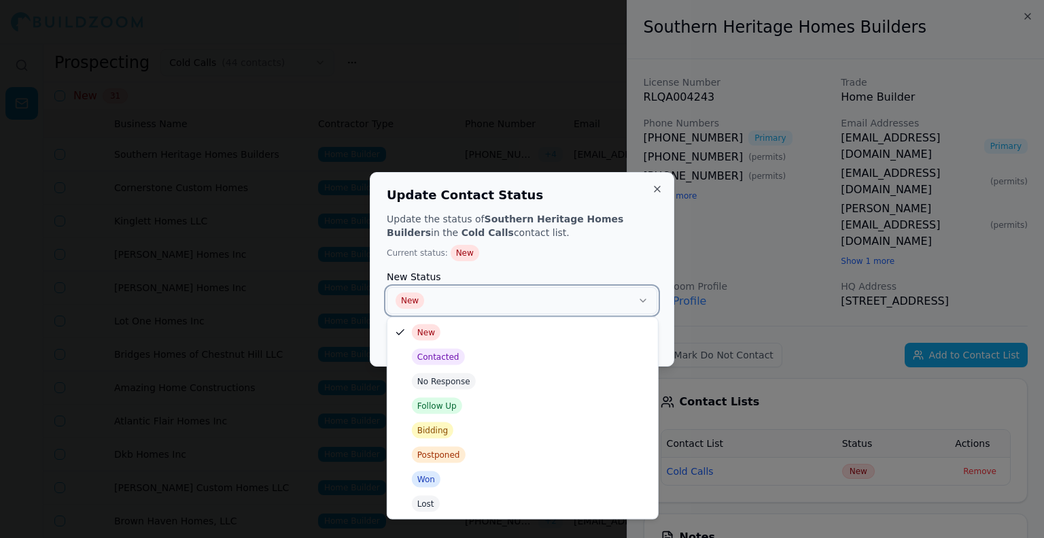
click at [474, 302] on button "New" at bounding box center [522, 300] width 271 height 27
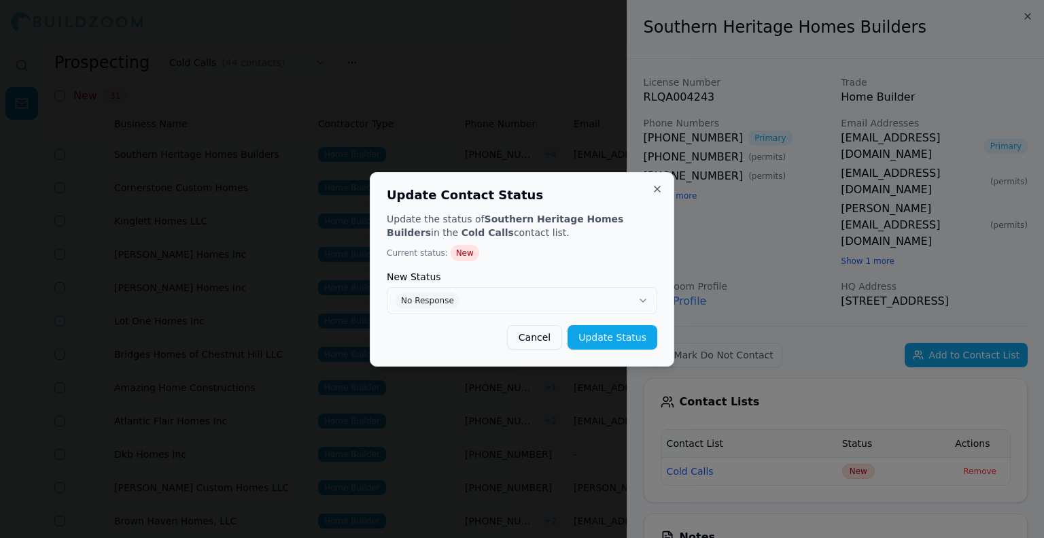
click at [634, 332] on button "Update Status" at bounding box center [613, 337] width 90 height 24
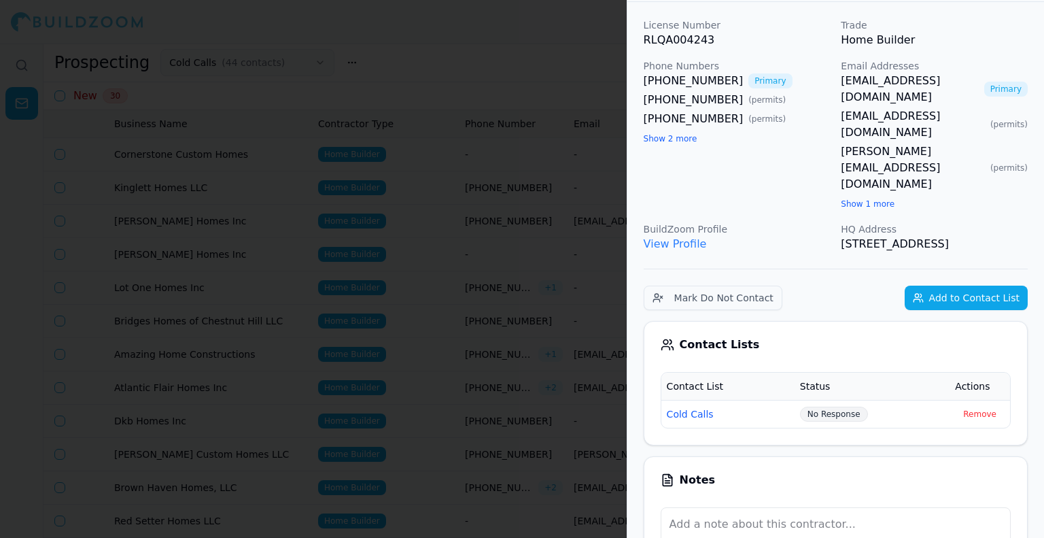
scroll to position [136, 0]
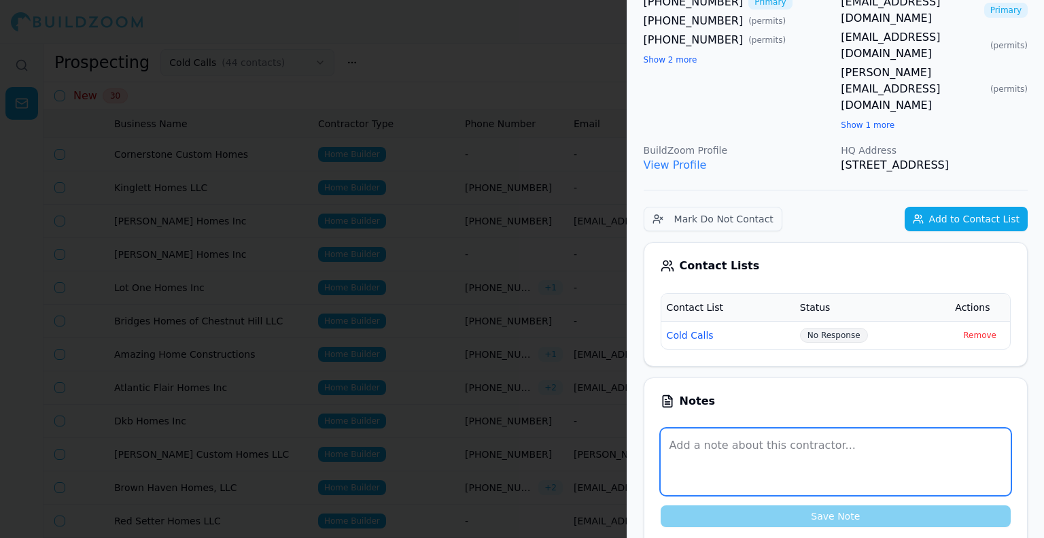
click at [762, 428] on textarea at bounding box center [836, 461] width 350 height 67
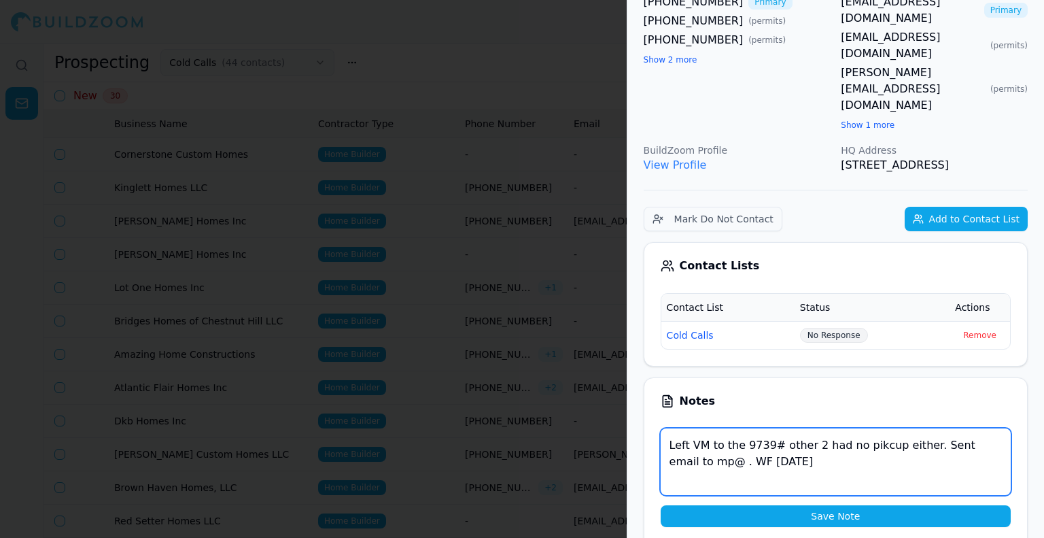
type textarea "Left VM to the 9739# other 2 had no pikcup either. Sent email to mp@ . WF 10/03…"
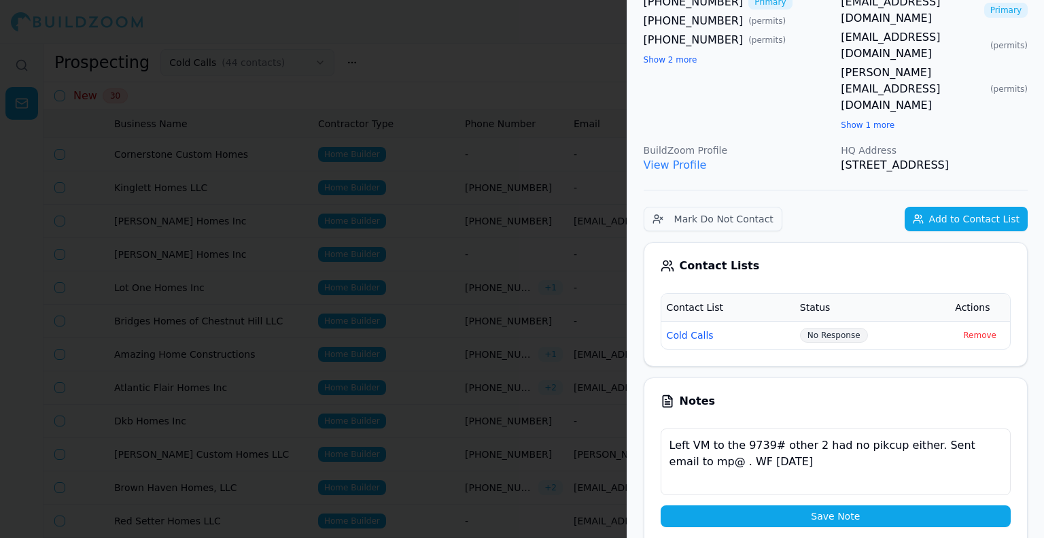
click at [750, 505] on button "Save Note" at bounding box center [836, 516] width 350 height 22
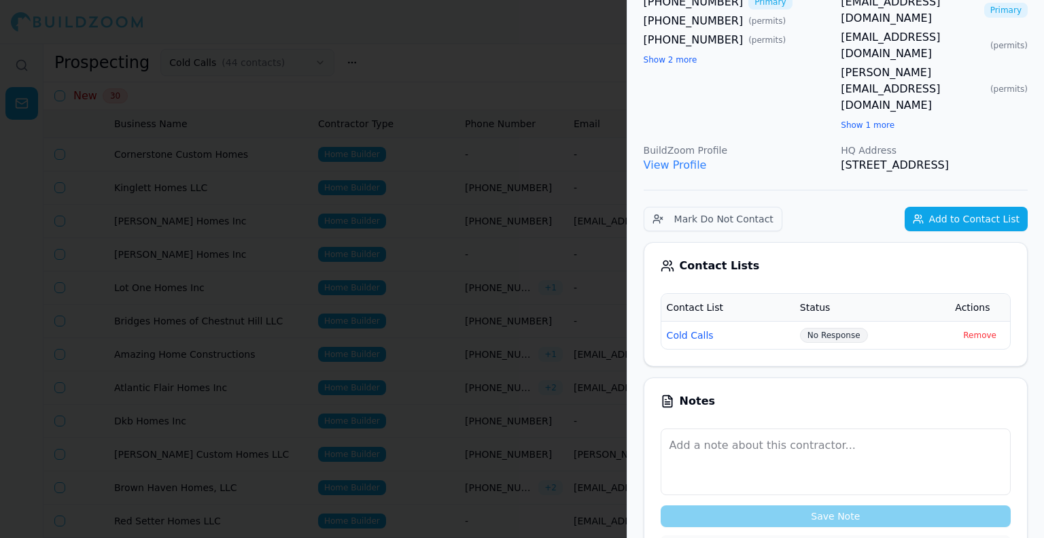
click at [321, 305] on div at bounding box center [522, 269] width 1044 height 538
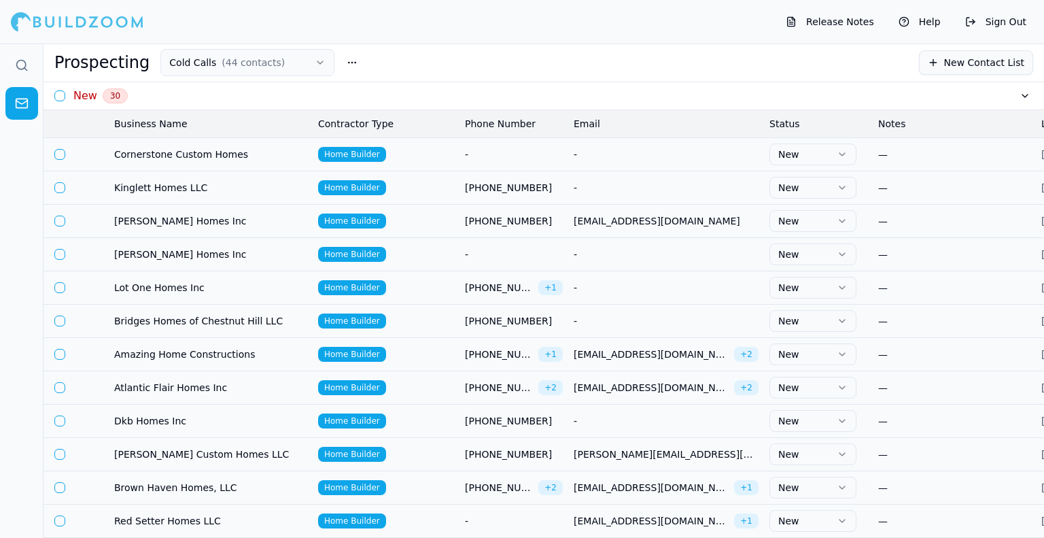
click at [147, 161] on td "Cornerstone Custom Homes" at bounding box center [211, 153] width 204 height 33
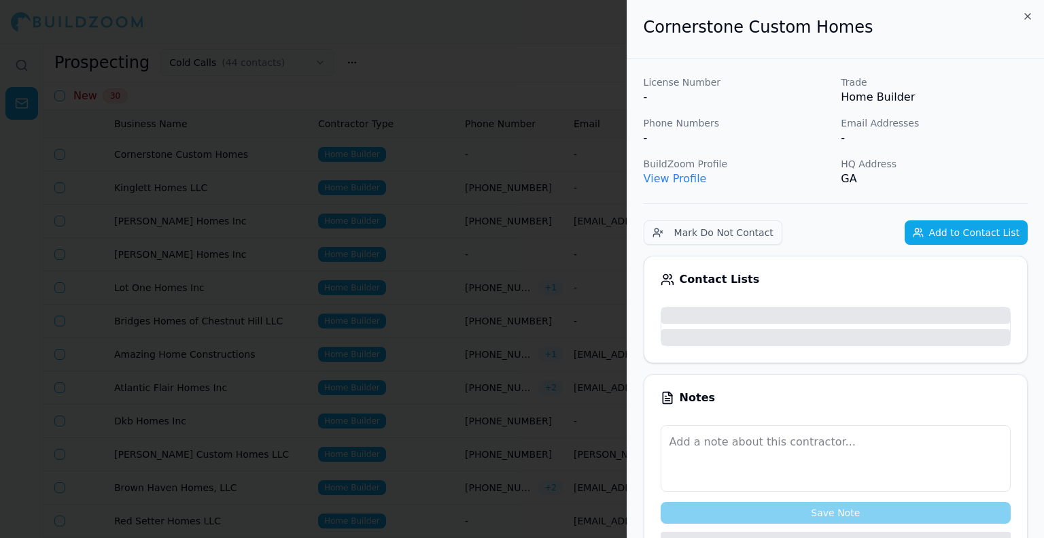
click at [153, 156] on div at bounding box center [522, 269] width 1044 height 538
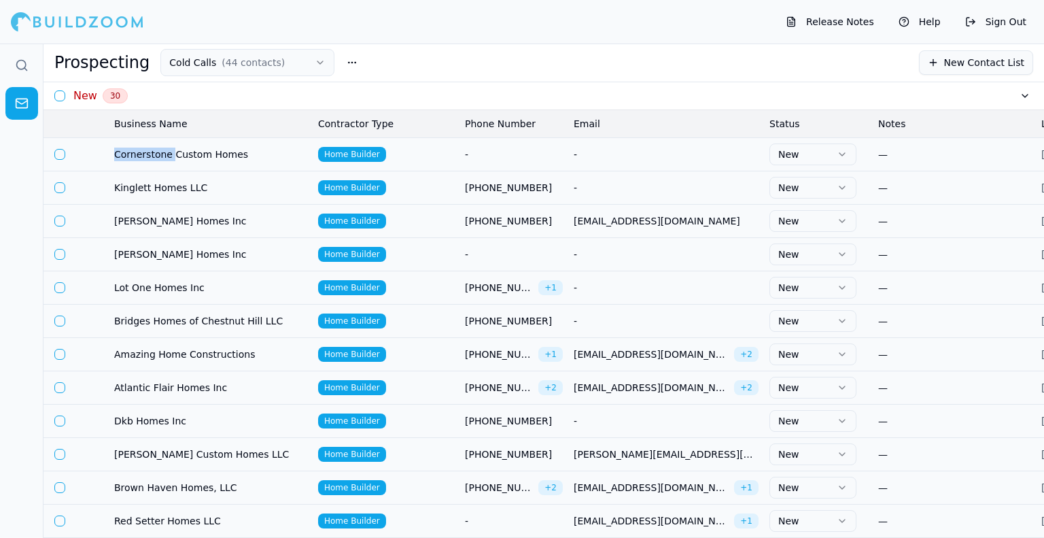
click at [154, 156] on span "Cornerstone Custom Homes" at bounding box center [210, 154] width 193 height 14
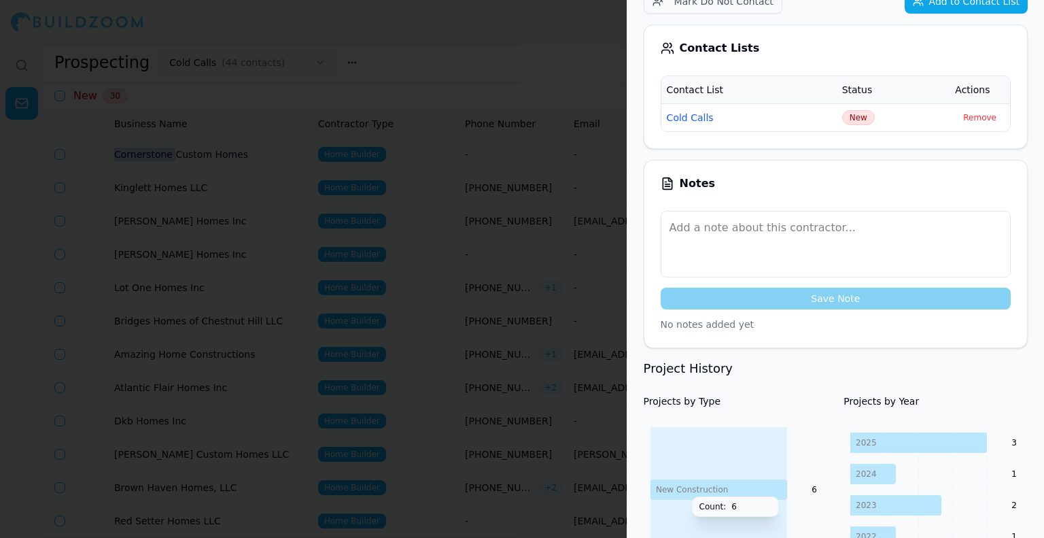
scroll to position [0, 0]
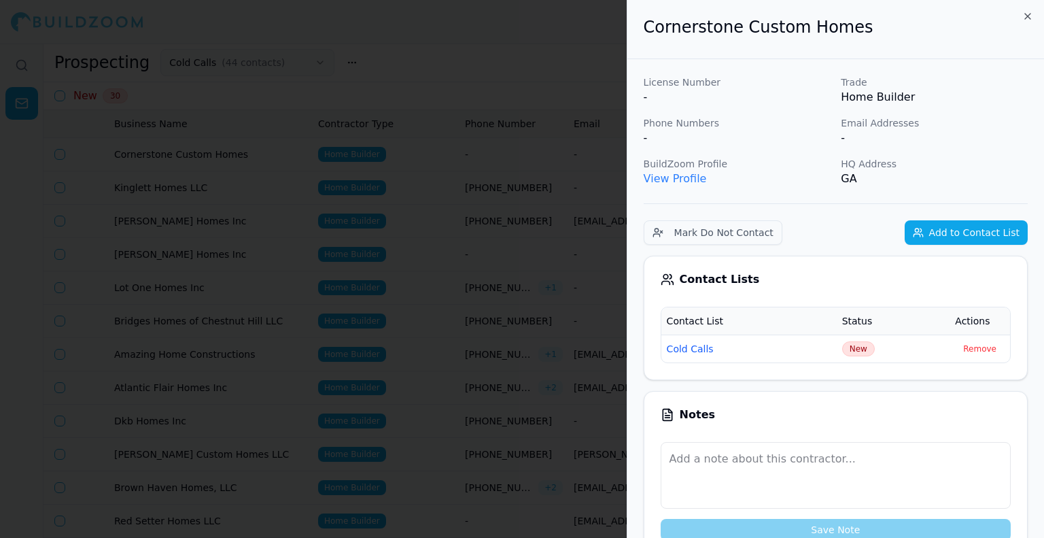
click at [454, 204] on div at bounding box center [522, 269] width 1044 height 538
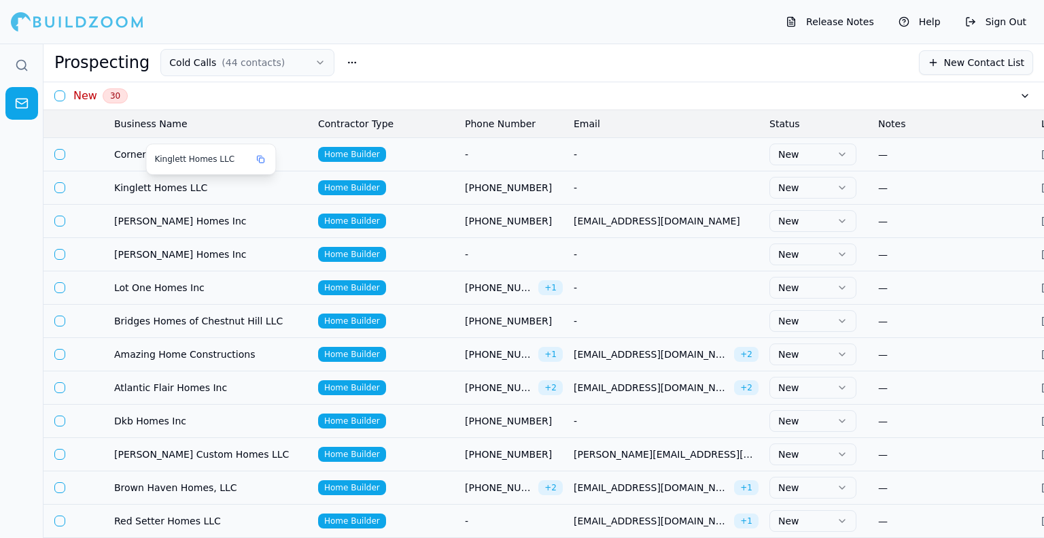
click at [183, 192] on span "Kinglett Homes LLC" at bounding box center [210, 188] width 193 height 14
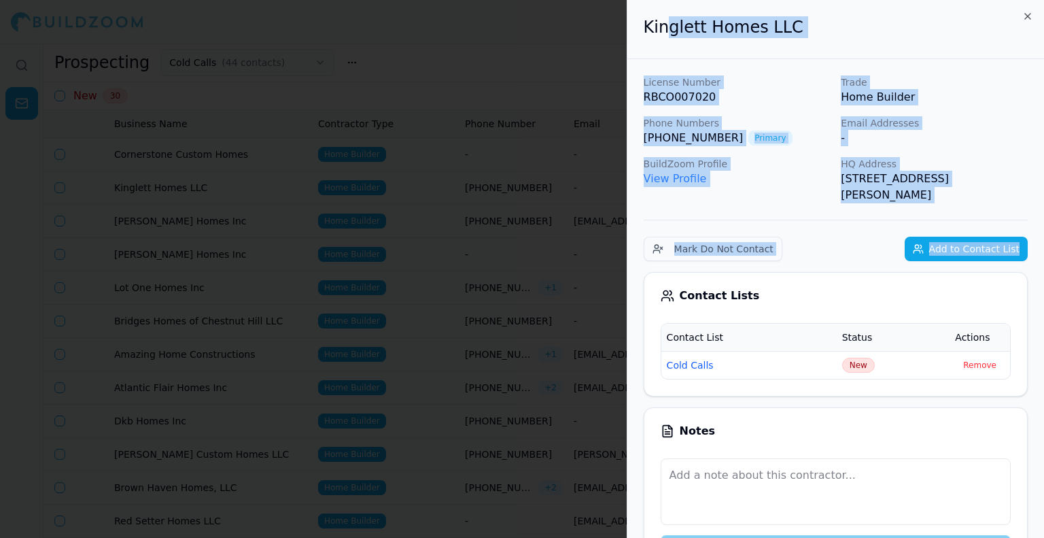
drag, startPoint x: 1018, startPoint y: 285, endPoint x: 655, endPoint y: 35, distance: 440.4
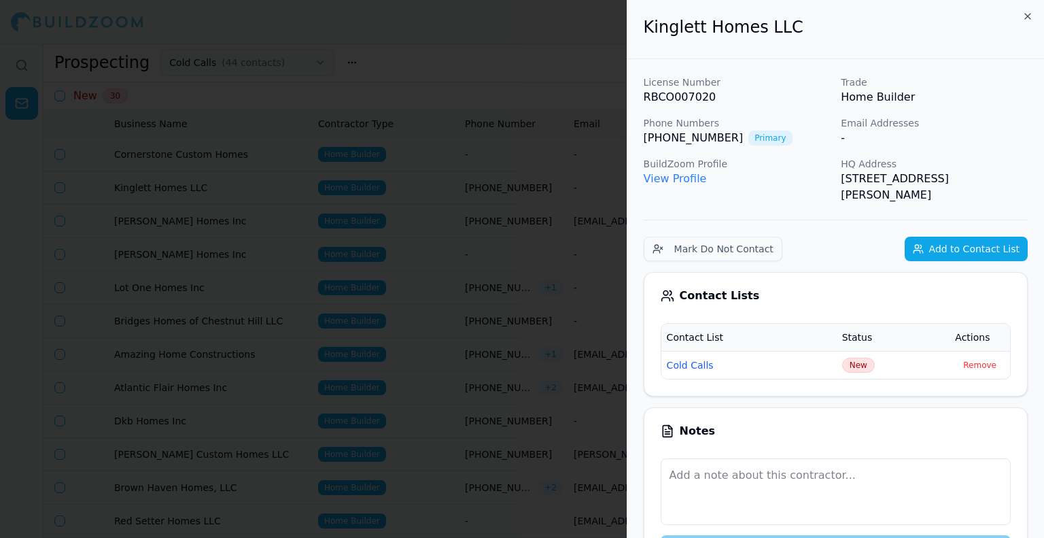
click at [655, 35] on h2 "Kinglett Homes LLC" at bounding box center [836, 27] width 384 height 22
drag, startPoint x: 665, startPoint y: 35, endPoint x: 655, endPoint y: 24, distance: 14.4
click at [655, 24] on div "Kinglett Homes LLC" at bounding box center [835, 29] width 417 height 59
click at [642, 29] on div "Kinglett Homes LLC" at bounding box center [835, 29] width 417 height 59
click at [653, 24] on h2 "Kinglett Homes LLC" at bounding box center [836, 27] width 384 height 22
